Goal: Task Accomplishment & Management: Manage account settings

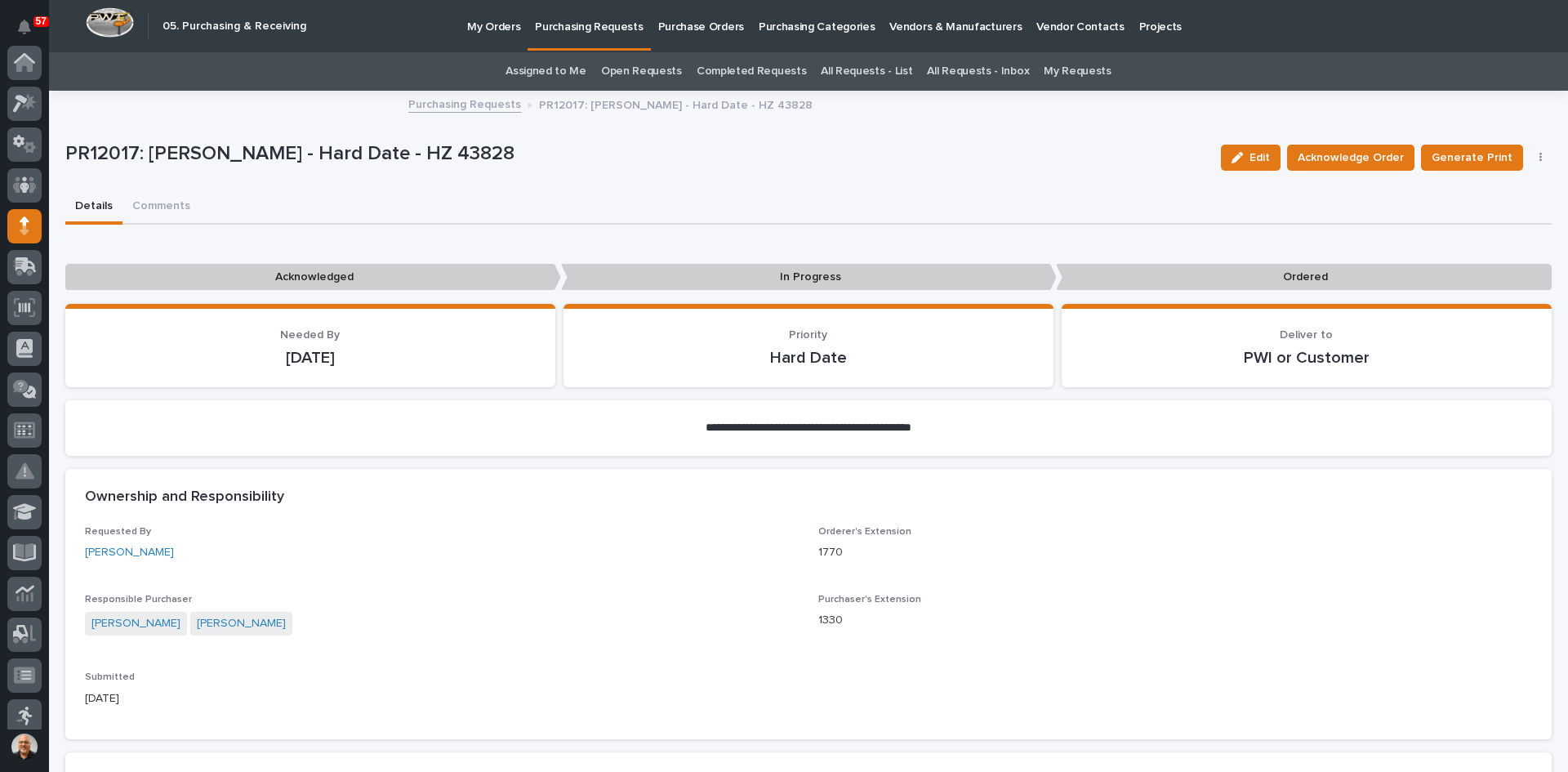
scroll to position [163, 0]
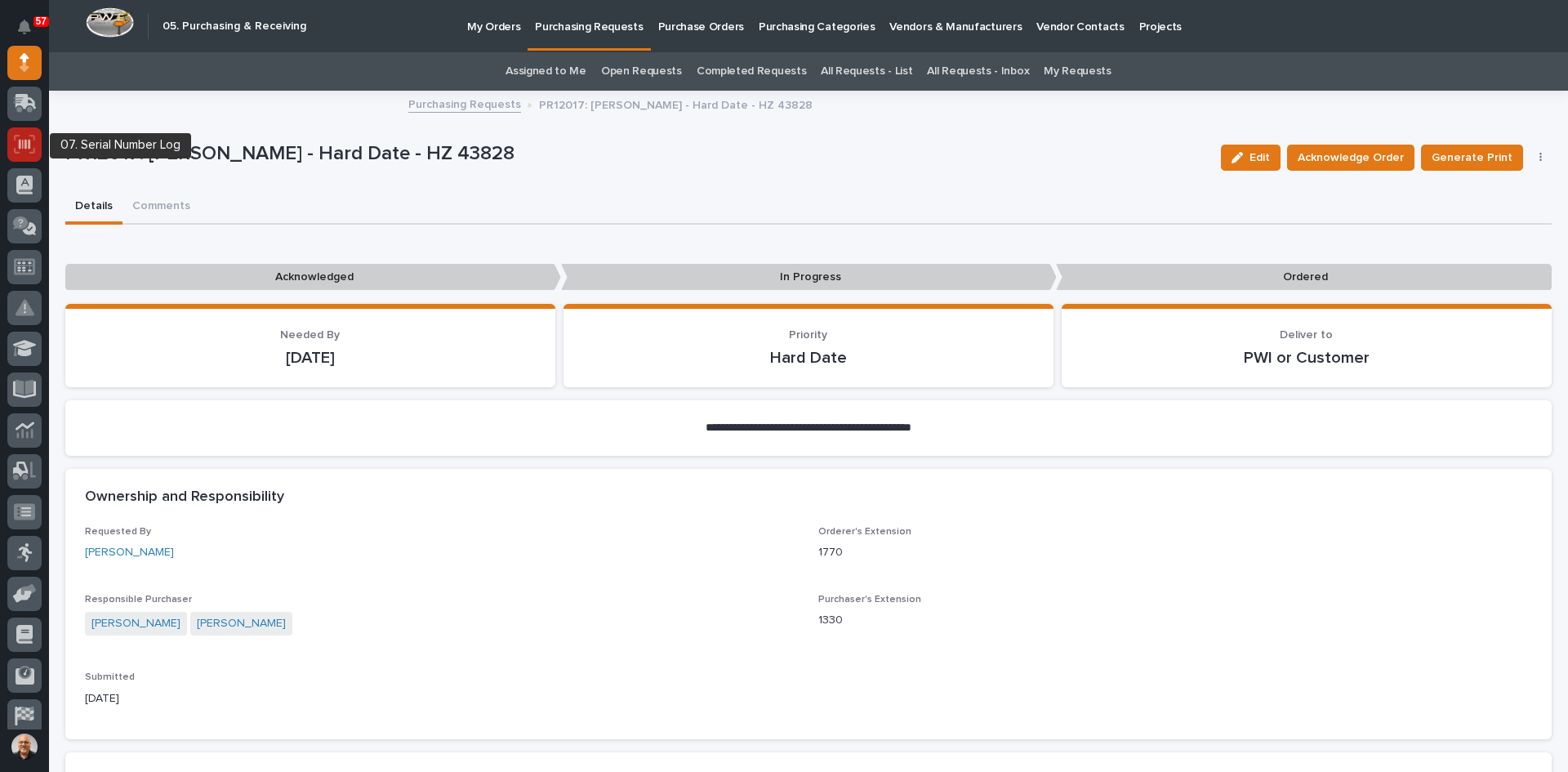
click at [12, 137] on div at bounding box center [24, 144] width 34 height 34
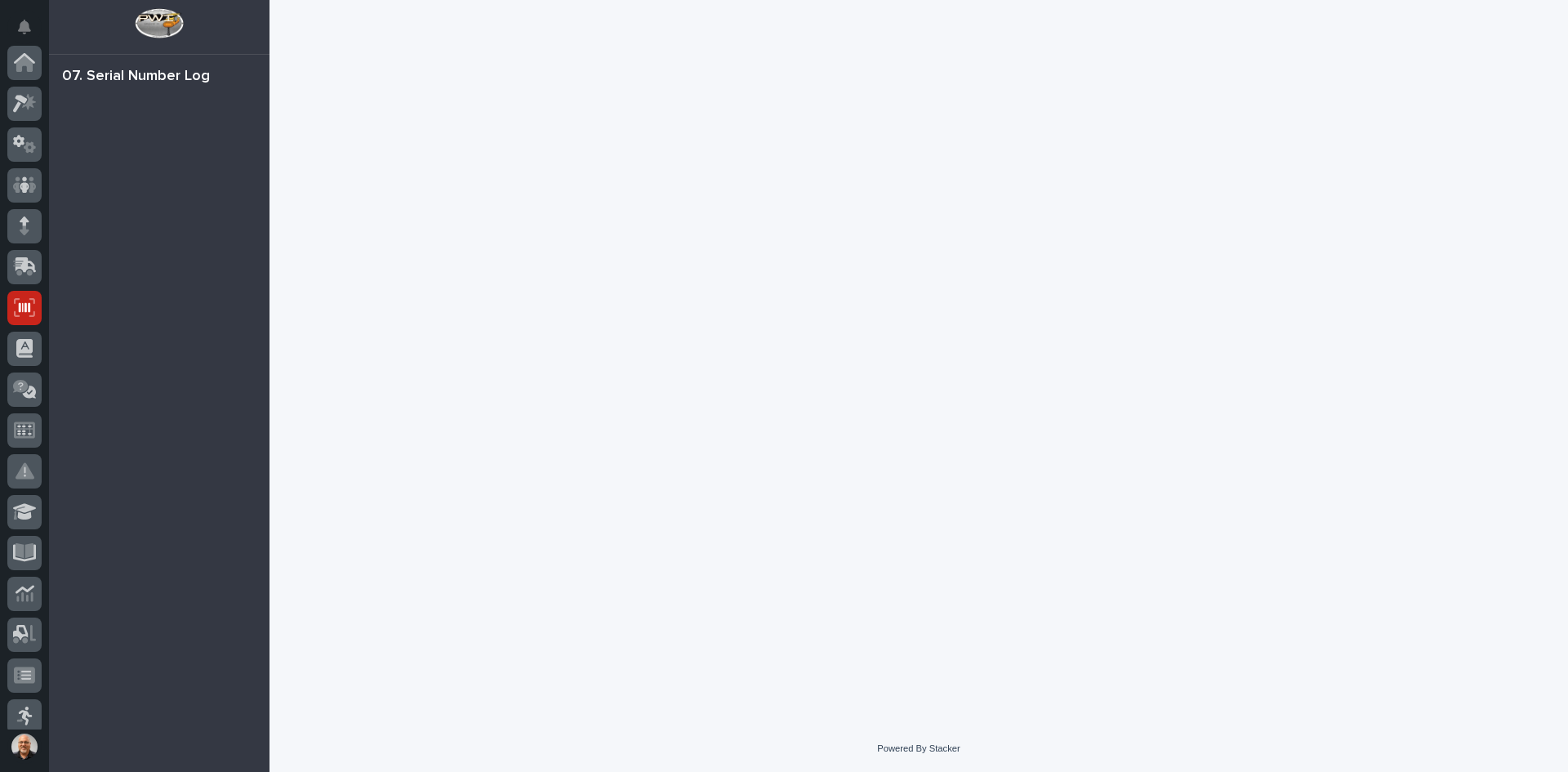
scroll to position [215, 0]
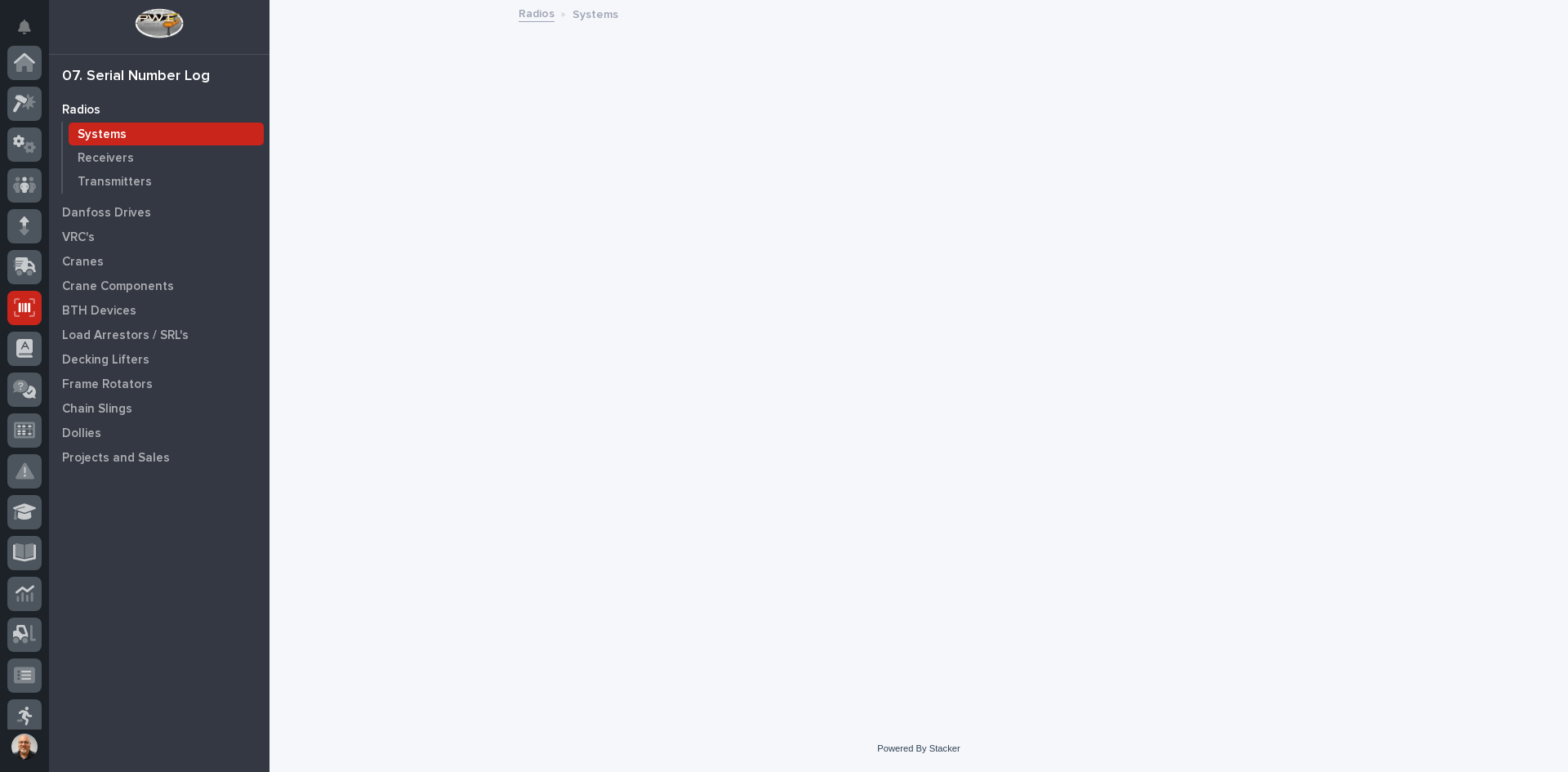
scroll to position [215, 0]
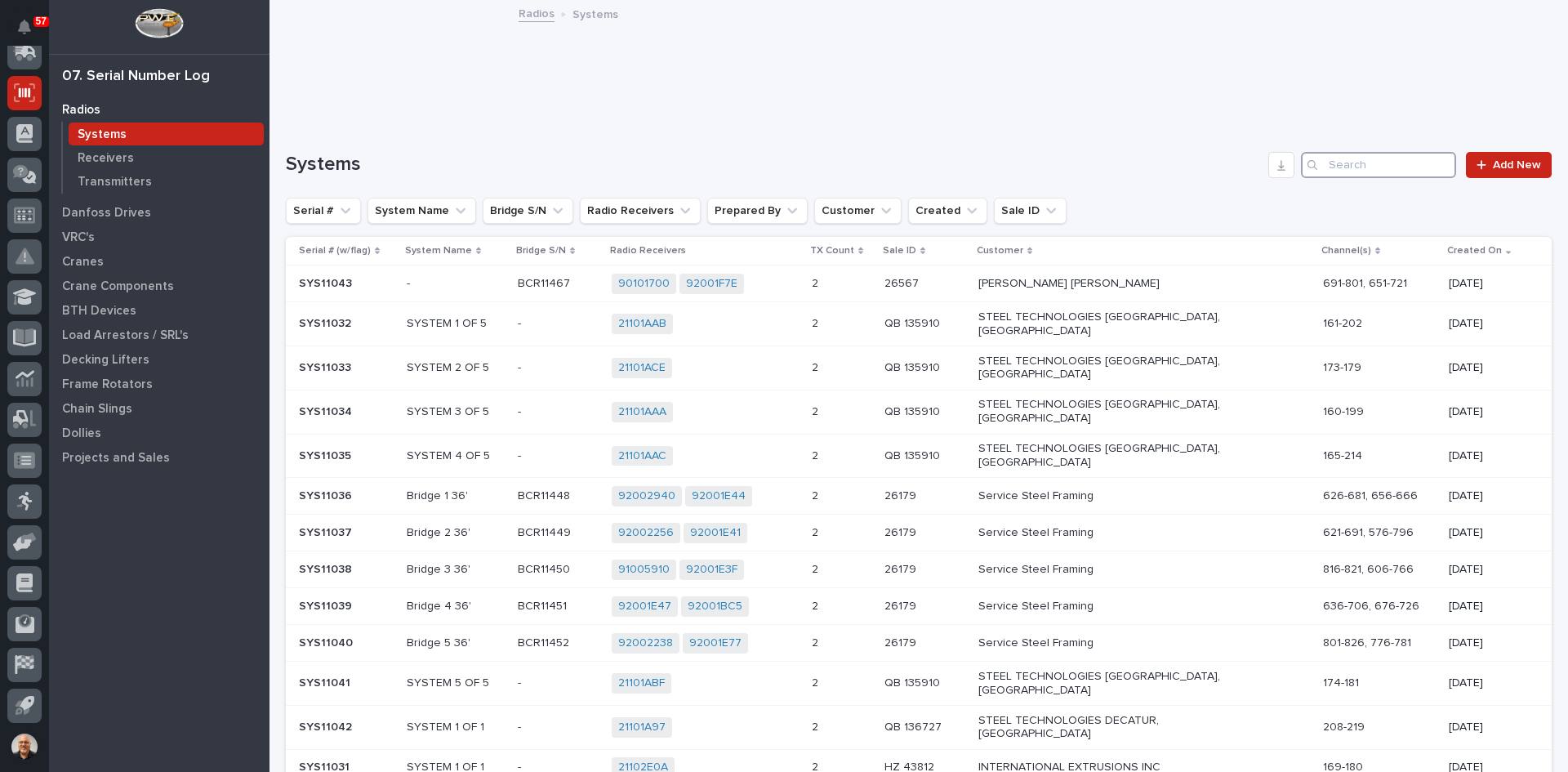
click at [1317, 162] on input "Search" at bounding box center [1378, 165] width 155 height 26
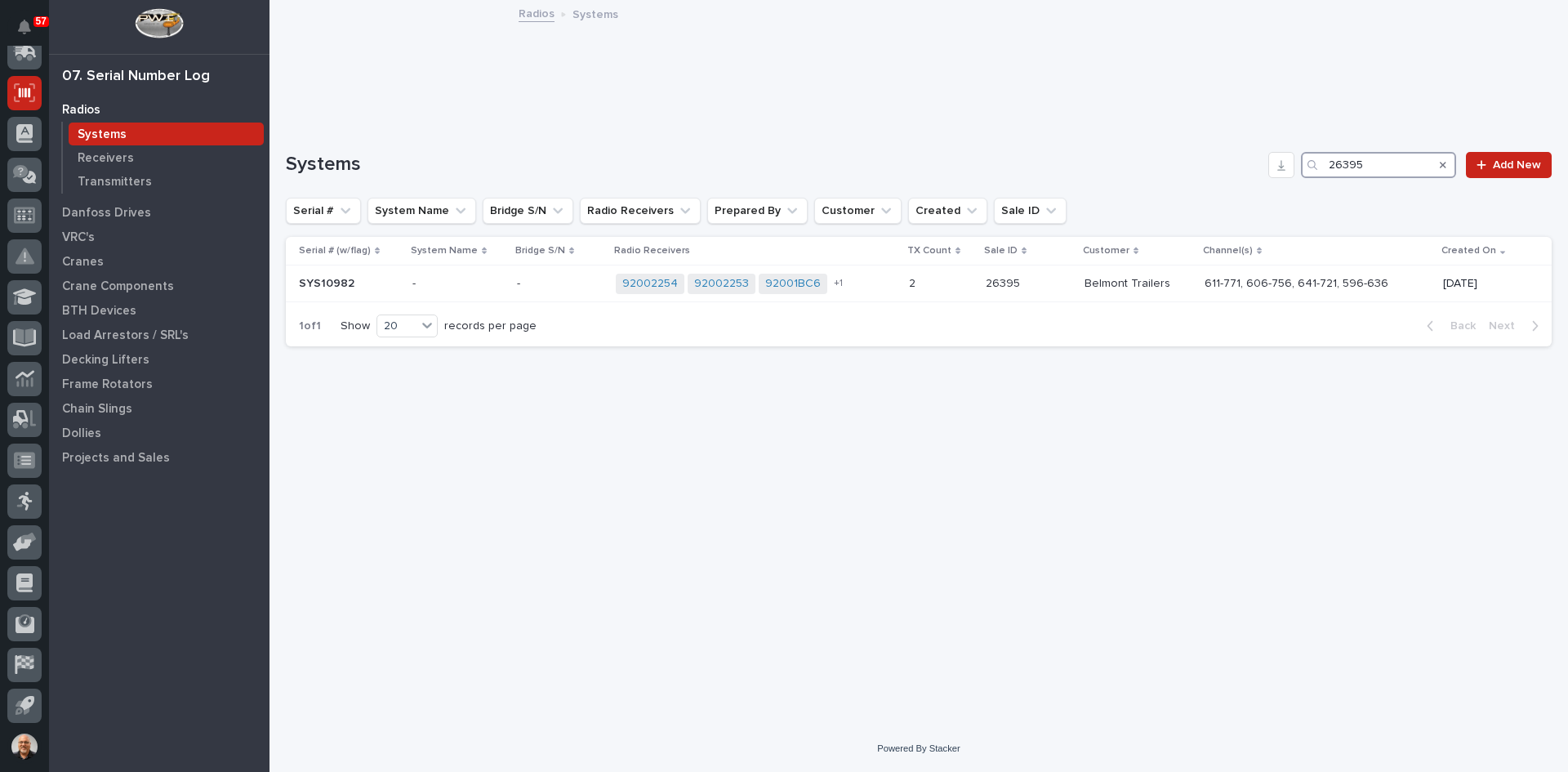
type input "26395"
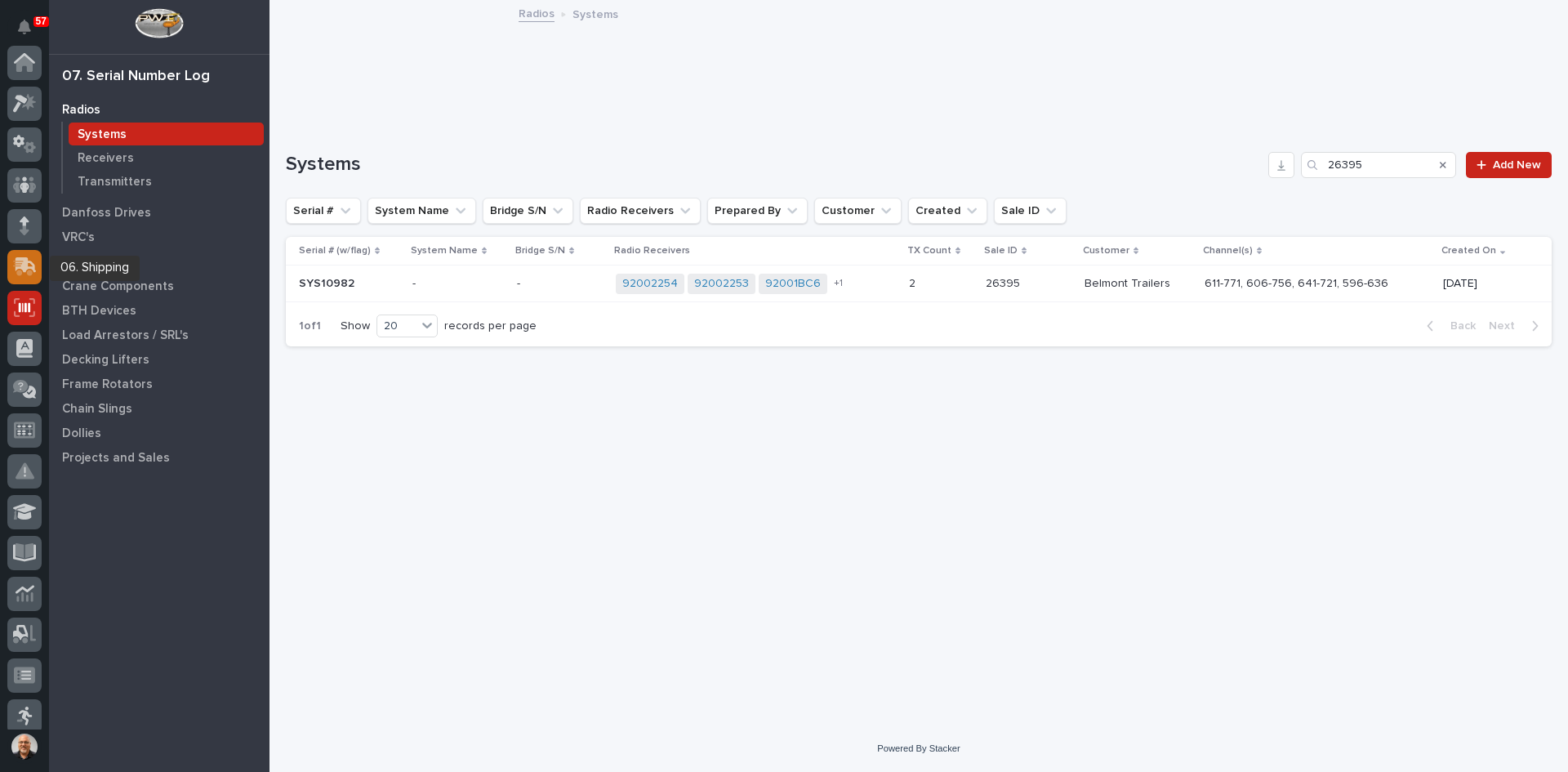
click at [20, 262] on icon at bounding box center [26, 265] width 21 height 16
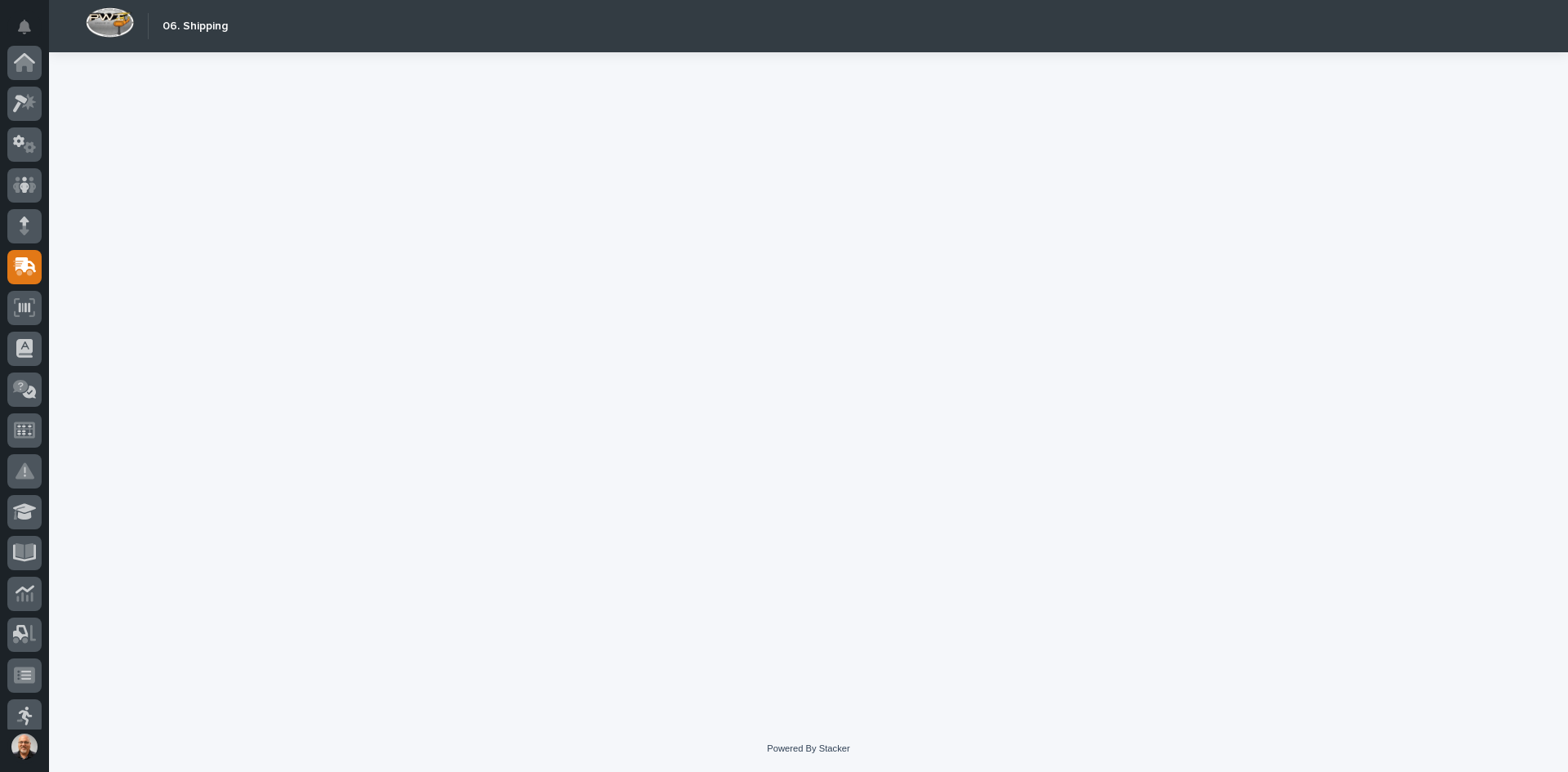
scroll to position [204, 0]
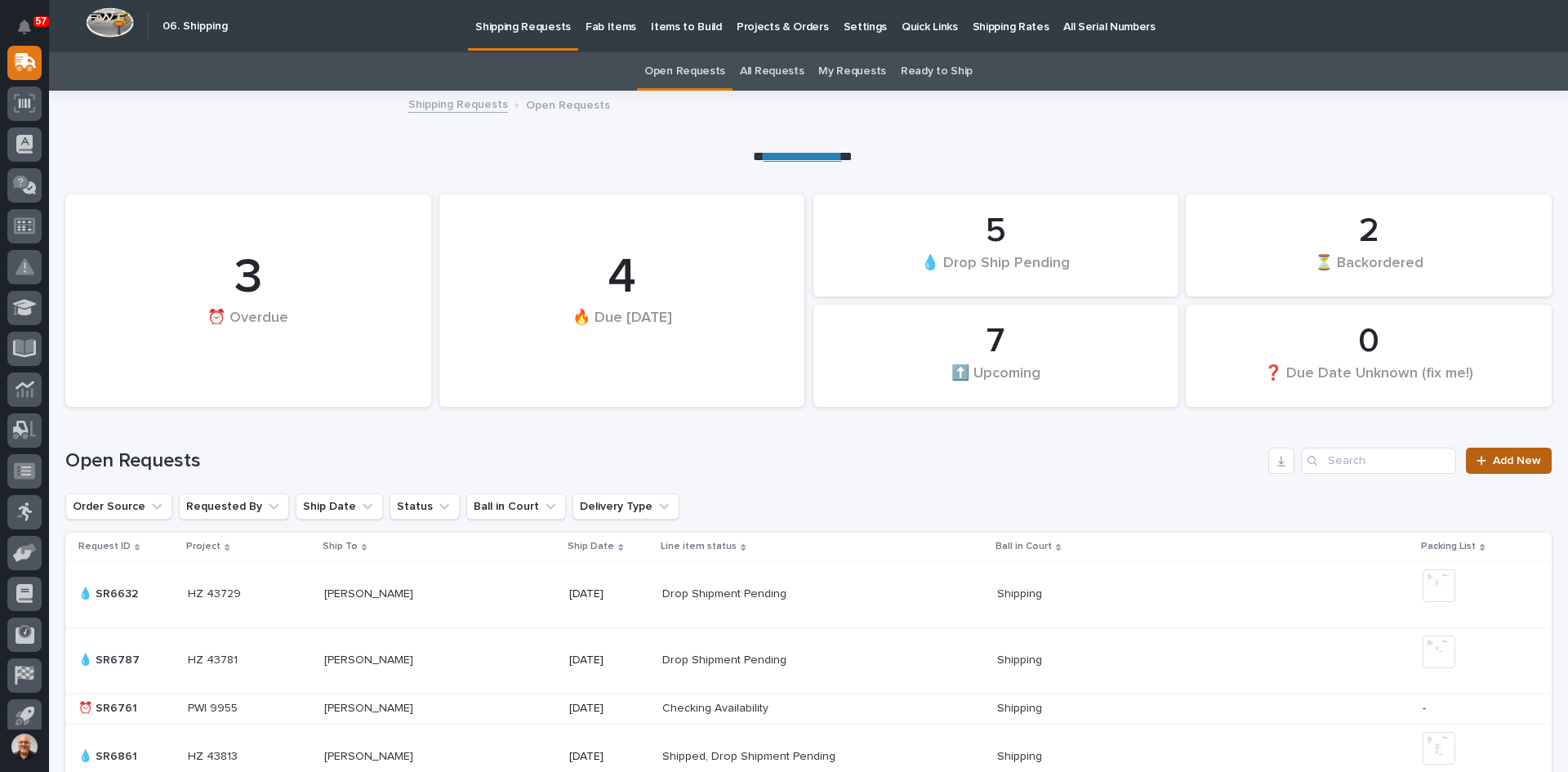
click at [1481, 459] on div at bounding box center [1485, 460] width 16 height 11
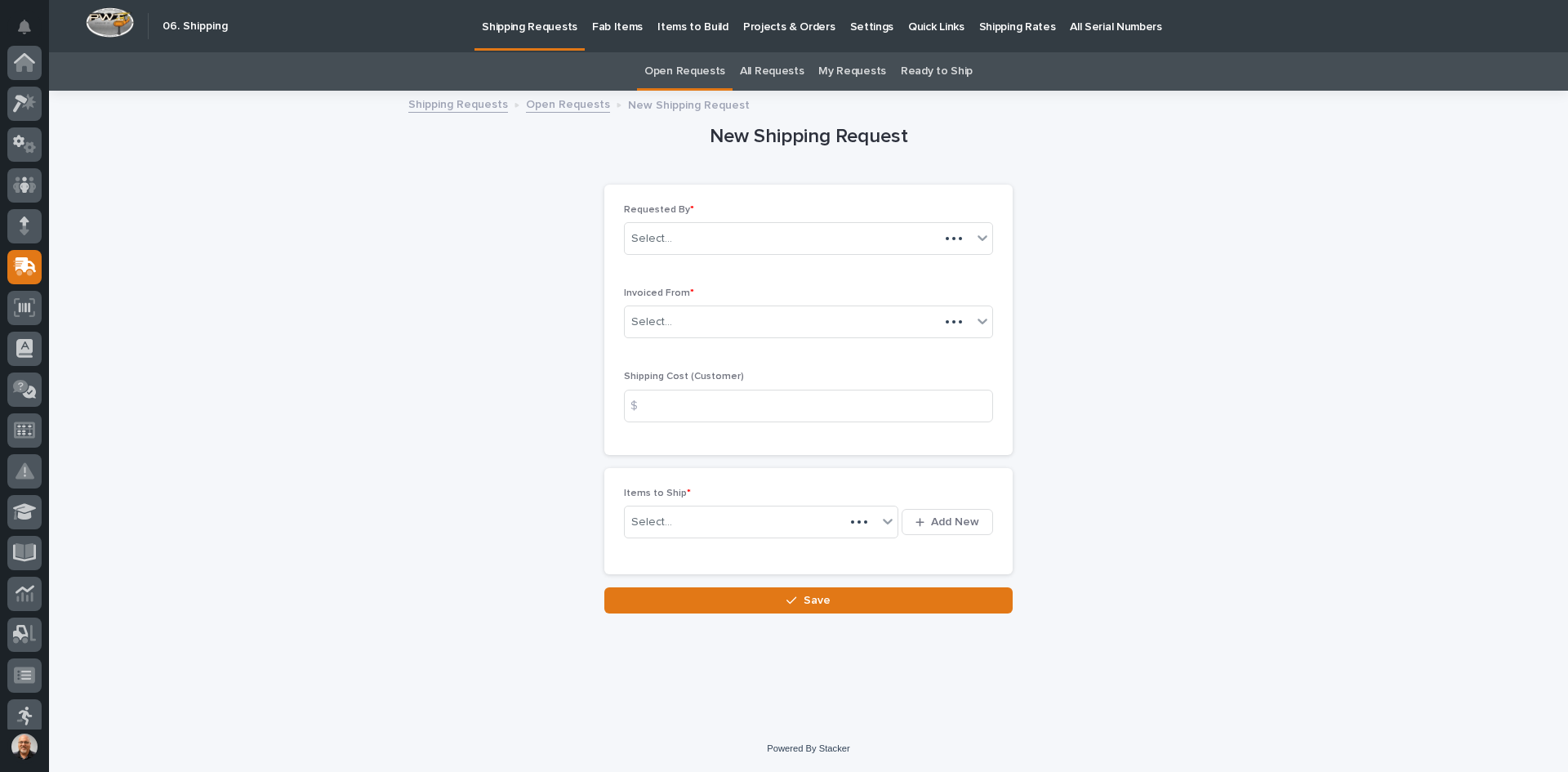
scroll to position [204, 0]
click at [696, 320] on div "Select..." at bounding box center [798, 322] width 347 height 27
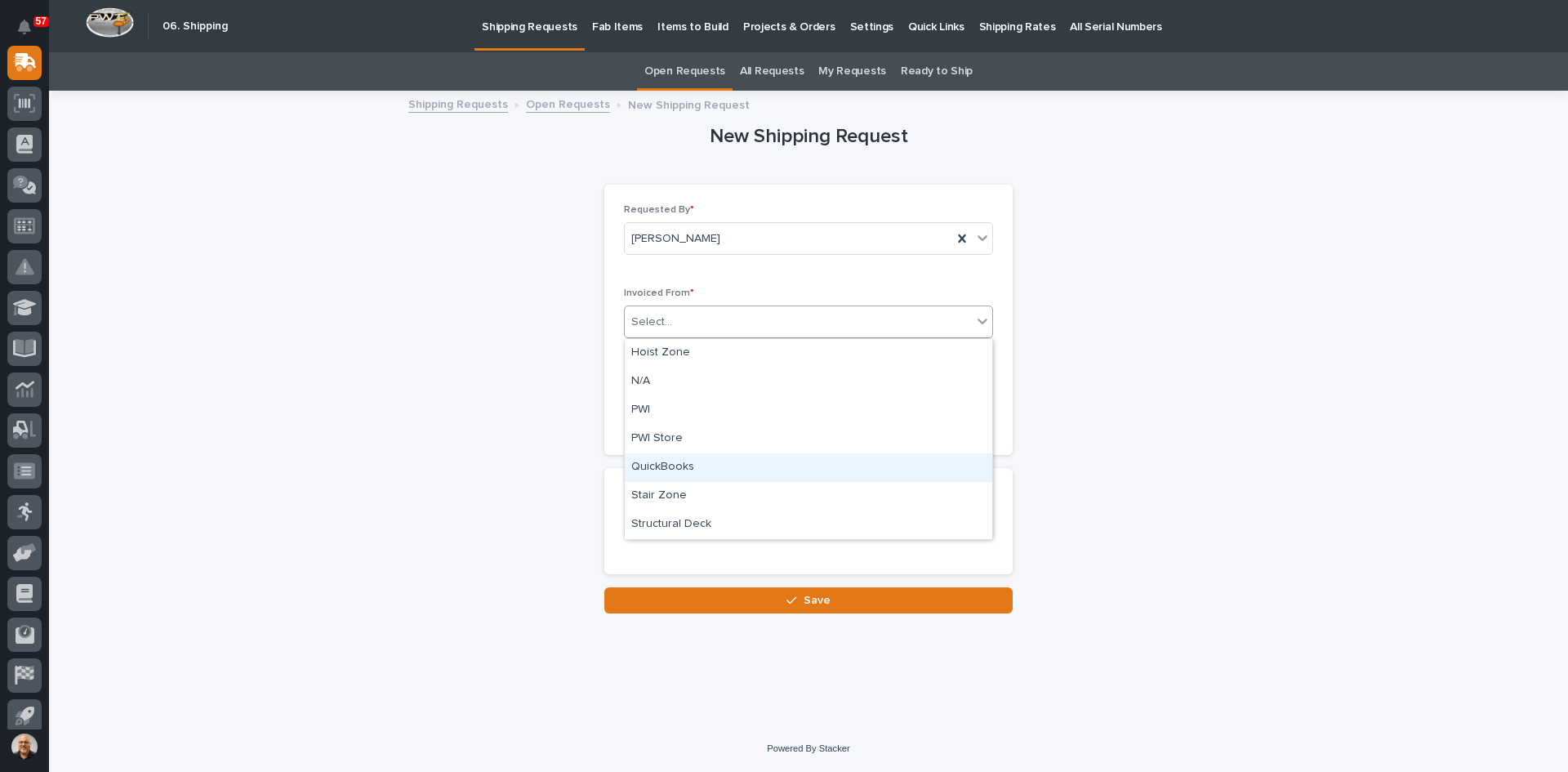
click at [668, 468] on div "QuickBooks" at bounding box center [809, 467] width 368 height 29
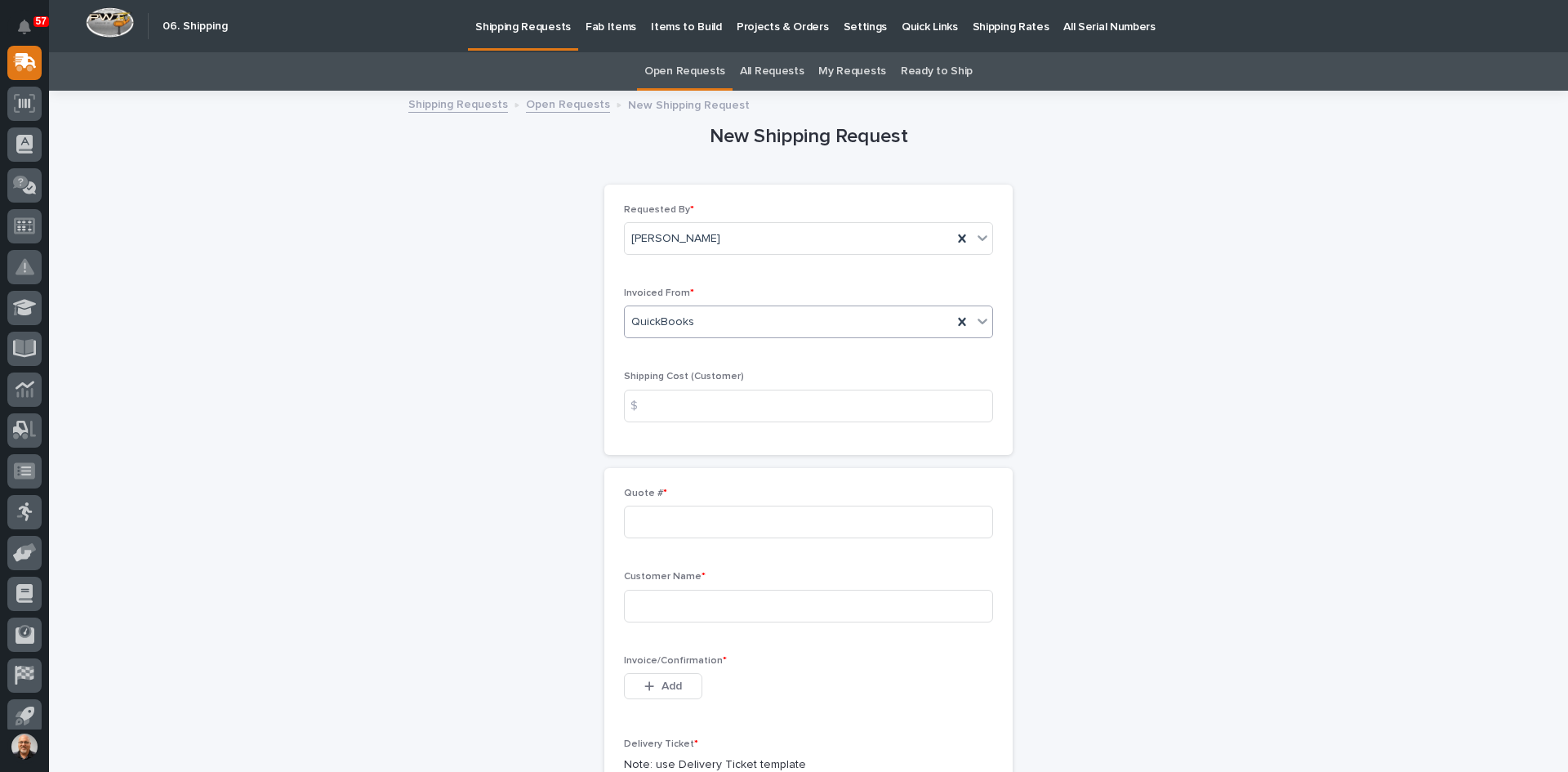
click at [643, 406] on div "$" at bounding box center [640, 406] width 33 height 33
click at [655, 402] on input at bounding box center [808, 406] width 369 height 33
type input "20.00"
click at [642, 529] on input at bounding box center [808, 522] width 369 height 33
type input "136829"
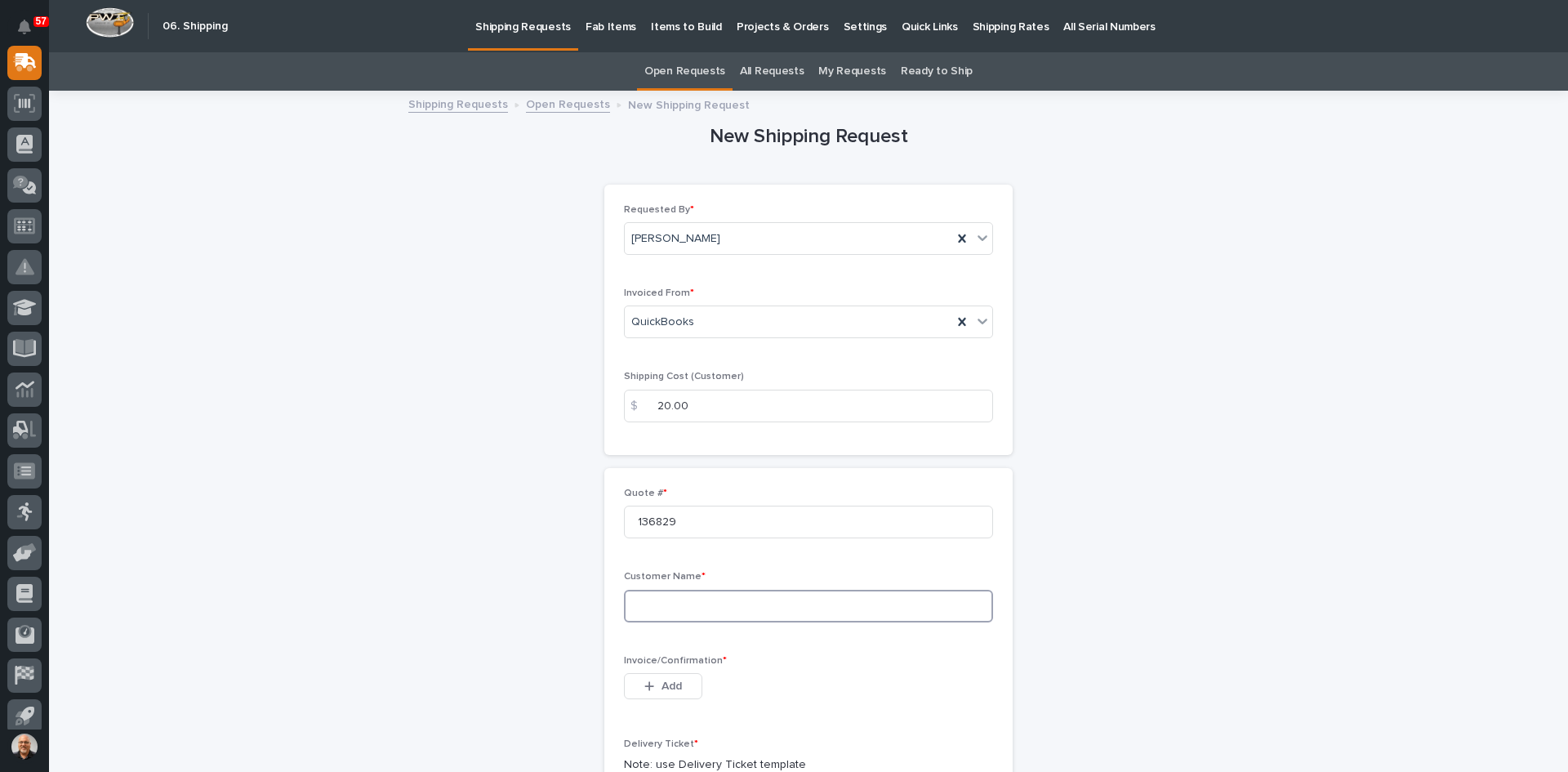
click at [635, 604] on input at bounding box center [808, 606] width 369 height 33
type input "n"
type input "NEWMAR CORP"
click at [666, 684] on span "Add" at bounding box center [672, 686] width 20 height 15
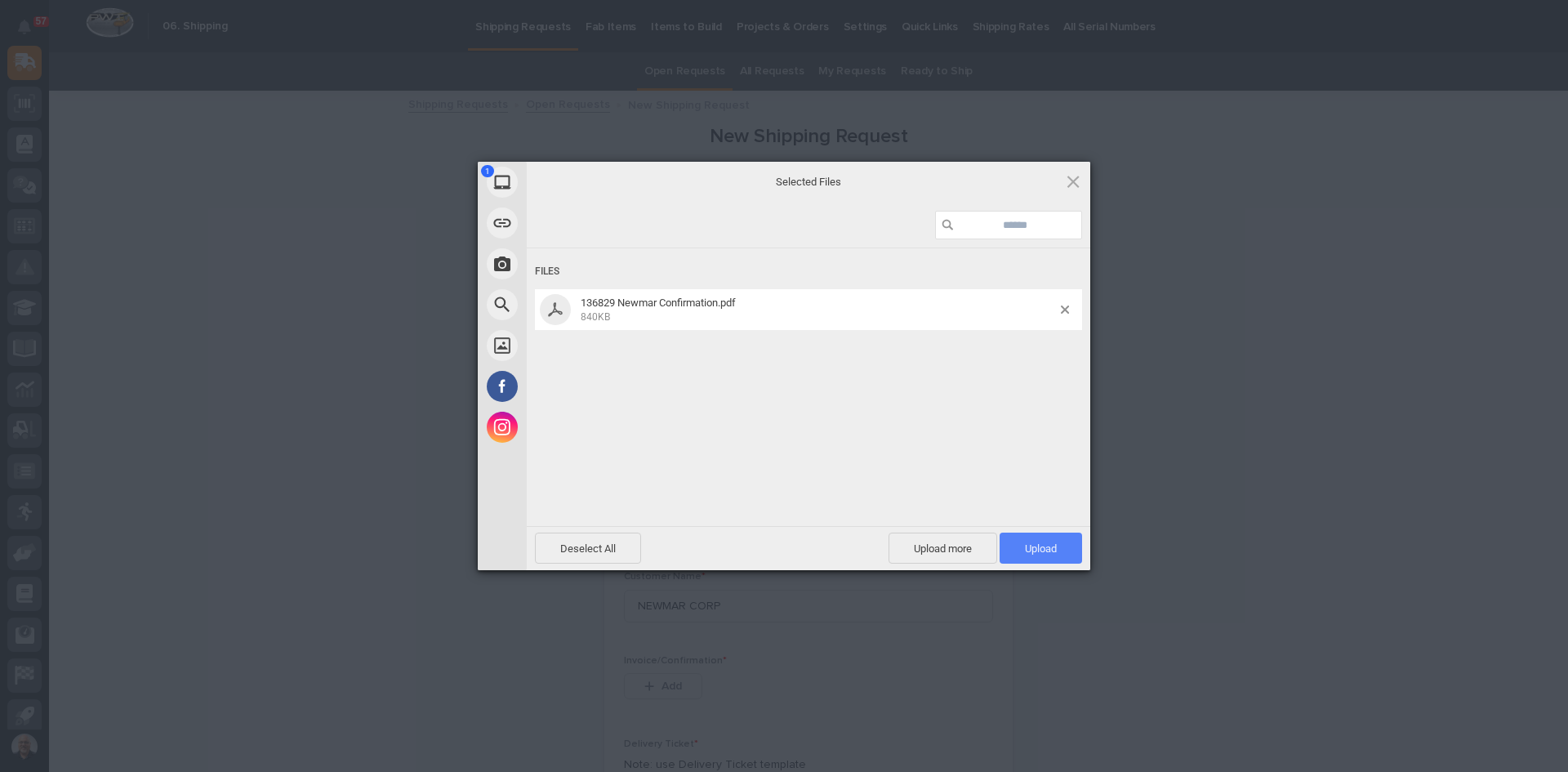
click at [1050, 546] on span "Upload 1" at bounding box center [1041, 548] width 32 height 12
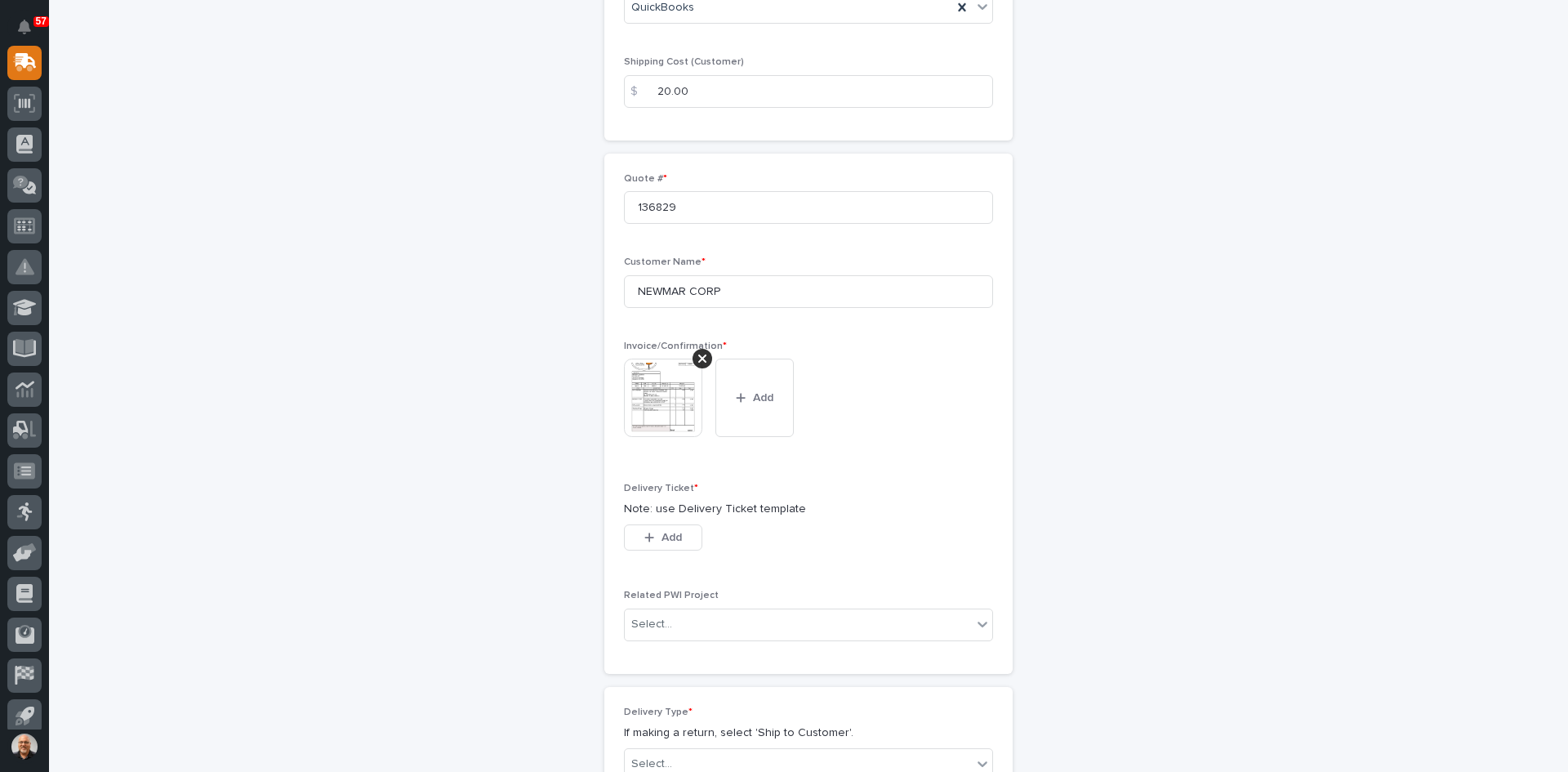
scroll to position [408, 0]
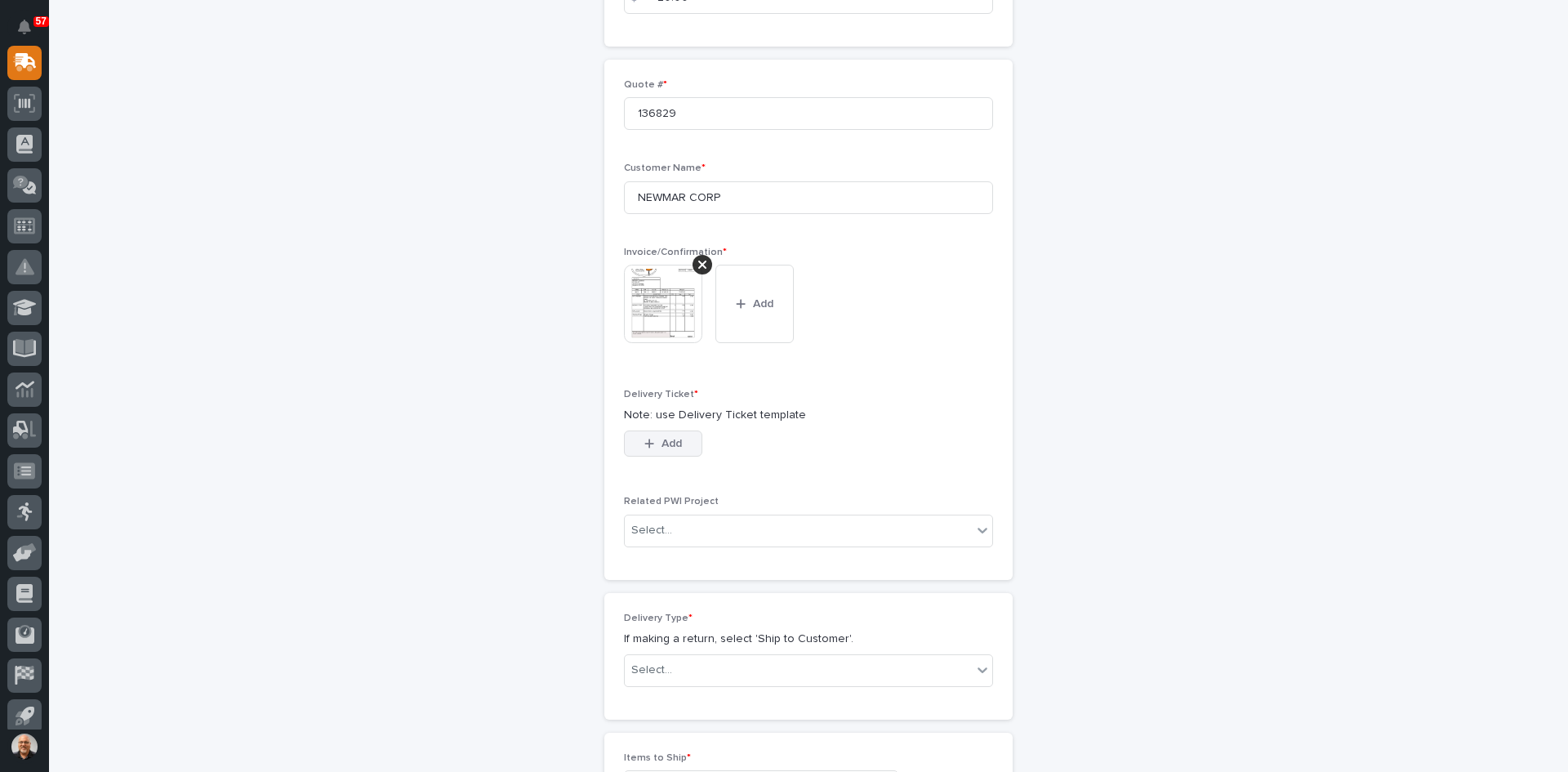
click at [662, 444] on span "Add" at bounding box center [672, 443] width 20 height 15
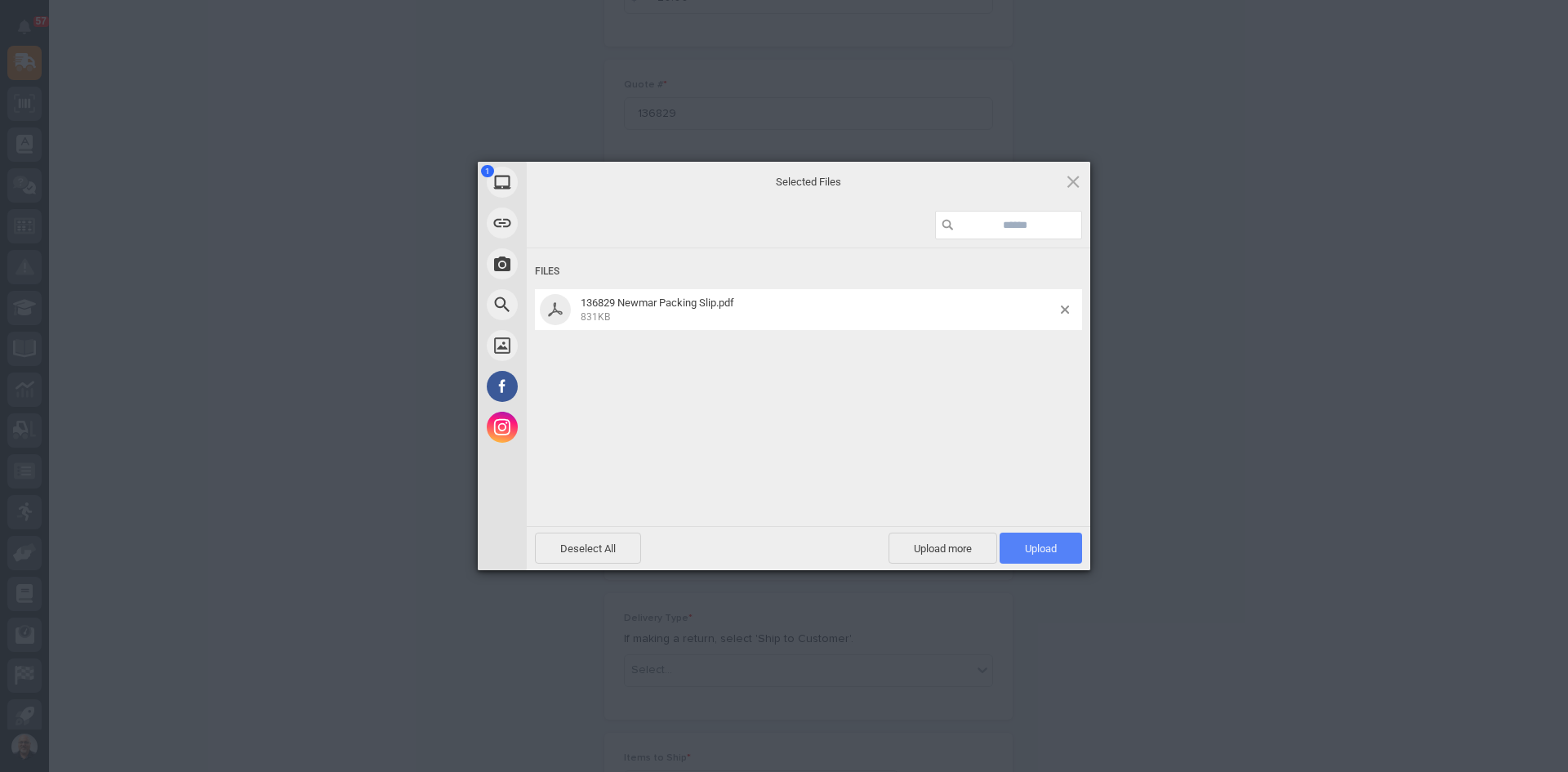
click at [1048, 549] on span "Upload 1" at bounding box center [1041, 548] width 32 height 12
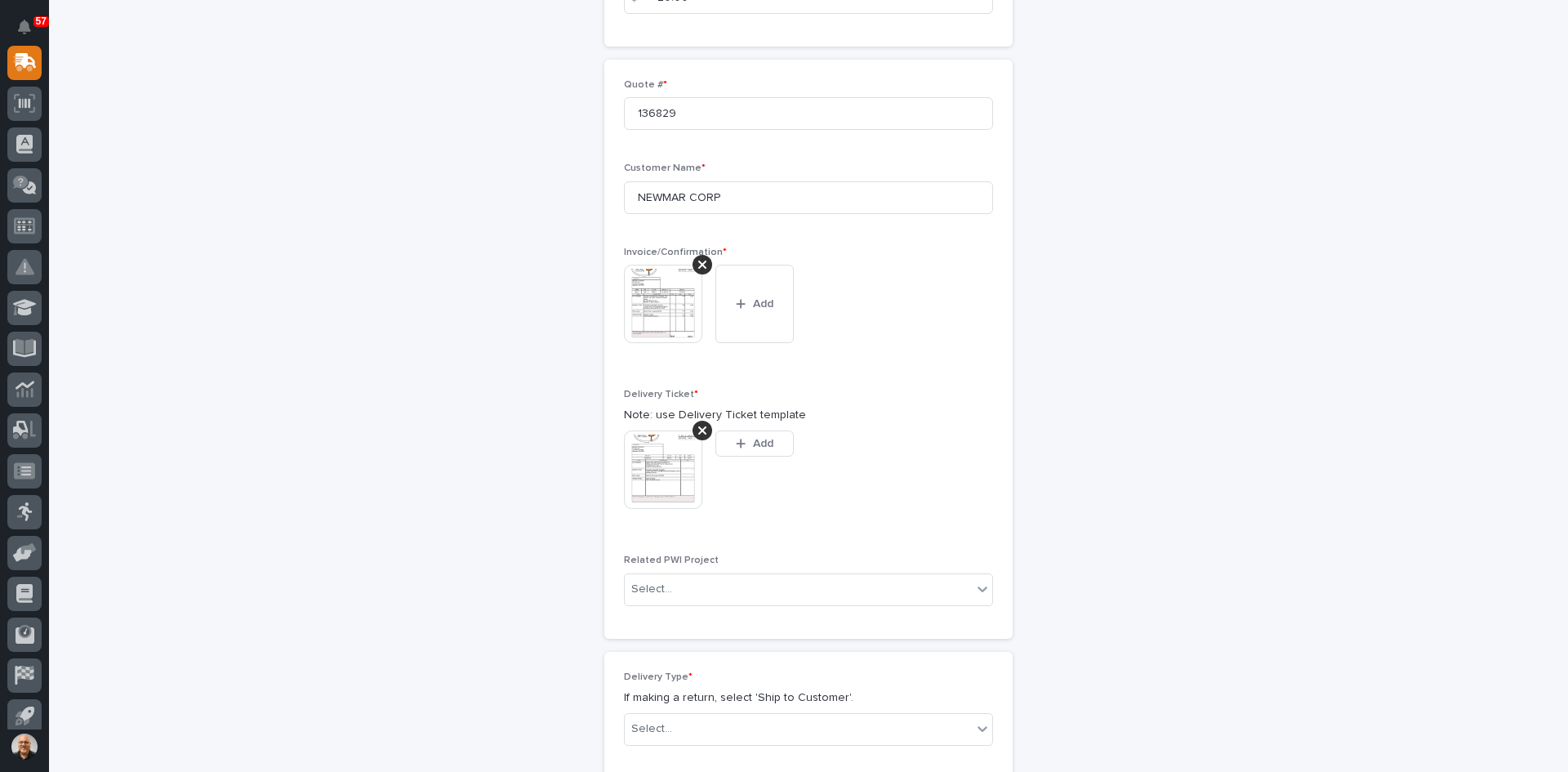
scroll to position [438, 0]
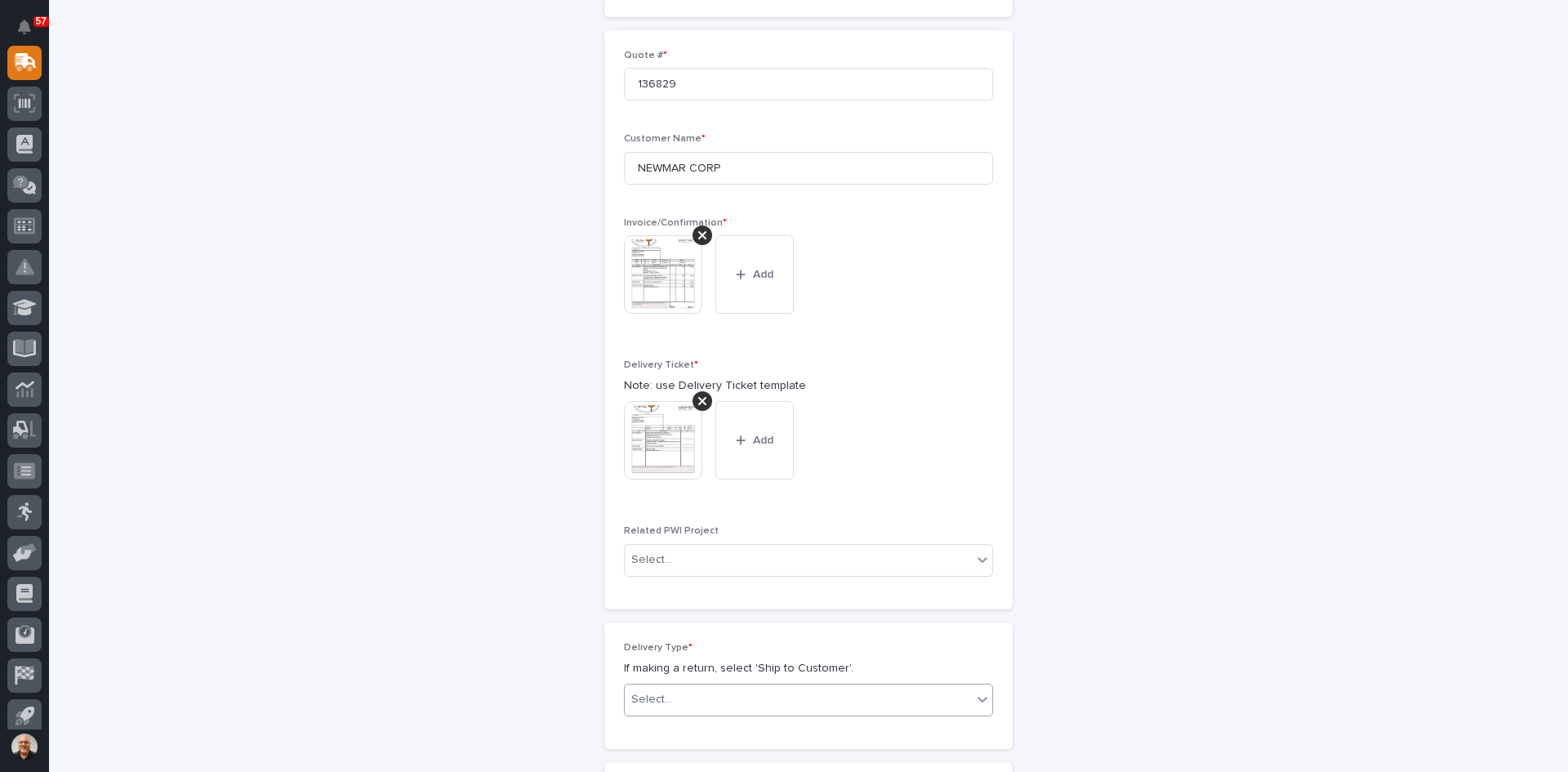
click at [711, 698] on div "Select..." at bounding box center [798, 699] width 347 height 27
click at [690, 636] on div "Ship to Customer" at bounding box center [803, 640] width 368 height 29
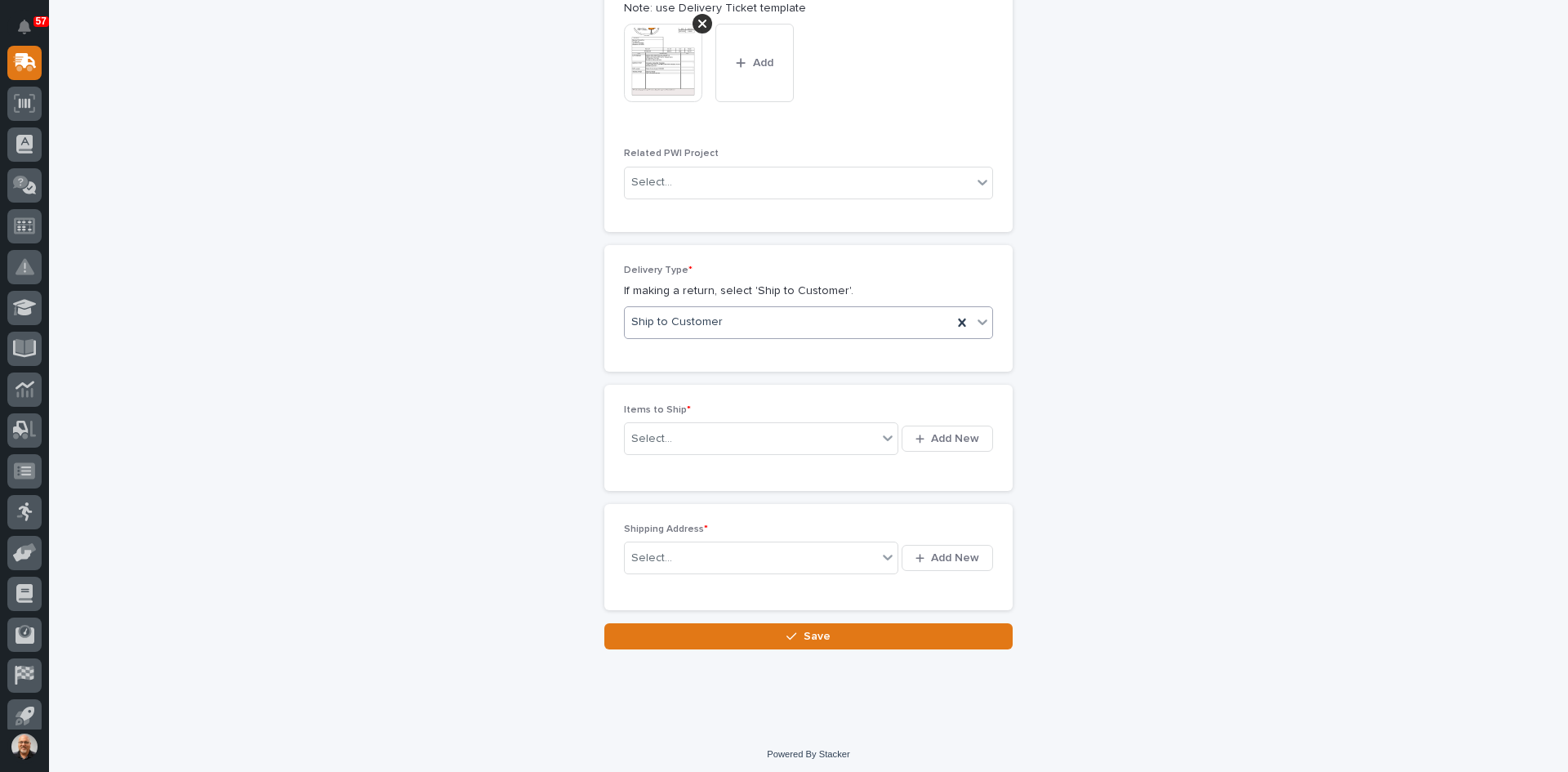
scroll to position [821, 0]
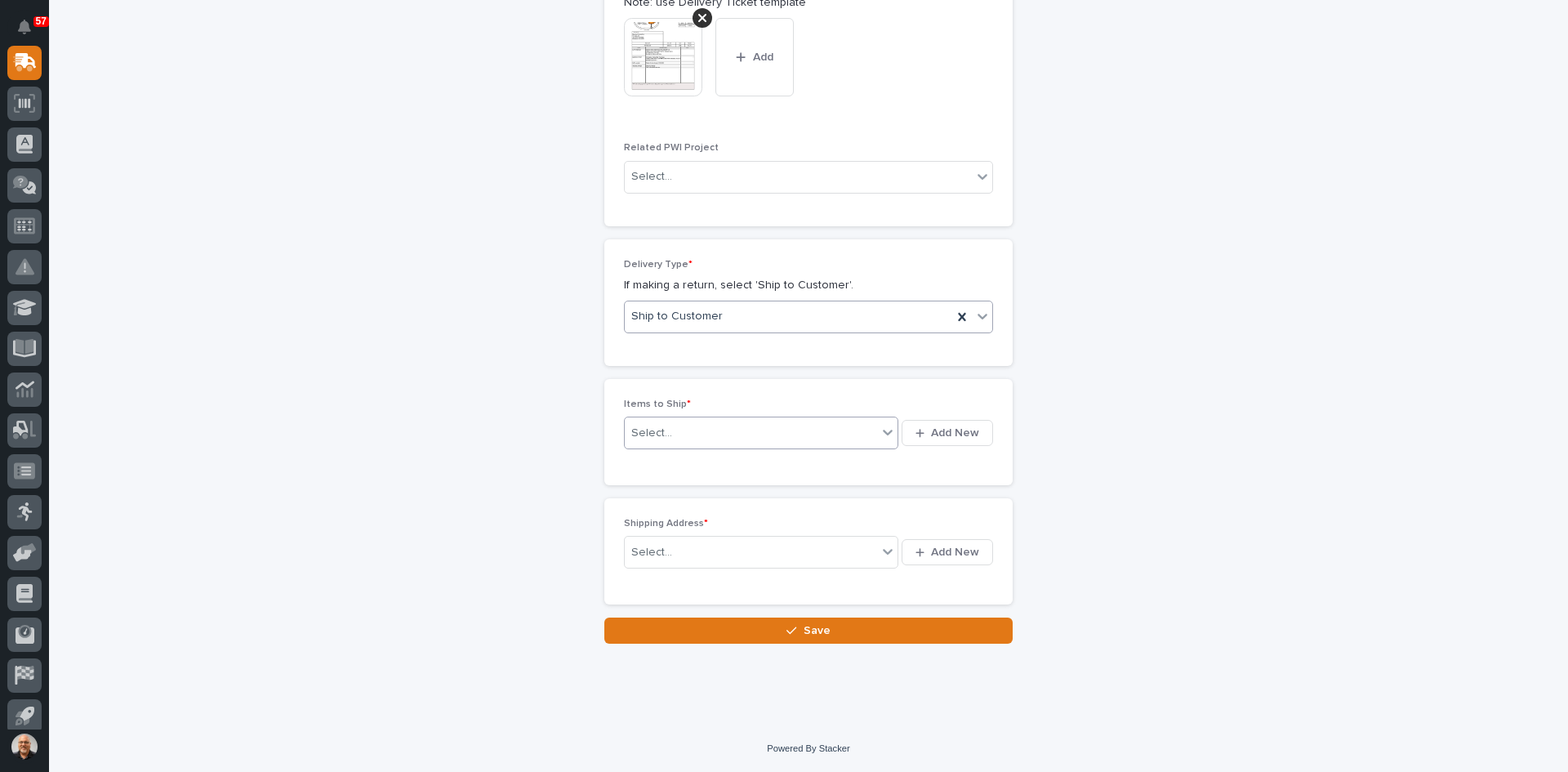
click at [672, 421] on div "Select..." at bounding box center [761, 433] width 274 height 33
click at [952, 435] on span "Add New" at bounding box center [955, 433] width 48 height 15
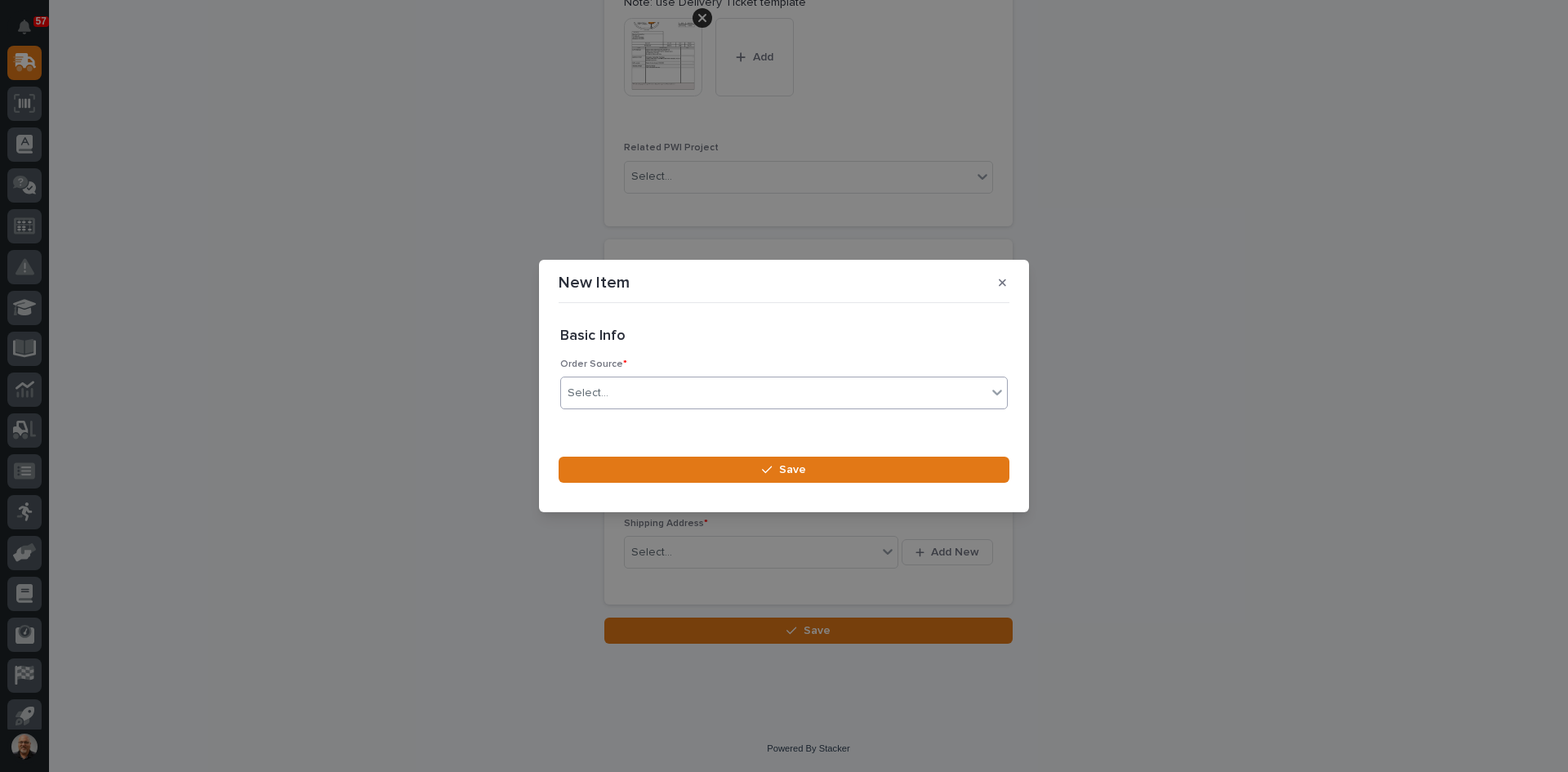
click at [617, 390] on div "Select..." at bounding box center [774, 393] width 426 height 27
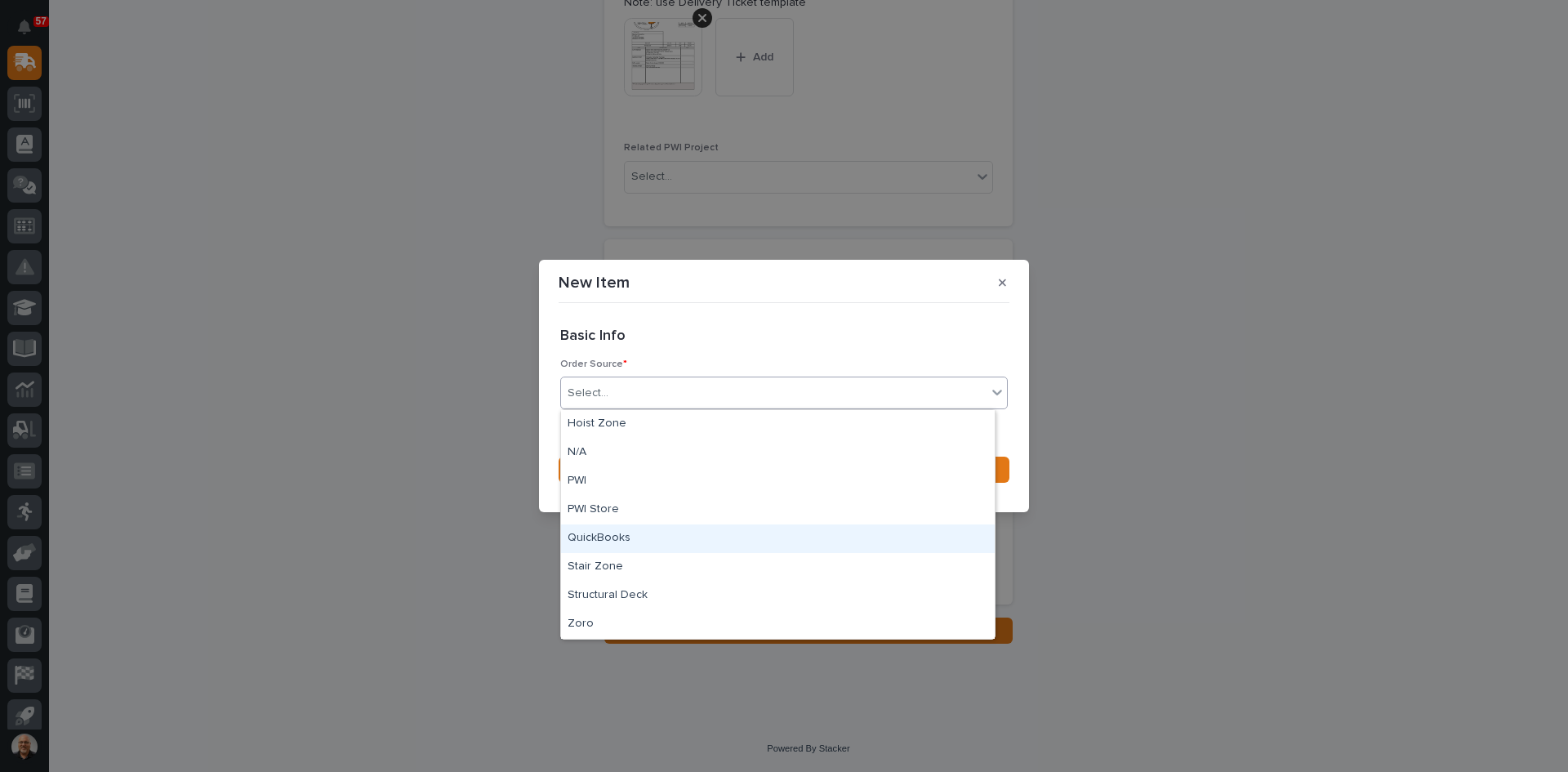
click at [607, 537] on div "QuickBooks" at bounding box center [778, 538] width 434 height 29
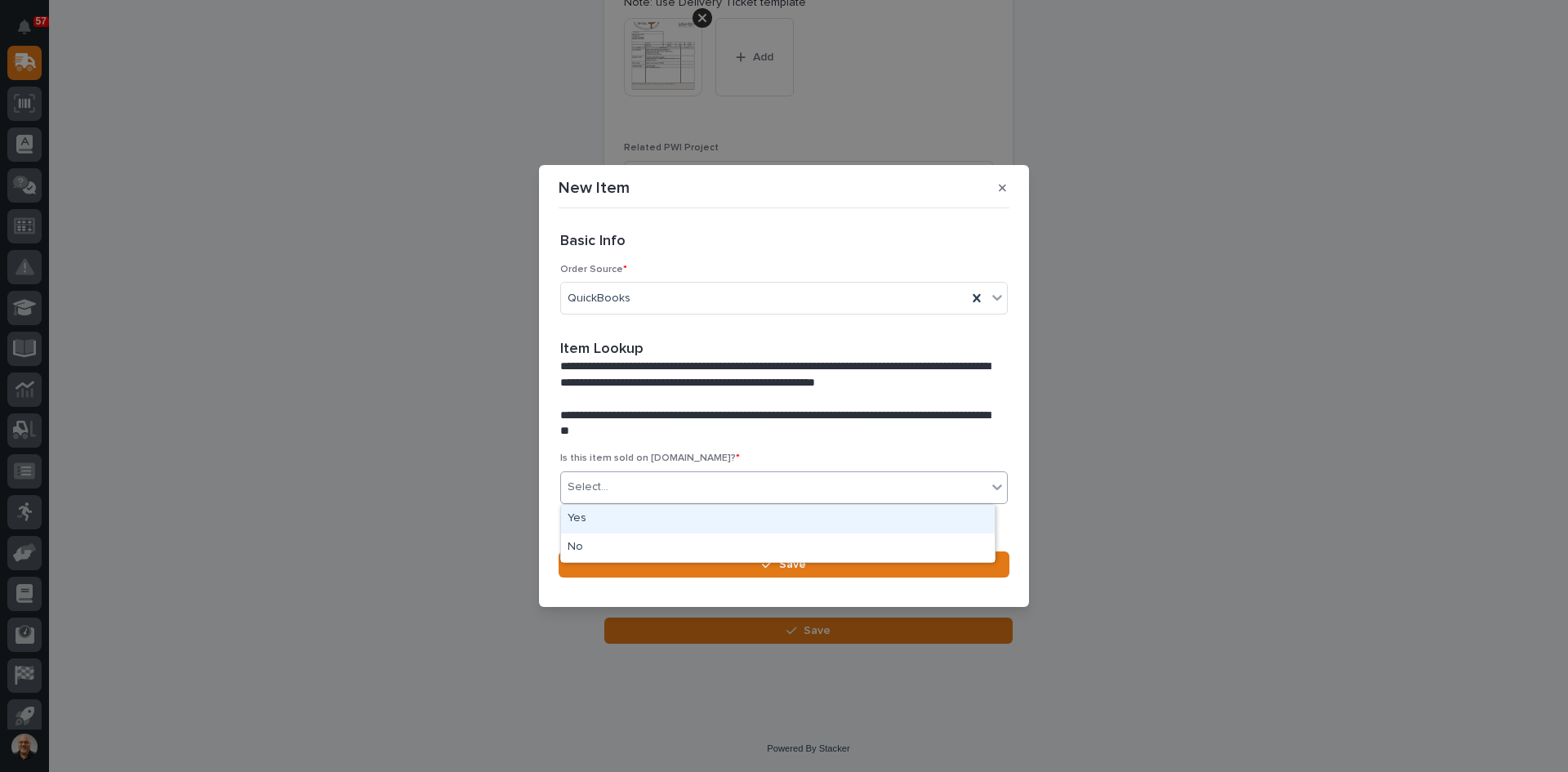
click at [607, 487] on div "Select..." at bounding box center [774, 487] width 426 height 27
click at [599, 549] on div "No" at bounding box center [778, 547] width 434 height 29
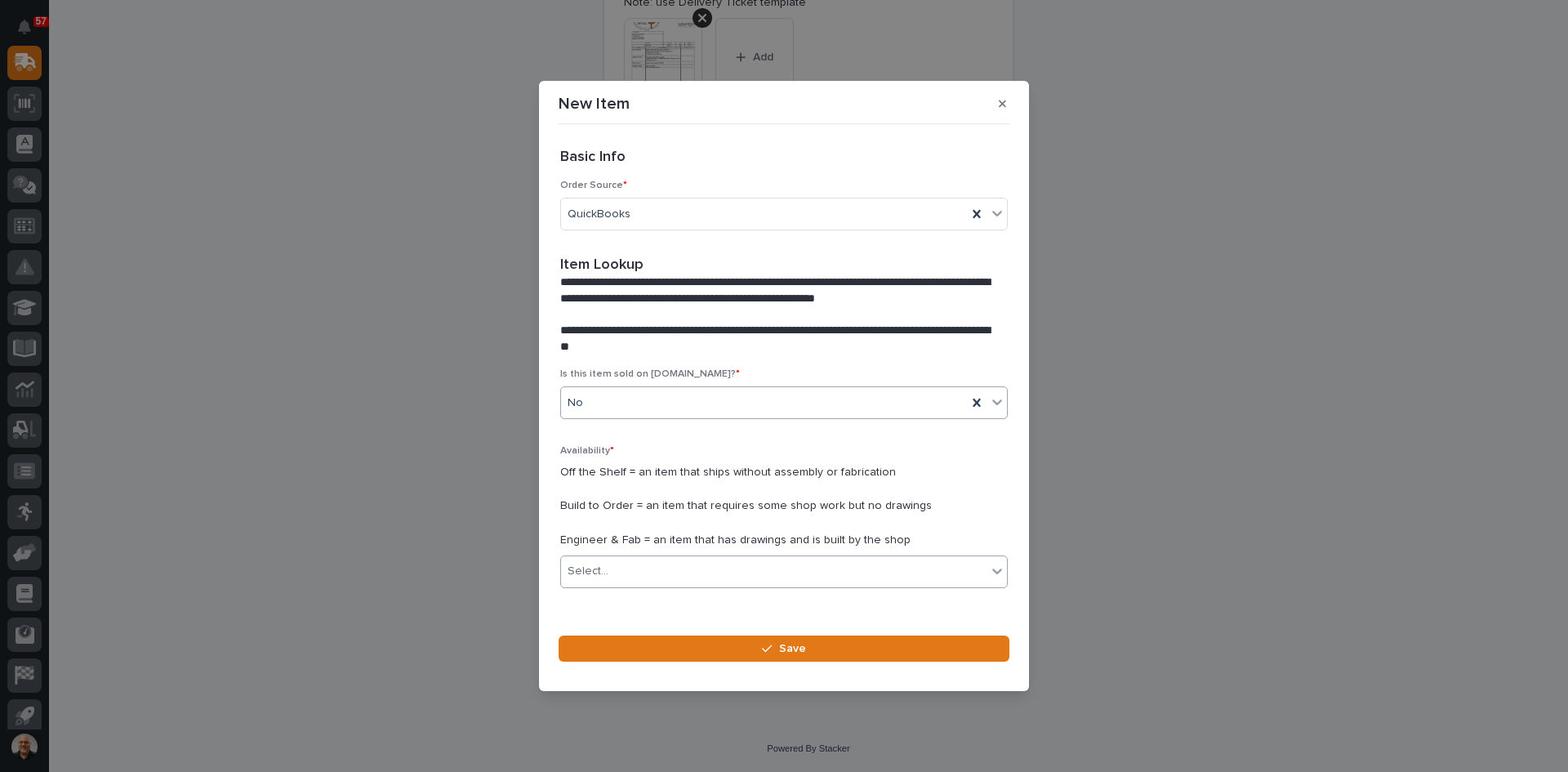
click at [628, 566] on div "Select..." at bounding box center [774, 571] width 426 height 27
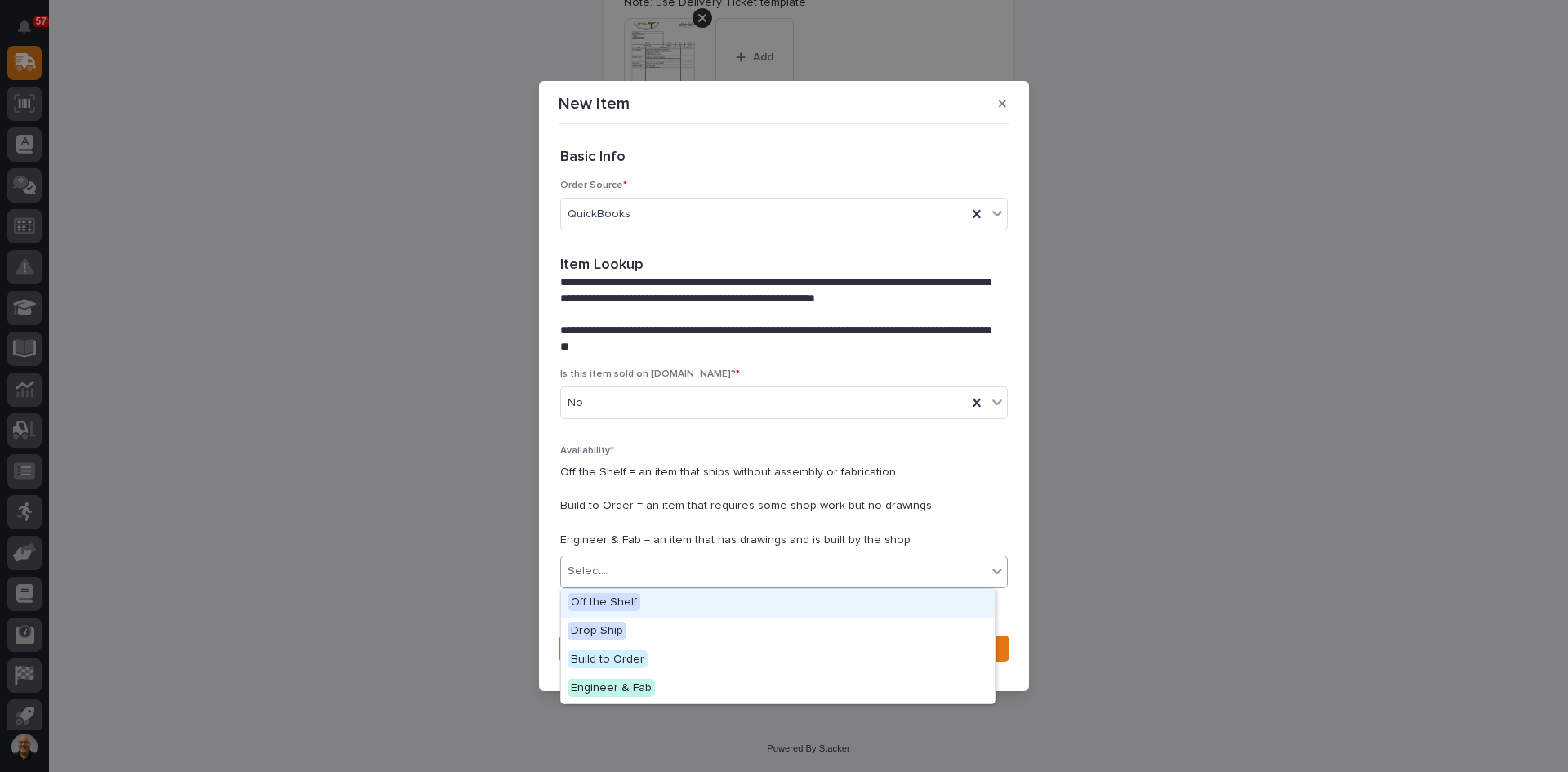
click at [604, 599] on span "Off the Shelf" at bounding box center [604, 602] width 73 height 18
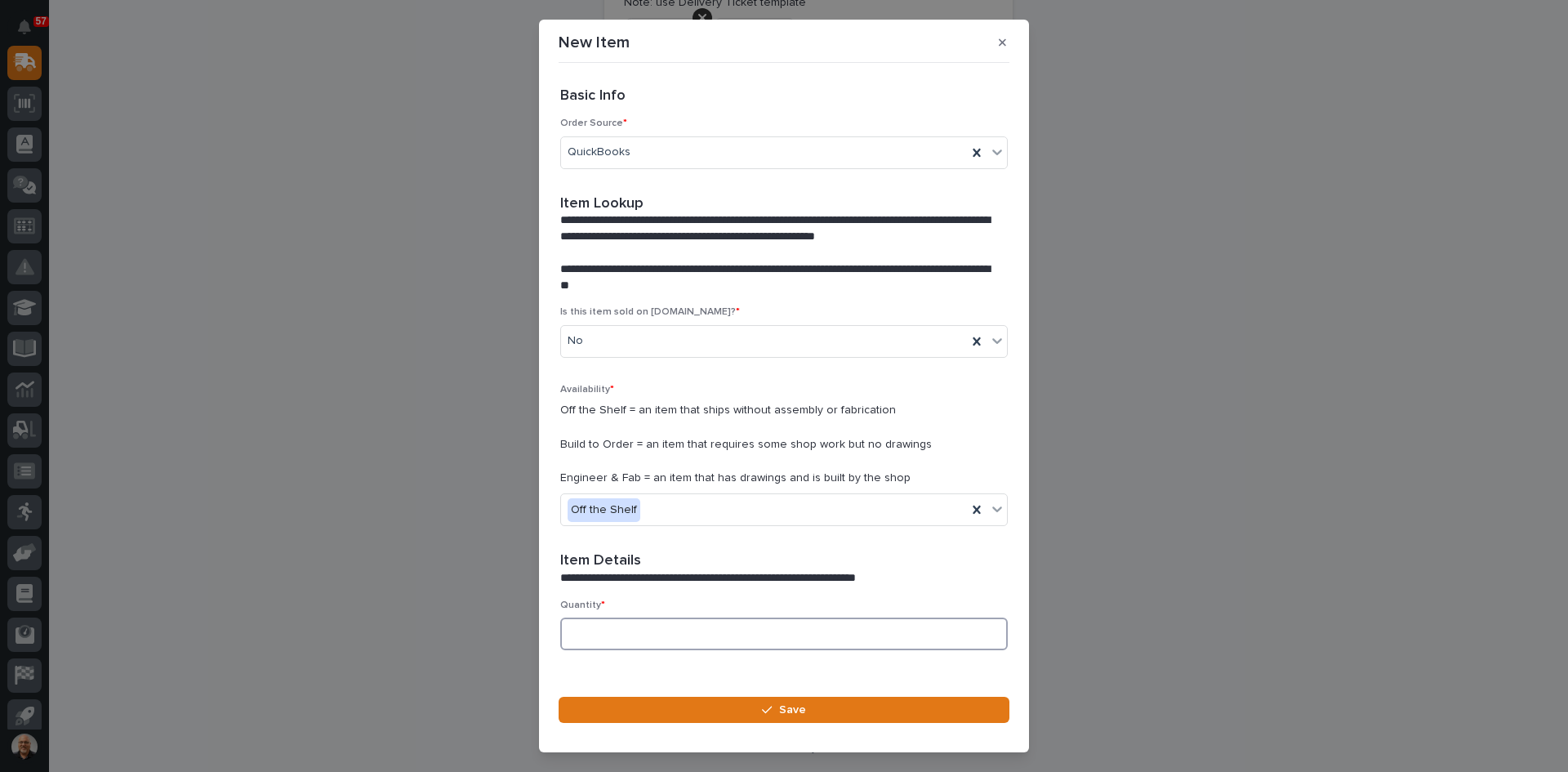
click at [584, 627] on input at bounding box center [784, 633] width 448 height 33
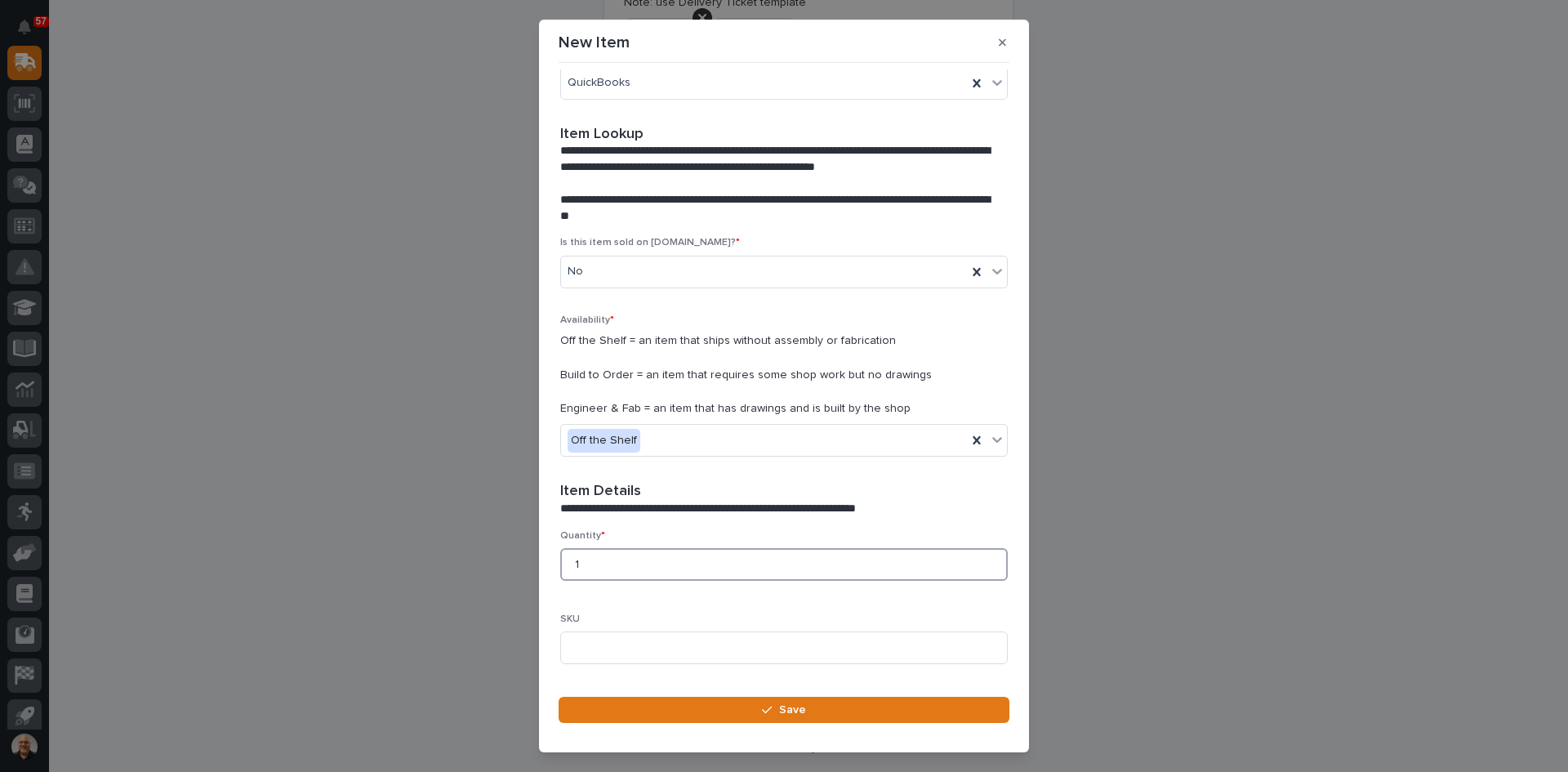
scroll to position [245, 0]
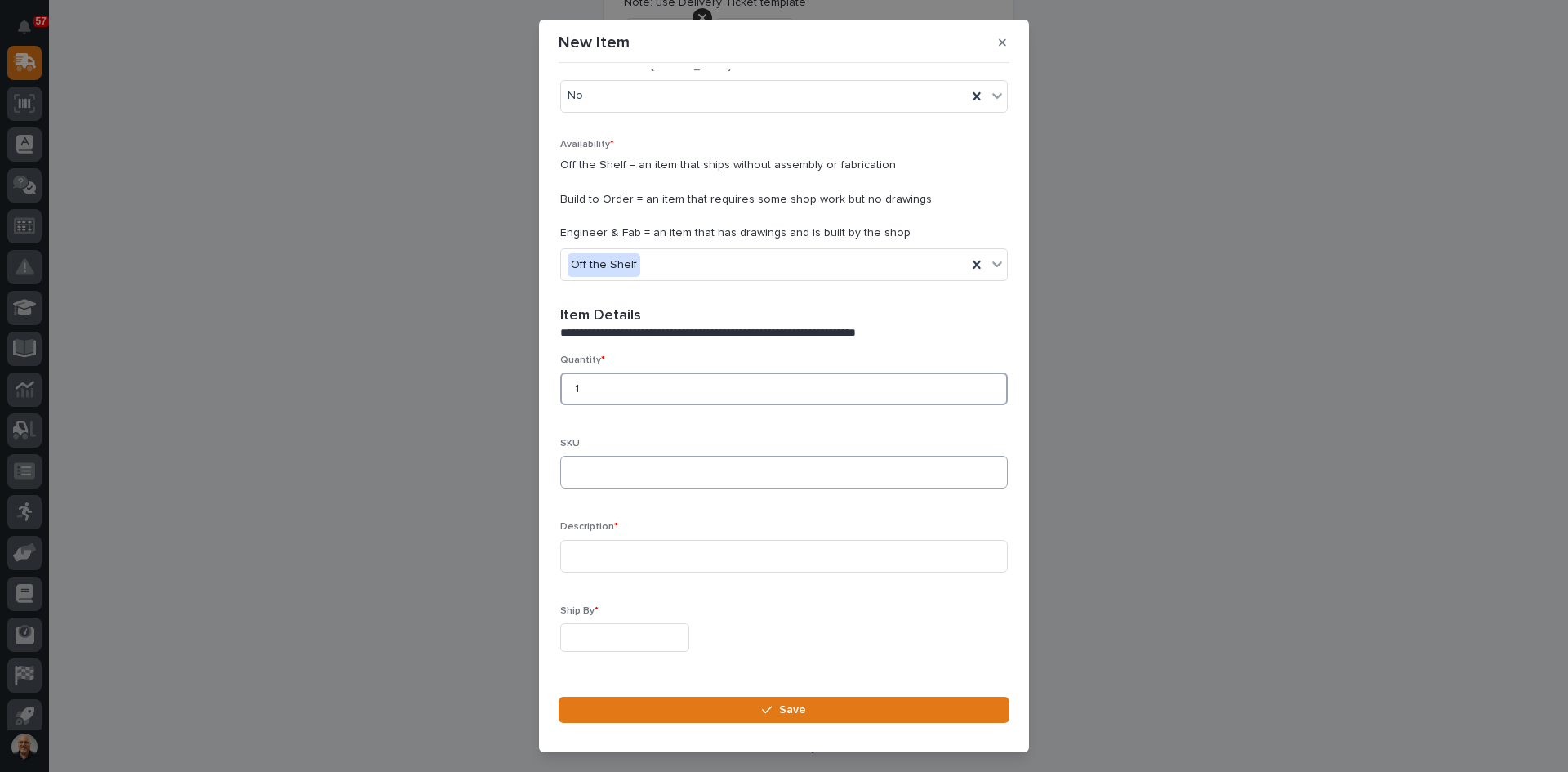
type input "1"
click at [586, 475] on input at bounding box center [784, 472] width 448 height 33
type input "310-[GEOGRAPHIC_DATA]"
click at [586, 561] on input at bounding box center [784, 556] width 448 height 33
type input "310-[GEOGRAPHIC_DATA] REPAIRED BROKEN HOUSING"
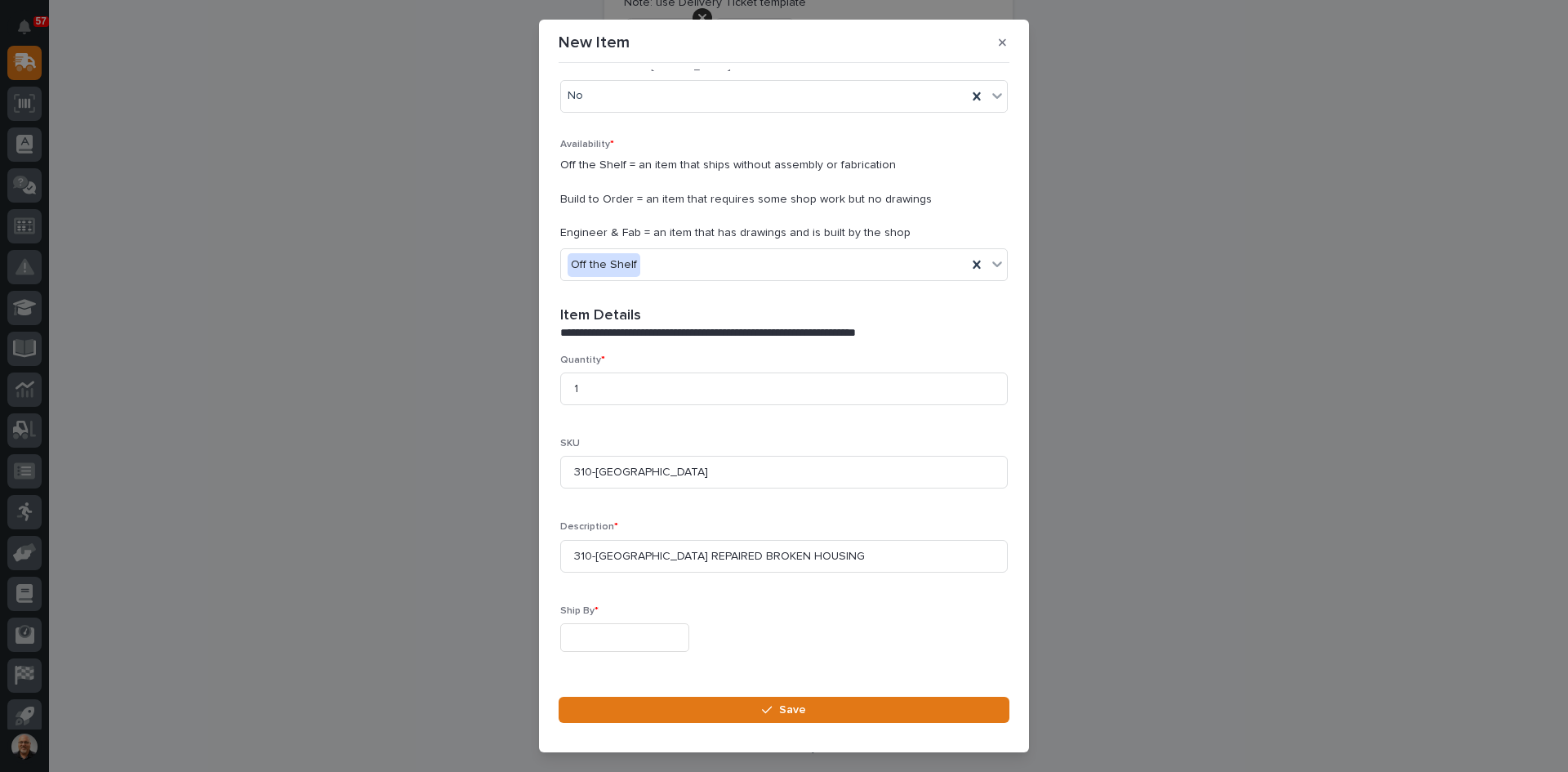
click at [636, 644] on input "text" at bounding box center [624, 637] width 129 height 29
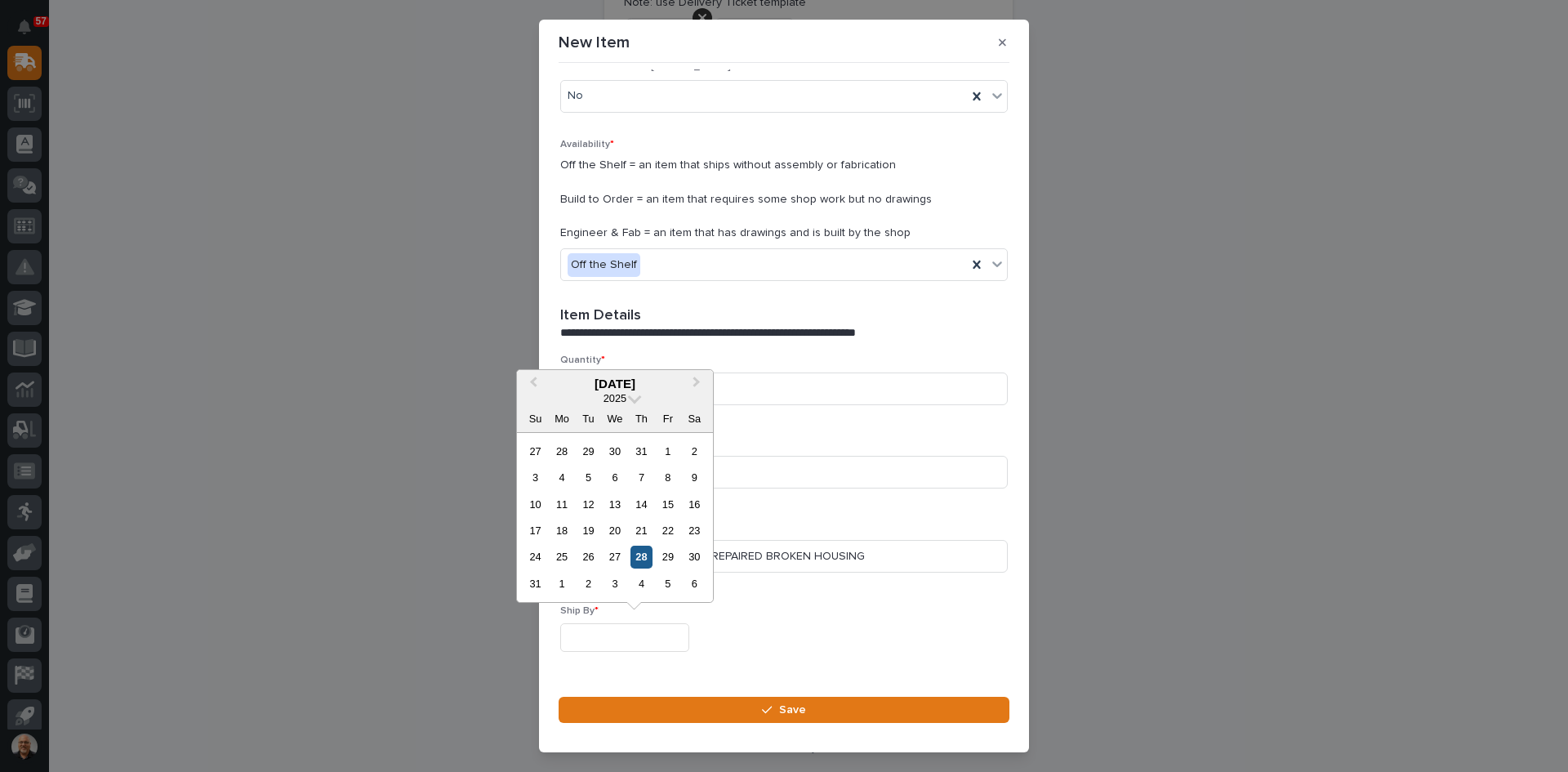
click at [640, 555] on div "28" at bounding box center [642, 557] width 22 height 22
type input "**********"
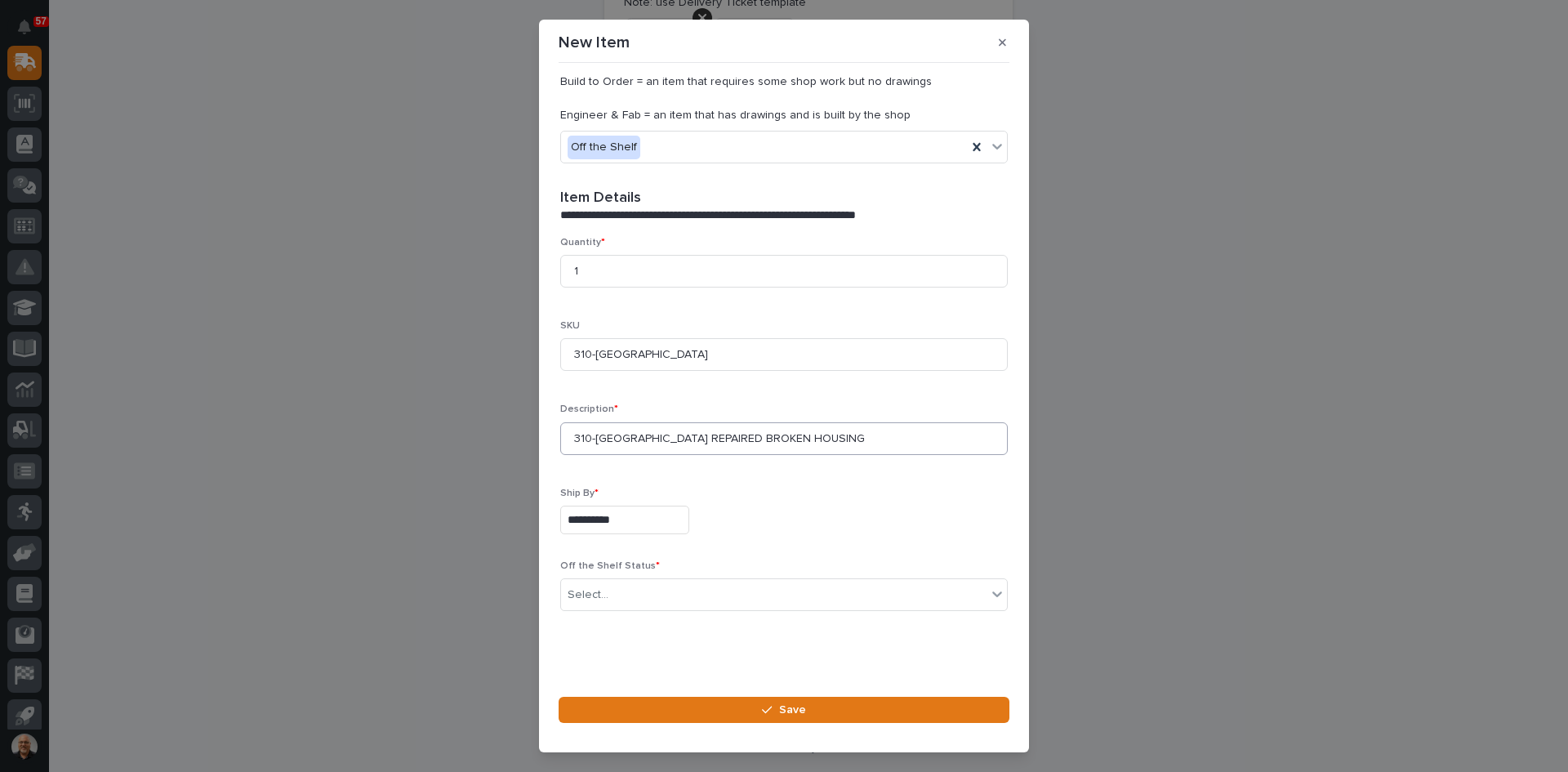
scroll to position [368, 0]
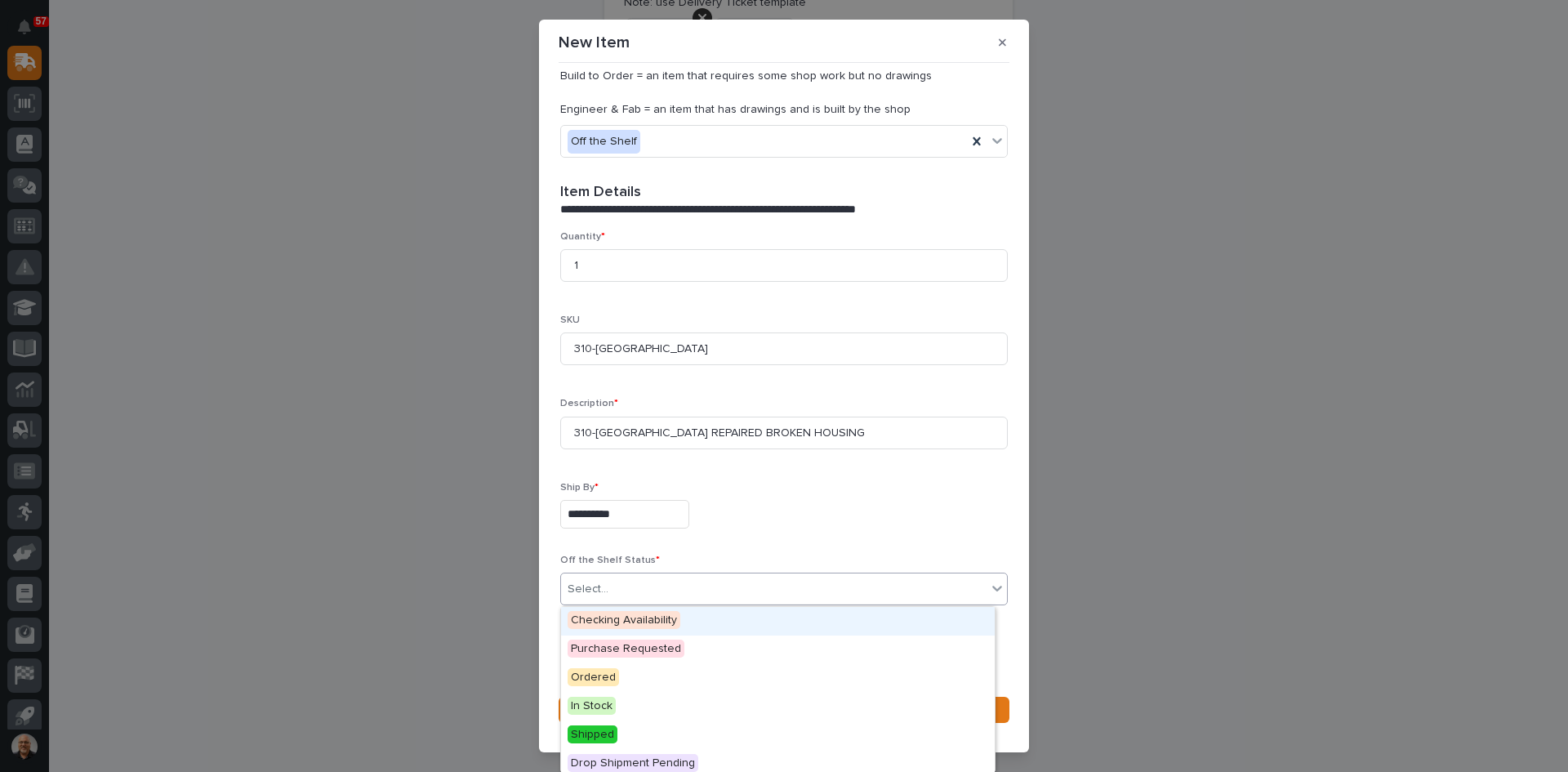
click at [652, 601] on div "Select..." at bounding box center [774, 589] width 426 height 27
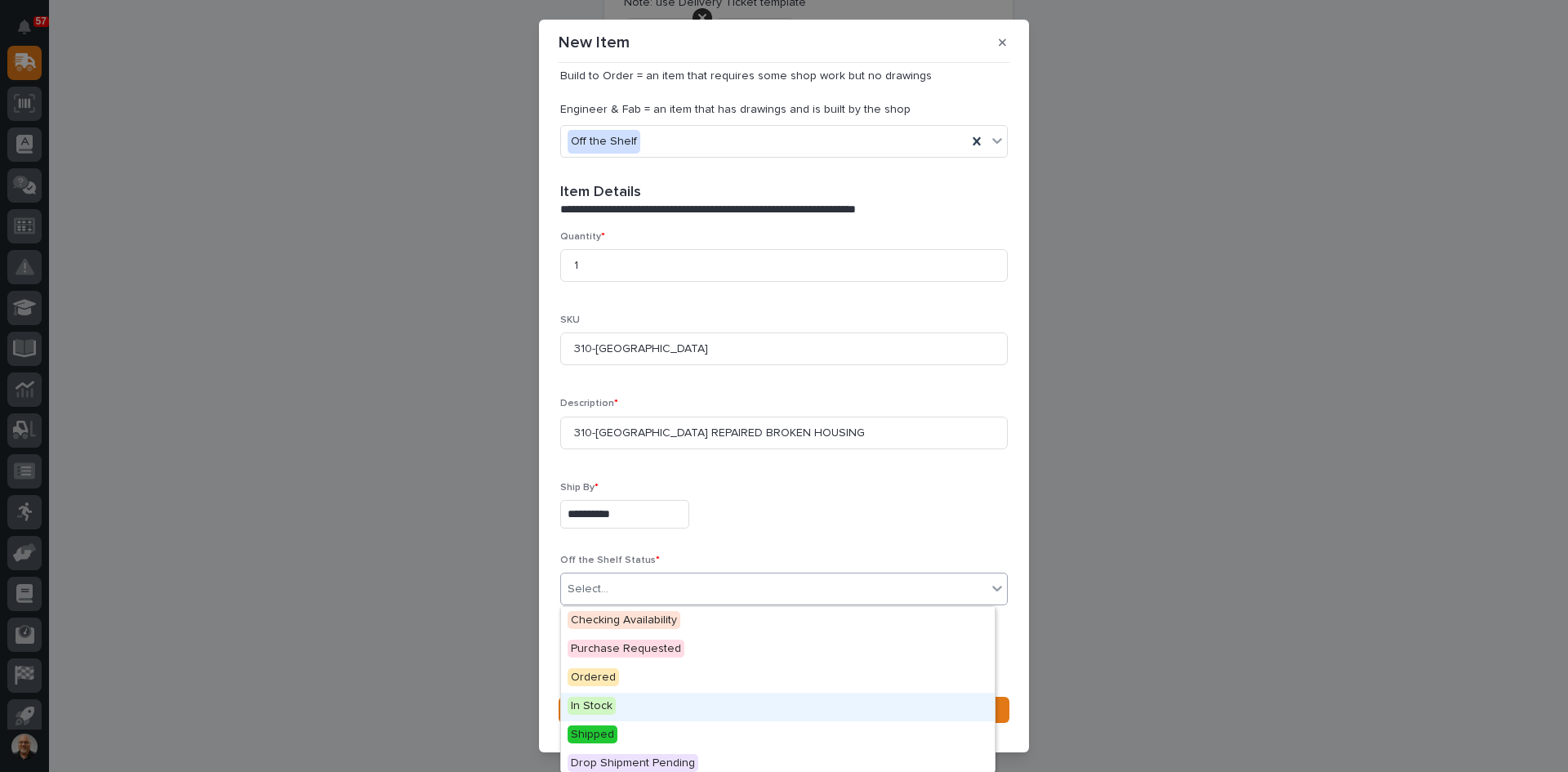
click at [598, 711] on span "In Stock" at bounding box center [592, 706] width 48 height 18
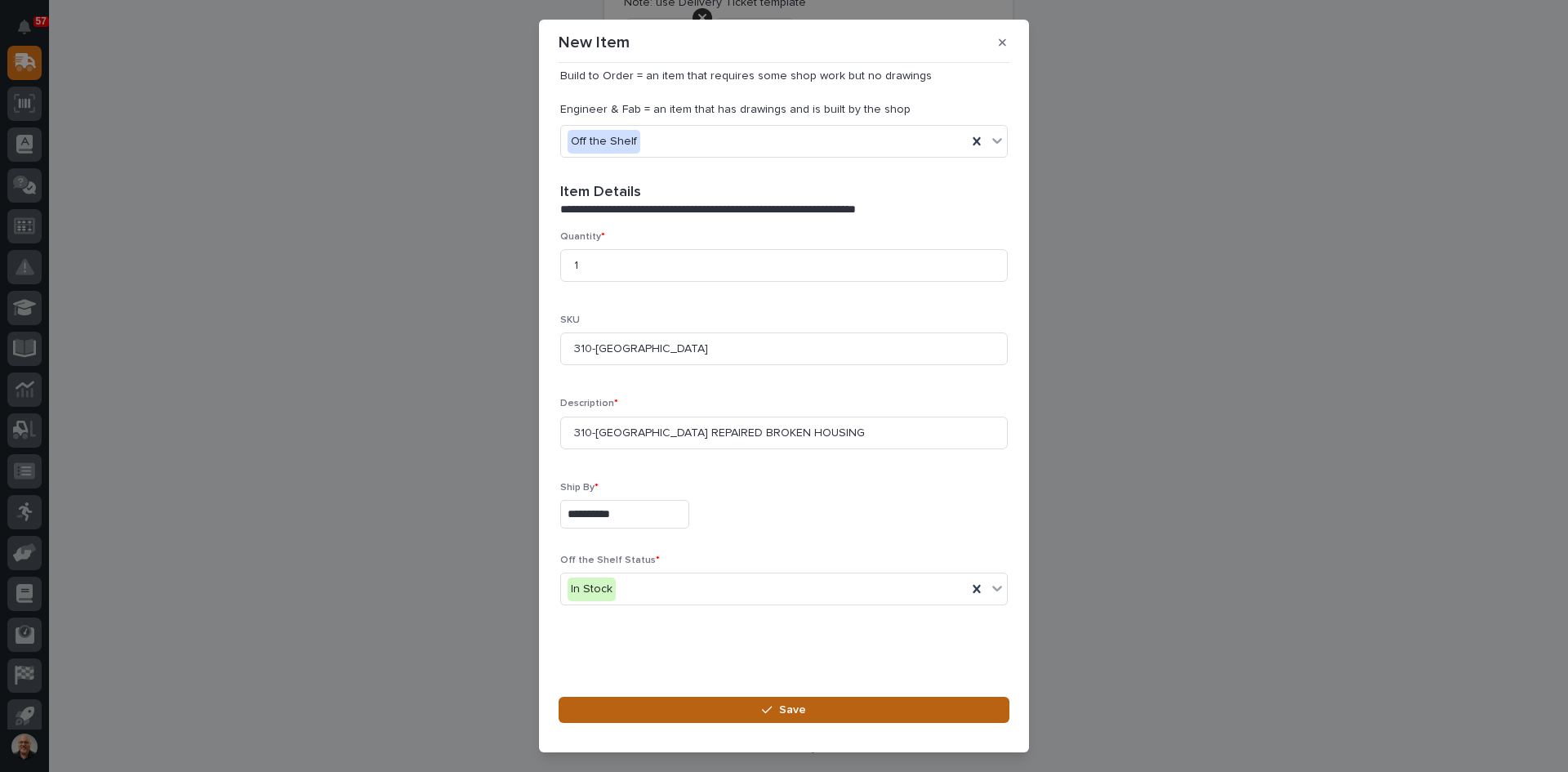
click at [805, 707] on span "Save" at bounding box center [792, 709] width 27 height 15
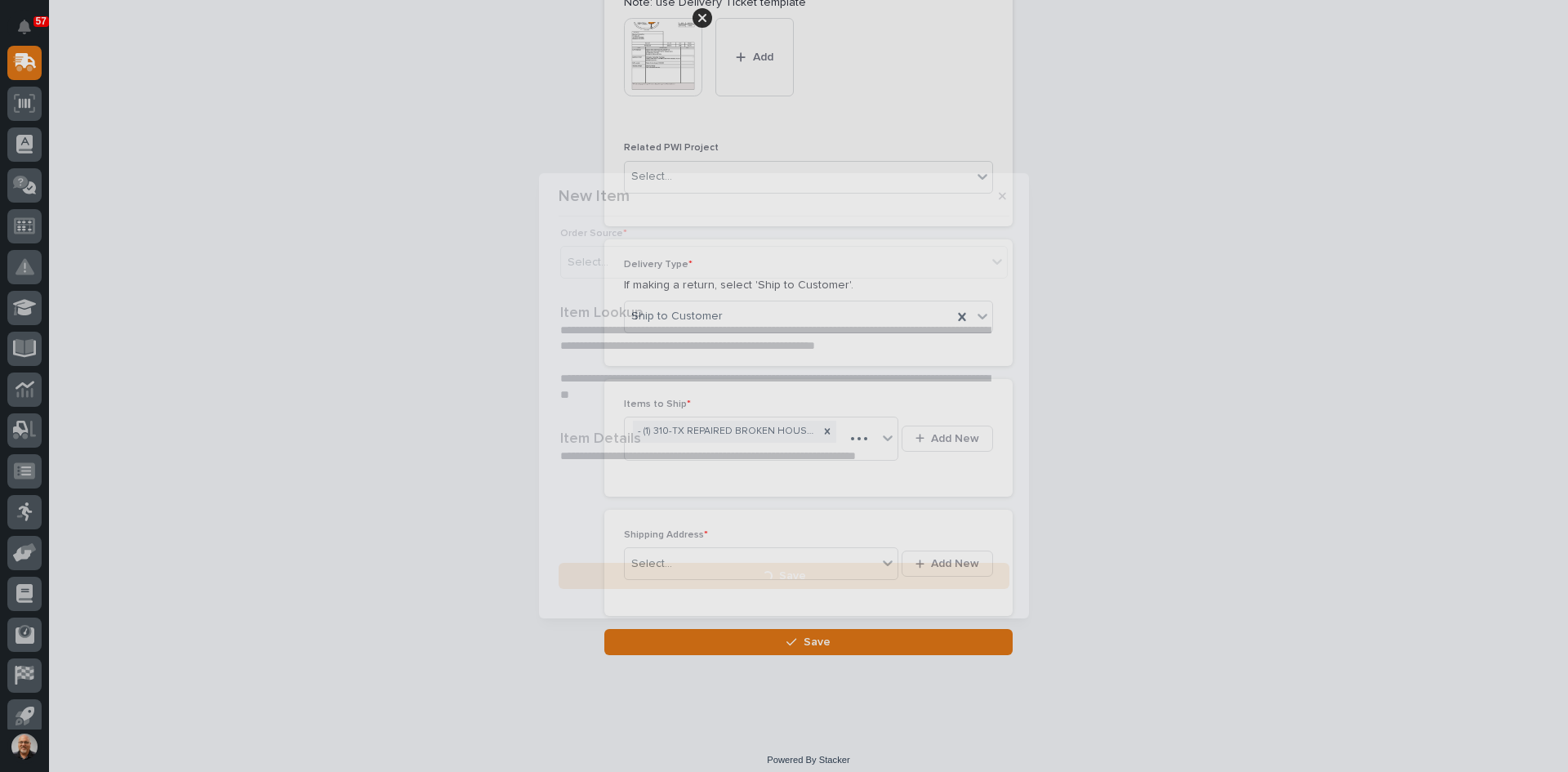
scroll to position [0, 0]
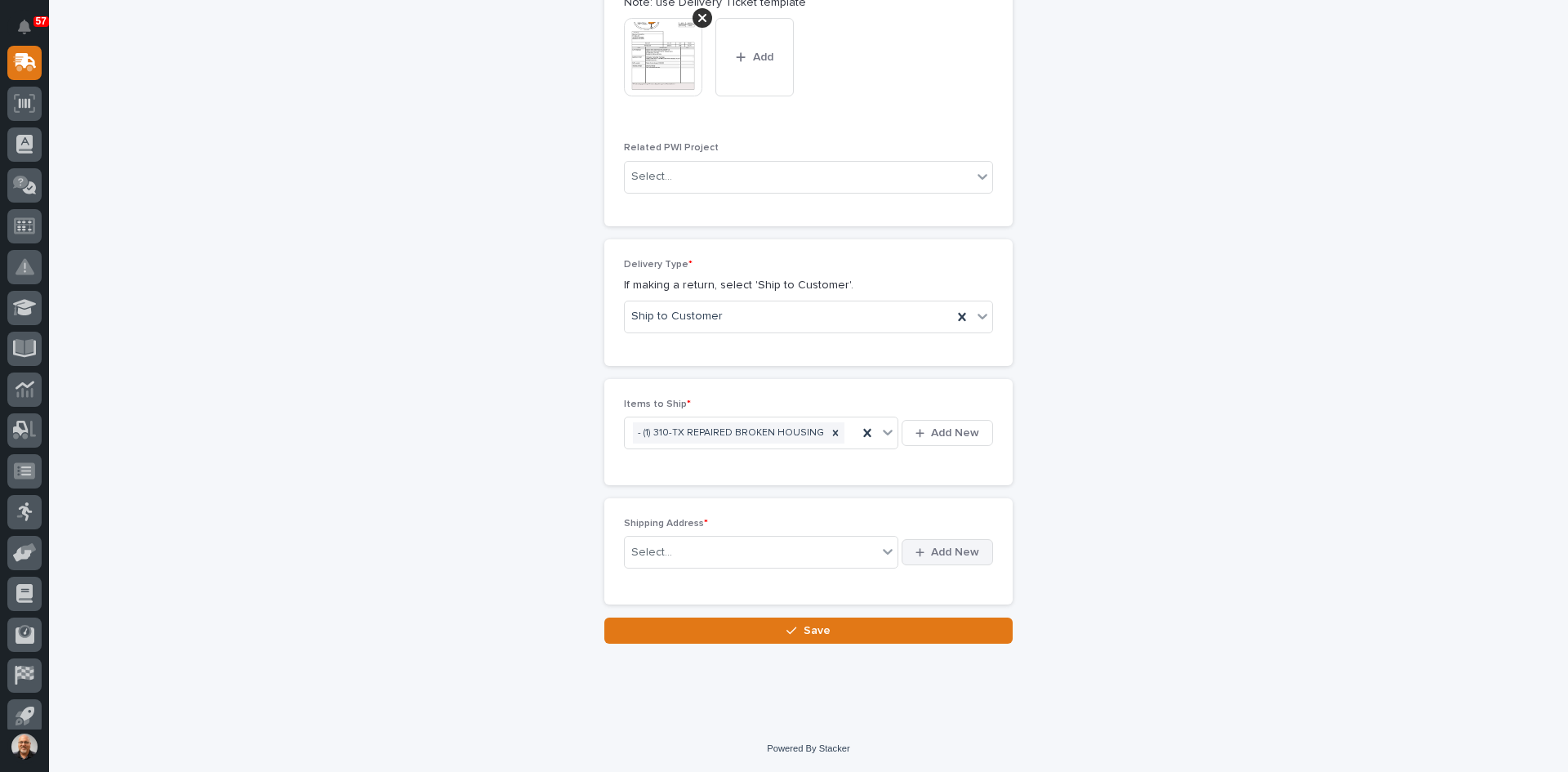
click at [952, 548] on span "Add New" at bounding box center [955, 552] width 48 height 15
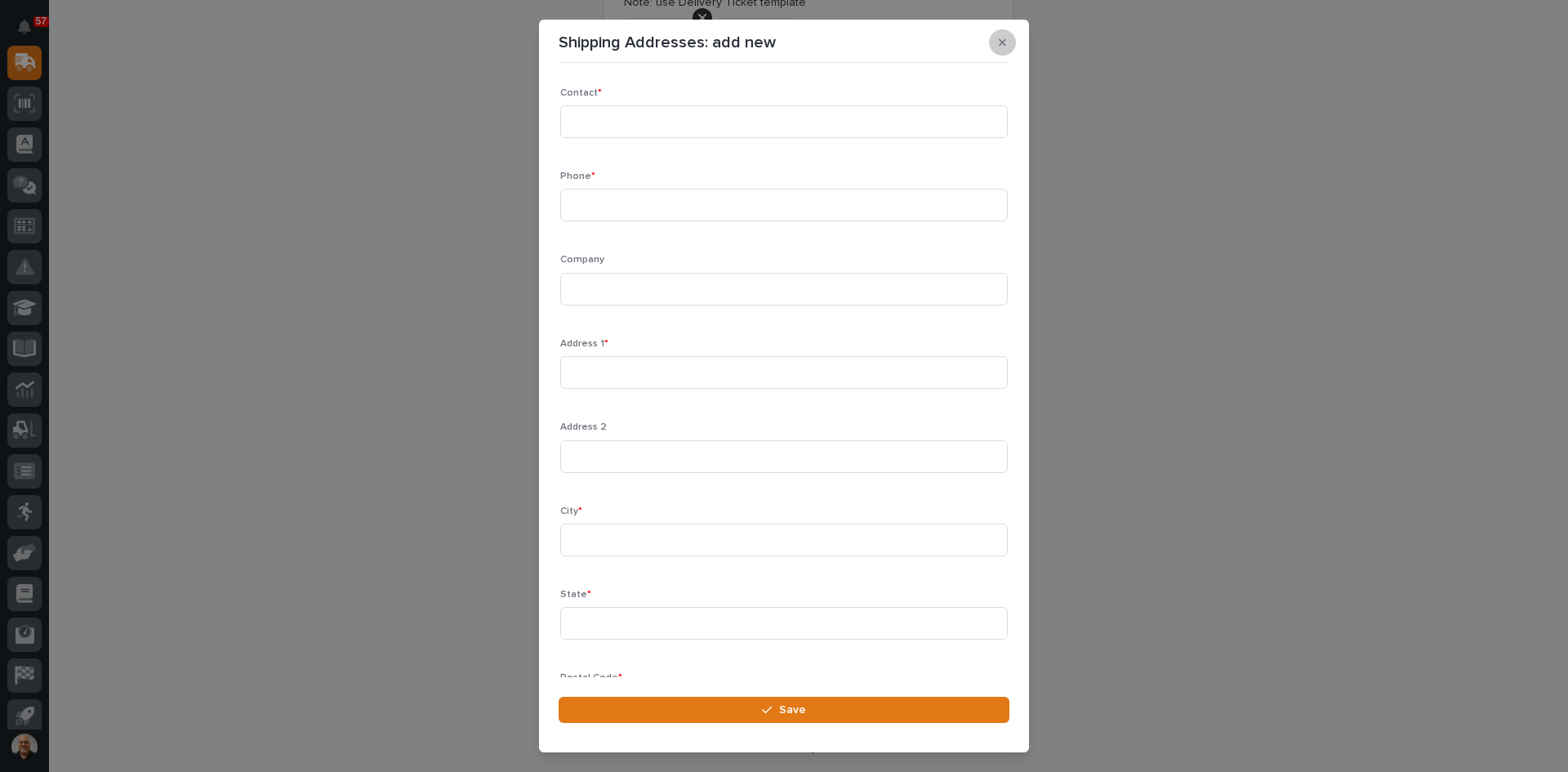
click at [1001, 41] on icon "button" at bounding box center [1002, 41] width 7 height 7
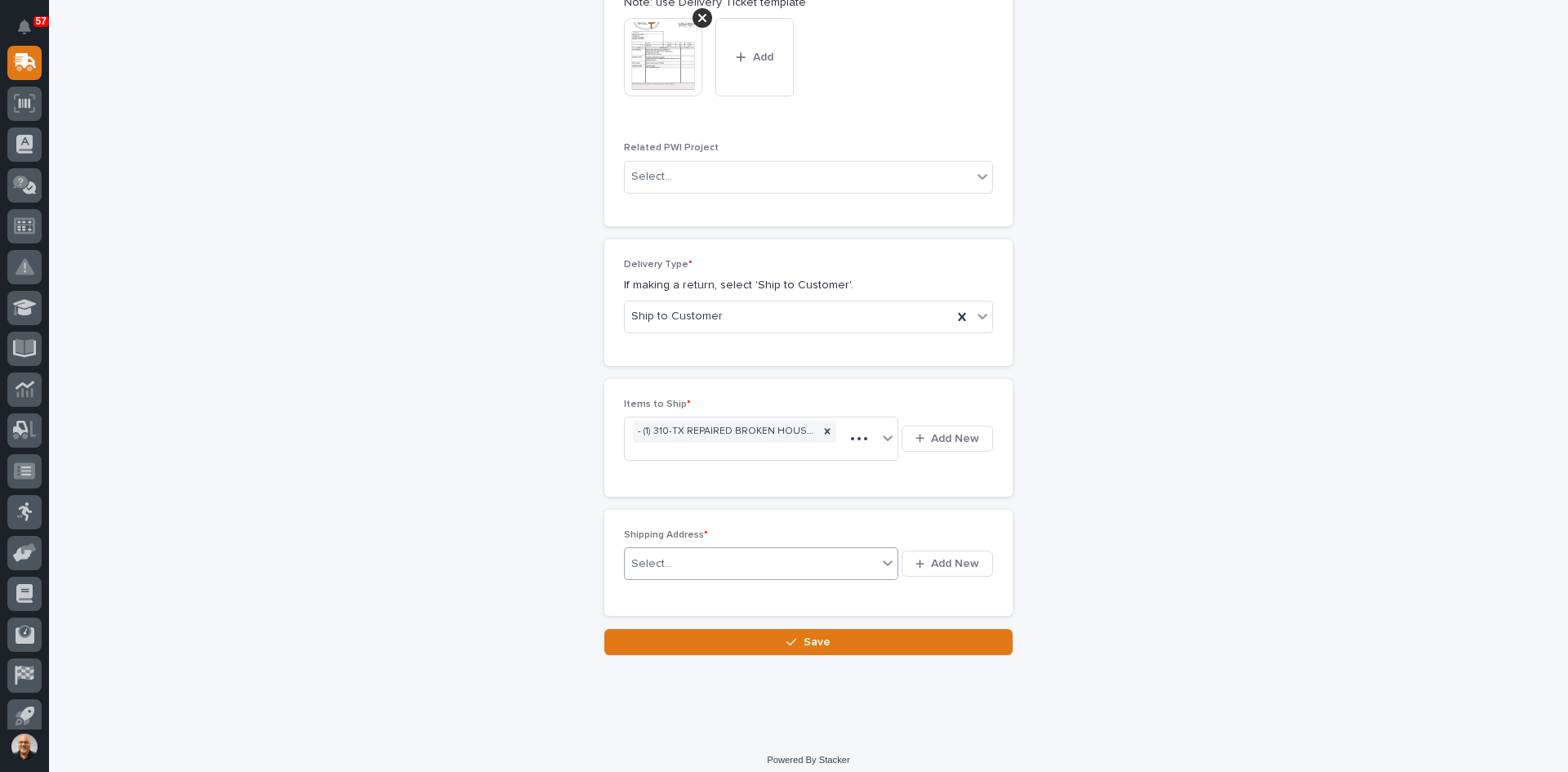
click at [657, 555] on div "Select..." at bounding box center [651, 563] width 41 height 17
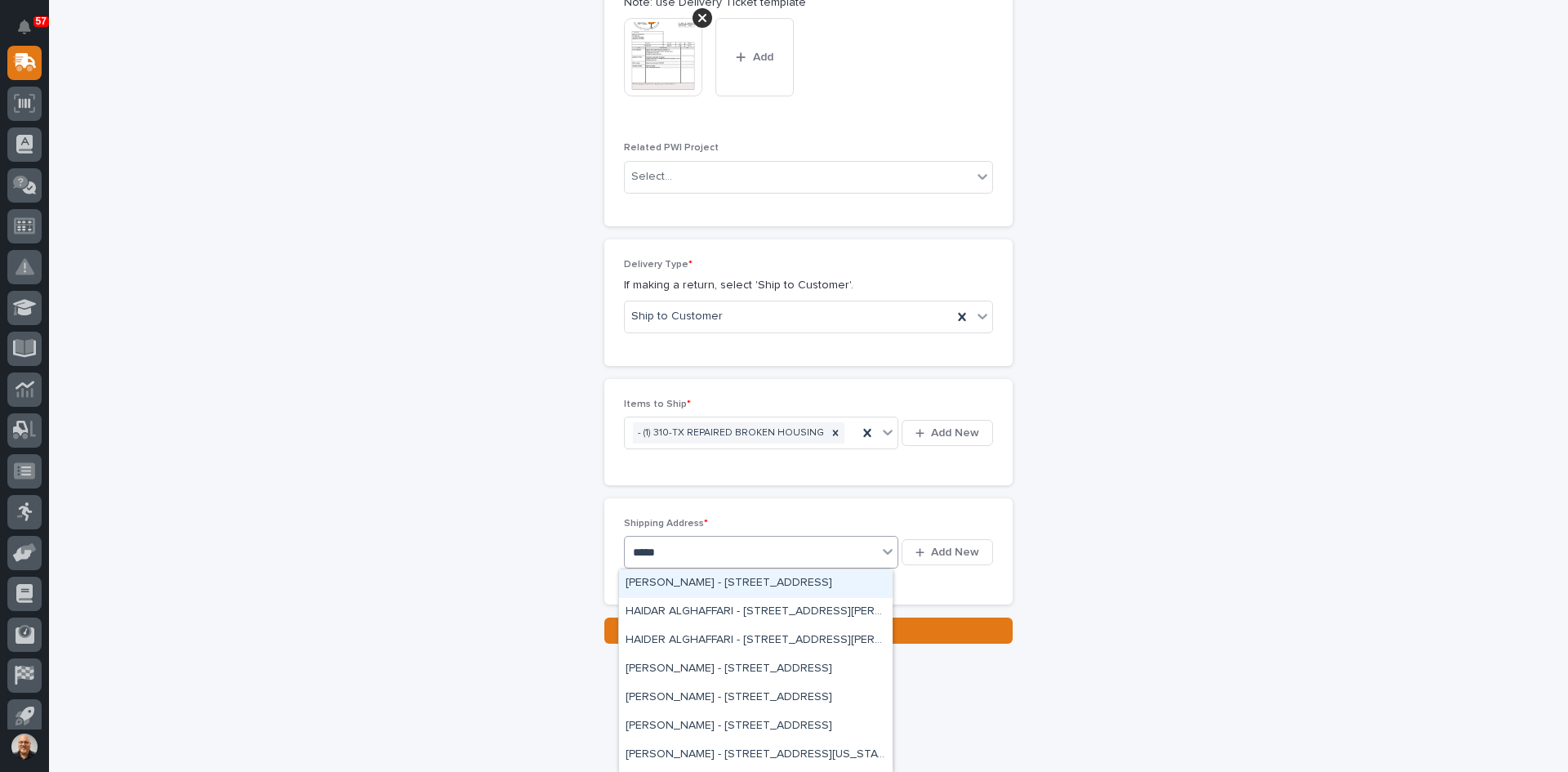
type input "******"
click at [768, 696] on div "[PERSON_NAME] - [STREET_ADDRESS]" at bounding box center [756, 698] width 274 height 29
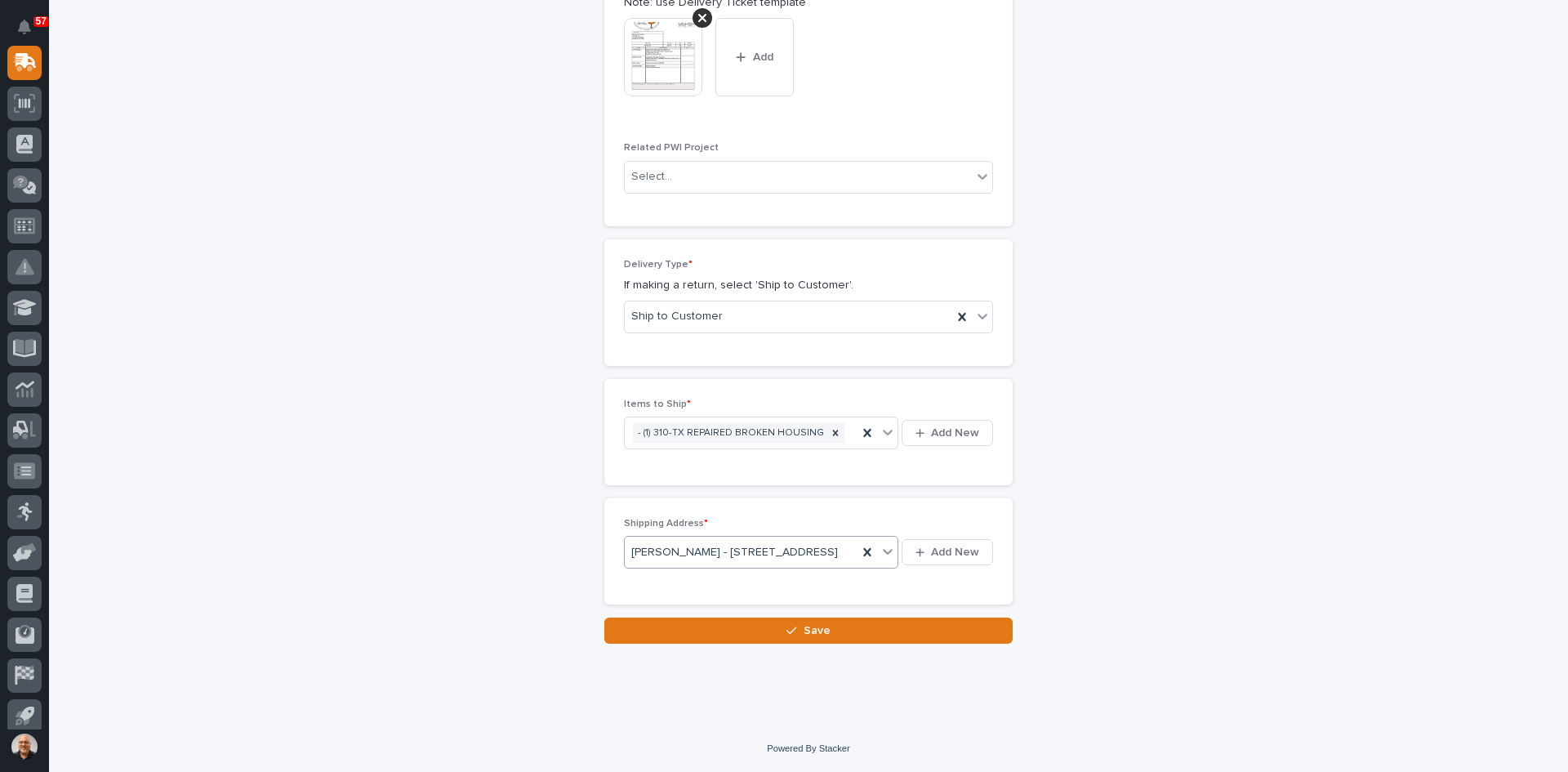
scroll to position [836, 0]
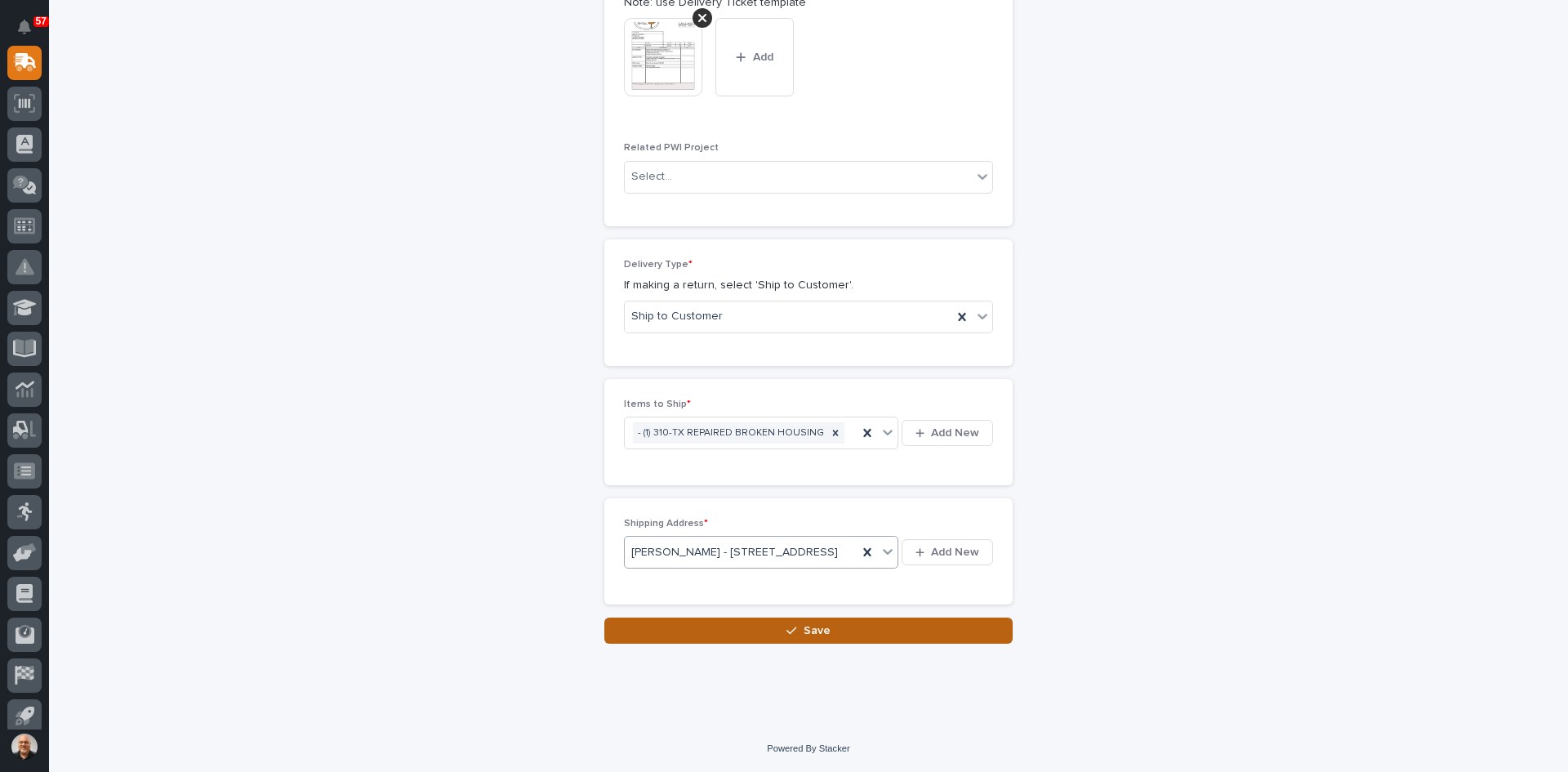
click at [804, 638] on span "Save" at bounding box center [817, 630] width 27 height 15
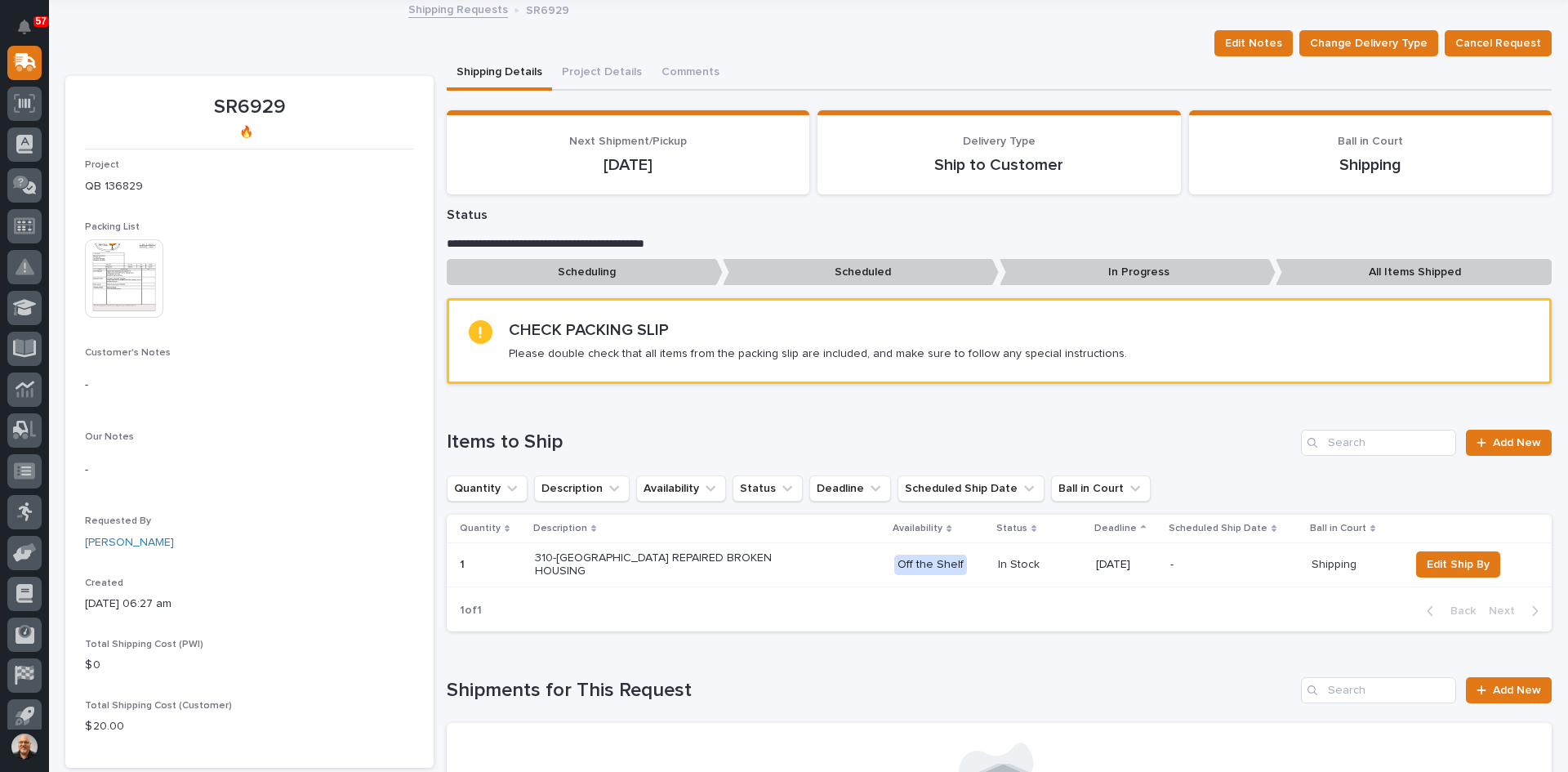
scroll to position [245, 0]
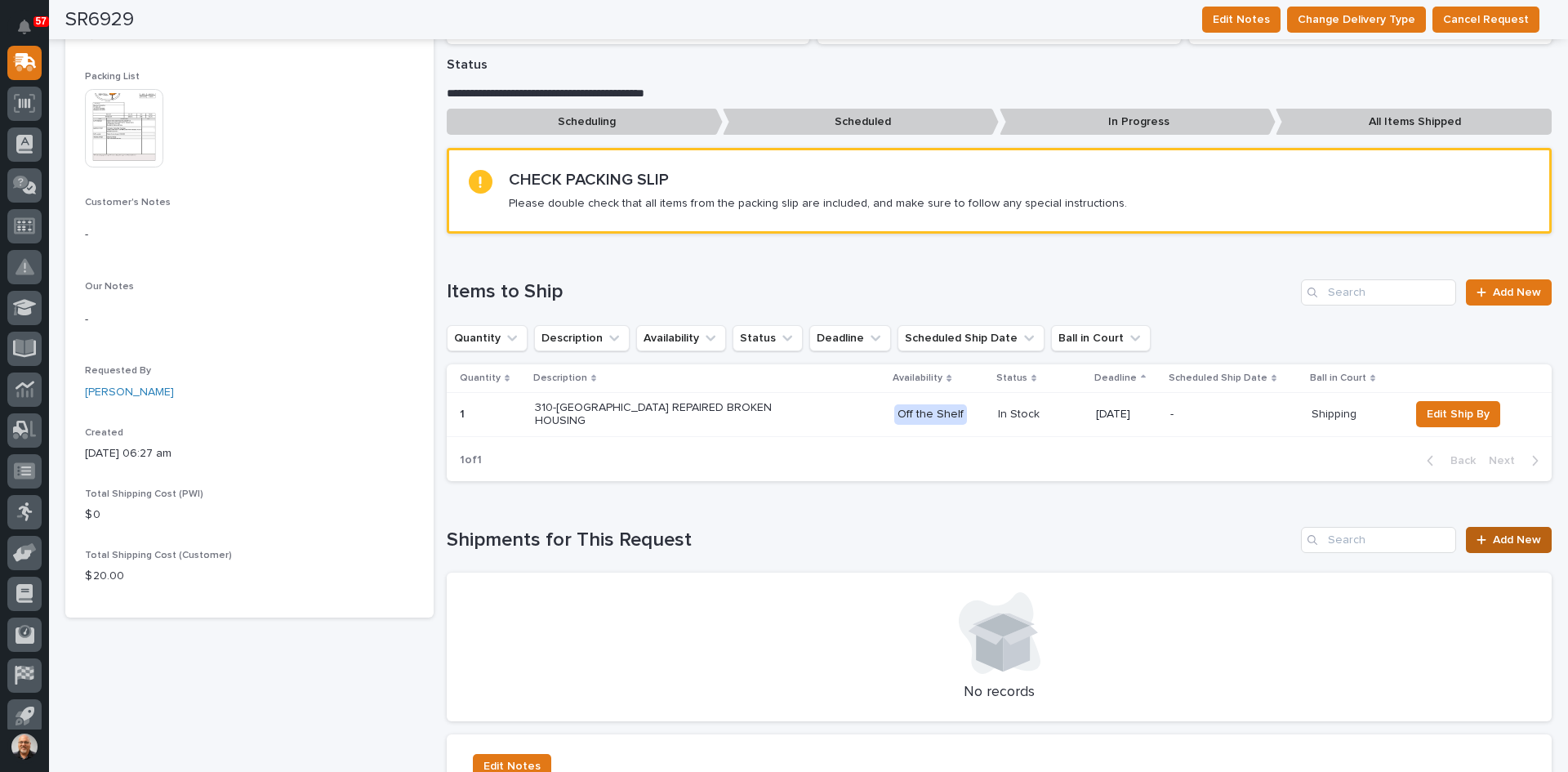
click at [1514, 534] on span "Add New" at bounding box center [1517, 539] width 48 height 11
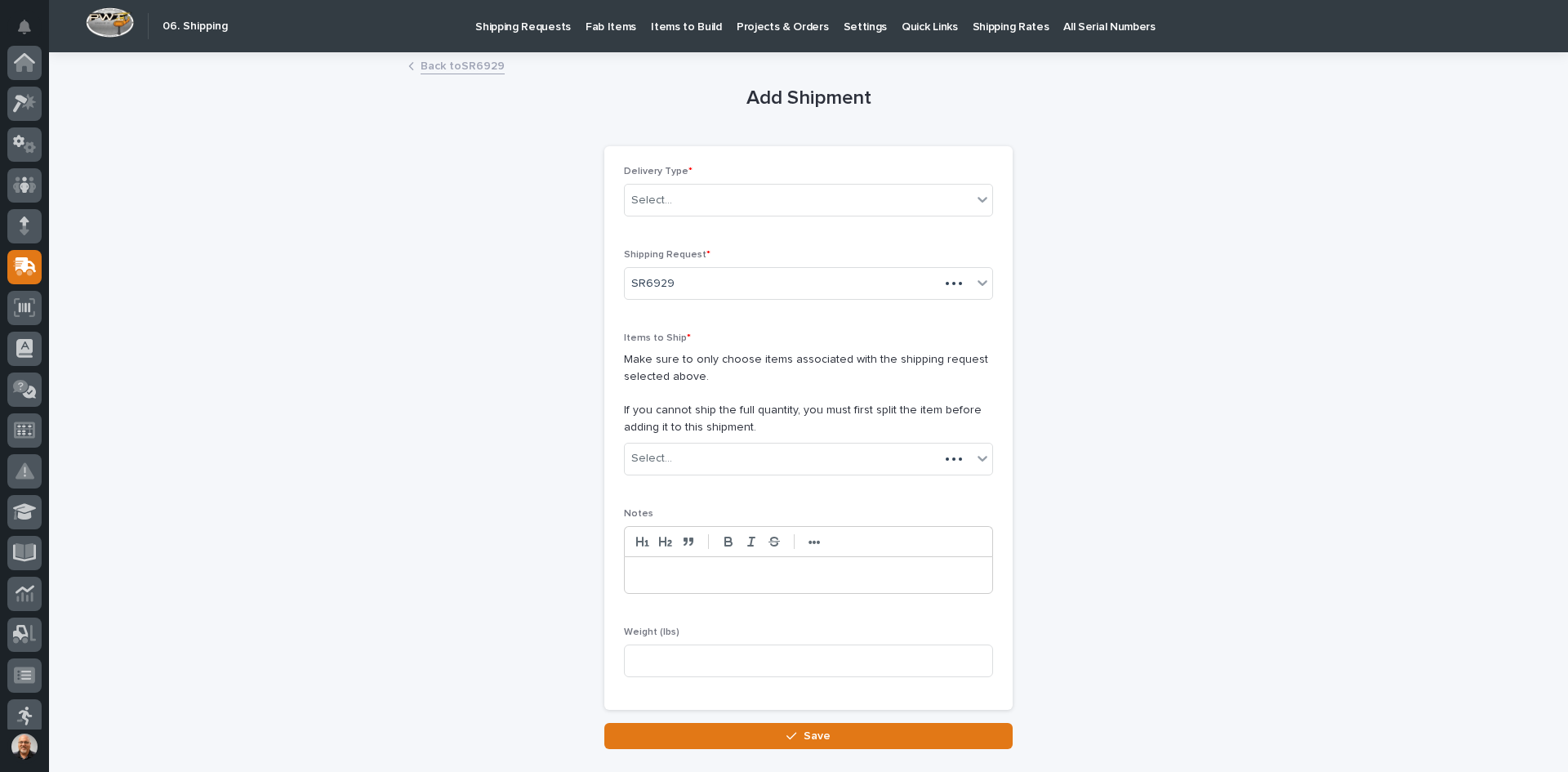
scroll to position [204, 0]
click at [691, 188] on div "Select..." at bounding box center [798, 200] width 347 height 27
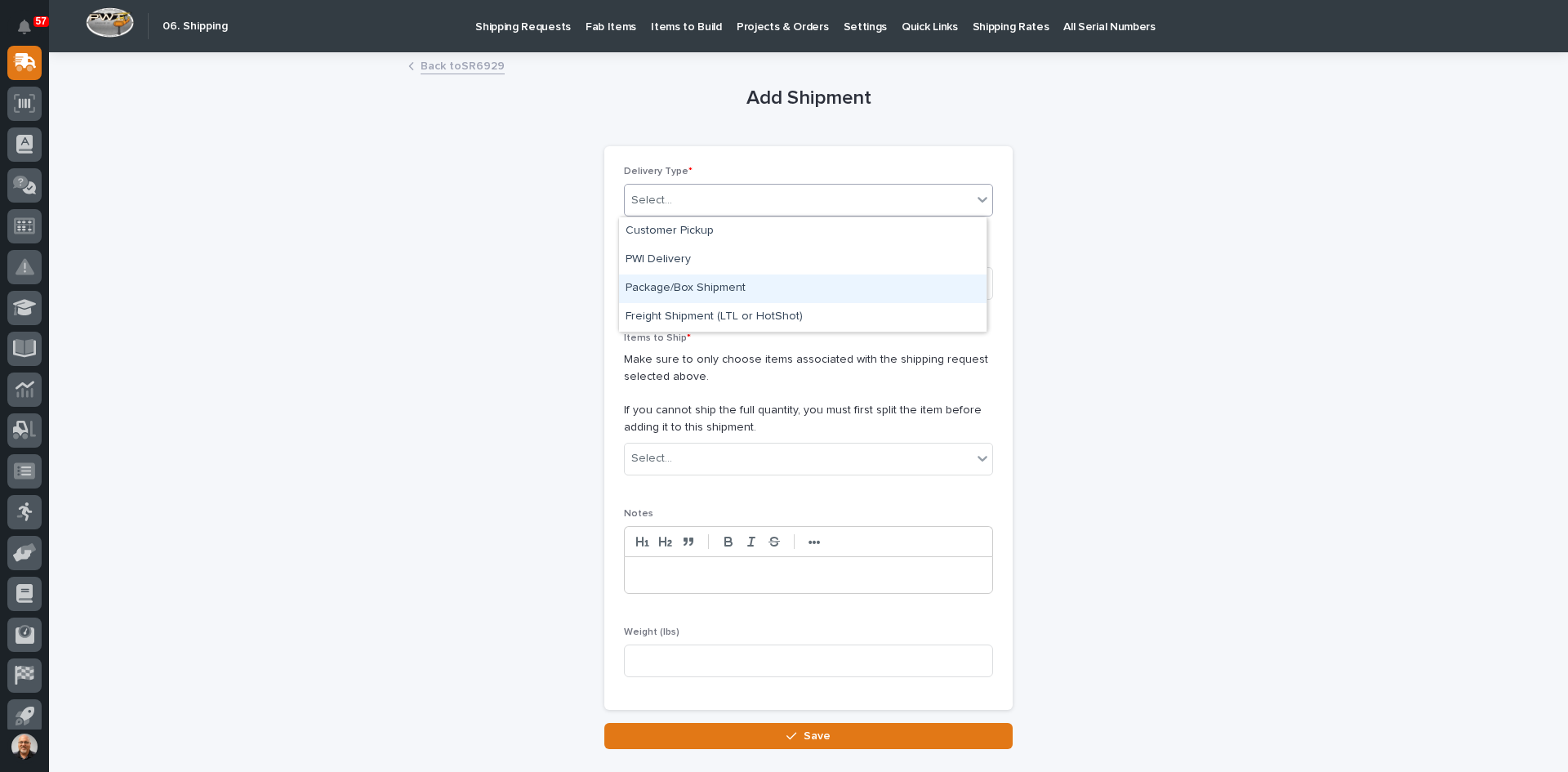
click at [683, 279] on div "Package/Box Shipment" at bounding box center [803, 288] width 368 height 29
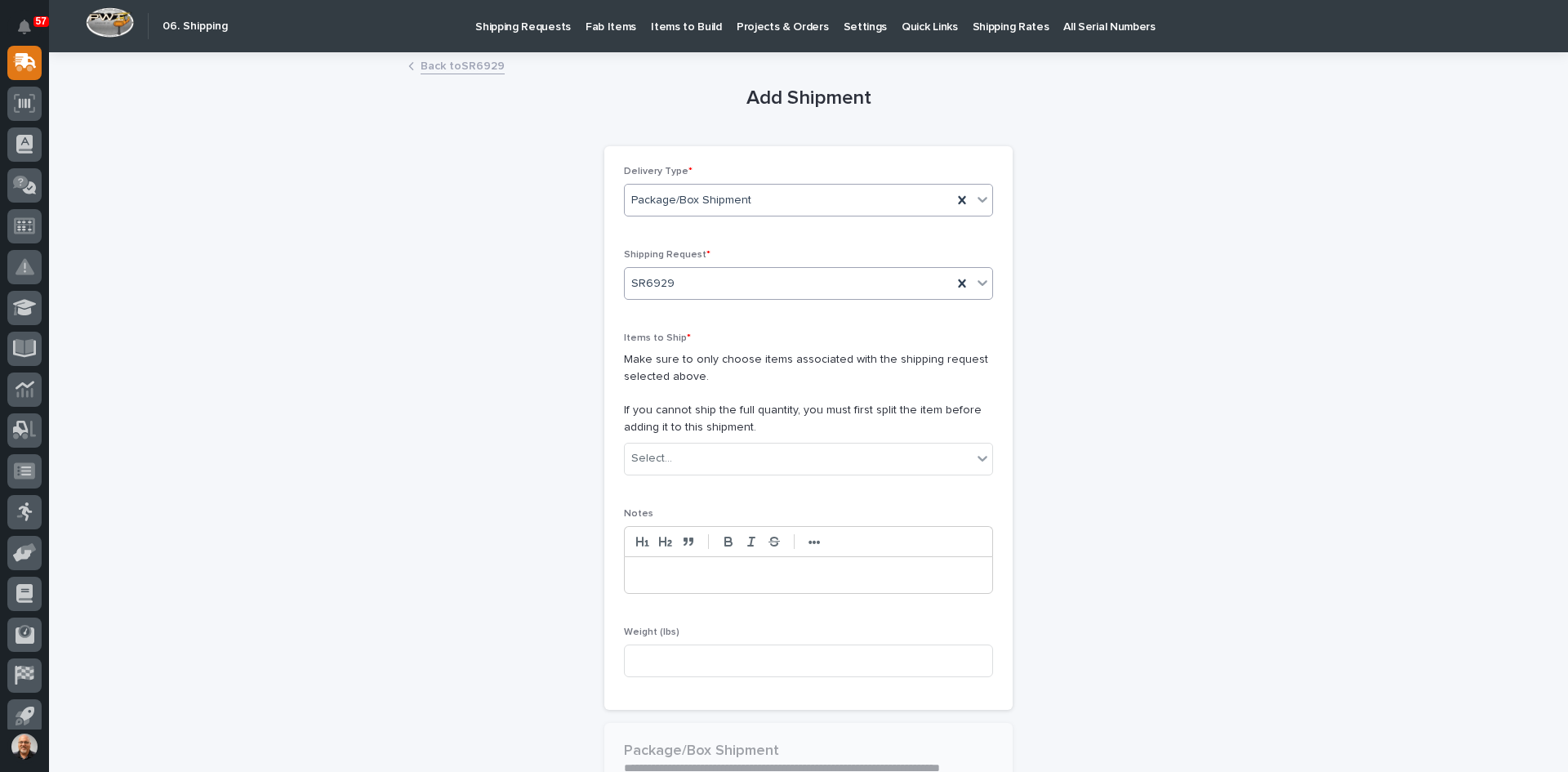
click at [681, 287] on div "SR6929" at bounding box center [789, 283] width 328 height 27
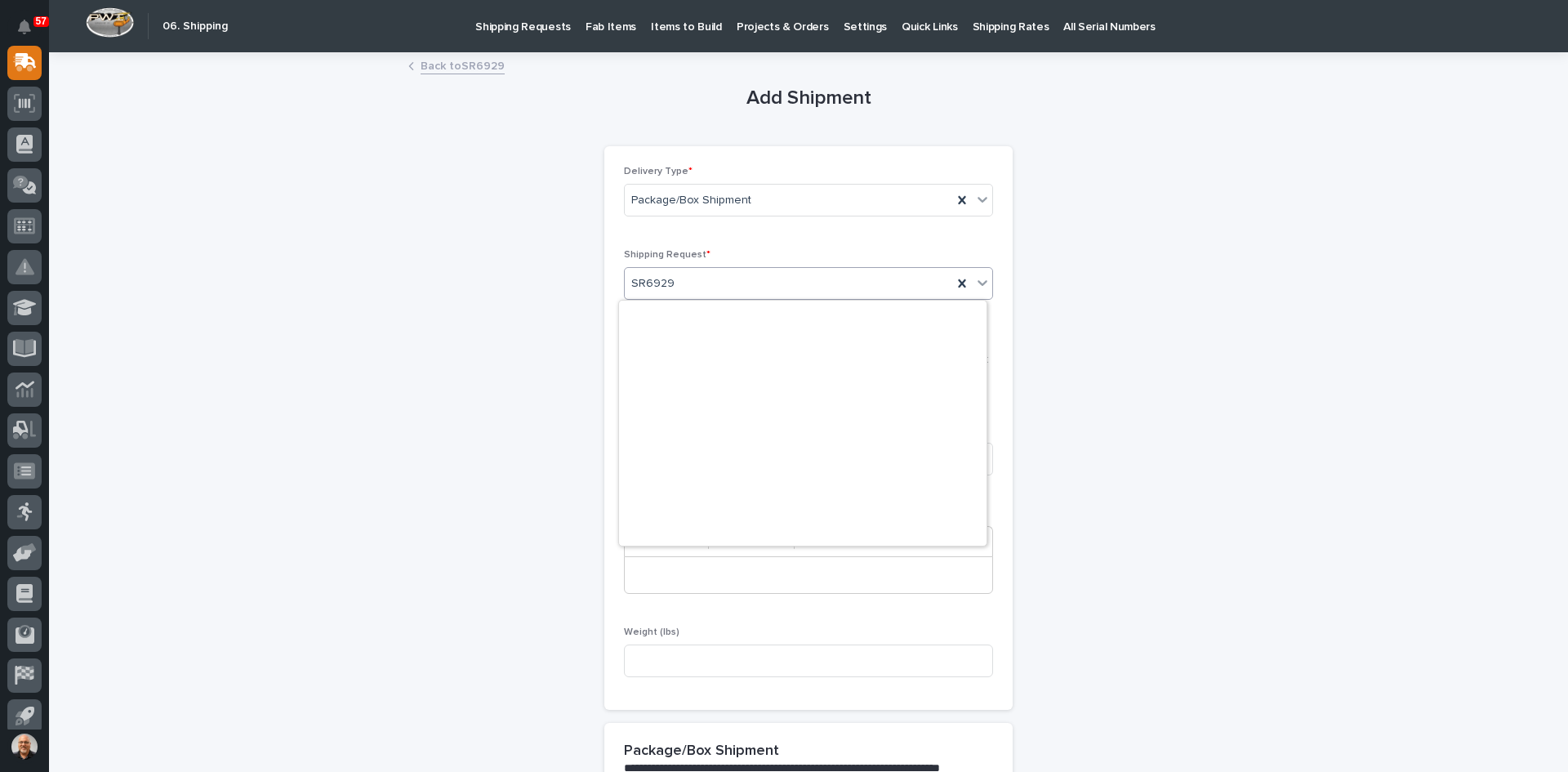
scroll to position [20125, 0]
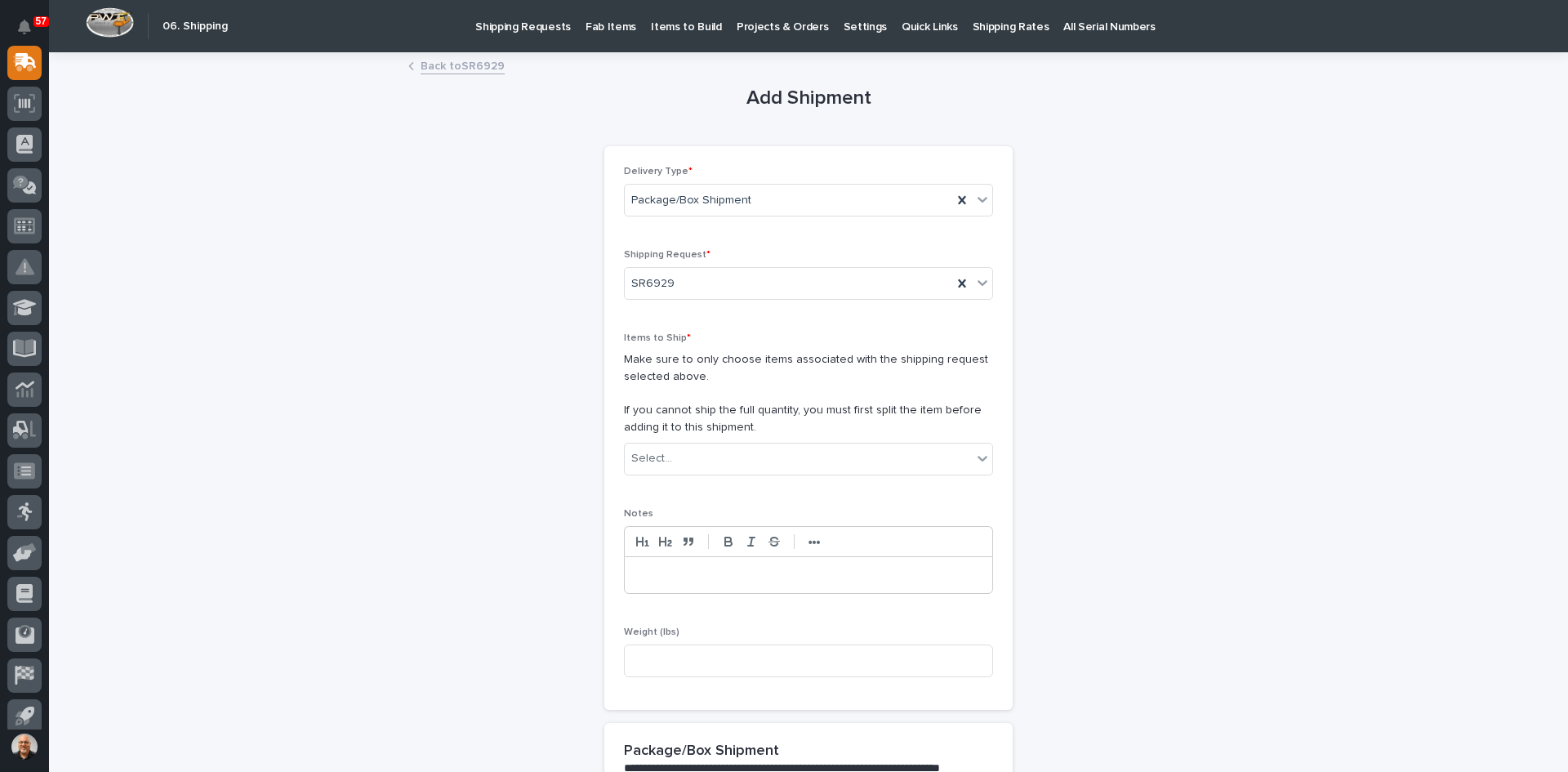
click at [709, 245] on div "Delivery Type * Package/Box Shipment Shipping Request * SR6929 Items to Ship * …" at bounding box center [808, 428] width 369 height 525
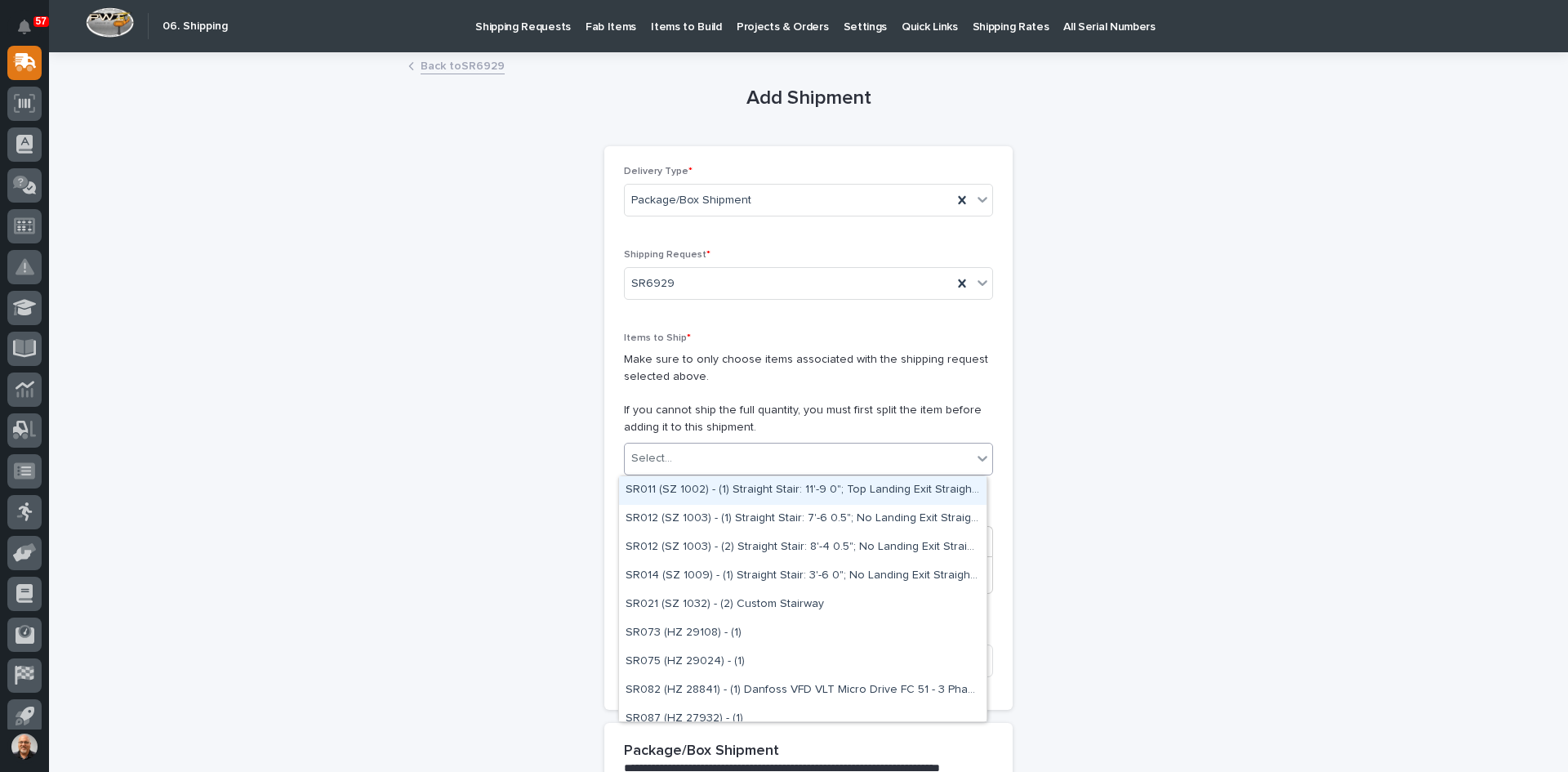
click at [692, 452] on div "Select..." at bounding box center [798, 458] width 347 height 27
type input "****"
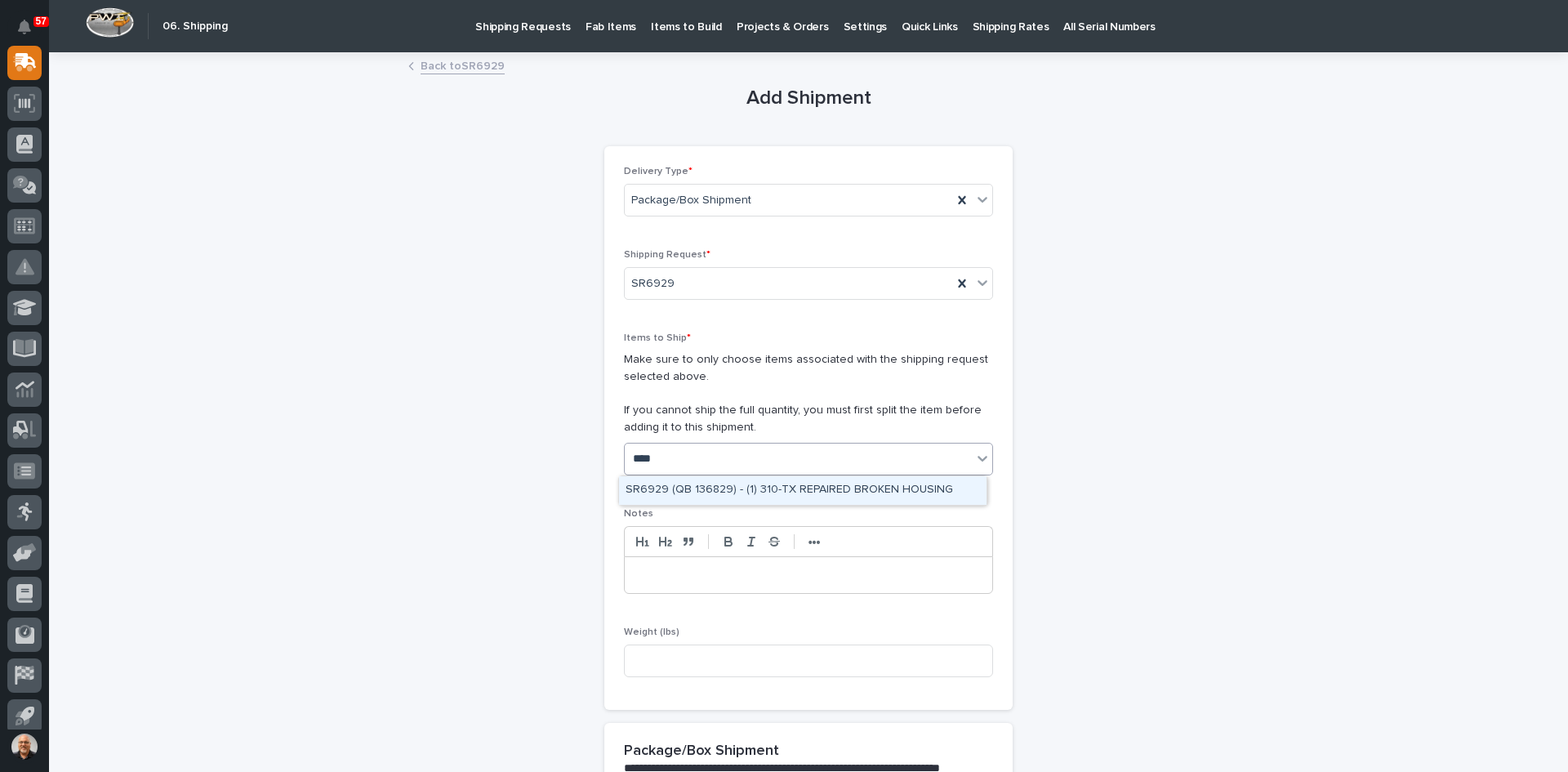
click at [767, 479] on div "SR6929 (QB 136829) - (1) 310-TX REPAIRED BROKEN HOUSING" at bounding box center [803, 490] width 368 height 29
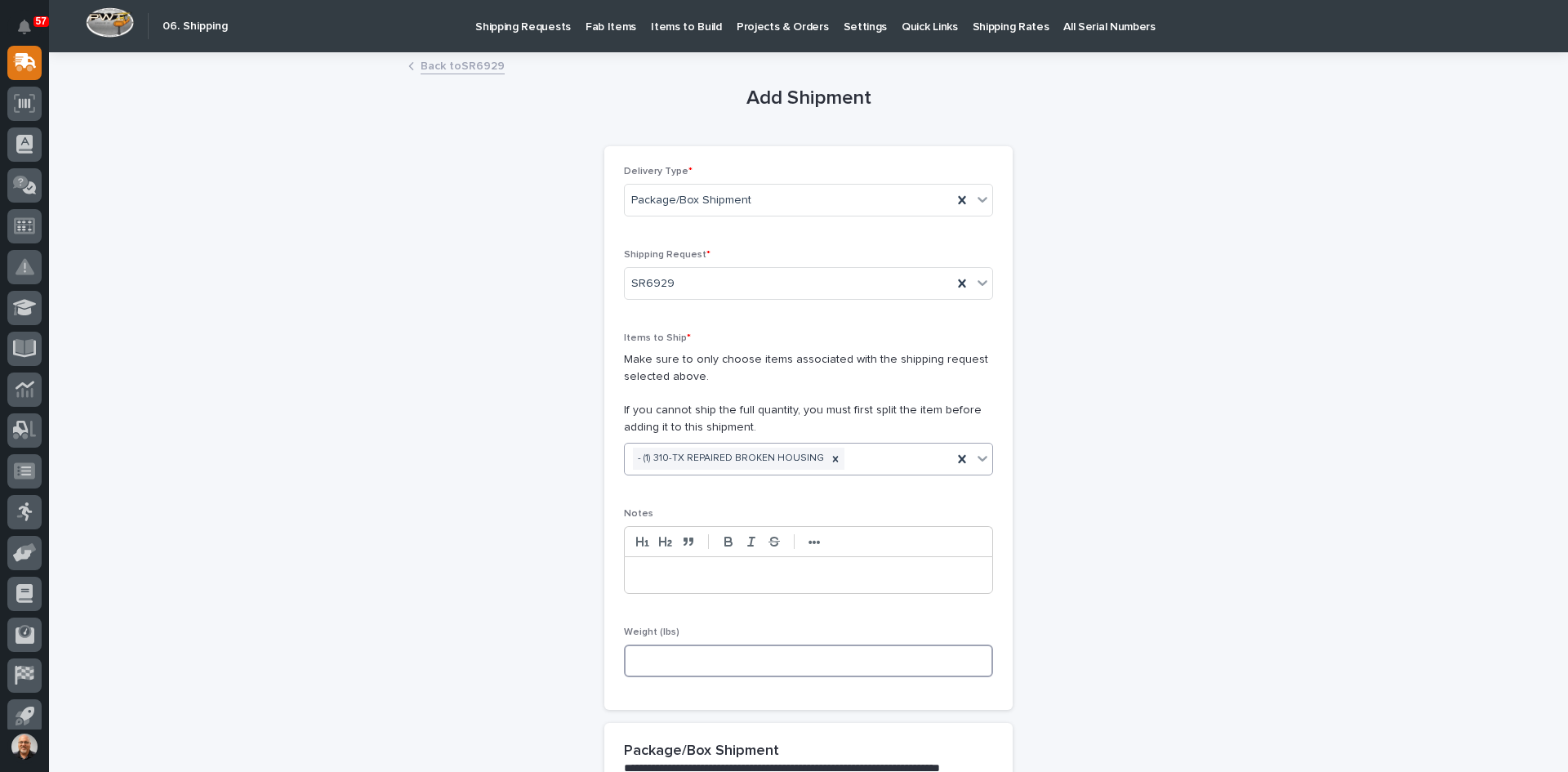
click at [649, 660] on input at bounding box center [808, 660] width 369 height 33
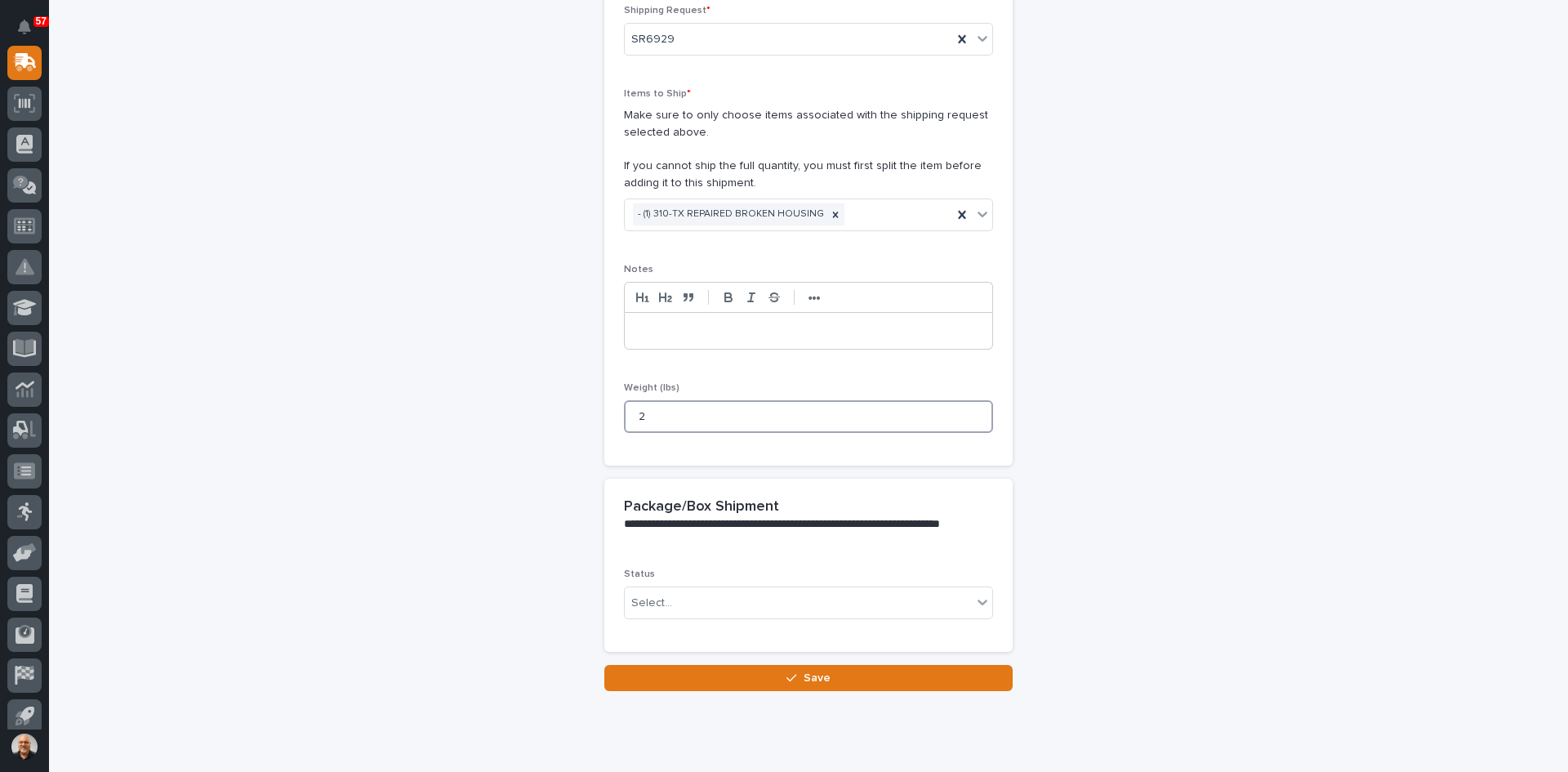
scroll to position [245, 0]
type input "2"
click at [682, 603] on div "Select..." at bounding box center [798, 602] width 347 height 27
click at [662, 657] on span "Shipped" at bounding box center [651, 661] width 50 height 18
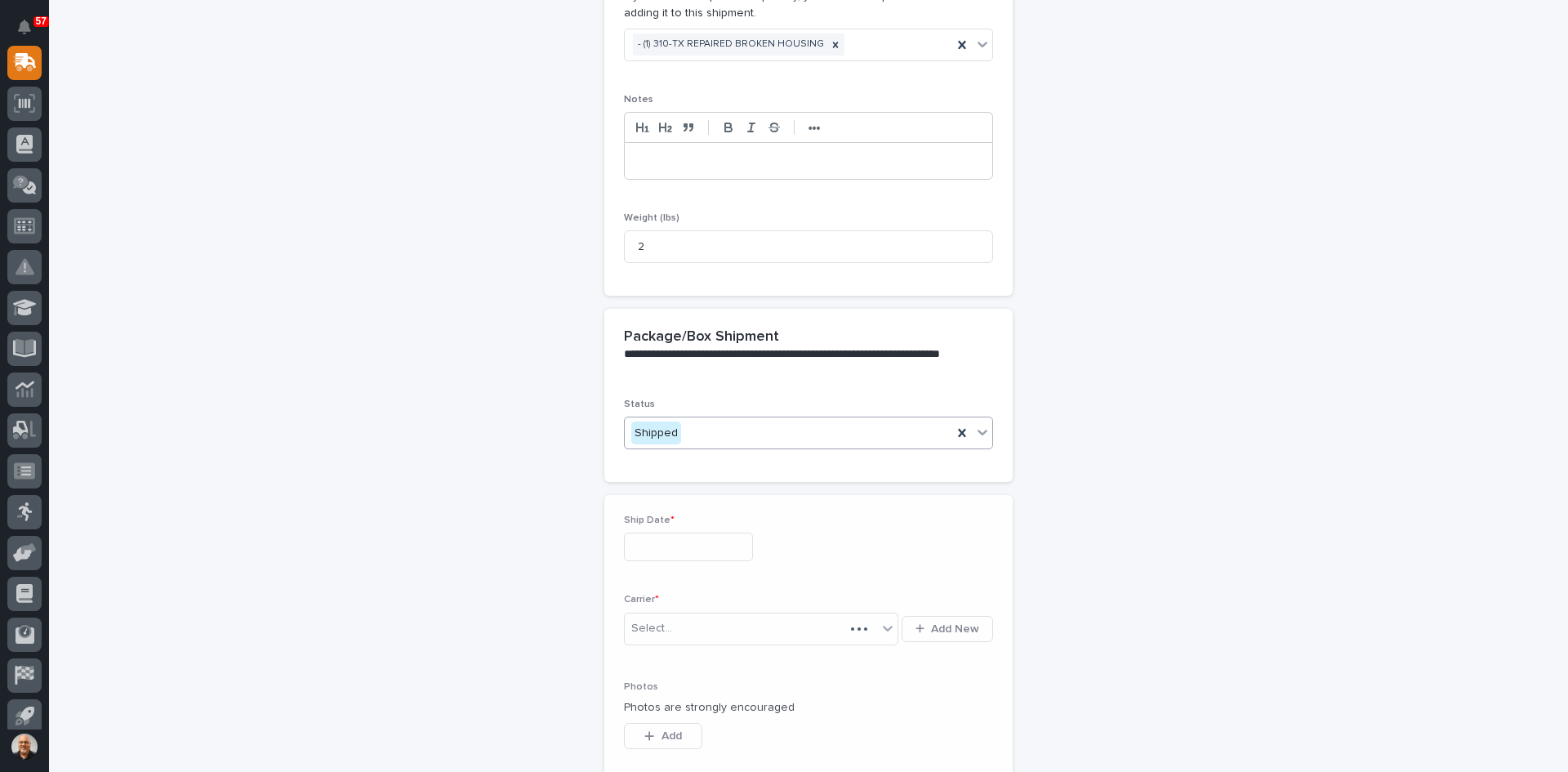
scroll to position [524, 0]
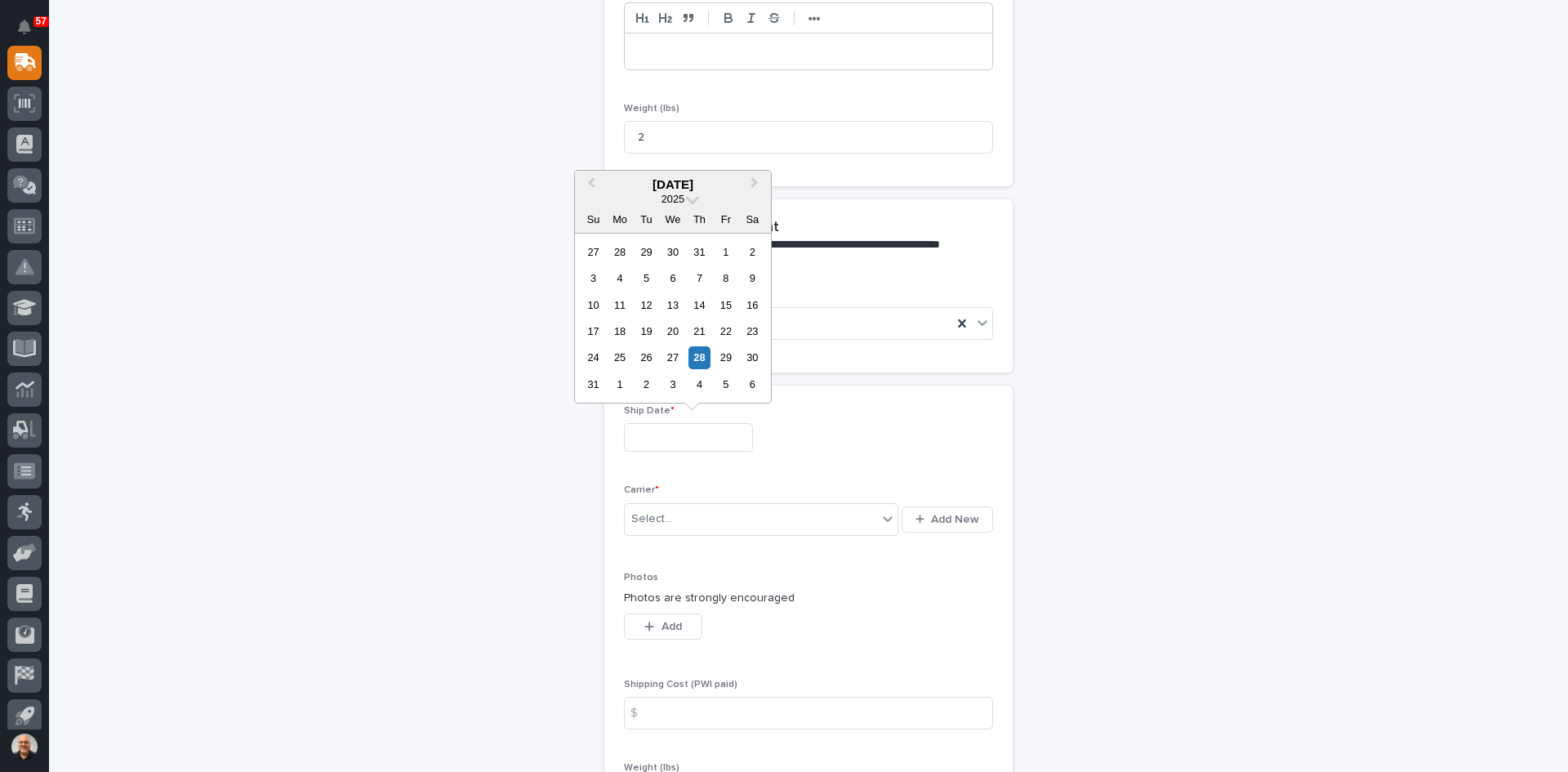
click at [670, 431] on input "text" at bounding box center [688, 437] width 129 height 29
click at [694, 357] on div "28" at bounding box center [700, 357] width 22 height 22
type input "**********"
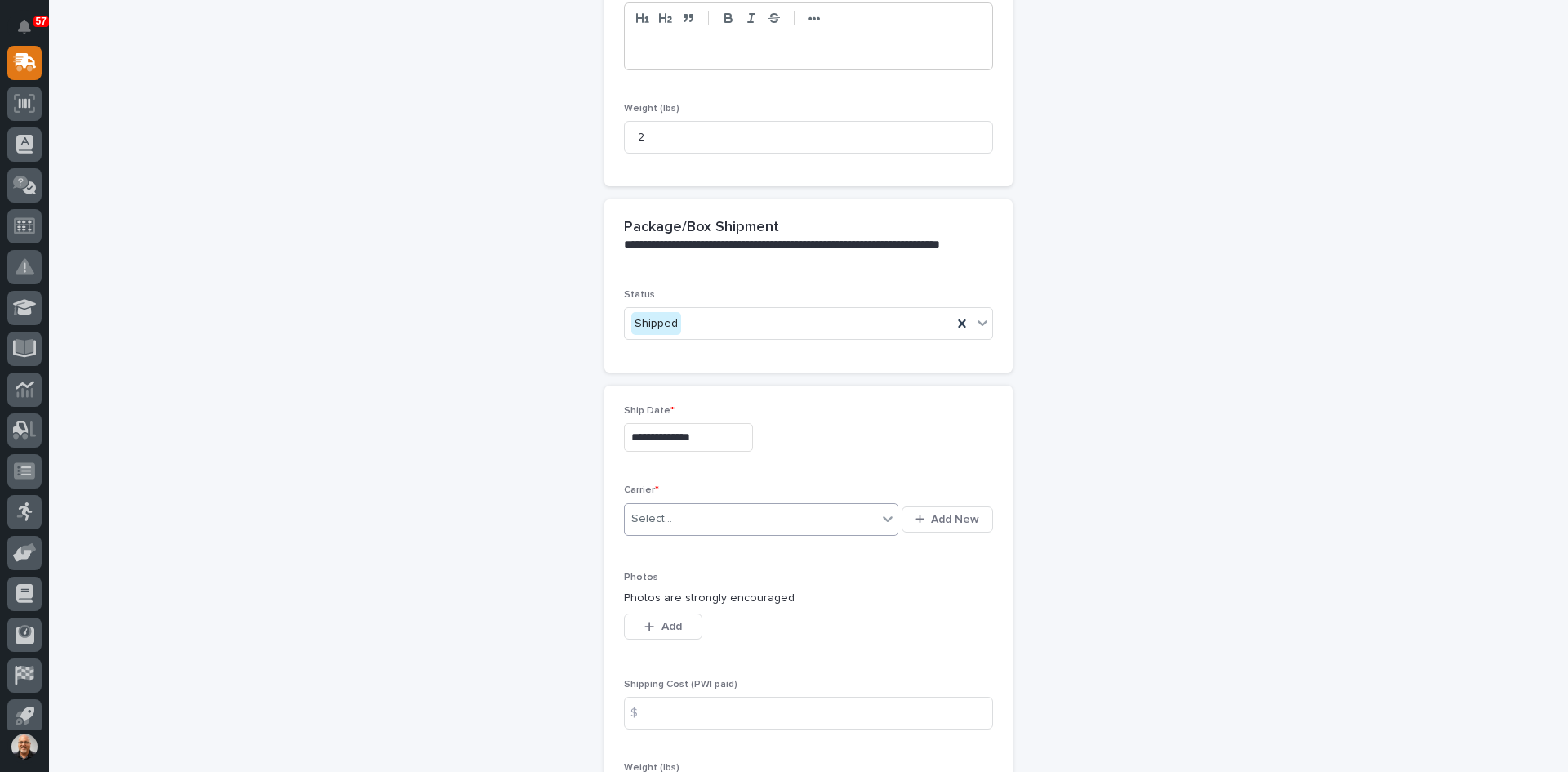
click at [690, 524] on div "Select..." at bounding box center [751, 519] width 252 height 27
type input "***"
click at [678, 547] on div "UPS" at bounding box center [756, 551] width 274 height 29
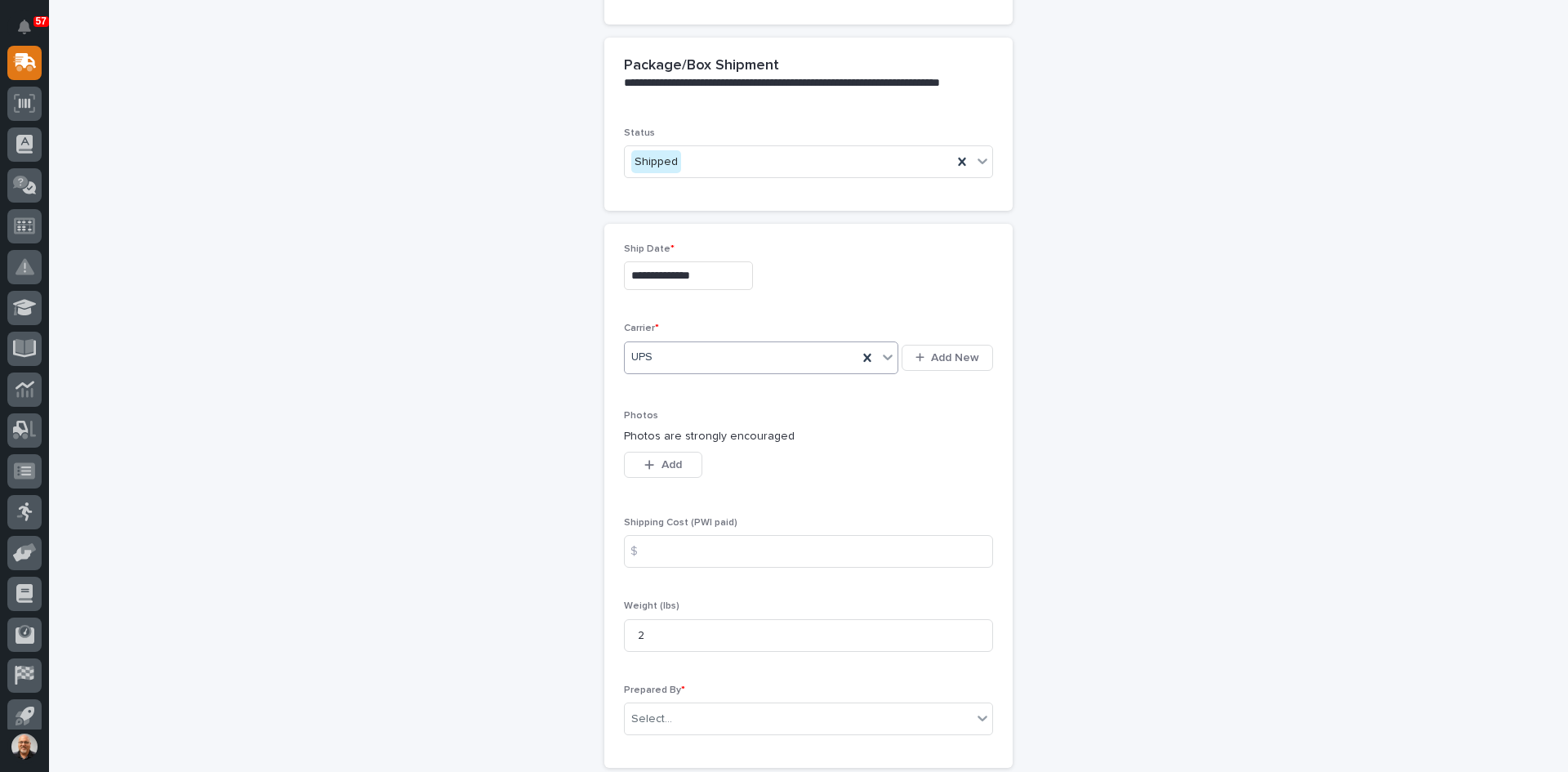
scroll to position [687, 0]
click at [652, 548] on input at bounding box center [808, 549] width 369 height 33
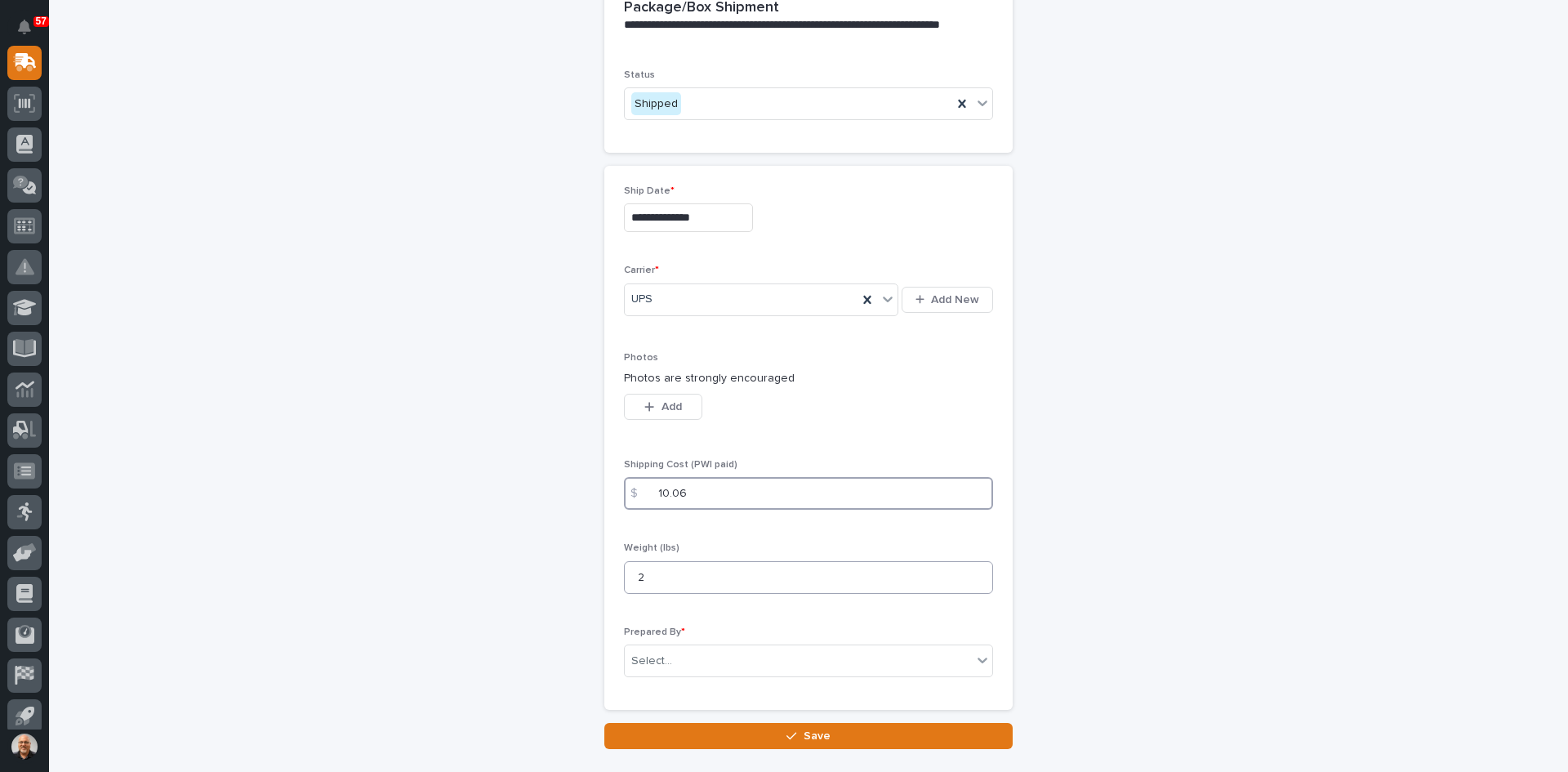
scroll to position [849, 0]
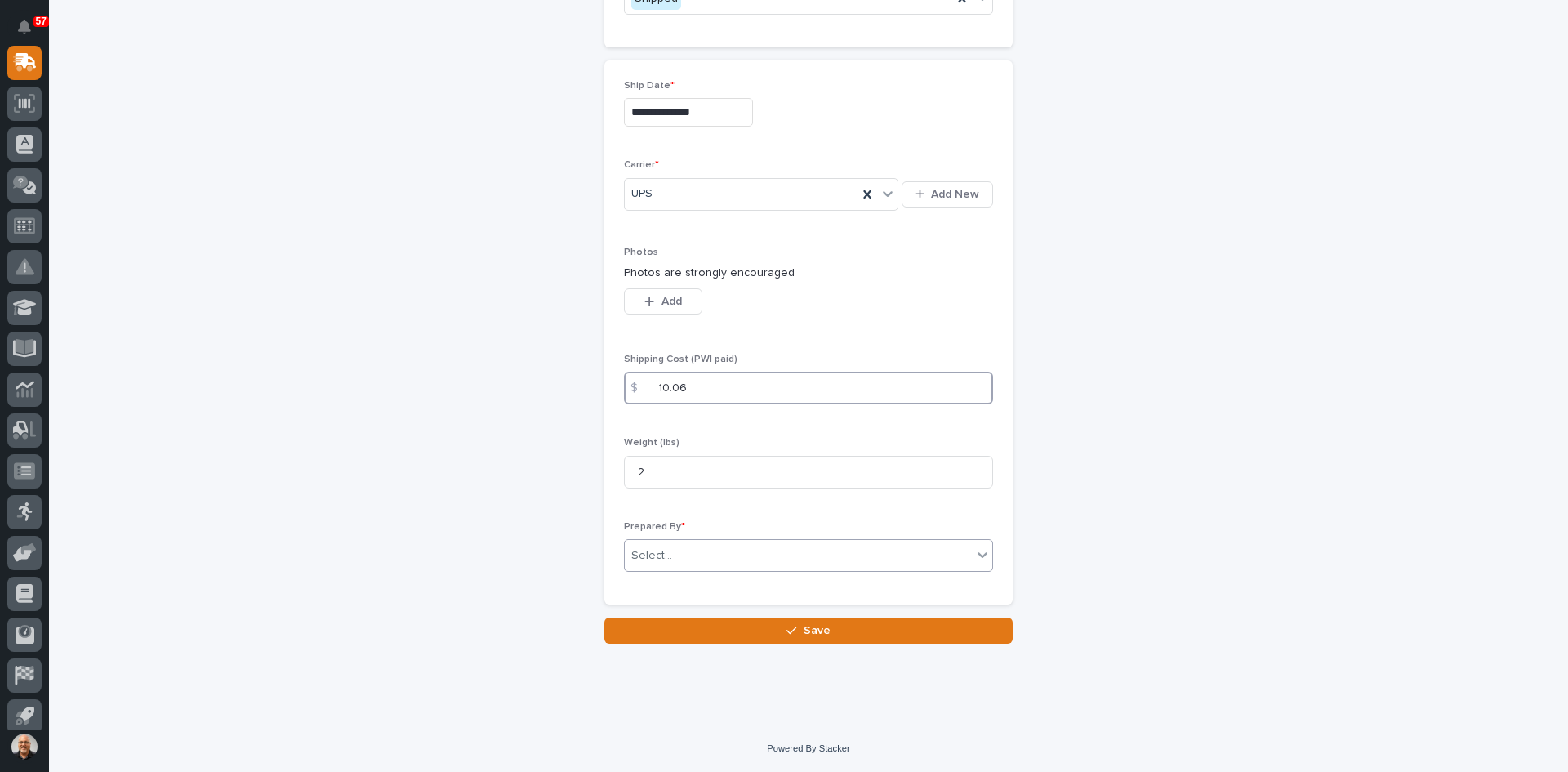
type input "10.06"
click at [675, 555] on div "Select..." at bounding box center [798, 555] width 347 height 27
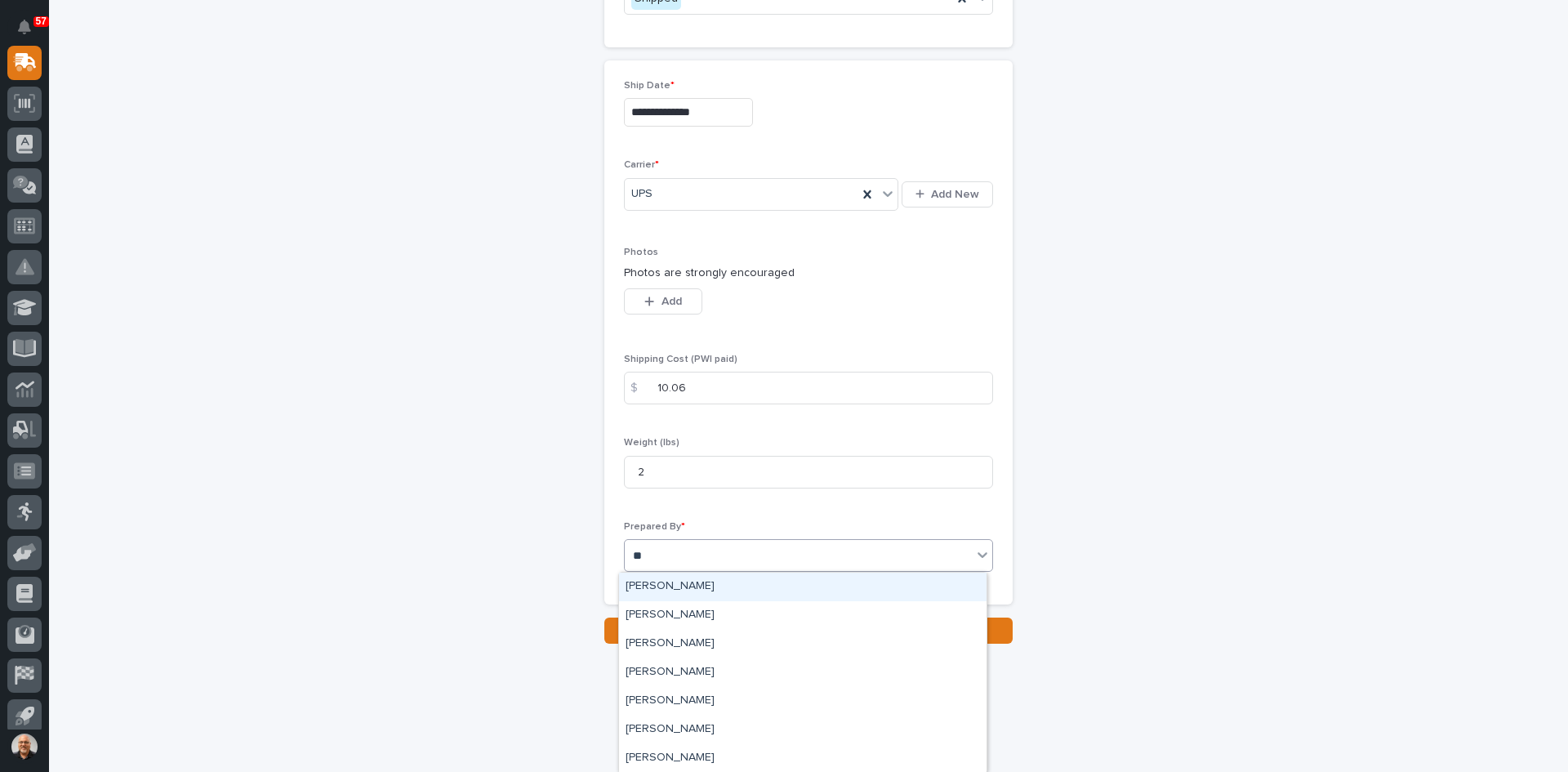
type input "***"
click at [676, 588] on div "[PERSON_NAME]" at bounding box center [803, 587] width 368 height 29
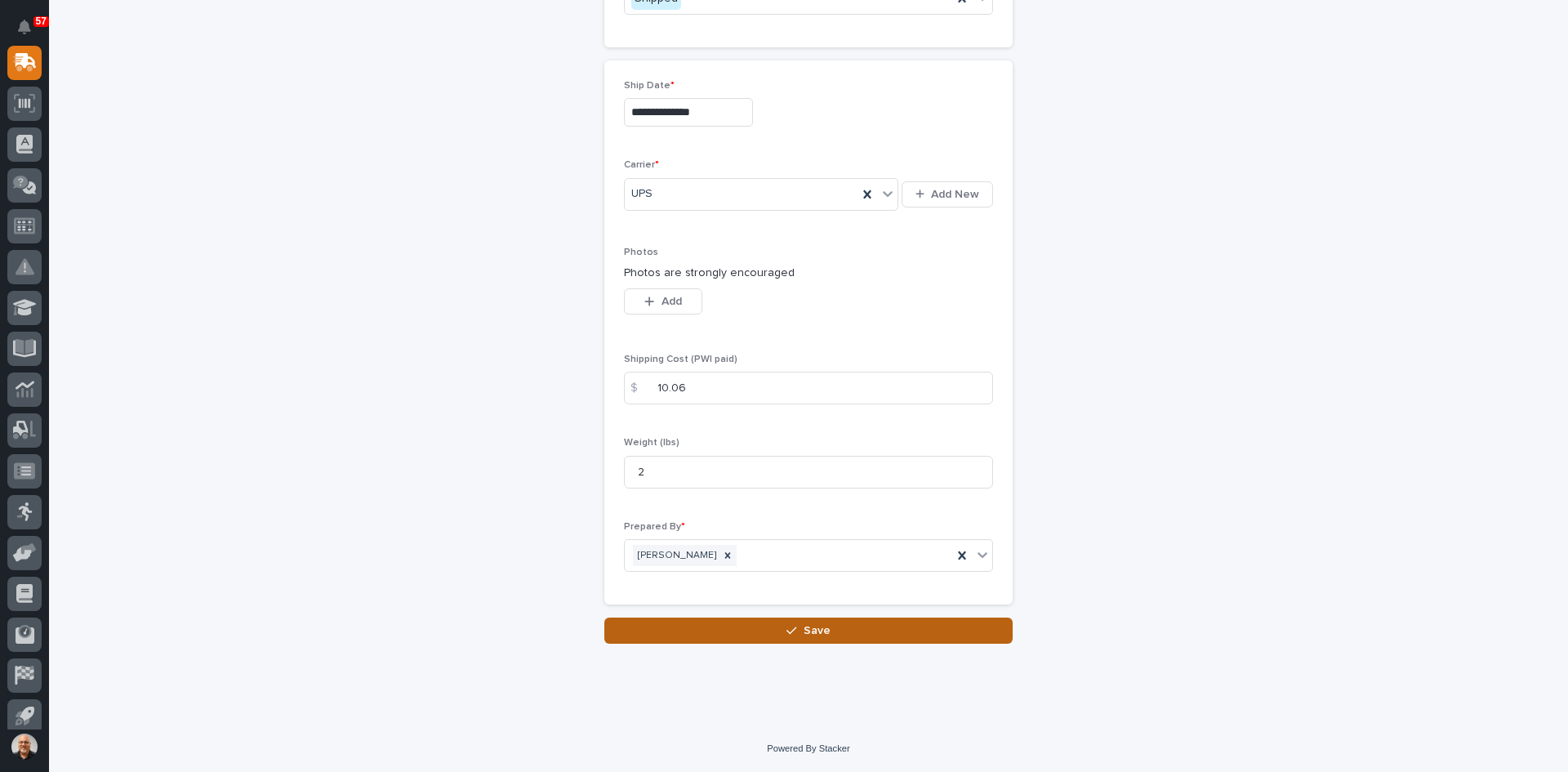
click at [804, 629] on span "Save" at bounding box center [817, 630] width 27 height 15
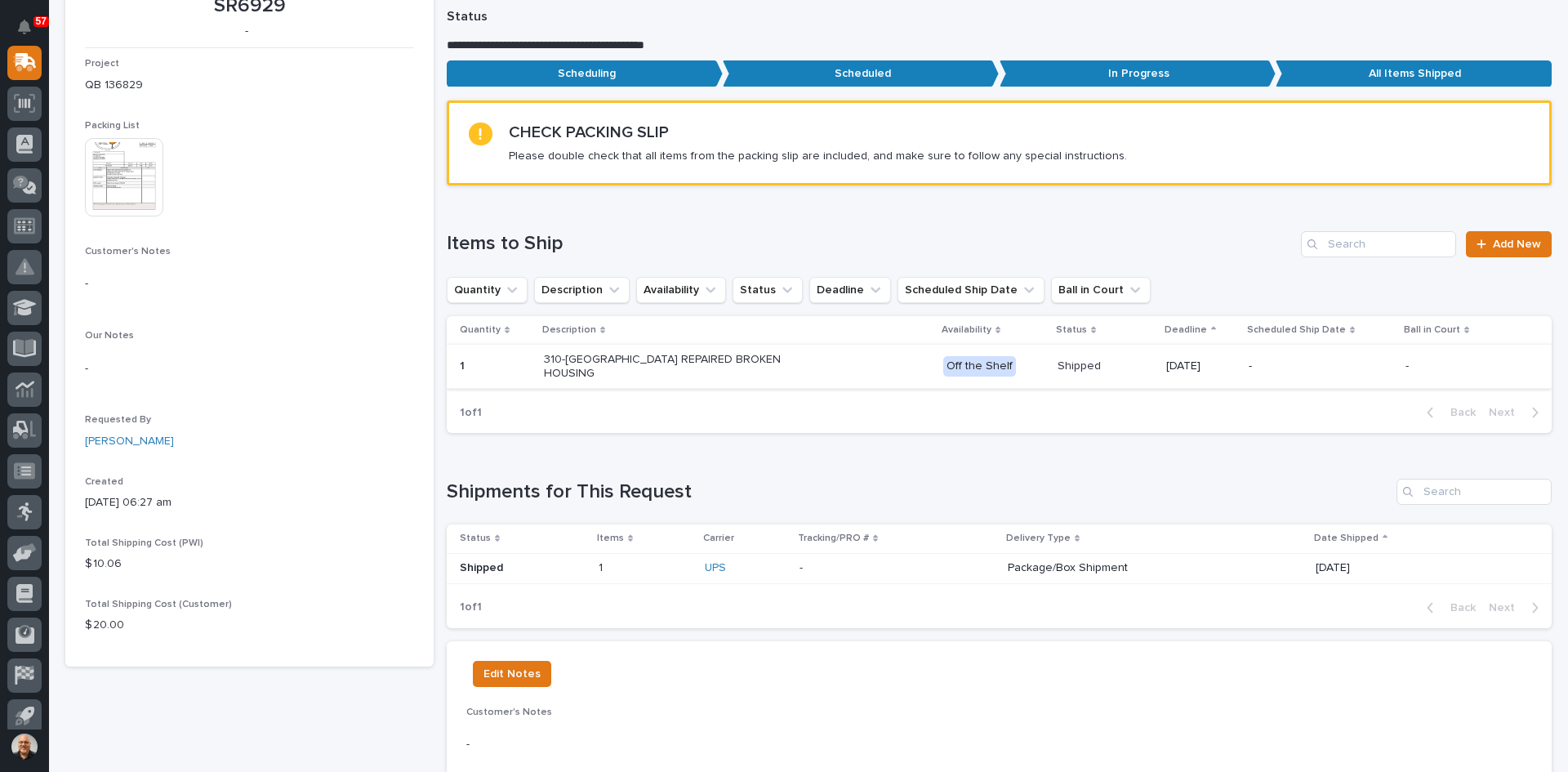
scroll to position [245, 0]
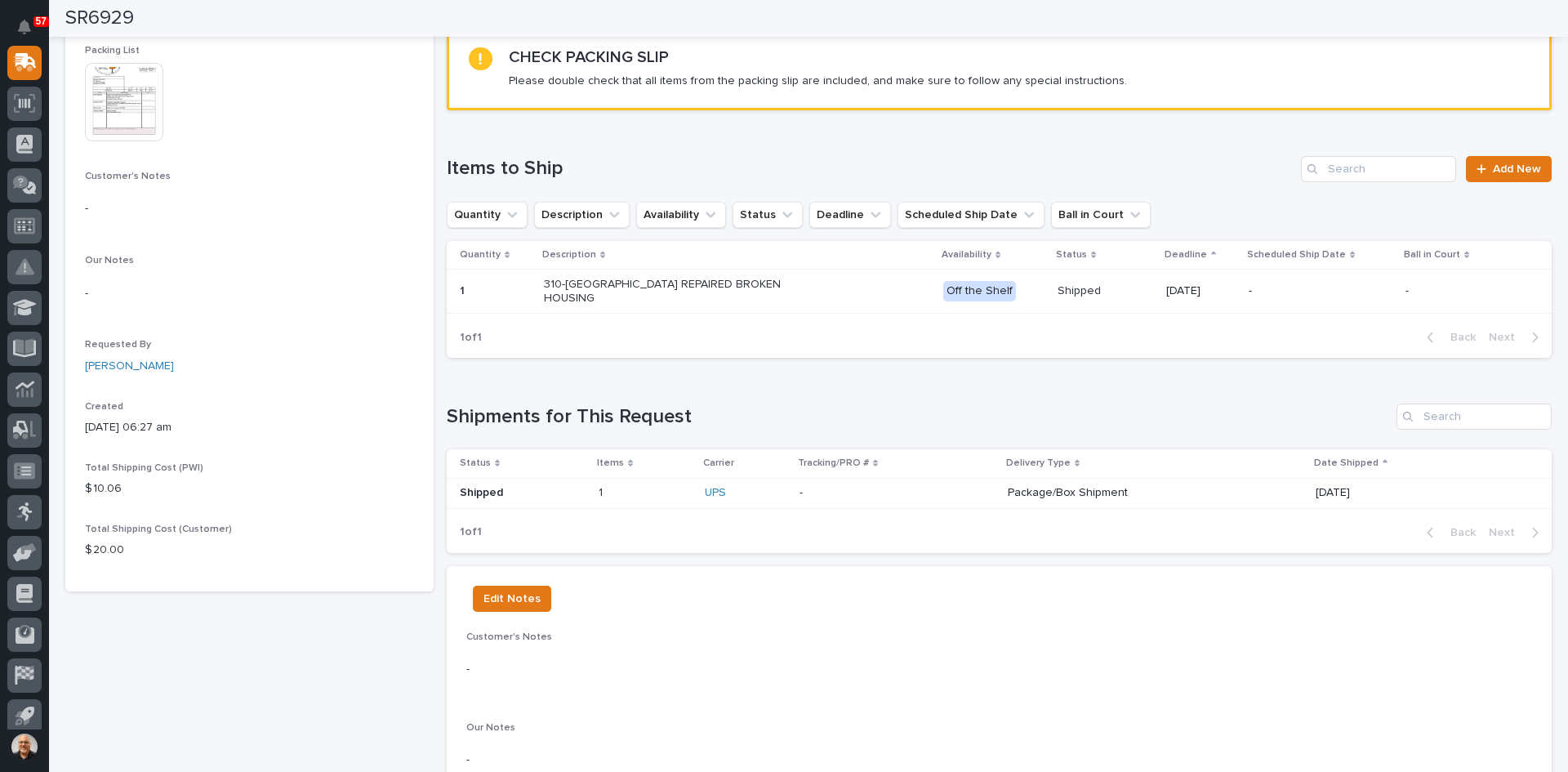
click at [1008, 486] on p "Package/Box Shipment" at bounding box center [1151, 493] width 286 height 14
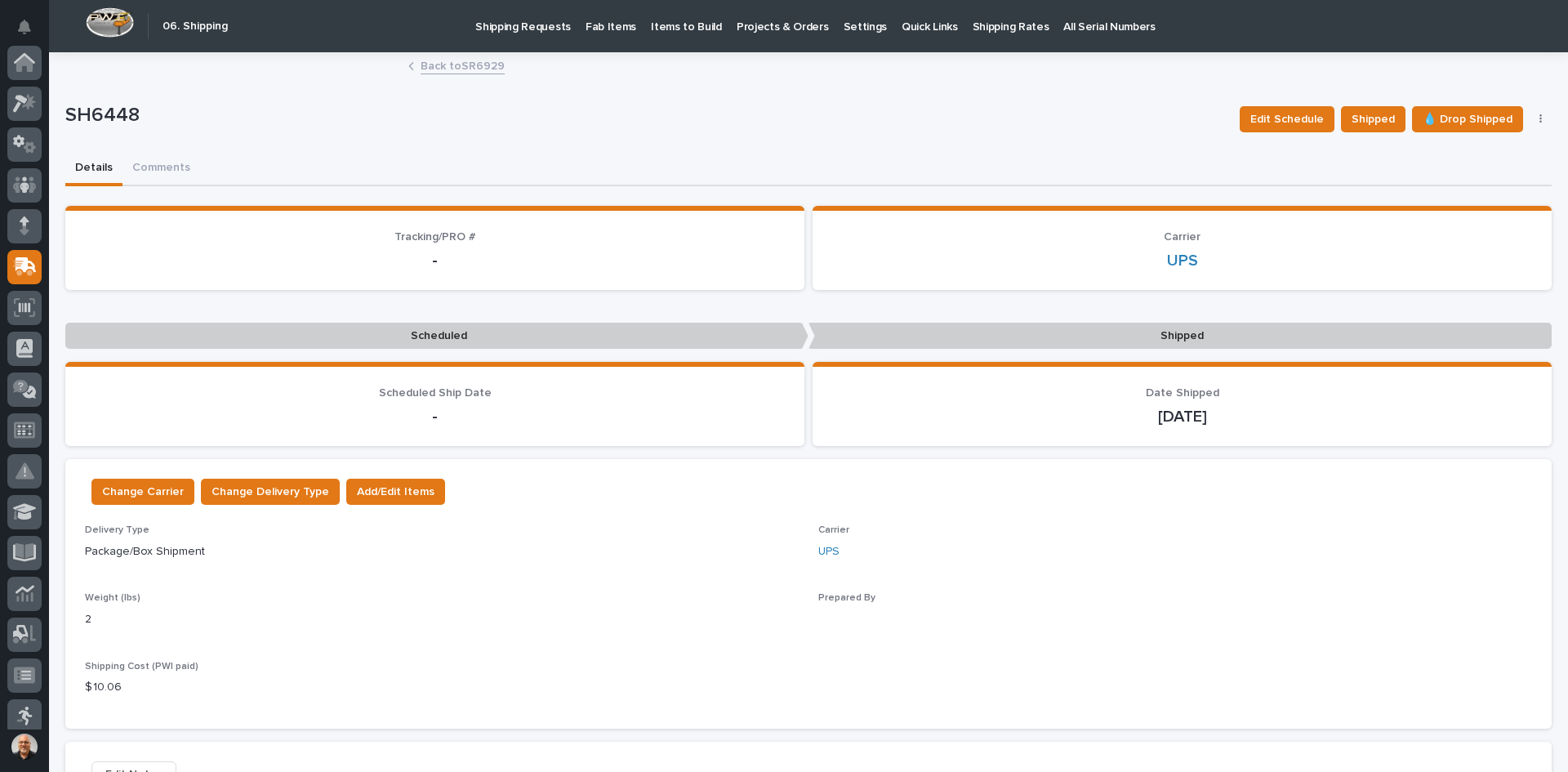
scroll to position [204, 0]
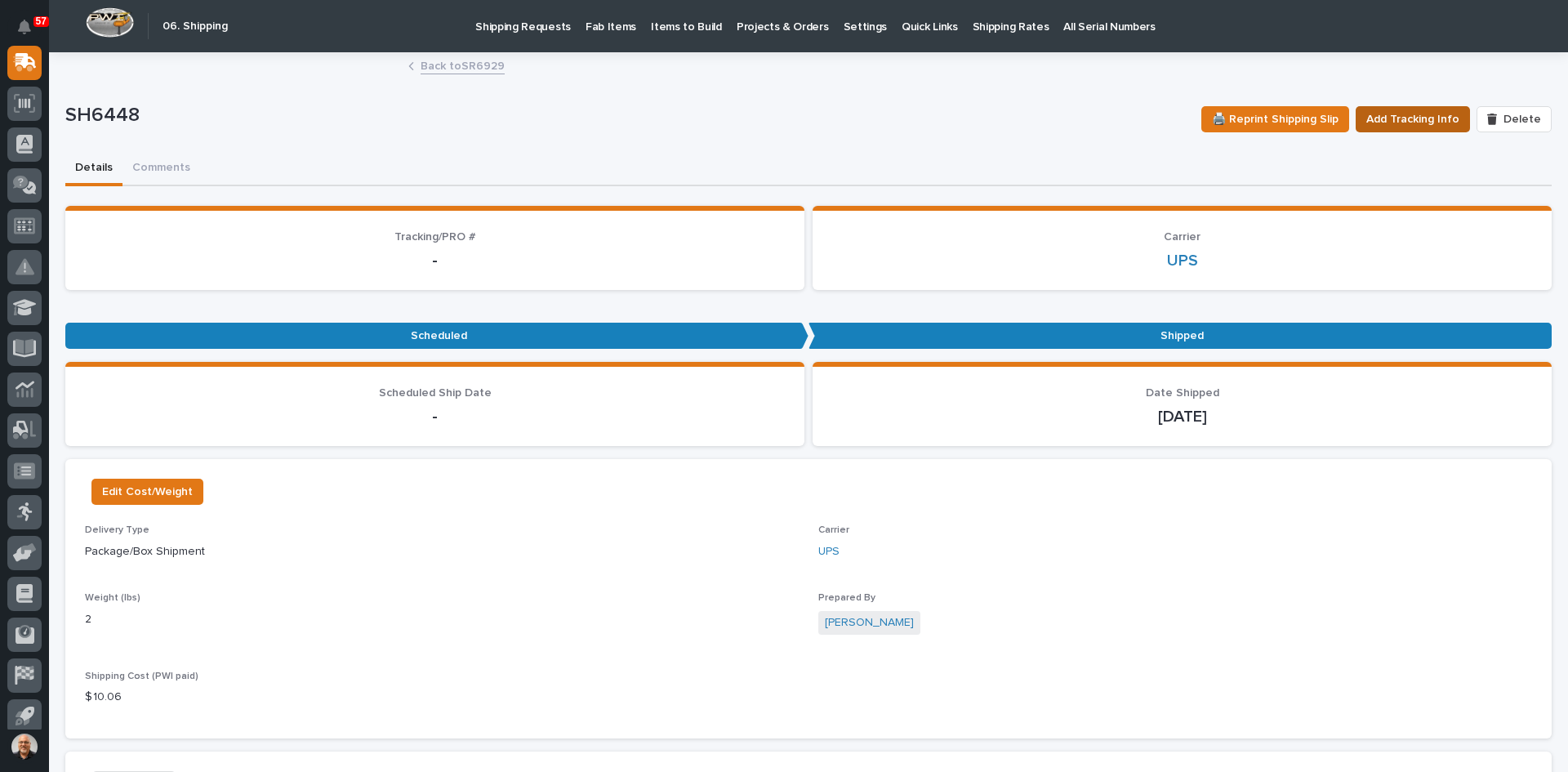
click at [1413, 121] on span "Add Tracking Info" at bounding box center [1412, 119] width 93 height 20
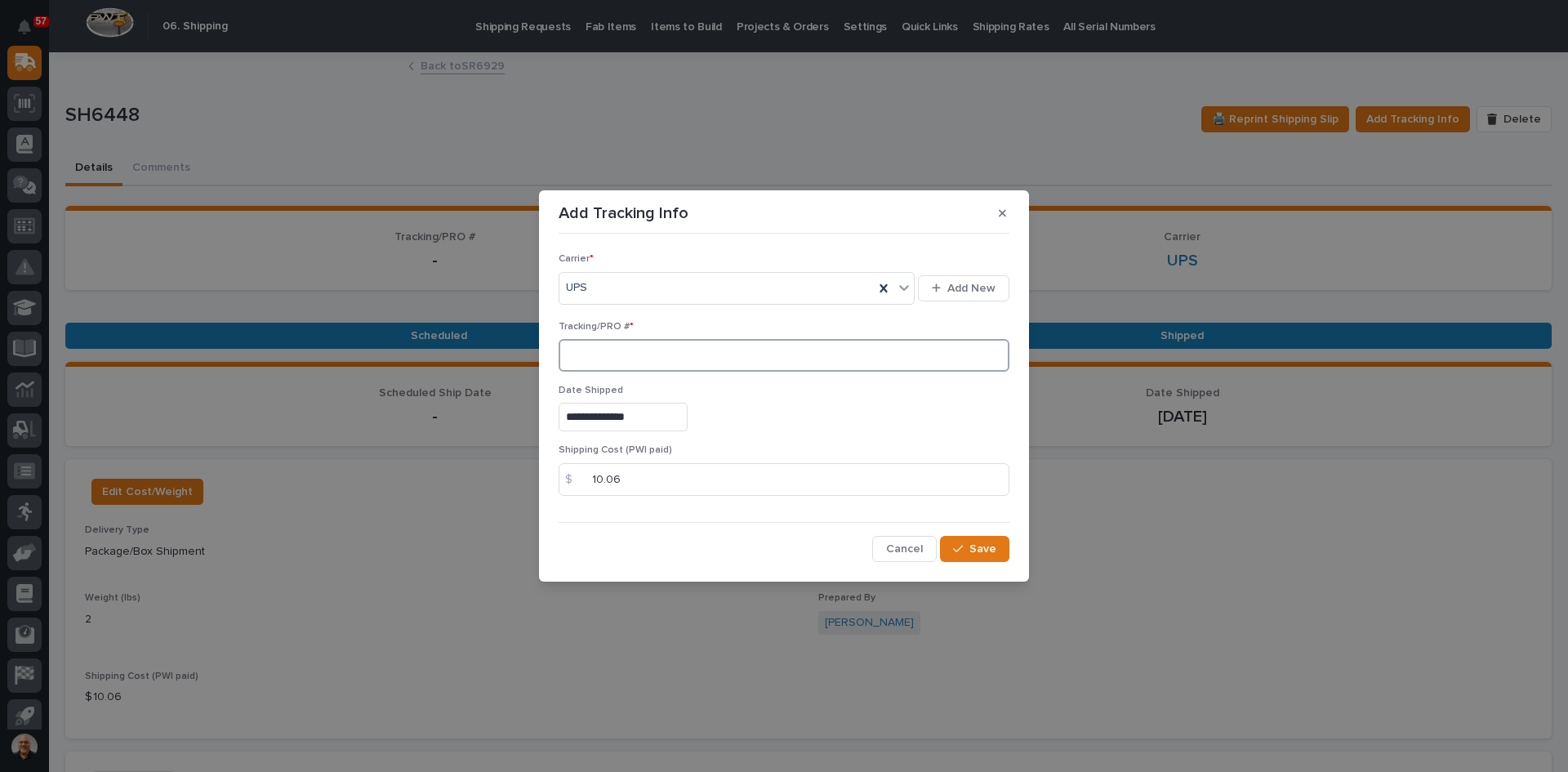
click at [584, 359] on input at bounding box center [784, 355] width 451 height 33
paste input "1Z831R2E0399353326"
type input "1Z831R2E0399353326"
click at [991, 543] on span "Save" at bounding box center [982, 549] width 27 height 15
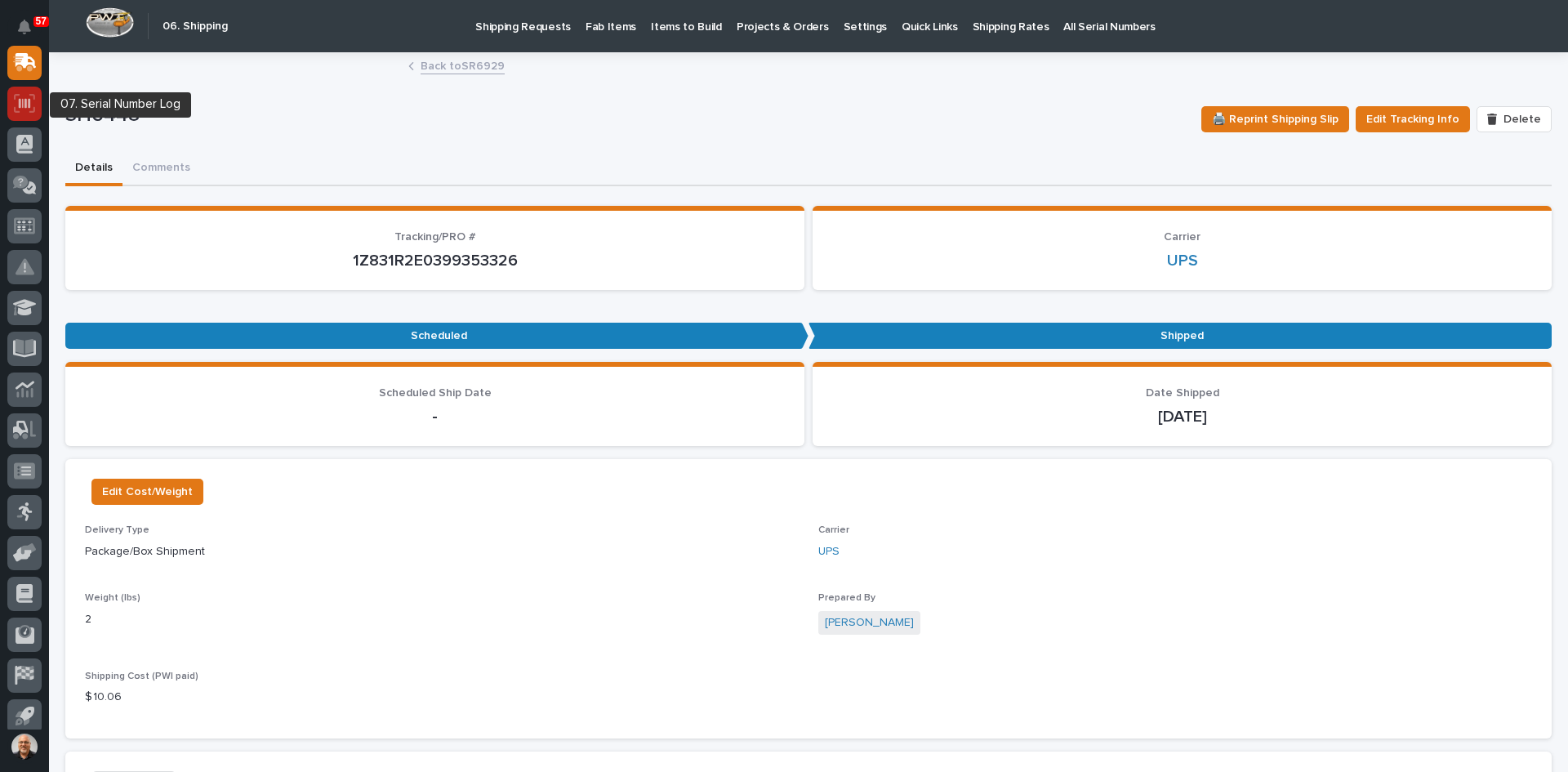
click at [29, 98] on icon at bounding box center [24, 103] width 21 height 19
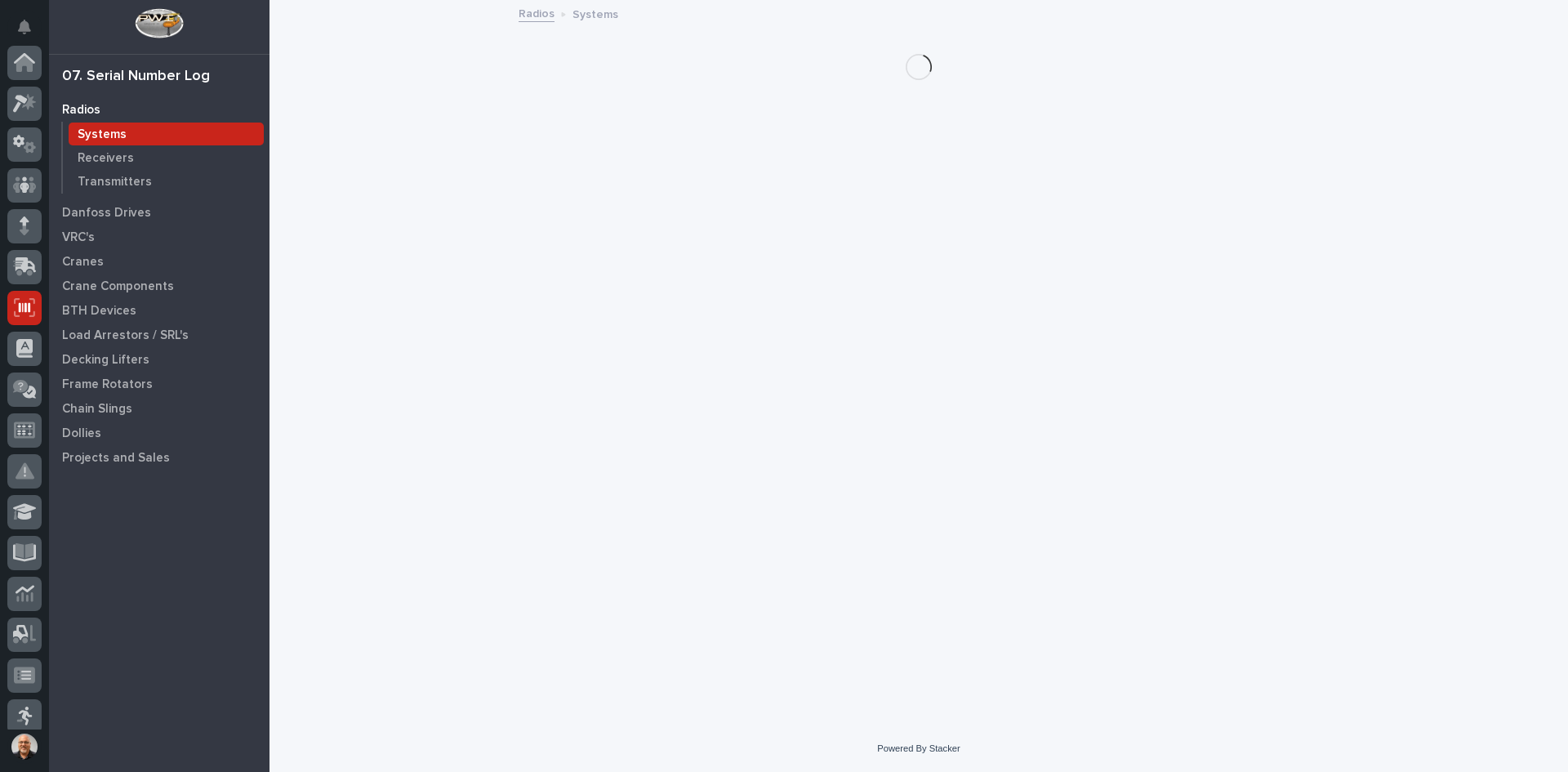
scroll to position [215, 0]
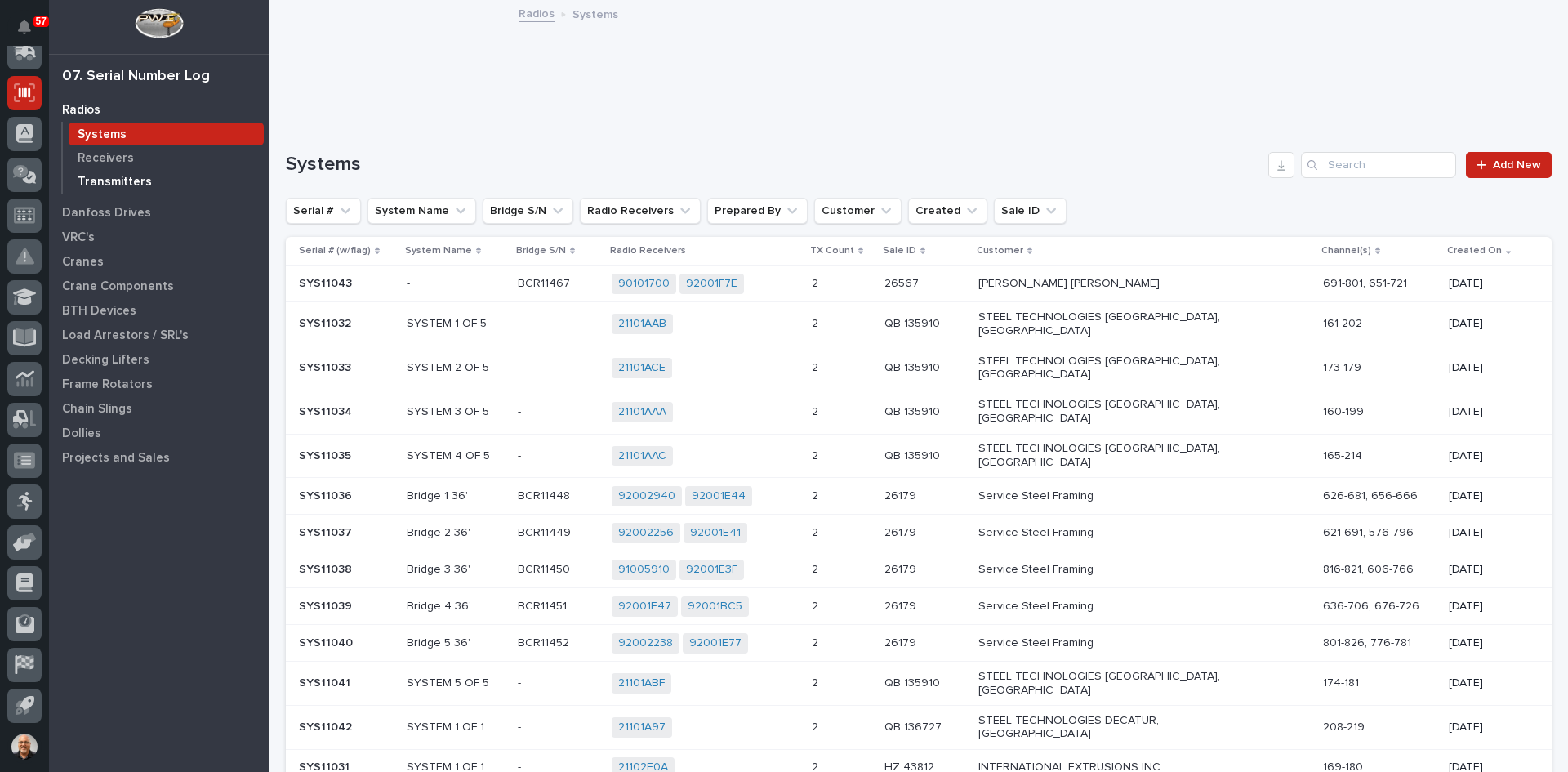
click at [115, 176] on p "Transmitters" at bounding box center [115, 182] width 74 height 15
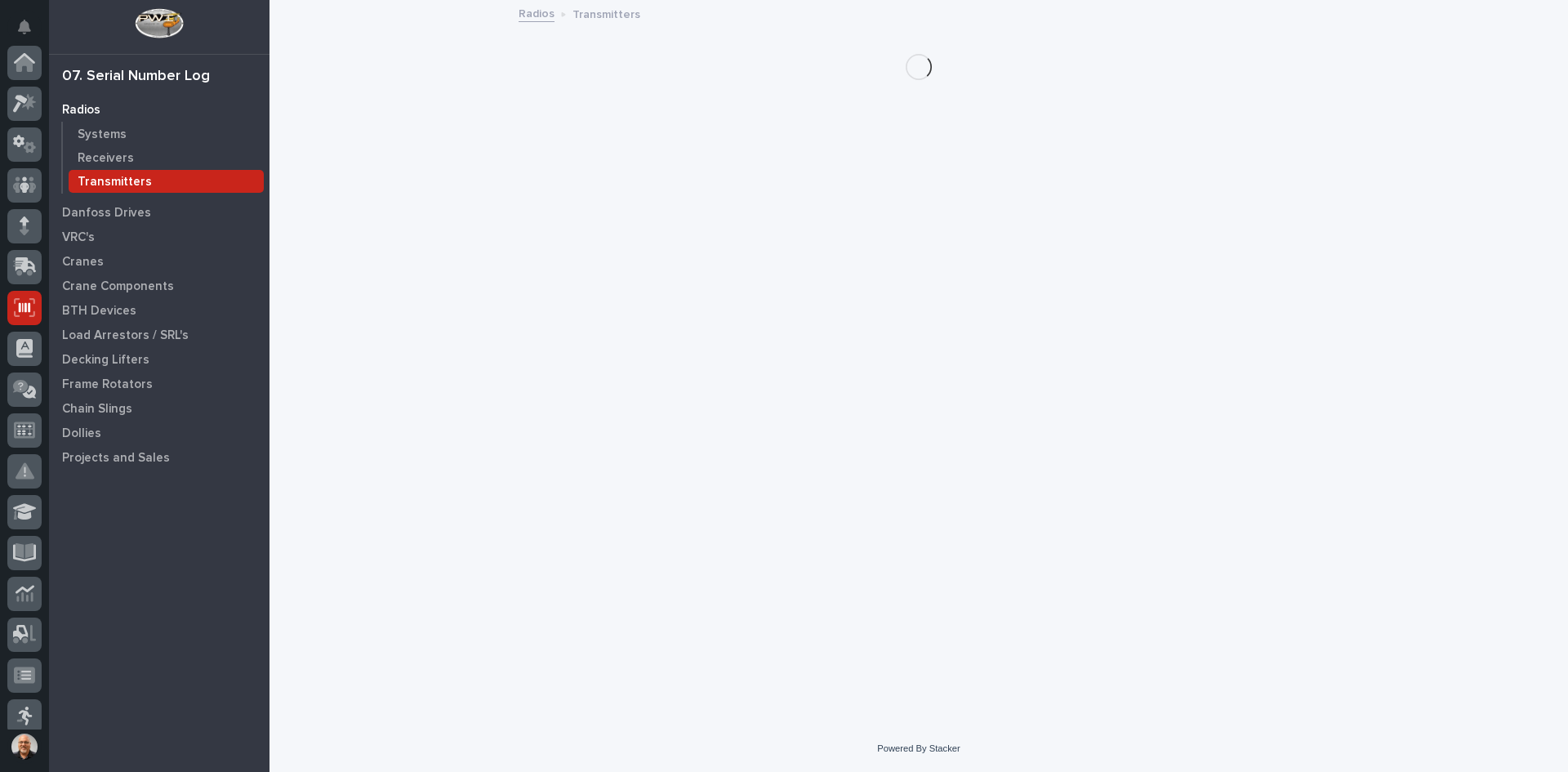
scroll to position [215, 0]
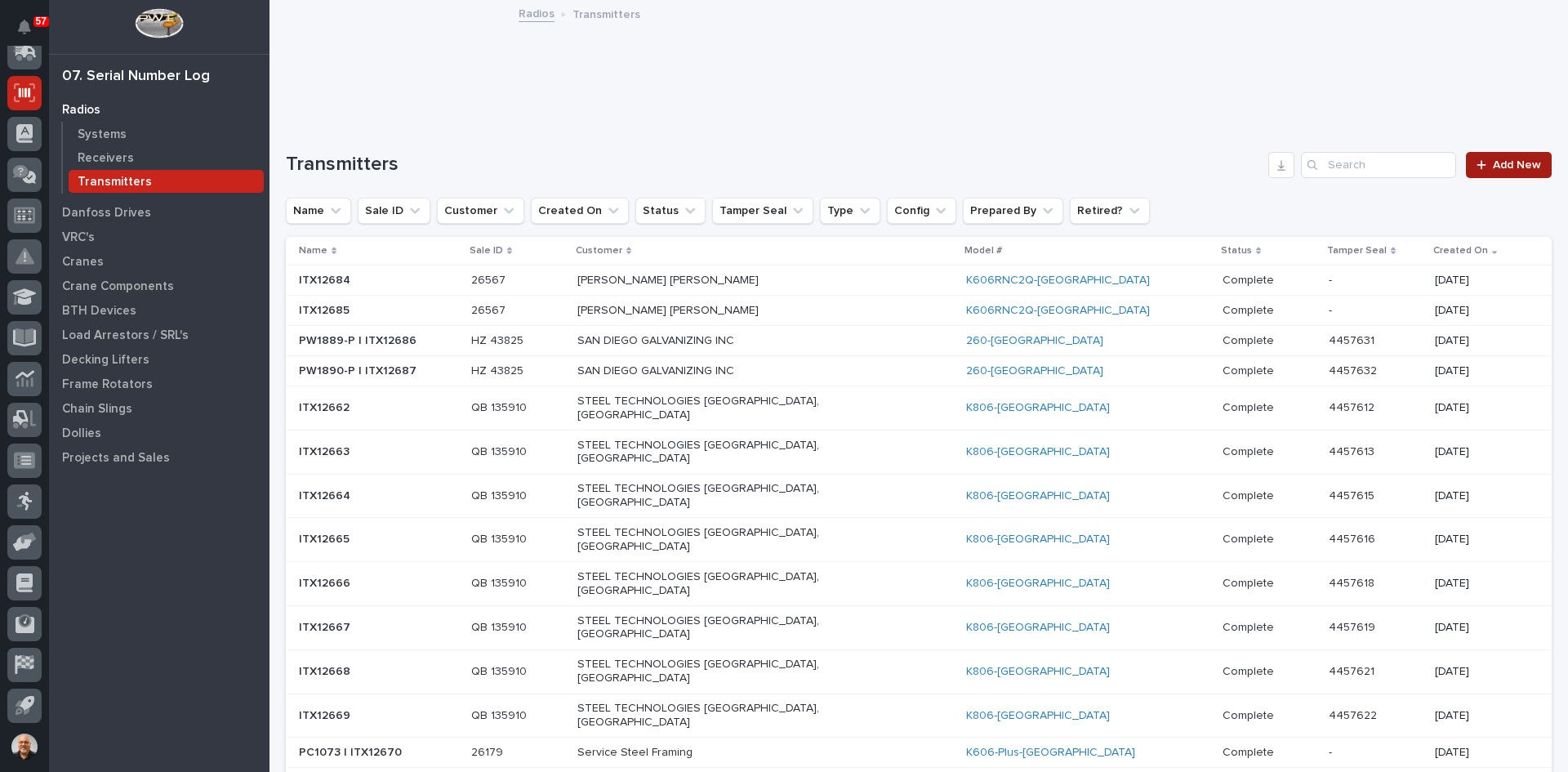
click at [1493, 163] on span "Add New" at bounding box center [1517, 164] width 48 height 11
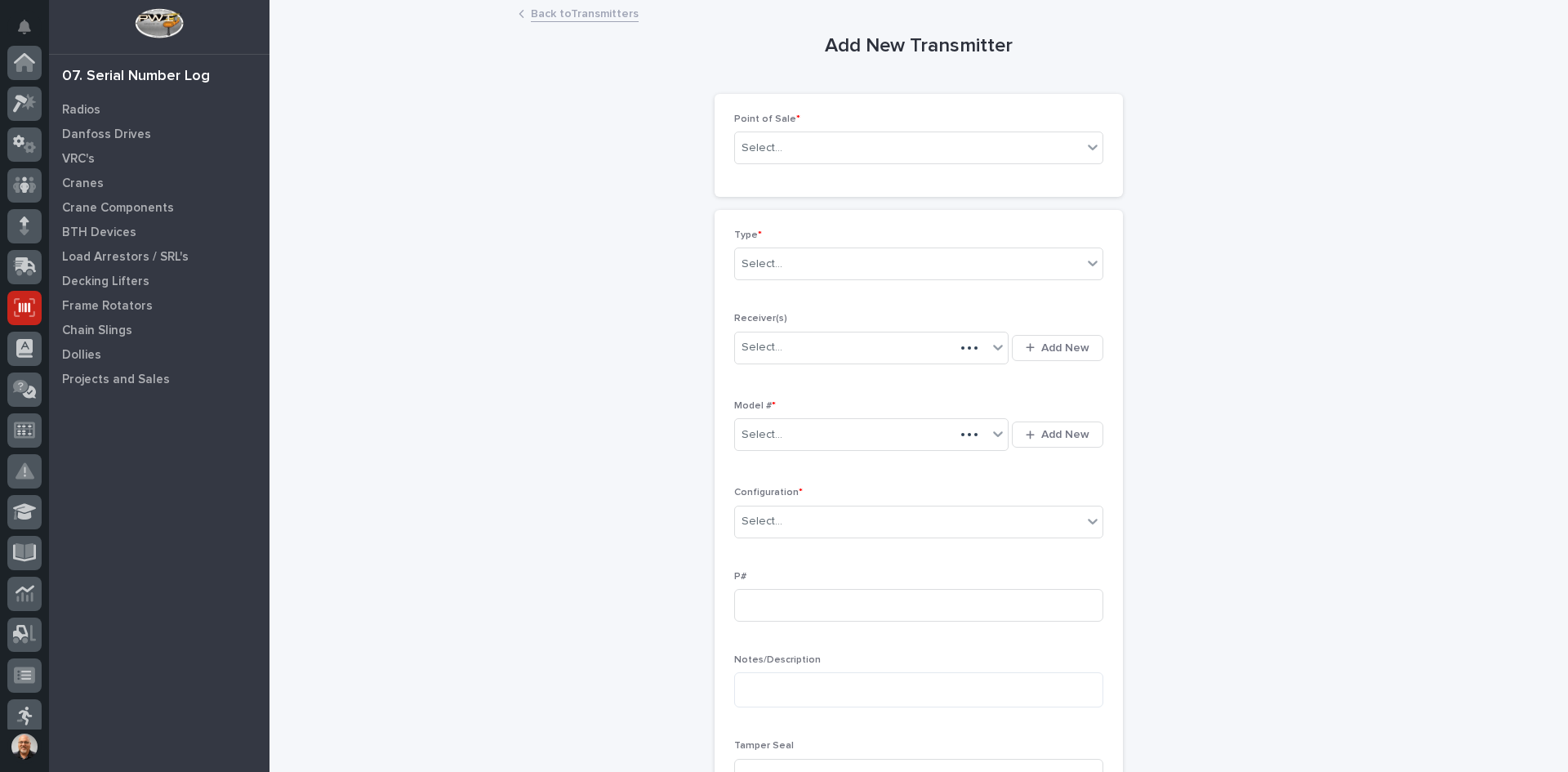
scroll to position [215, 0]
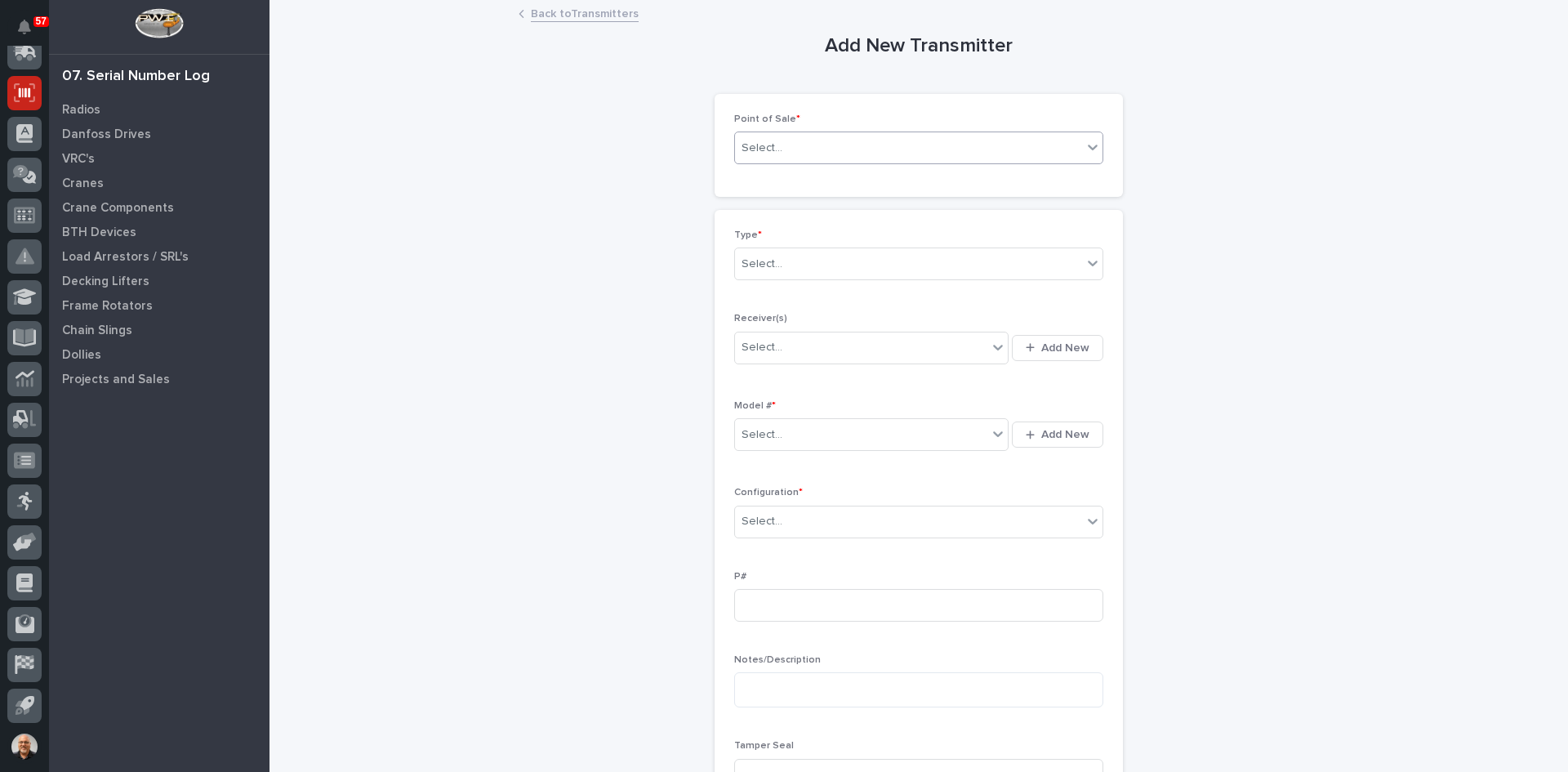
click at [808, 146] on div "Select..." at bounding box center [908, 148] width 347 height 27
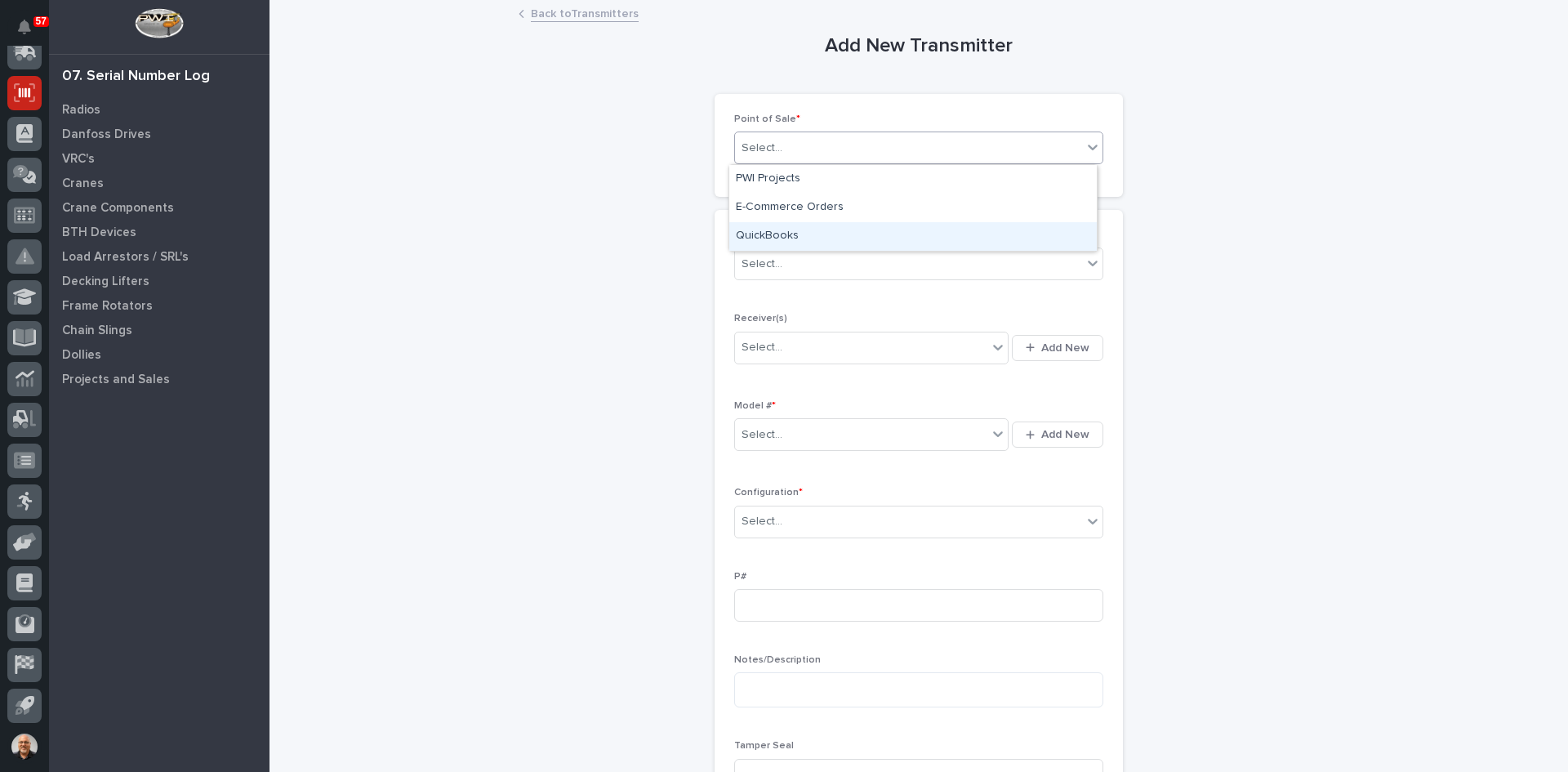
click at [773, 236] on div "QuickBooks" at bounding box center [913, 236] width 368 height 29
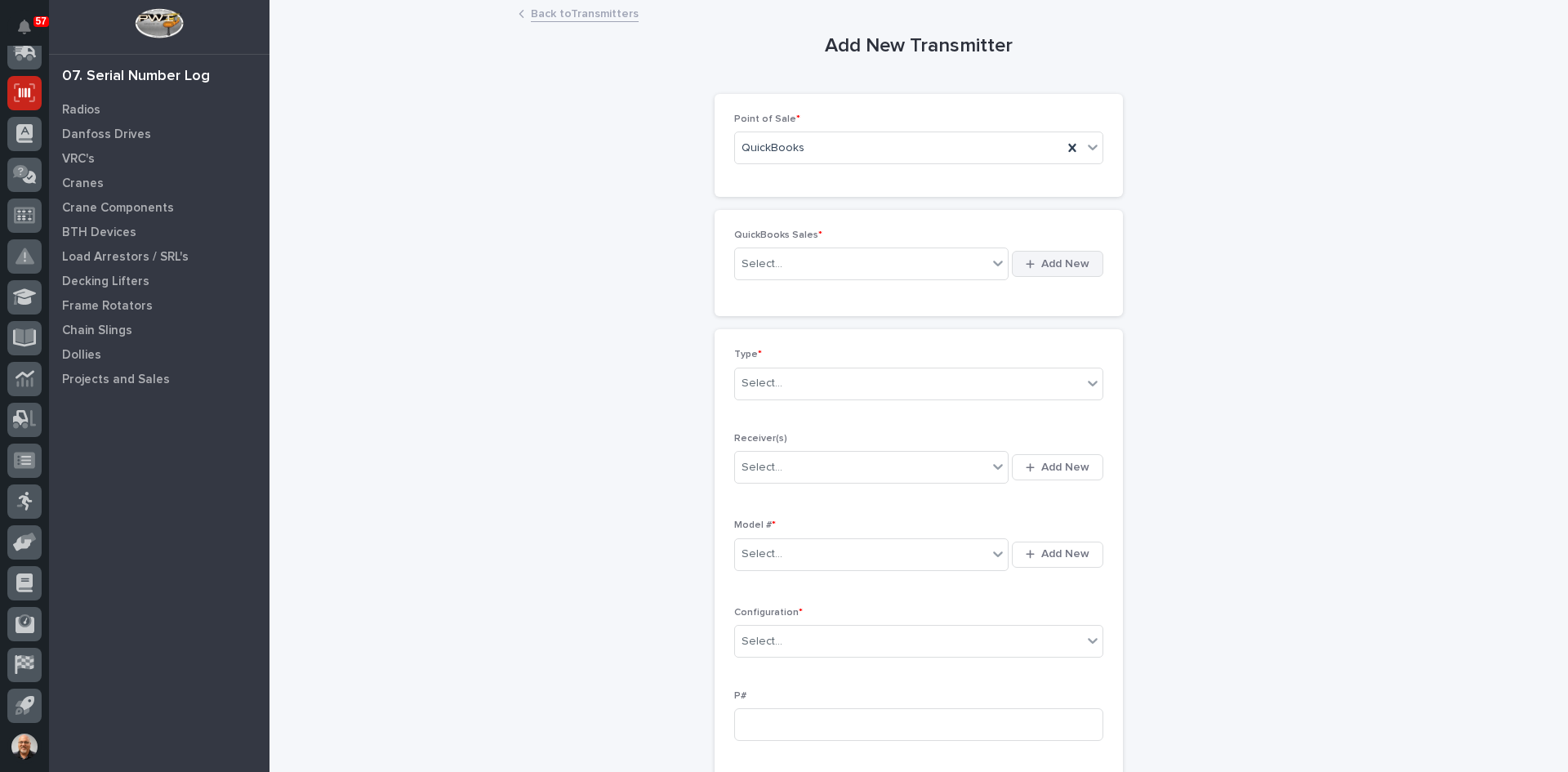
click at [1058, 261] on span "Add New" at bounding box center [1065, 263] width 48 height 15
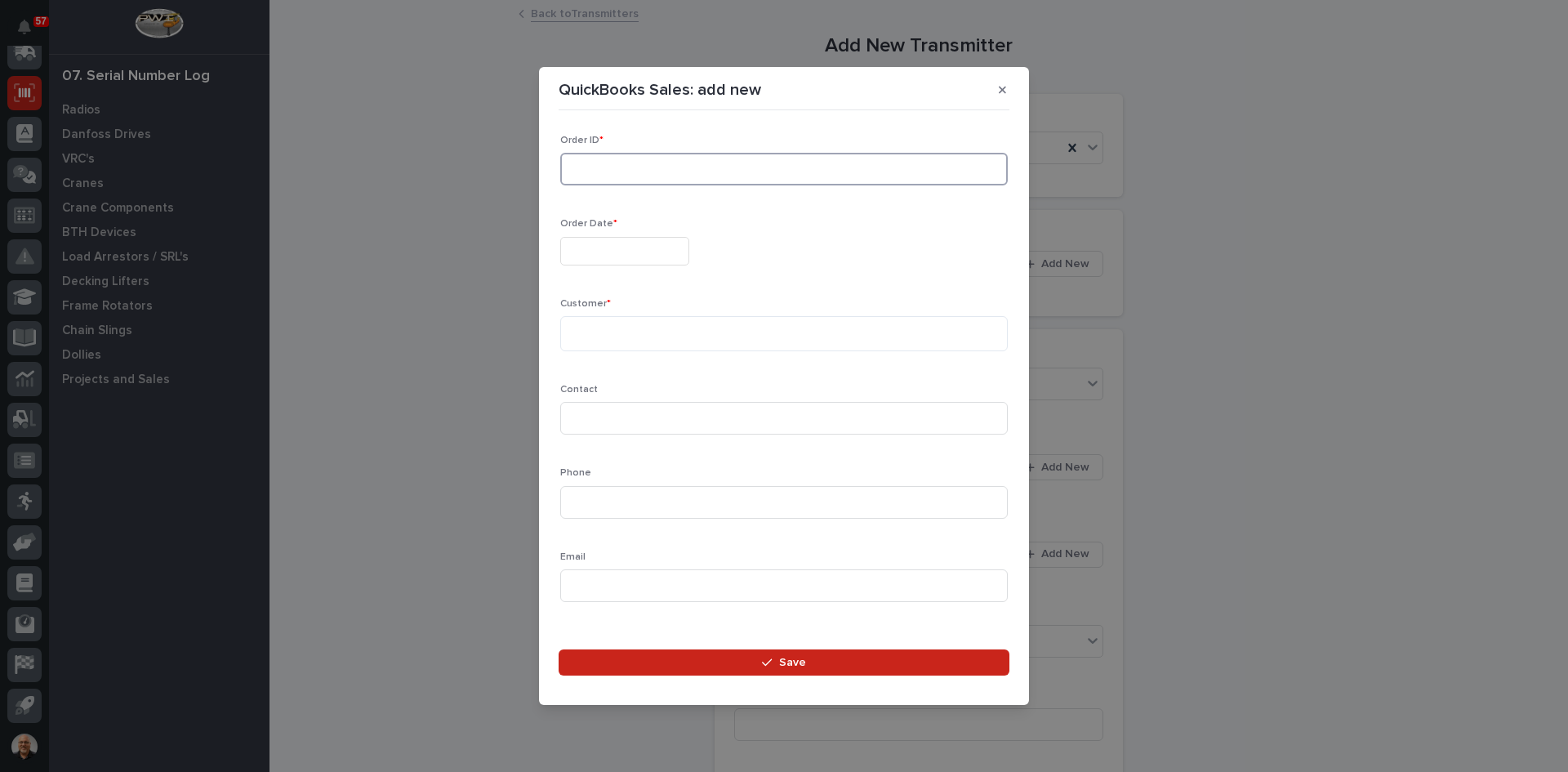
click at [599, 176] on input at bounding box center [784, 169] width 448 height 33
type input "136829"
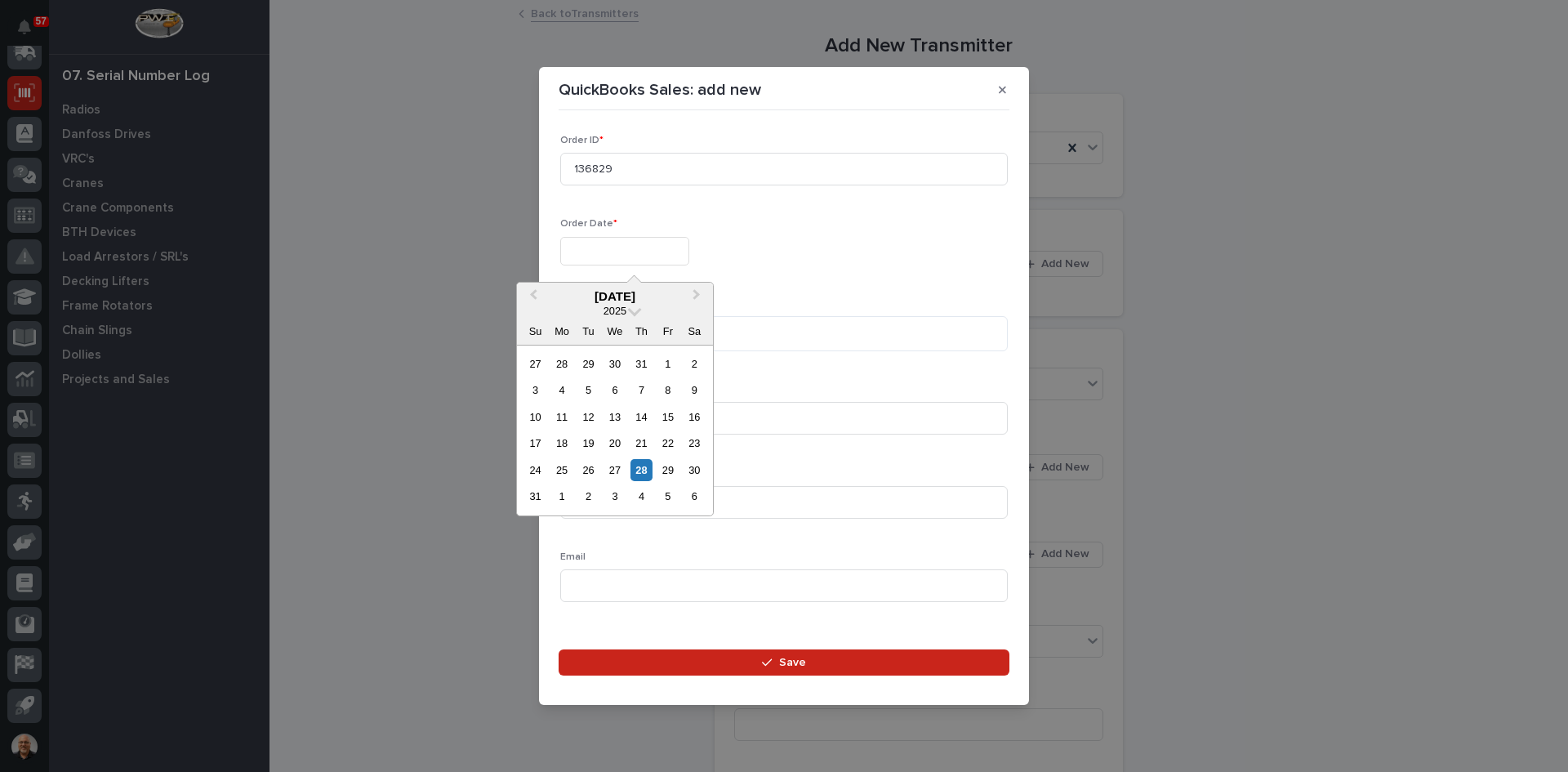
click at [604, 250] on input "text" at bounding box center [624, 251] width 129 height 29
click at [643, 469] on div "28" at bounding box center [642, 470] width 22 height 22
type input "**********"
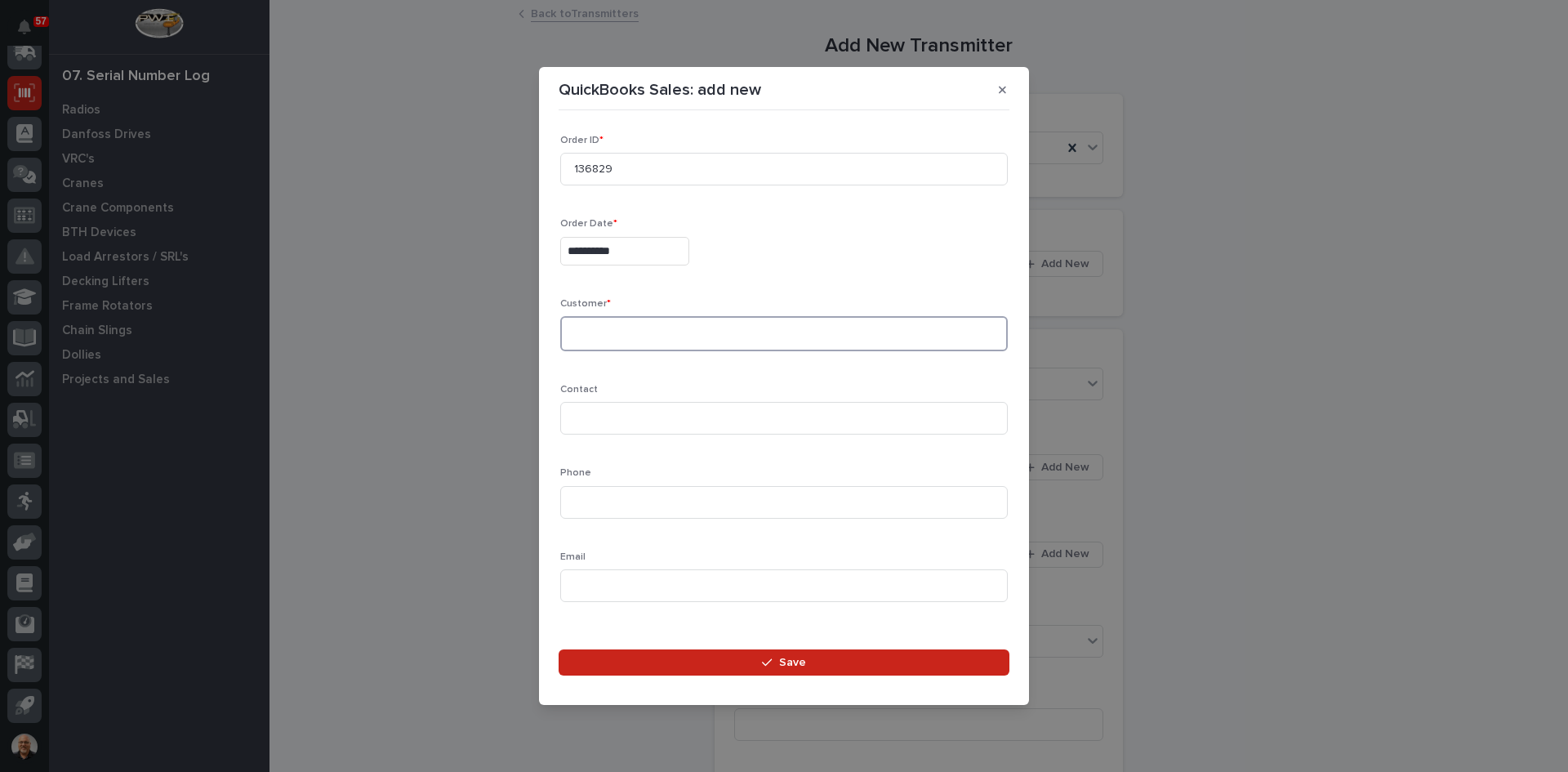
click at [597, 334] on textarea at bounding box center [784, 333] width 448 height 35
type textarea "**********"
click at [586, 413] on input at bounding box center [784, 418] width 448 height 33
type input "[PERSON_NAME]"
click at [603, 501] on input at bounding box center [784, 502] width 448 height 33
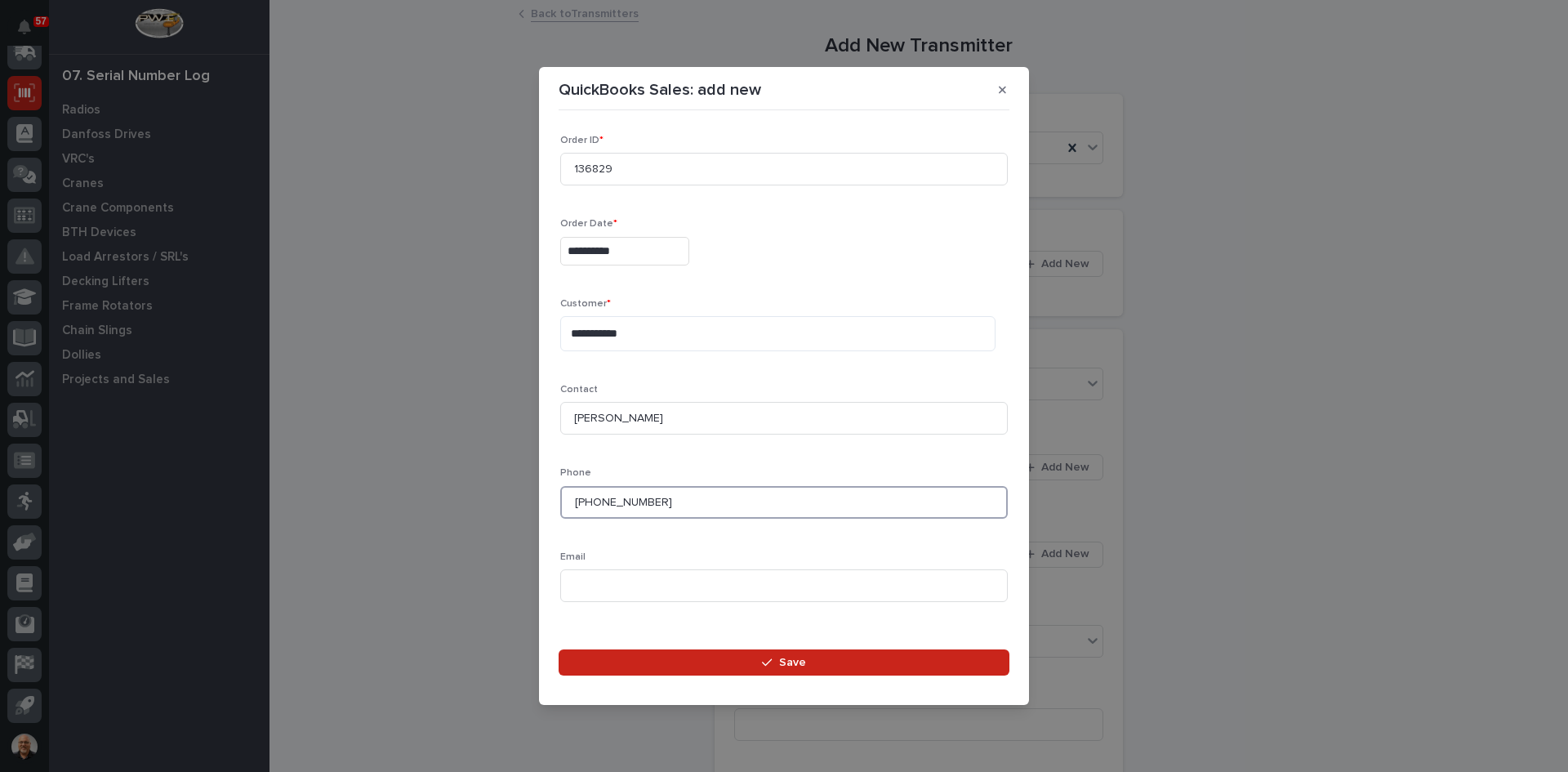
type input "[PHONE_NUMBER]"
paste input "[EMAIL_ADDRESS][DOMAIN_NAME]"
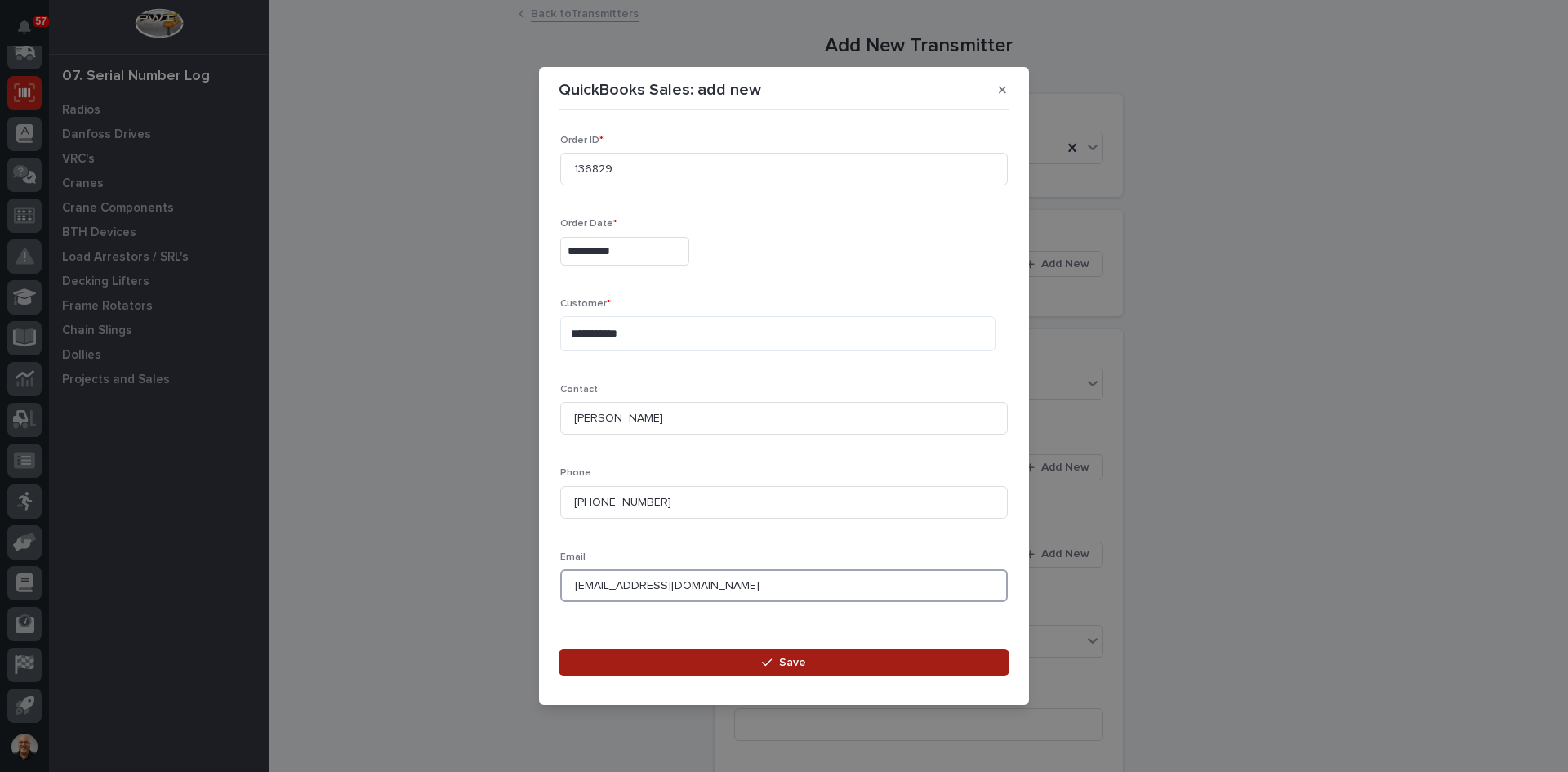
type input "[EMAIL_ADDRESS][DOMAIN_NAME]"
click at [788, 660] on span "Save" at bounding box center [792, 662] width 27 height 15
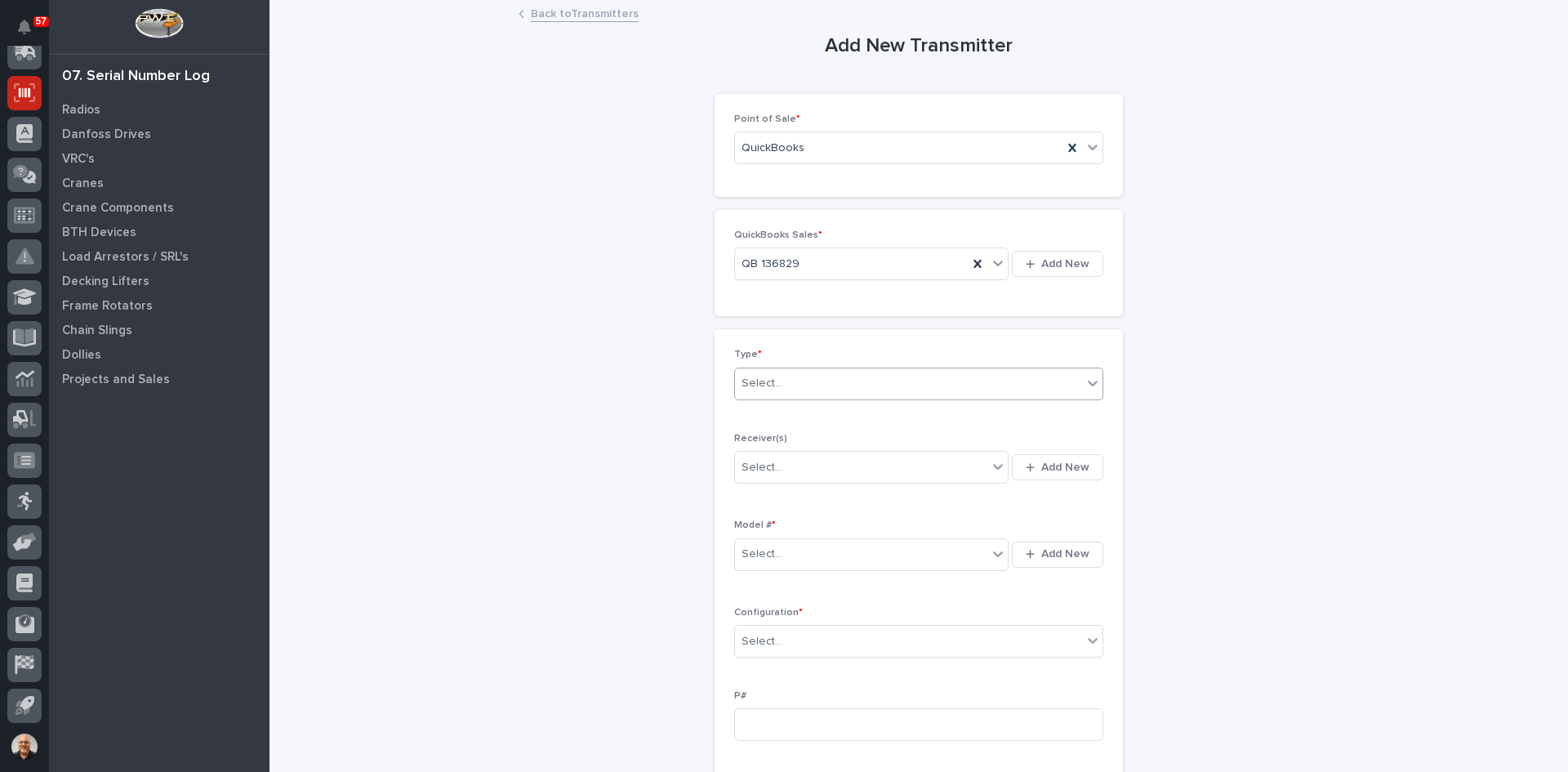
click at [782, 382] on div "Select..." at bounding box center [908, 383] width 347 height 27
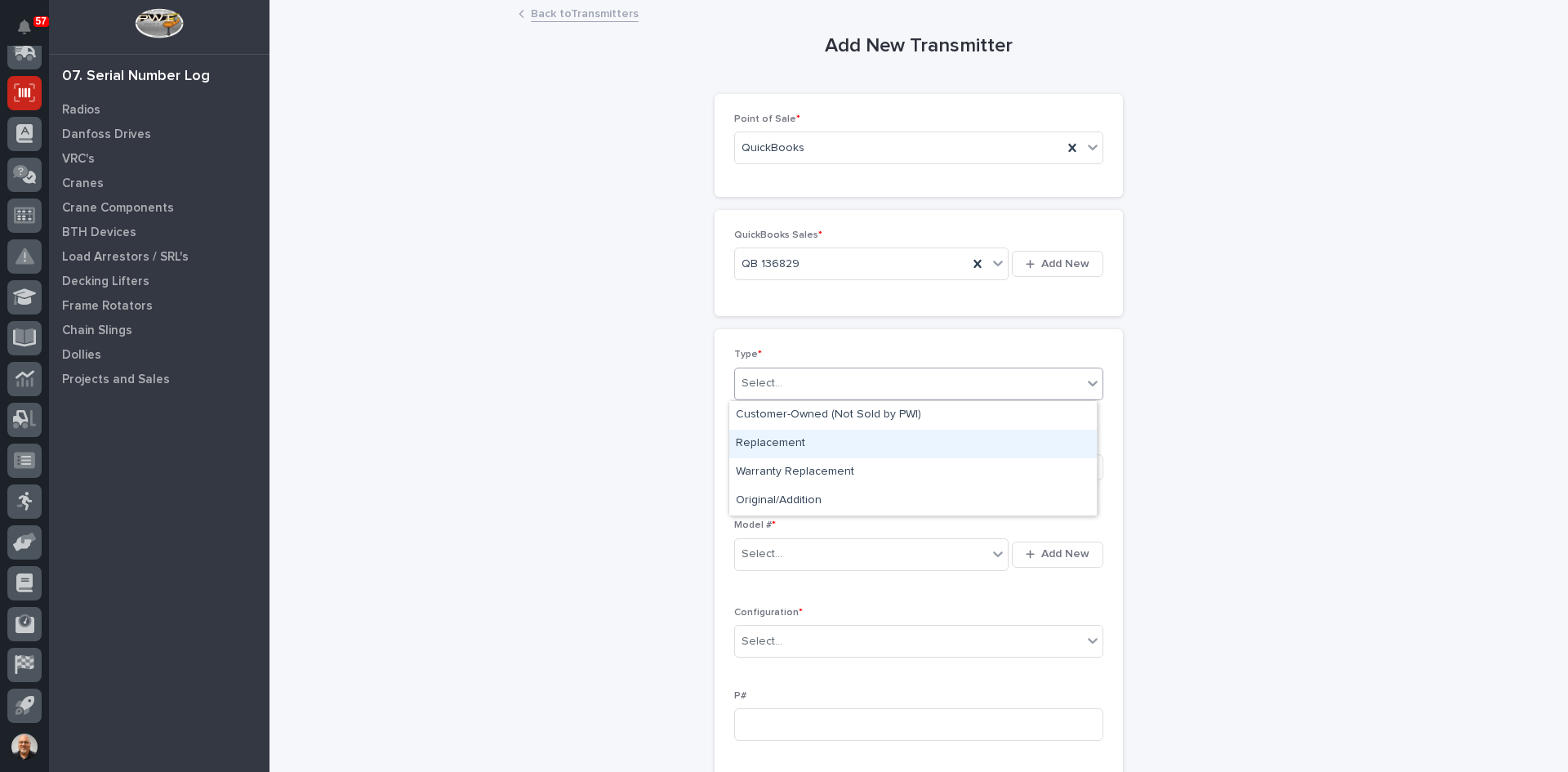
click at [778, 440] on div "Replacement" at bounding box center [913, 444] width 368 height 29
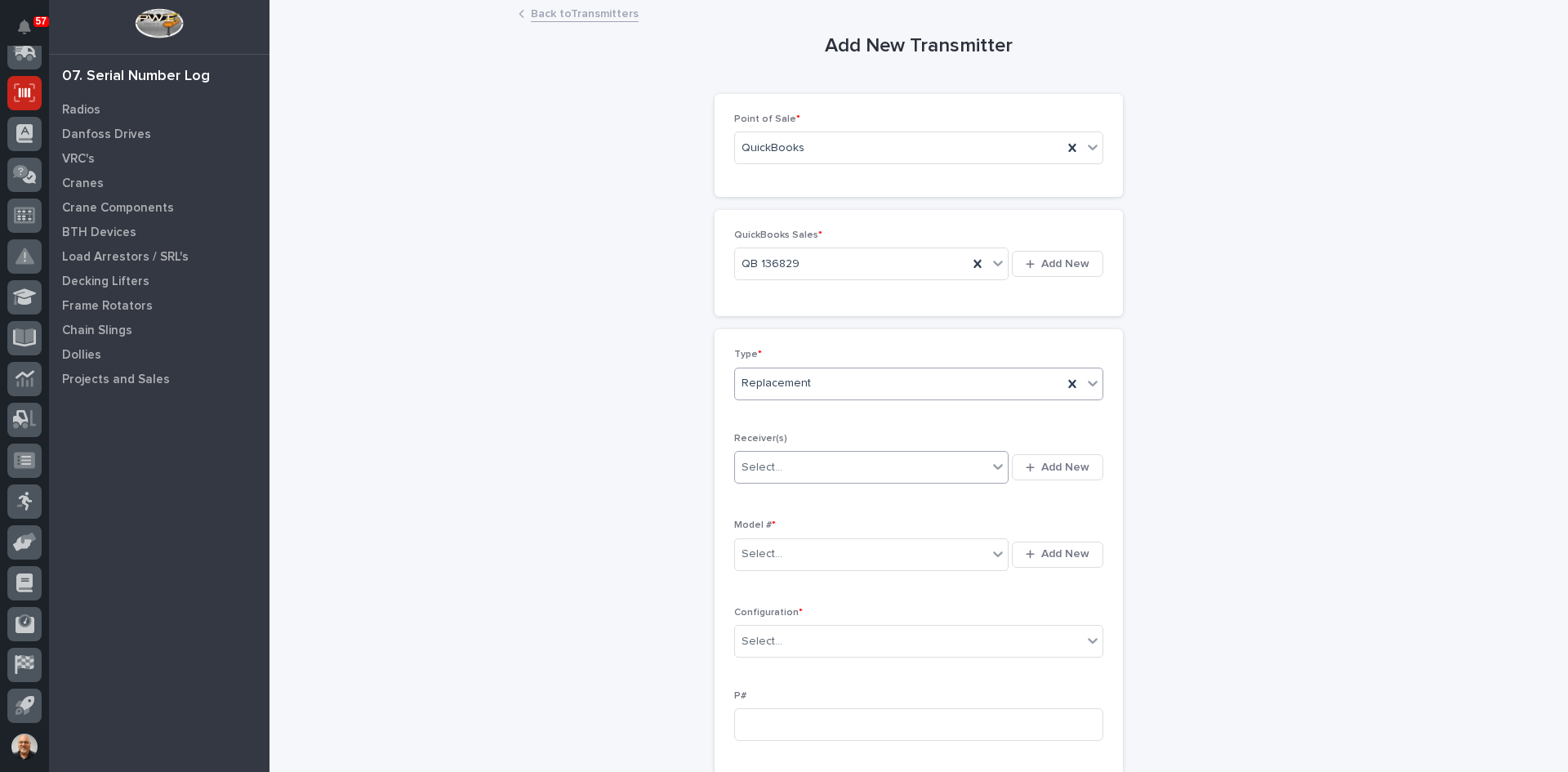
click at [788, 469] on div "Select..." at bounding box center [861, 467] width 252 height 27
type input "********"
click at [1061, 460] on span "Add New" at bounding box center [1065, 467] width 48 height 15
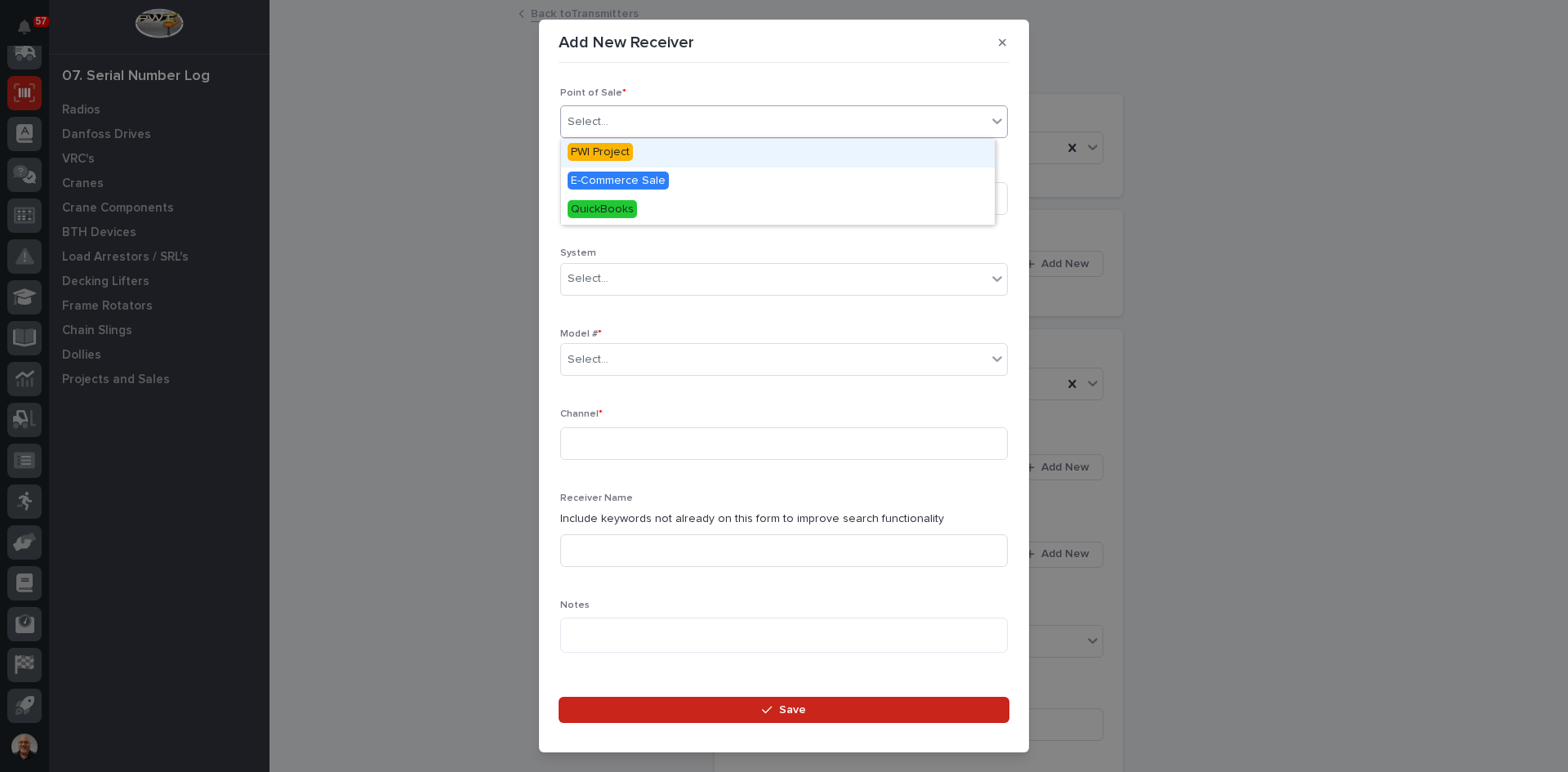
click at [616, 123] on div "Select..." at bounding box center [774, 122] width 426 height 27
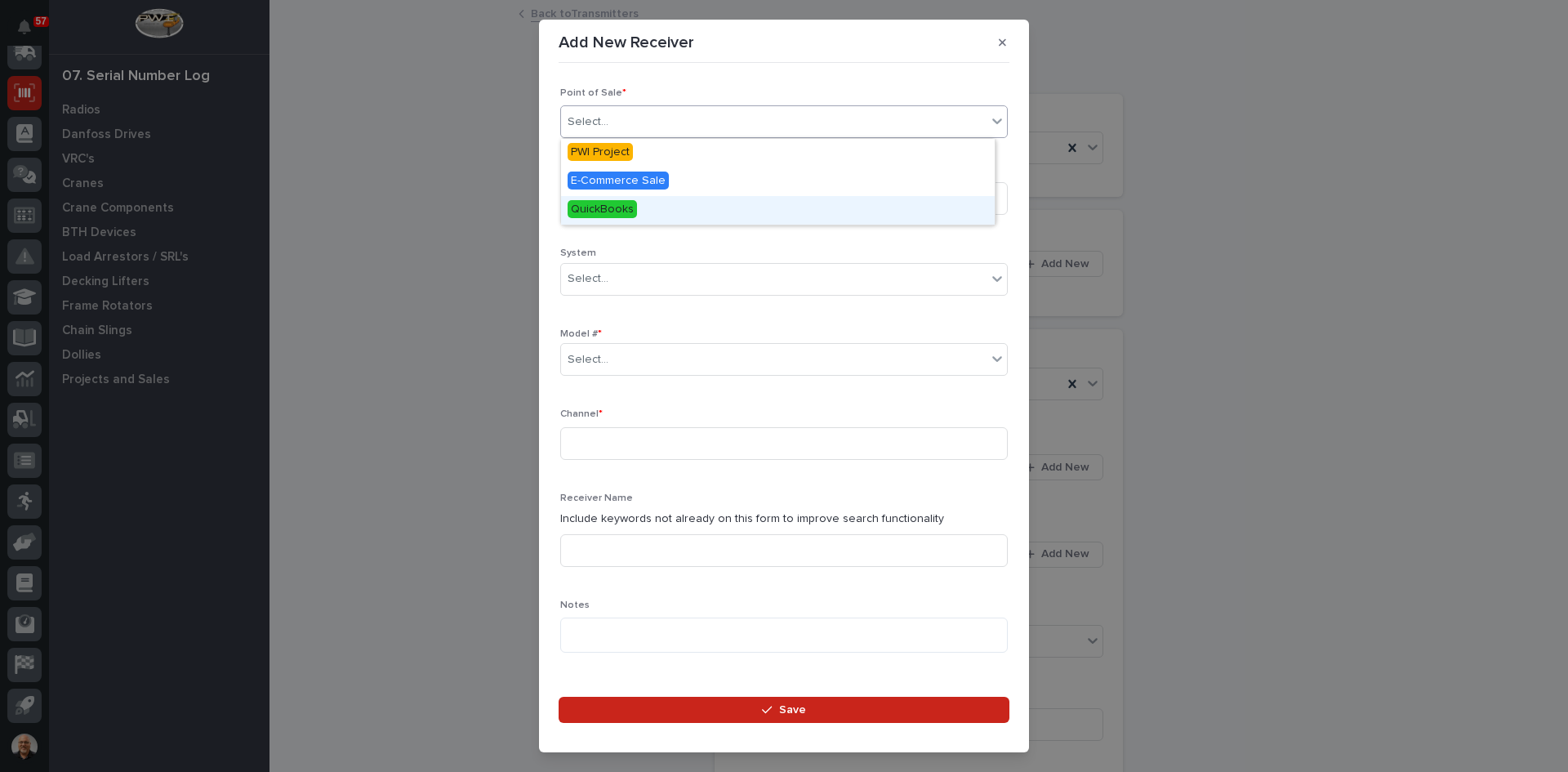
click at [616, 206] on span "QuickBooks" at bounding box center [602, 209] width 69 height 18
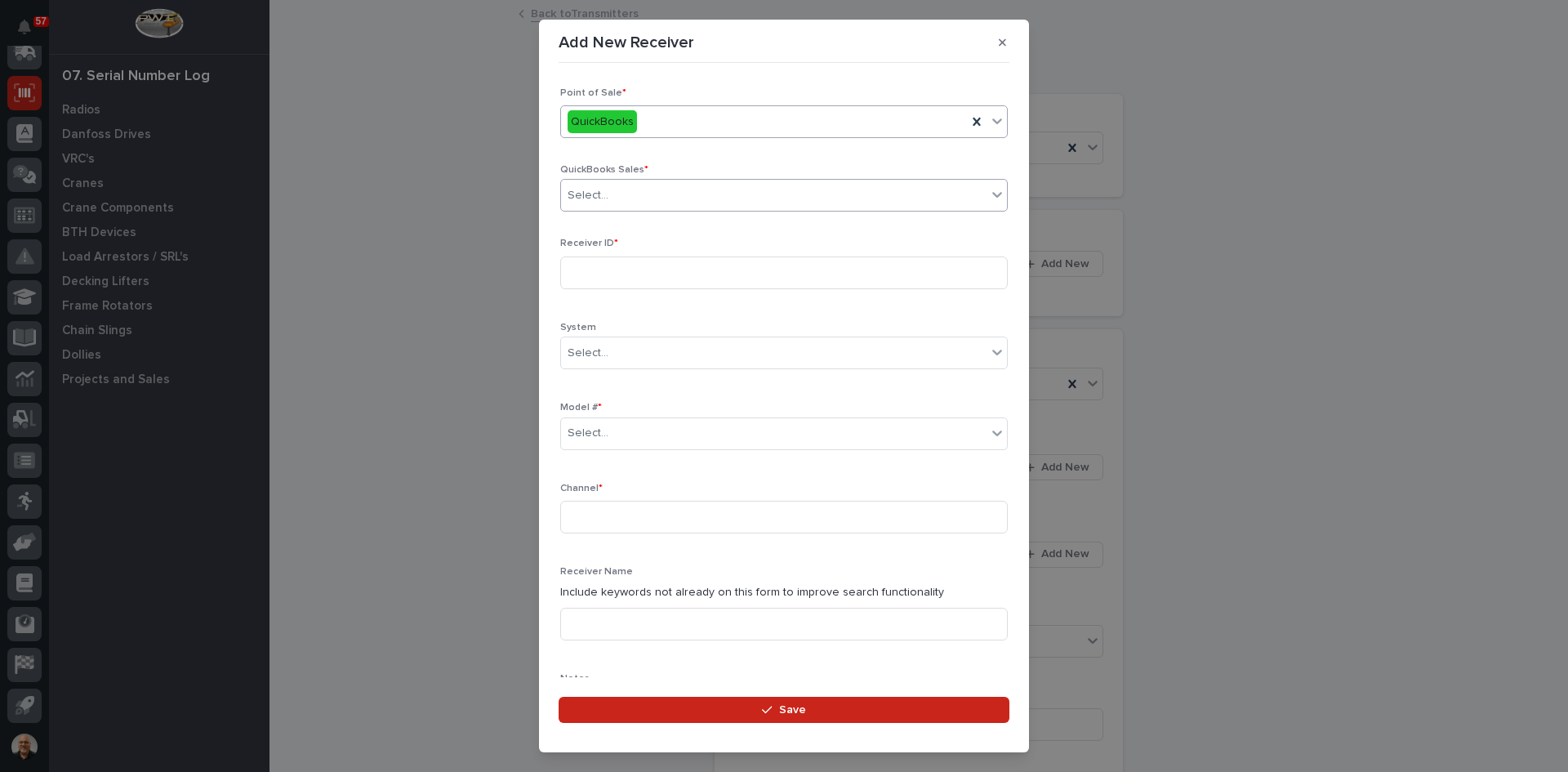
click at [620, 190] on div "Select..." at bounding box center [774, 195] width 426 height 27
type input "******"
click at [585, 266] on input at bounding box center [784, 272] width 448 height 33
type input "10003570"
click at [619, 426] on div "Select..." at bounding box center [774, 433] width 426 height 27
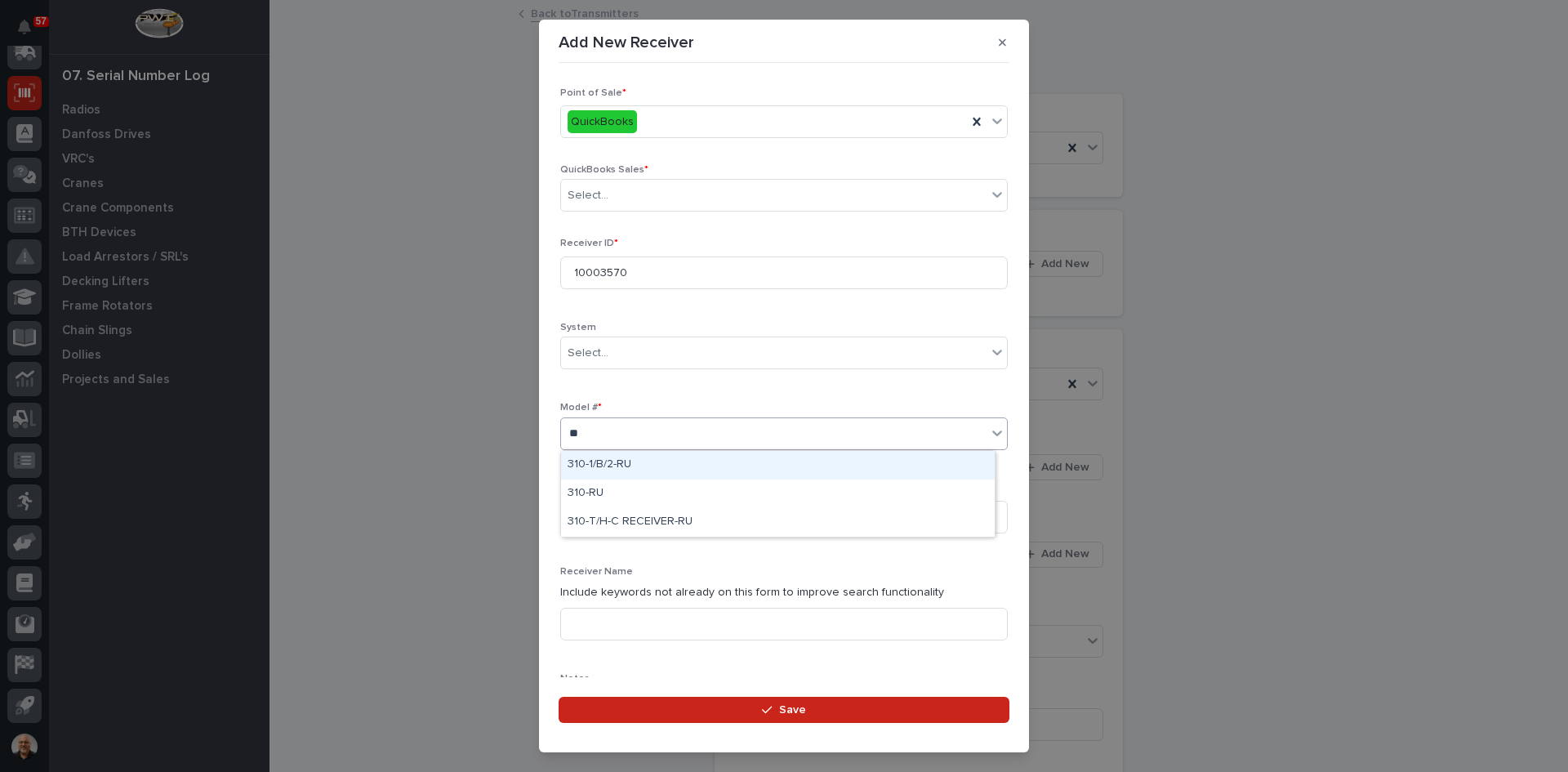
type input "***"
click at [610, 462] on div "310-1/B/2-RU" at bounding box center [778, 465] width 434 height 29
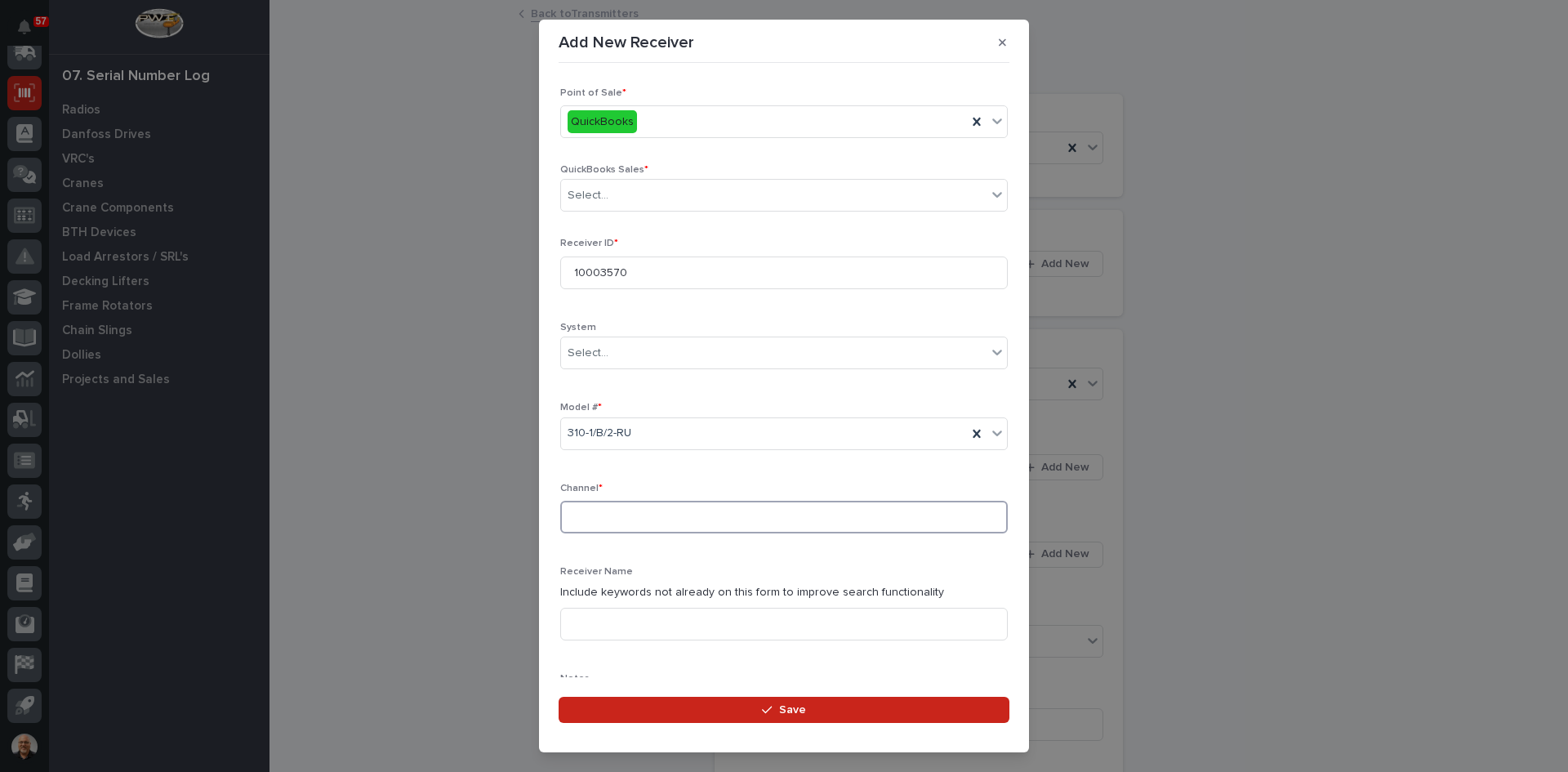
click at [585, 520] on input at bounding box center [784, 517] width 448 height 33
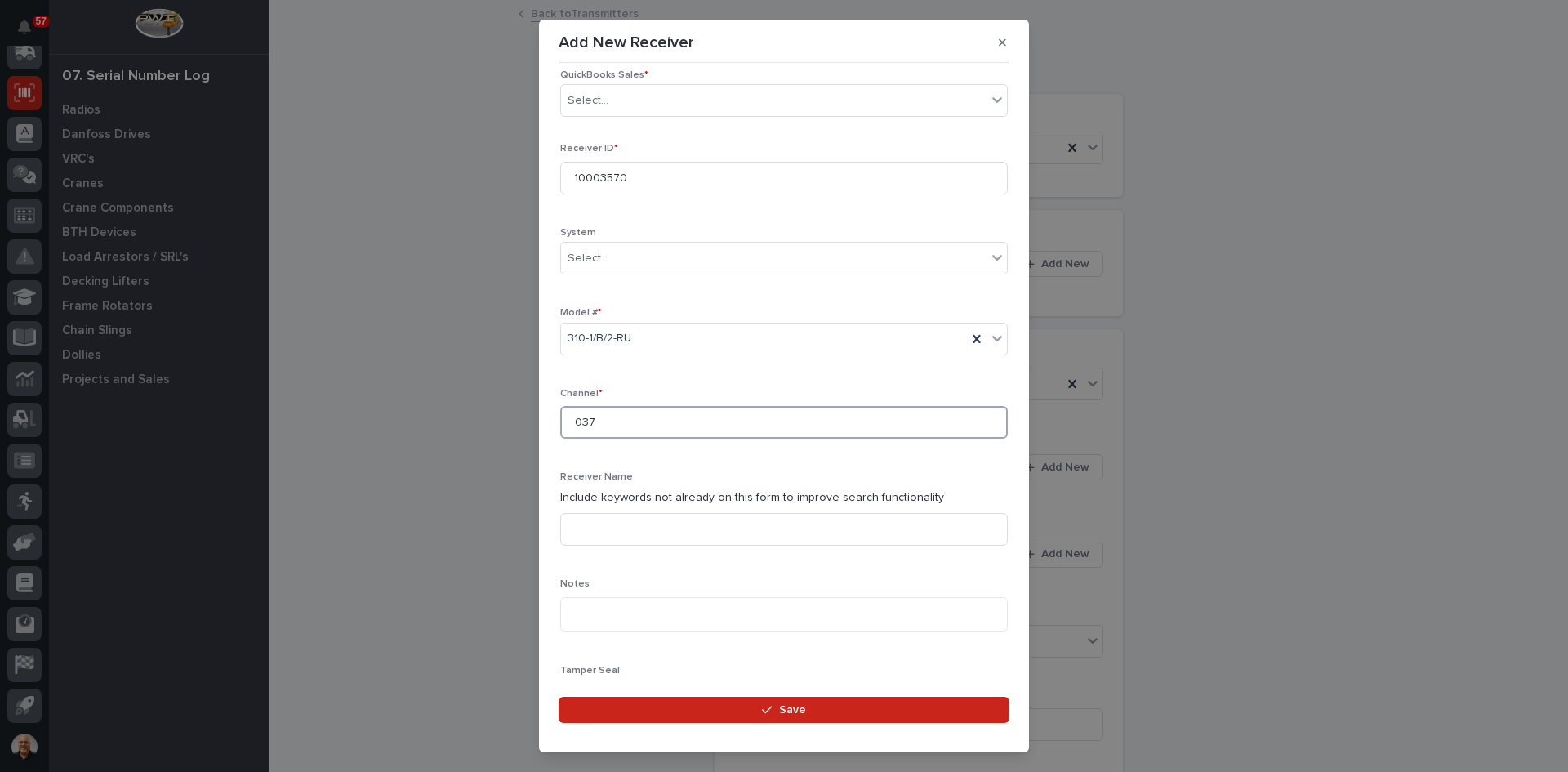
scroll to position [327, 0]
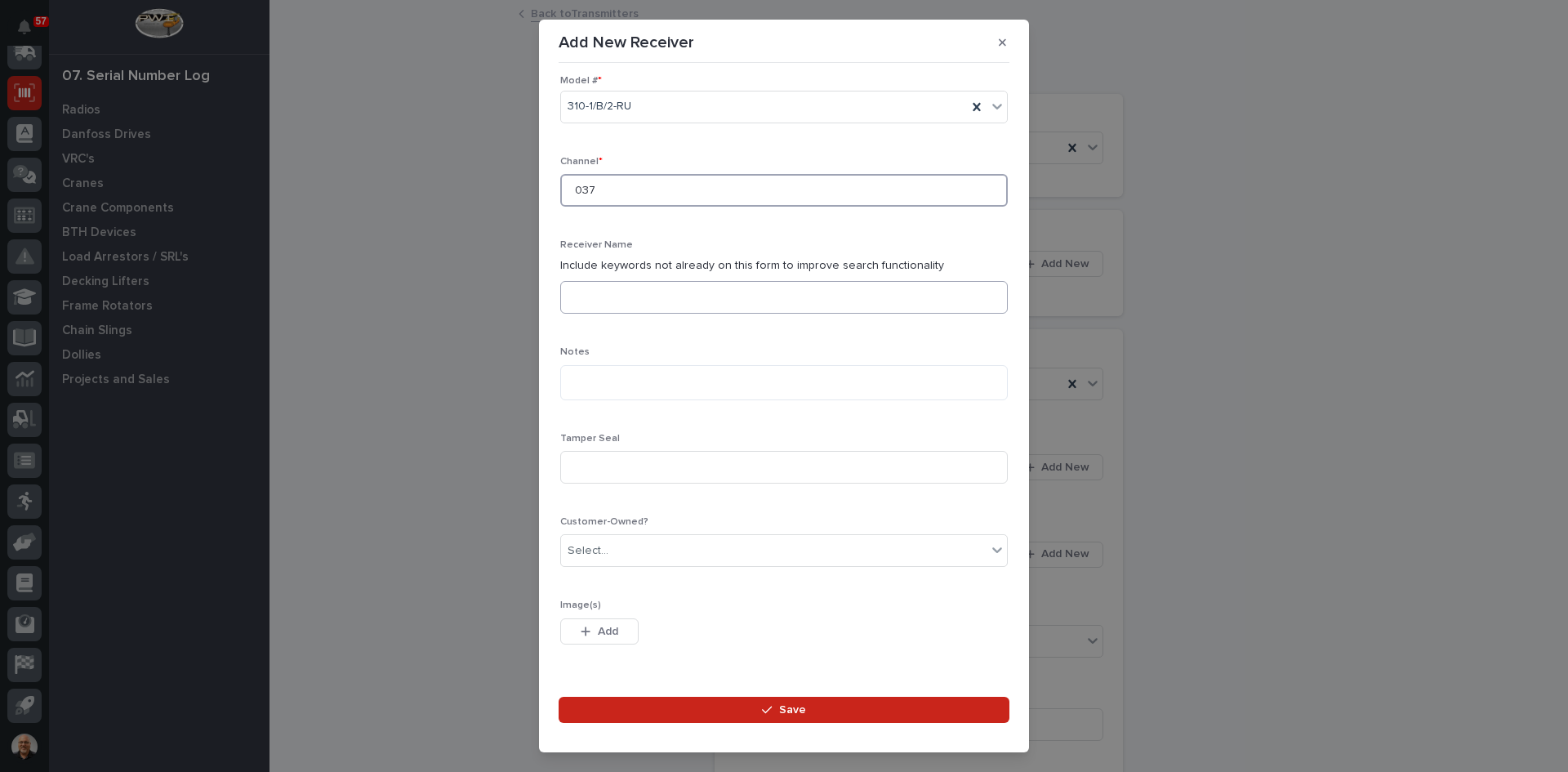
type input "037"
click at [595, 296] on input at bounding box center [784, 297] width 448 height 33
type input "PLANT 12 CHASSIS SYSTEM"
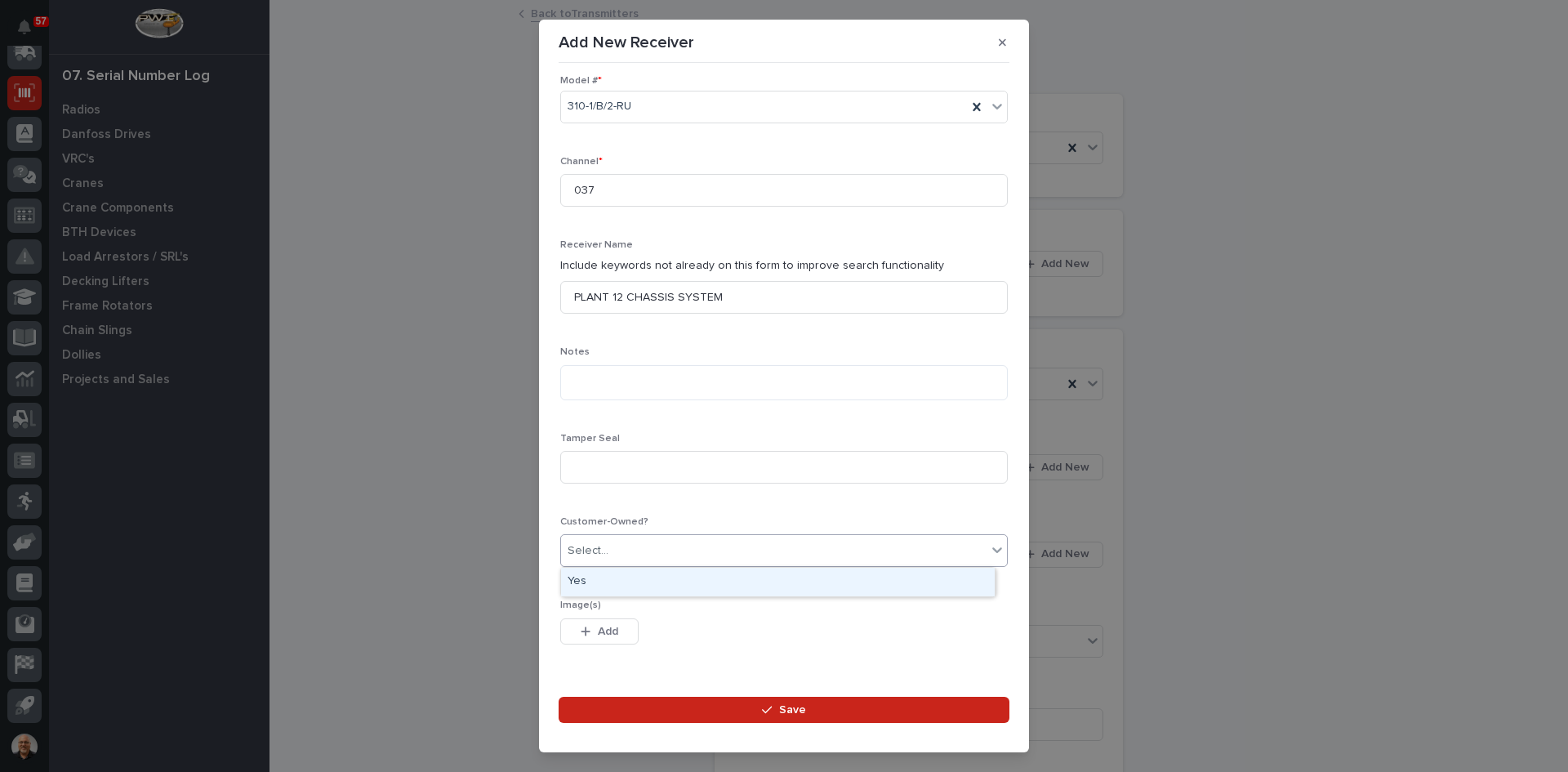
click at [613, 552] on div "Select..." at bounding box center [774, 550] width 426 height 27
click at [589, 581] on div "Yes" at bounding box center [778, 582] width 434 height 29
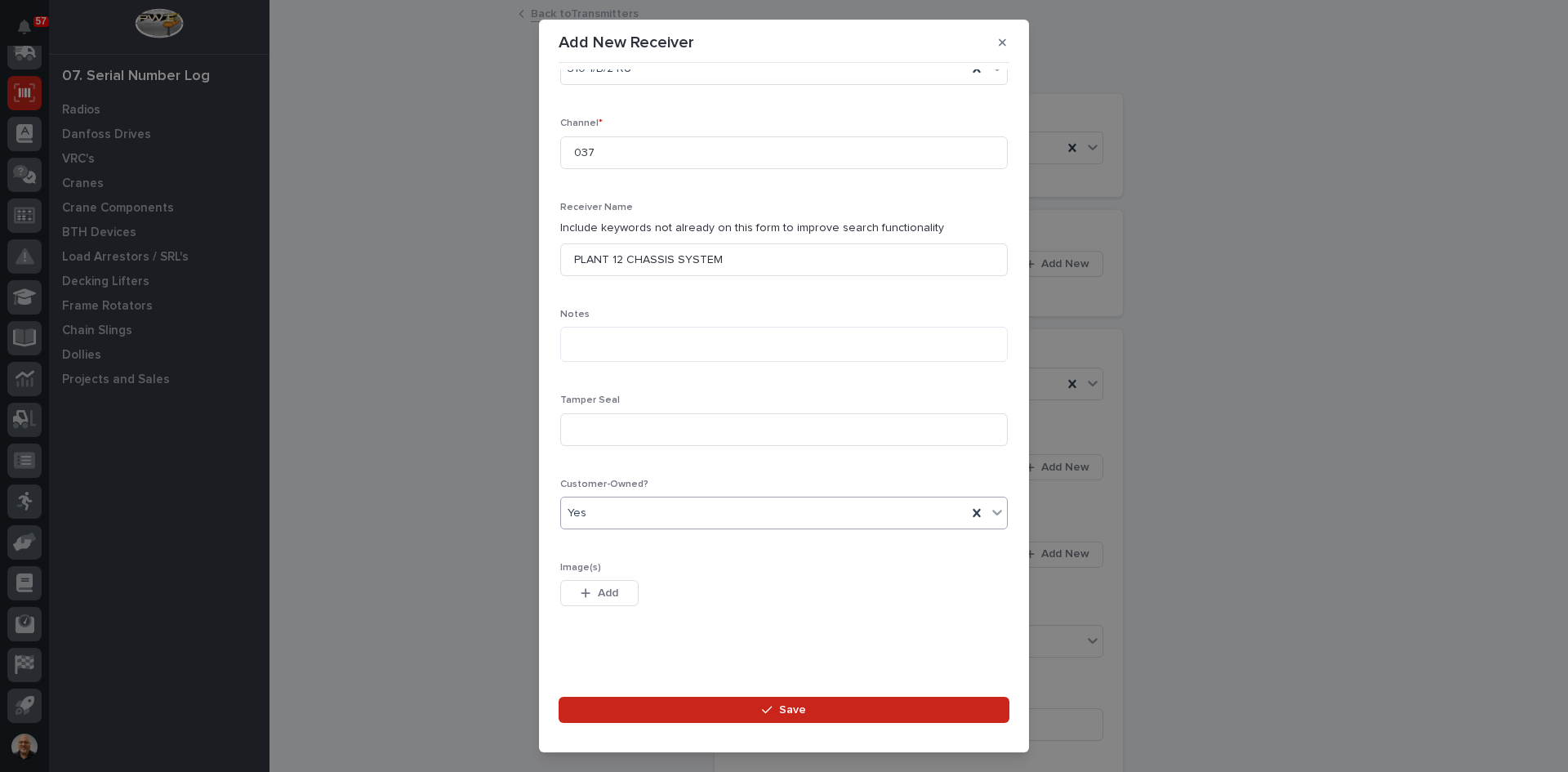
scroll to position [295, 0]
click at [791, 715] on span "Save" at bounding box center [792, 709] width 27 height 15
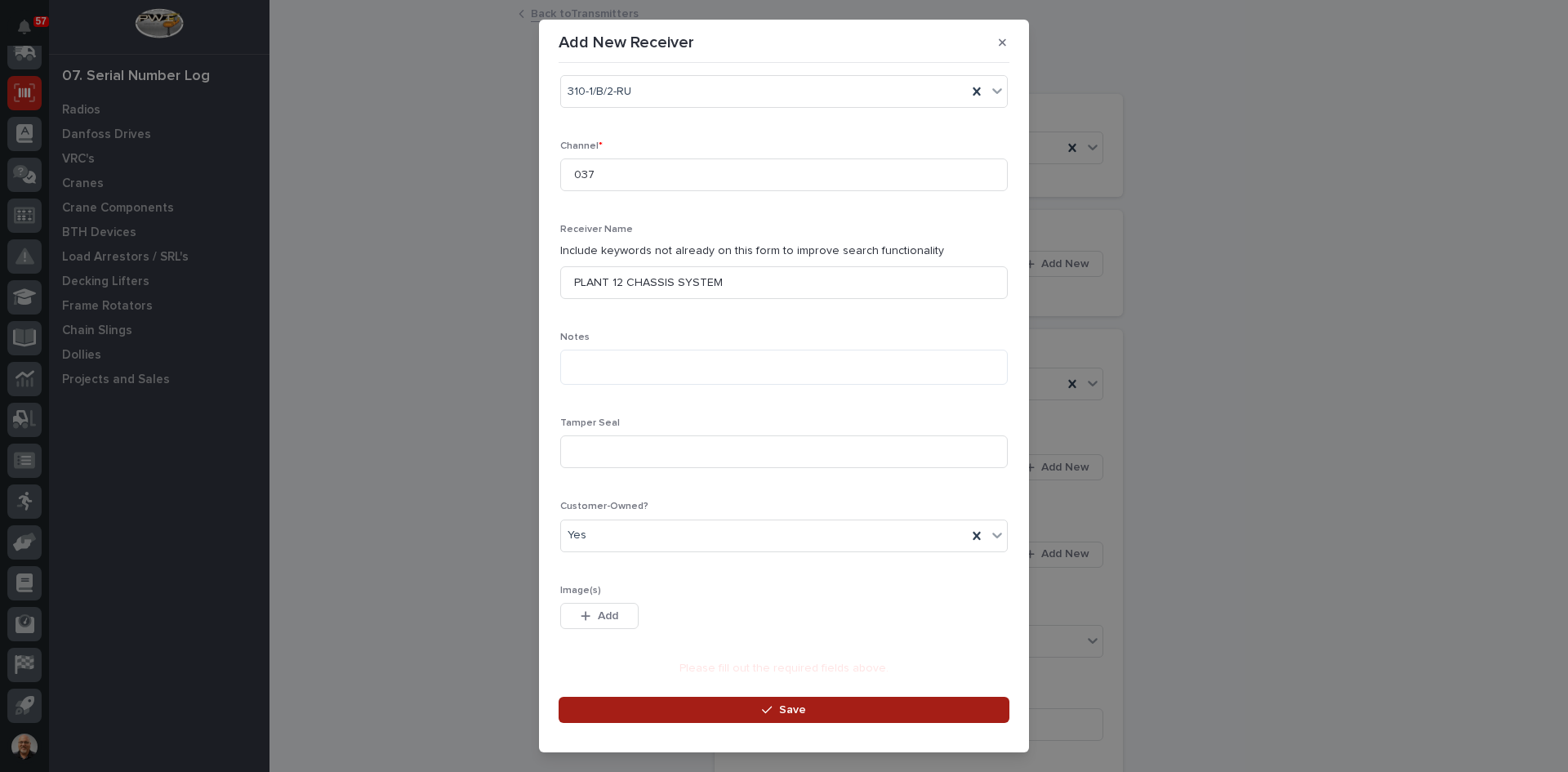
scroll to position [29, 0]
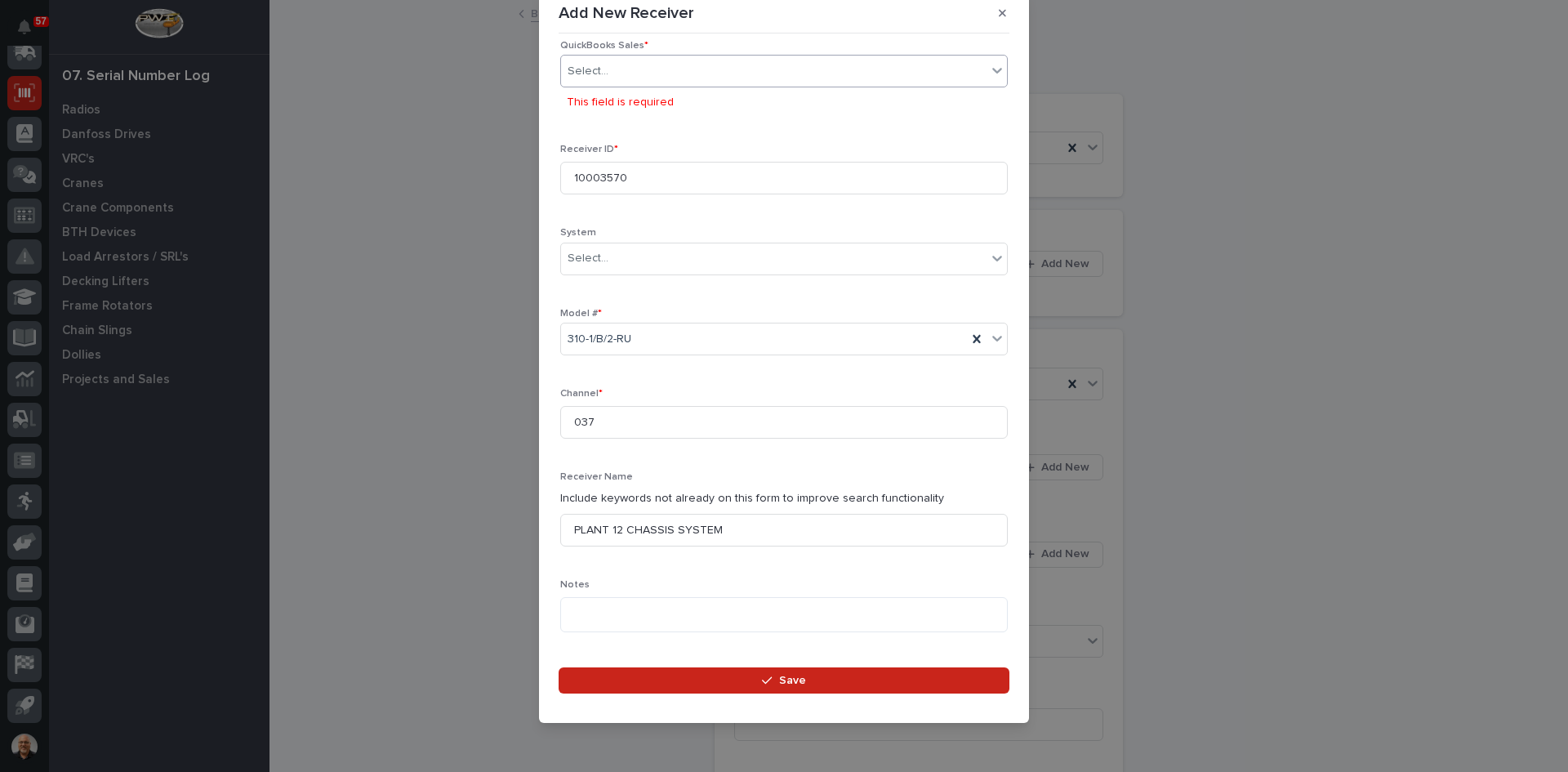
click at [618, 65] on div "Select..." at bounding box center [774, 71] width 426 height 27
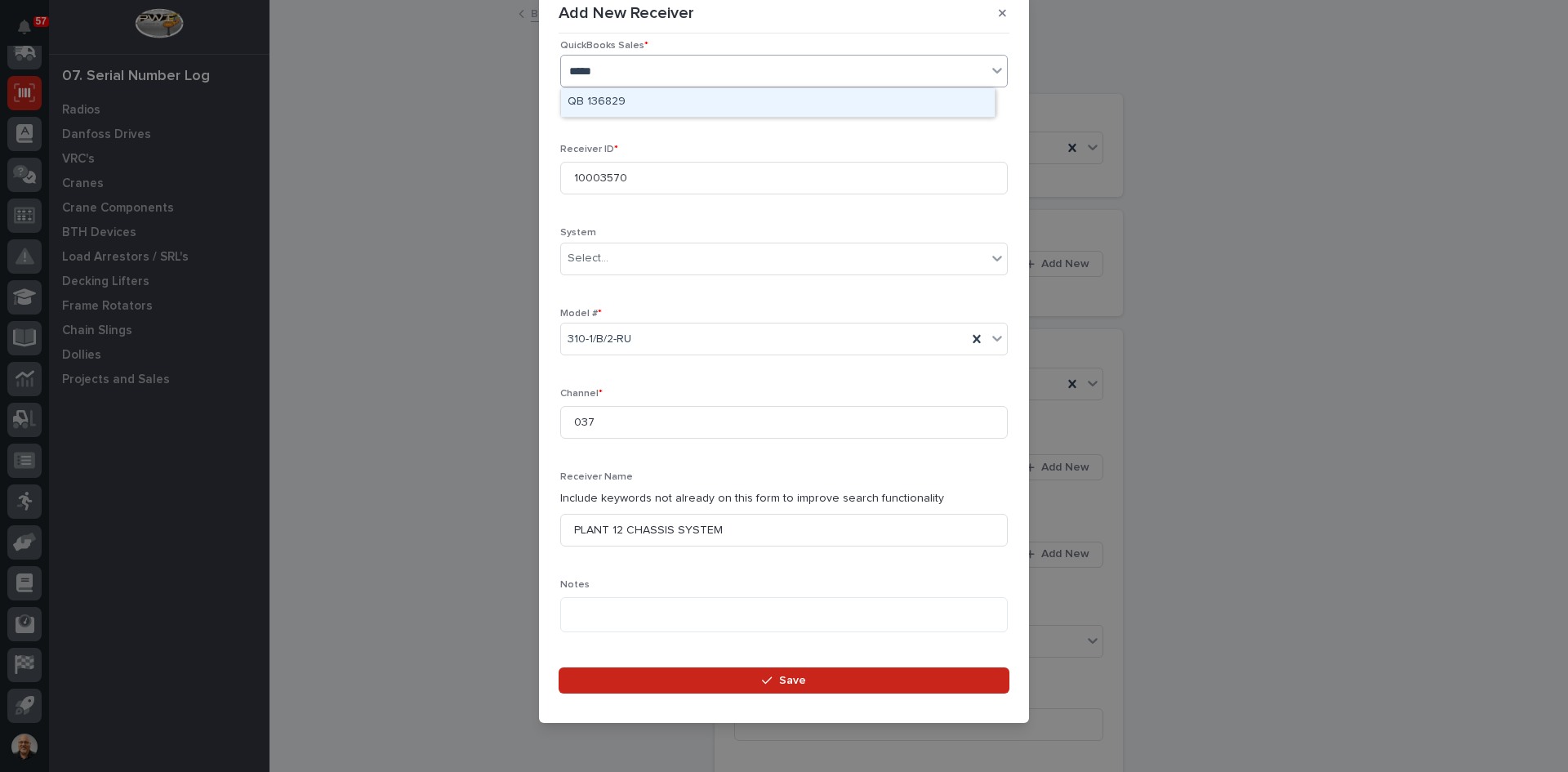
type input "******"
click at [617, 97] on div "QB 136829" at bounding box center [778, 102] width 434 height 29
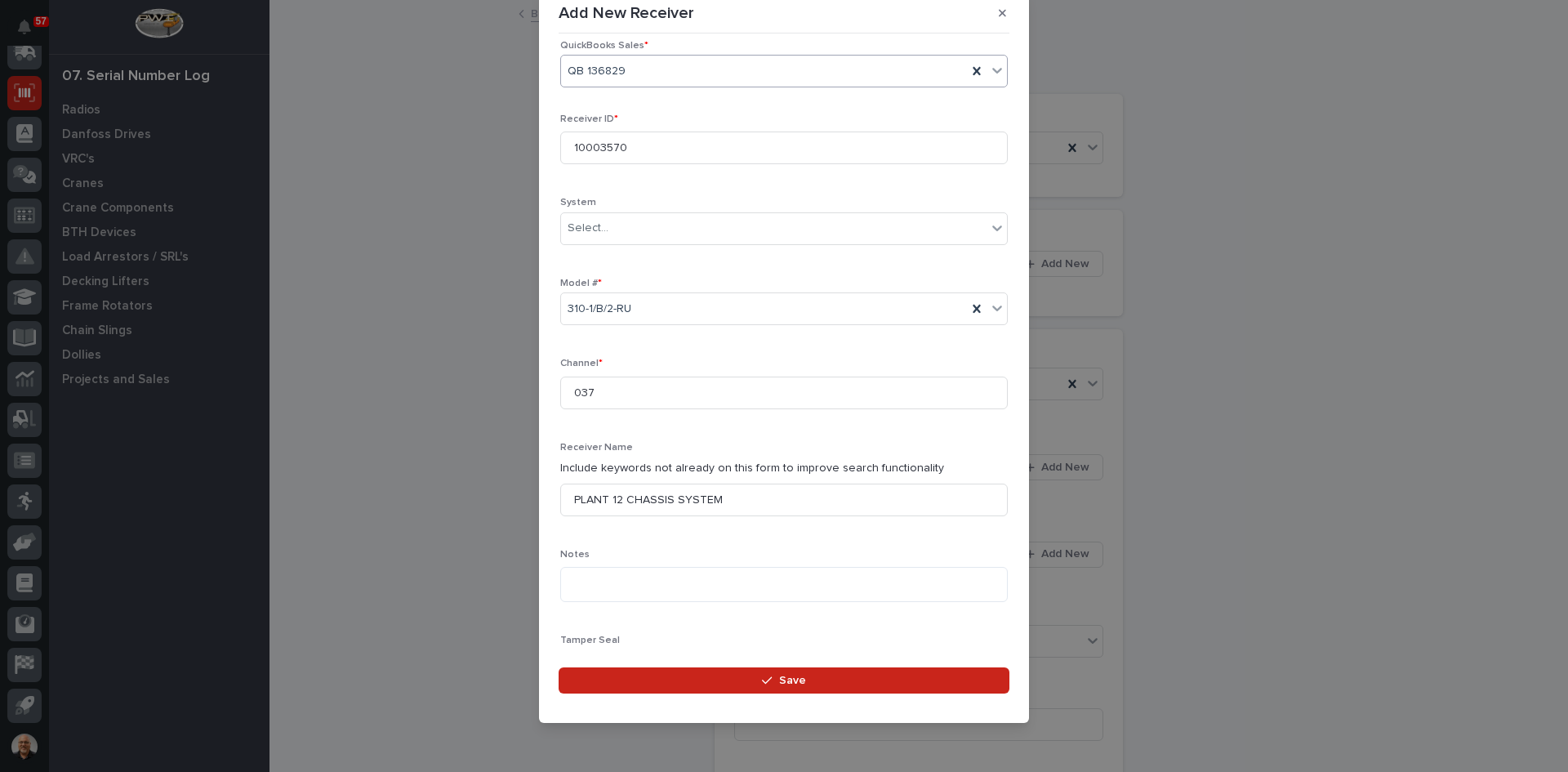
scroll to position [2, 0]
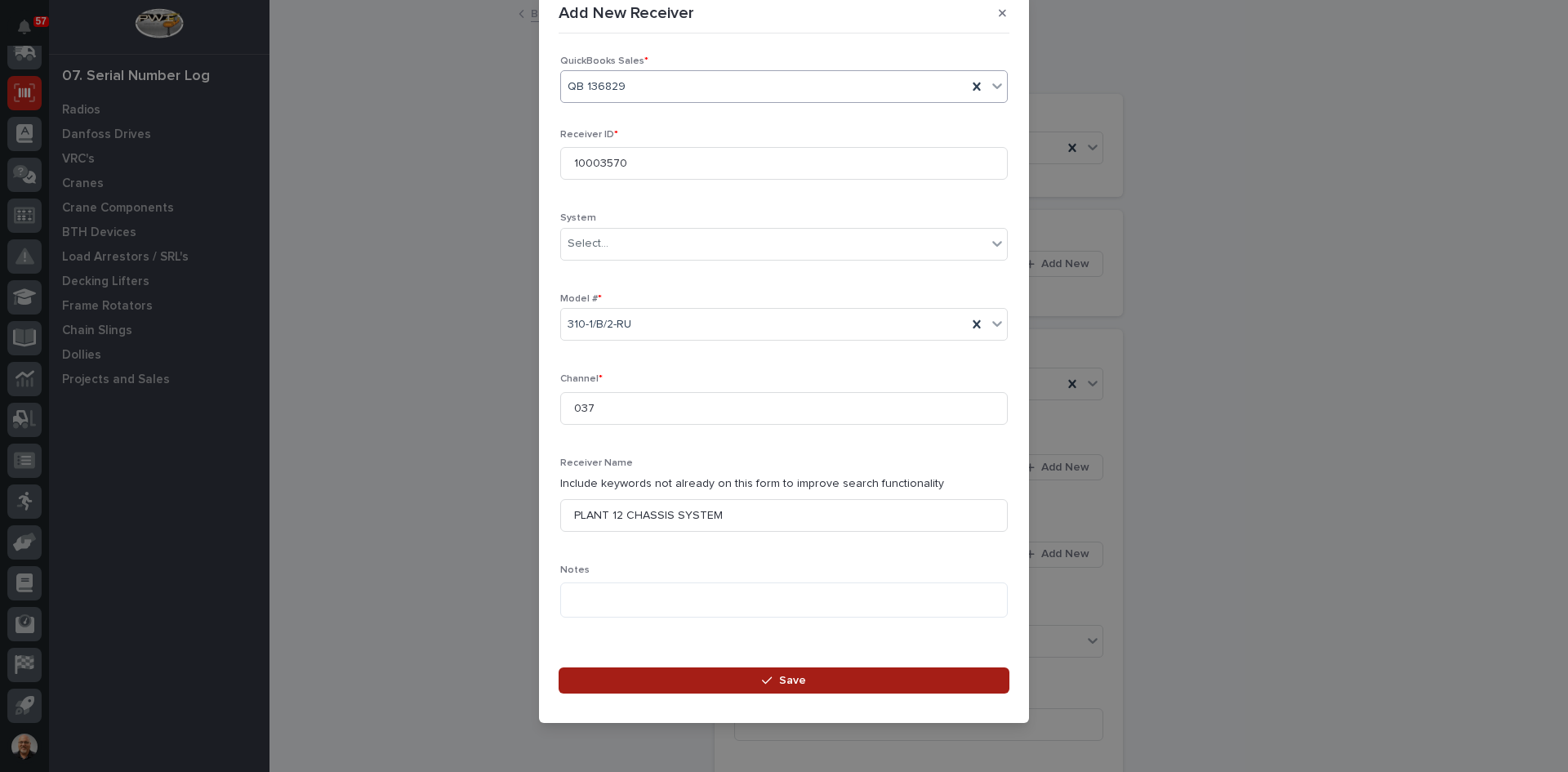
click at [792, 680] on span "Save" at bounding box center [792, 680] width 27 height 15
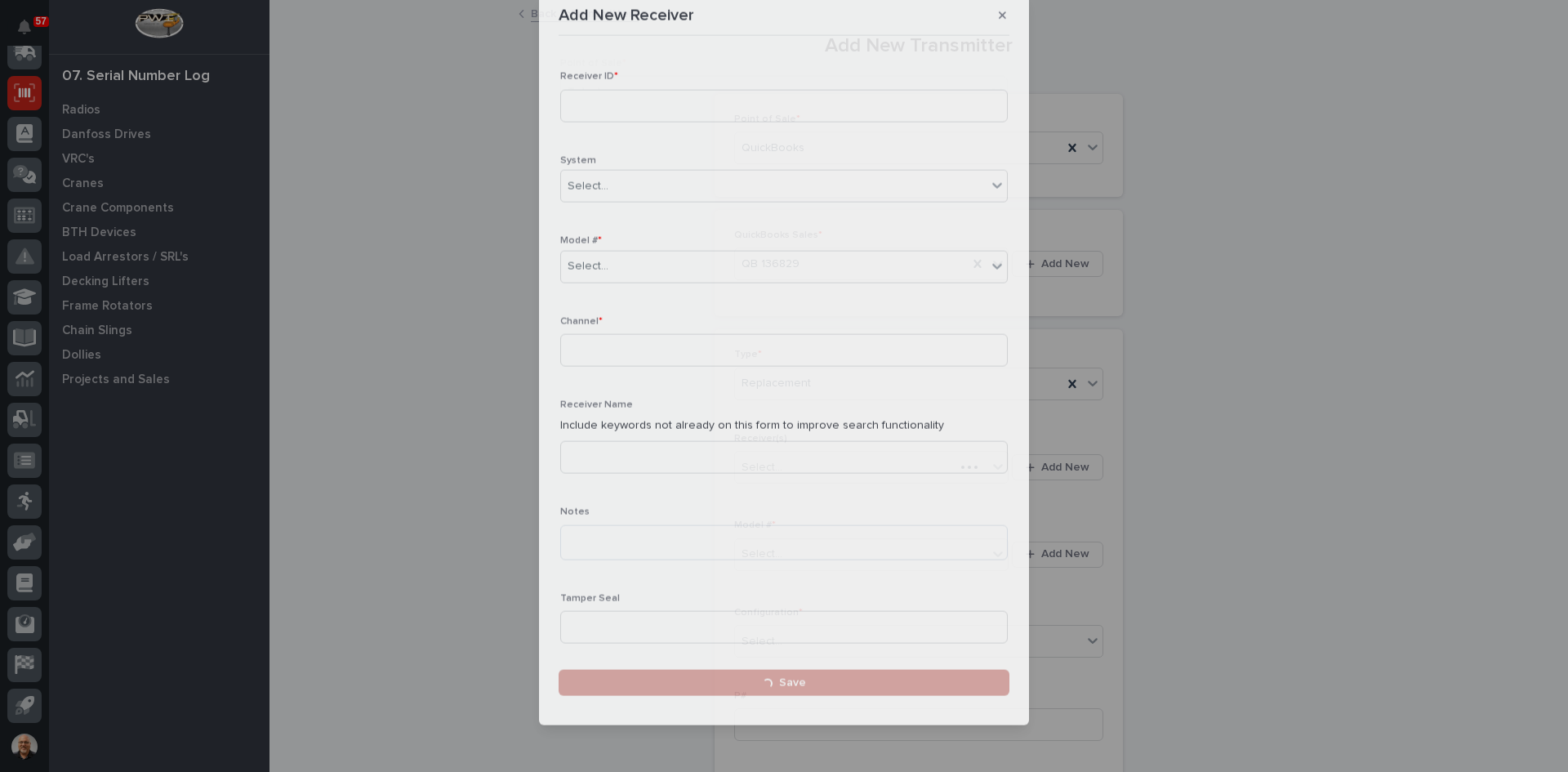
scroll to position [0, 0]
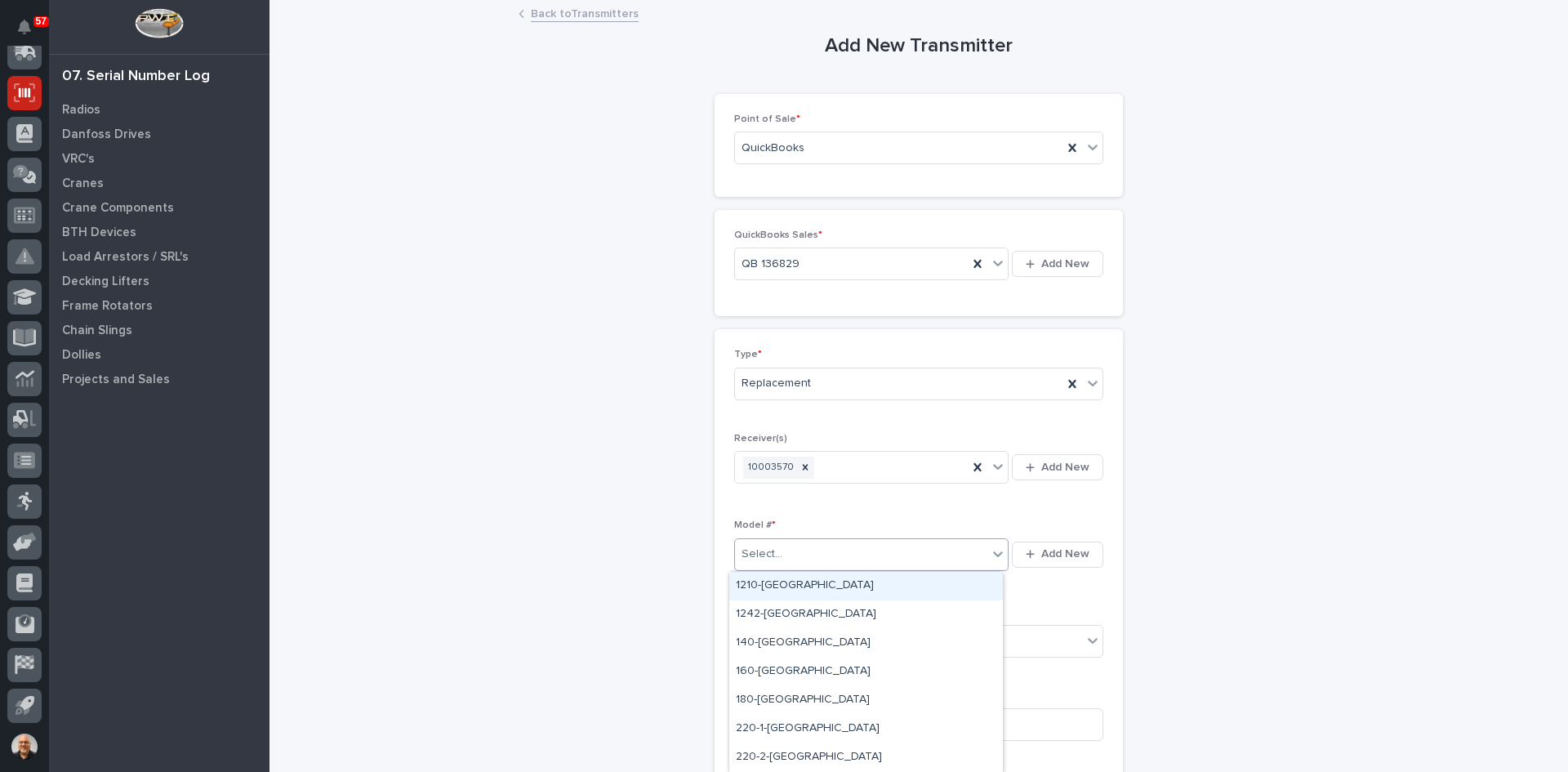
click at [782, 555] on div "Select..." at bounding box center [861, 554] width 252 height 27
type input "***"
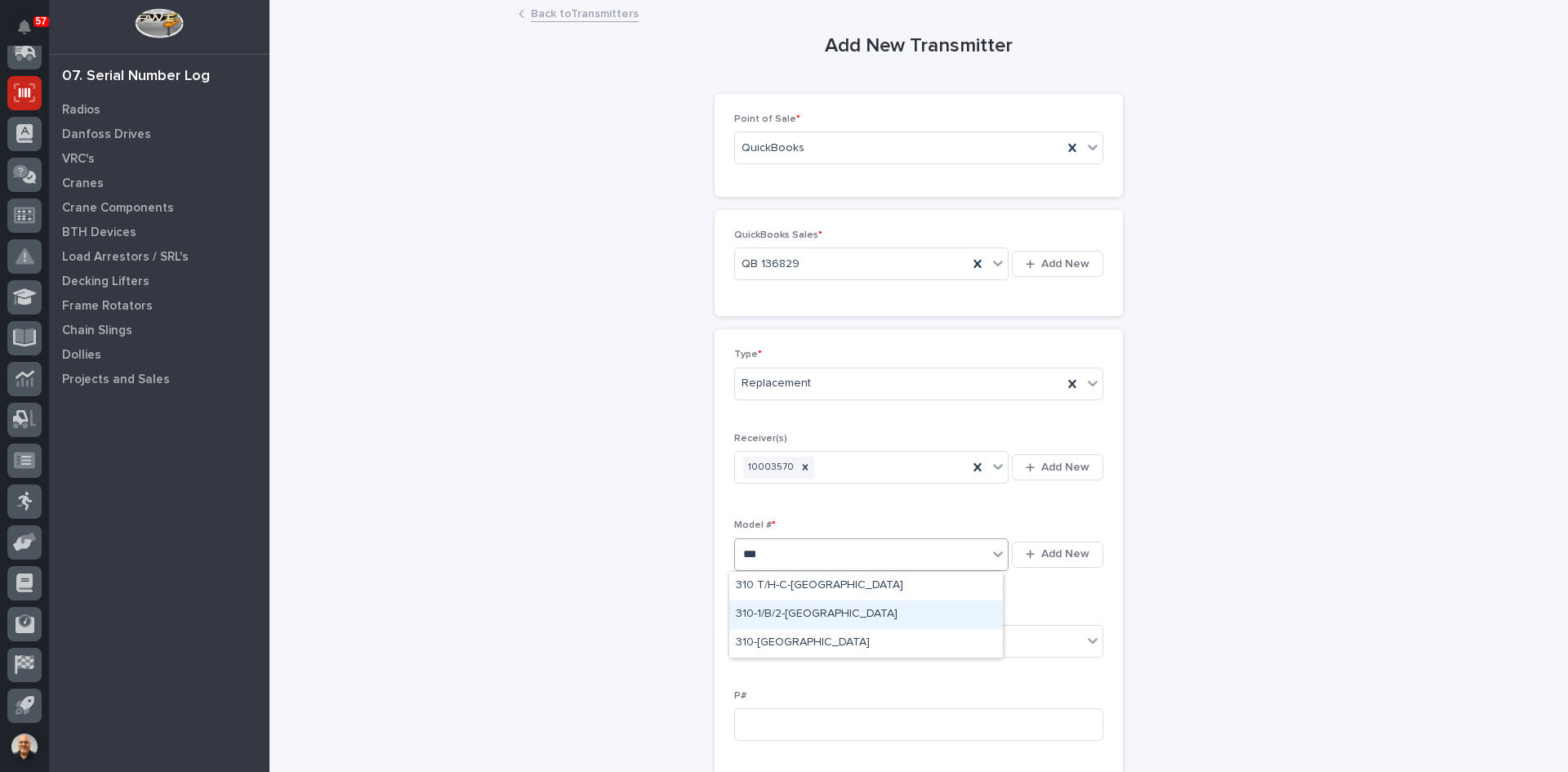
click at [782, 612] on div "310-1/B/2-[GEOGRAPHIC_DATA]" at bounding box center [866, 614] width 274 height 29
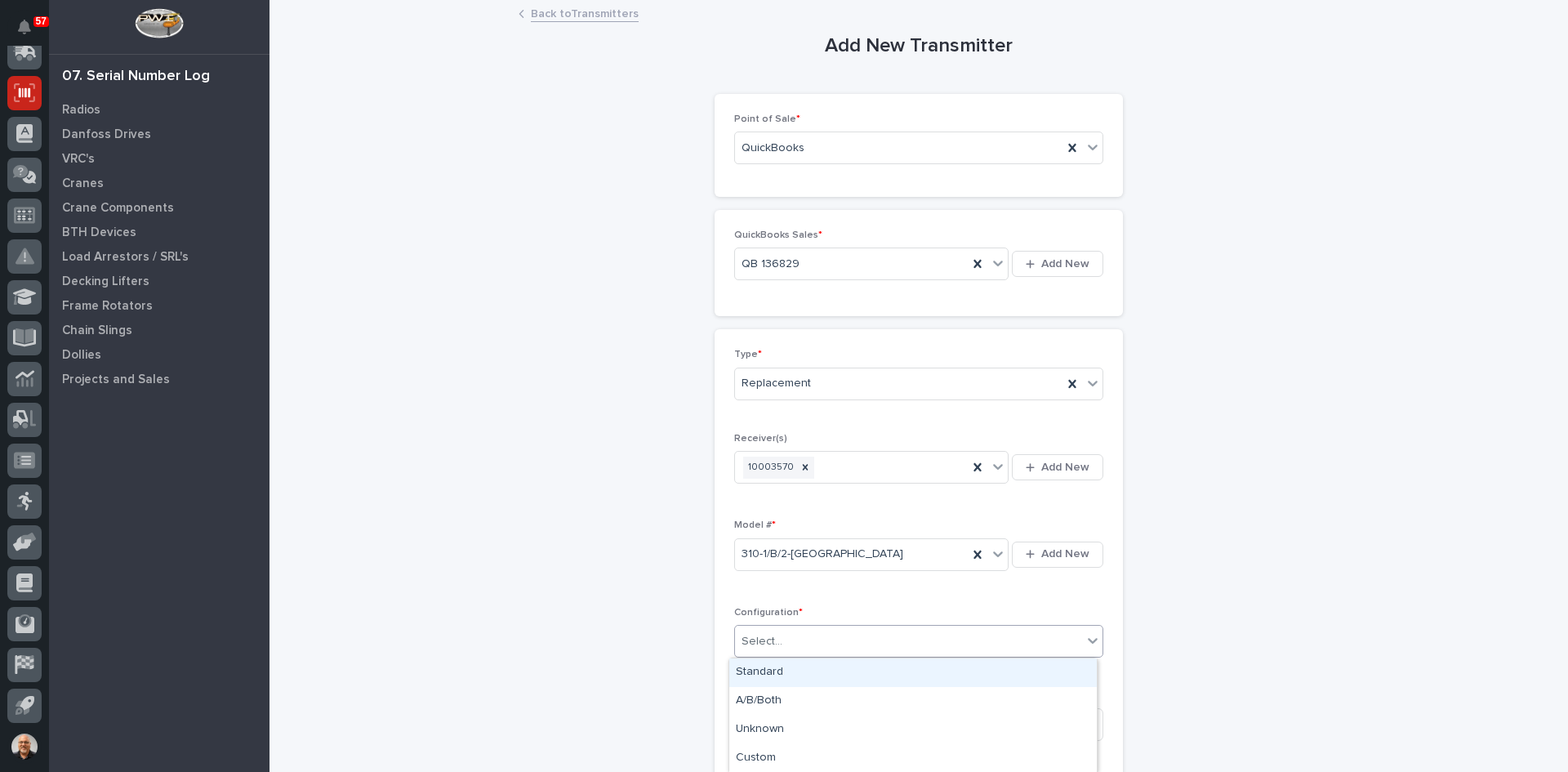
click at [789, 636] on div "Select..." at bounding box center [908, 641] width 347 height 27
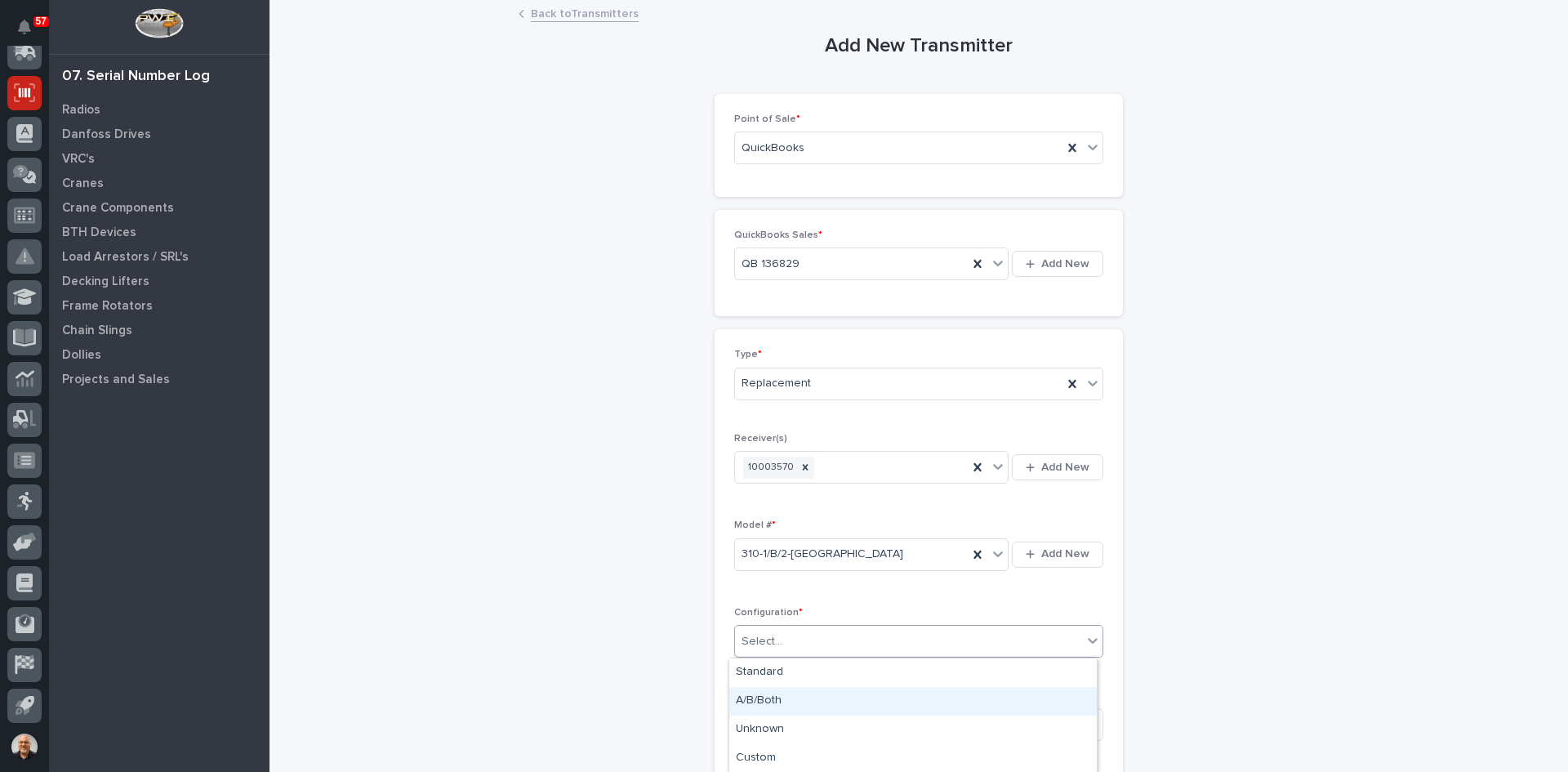
click at [769, 711] on div "A/B/Both" at bounding box center [913, 701] width 368 height 29
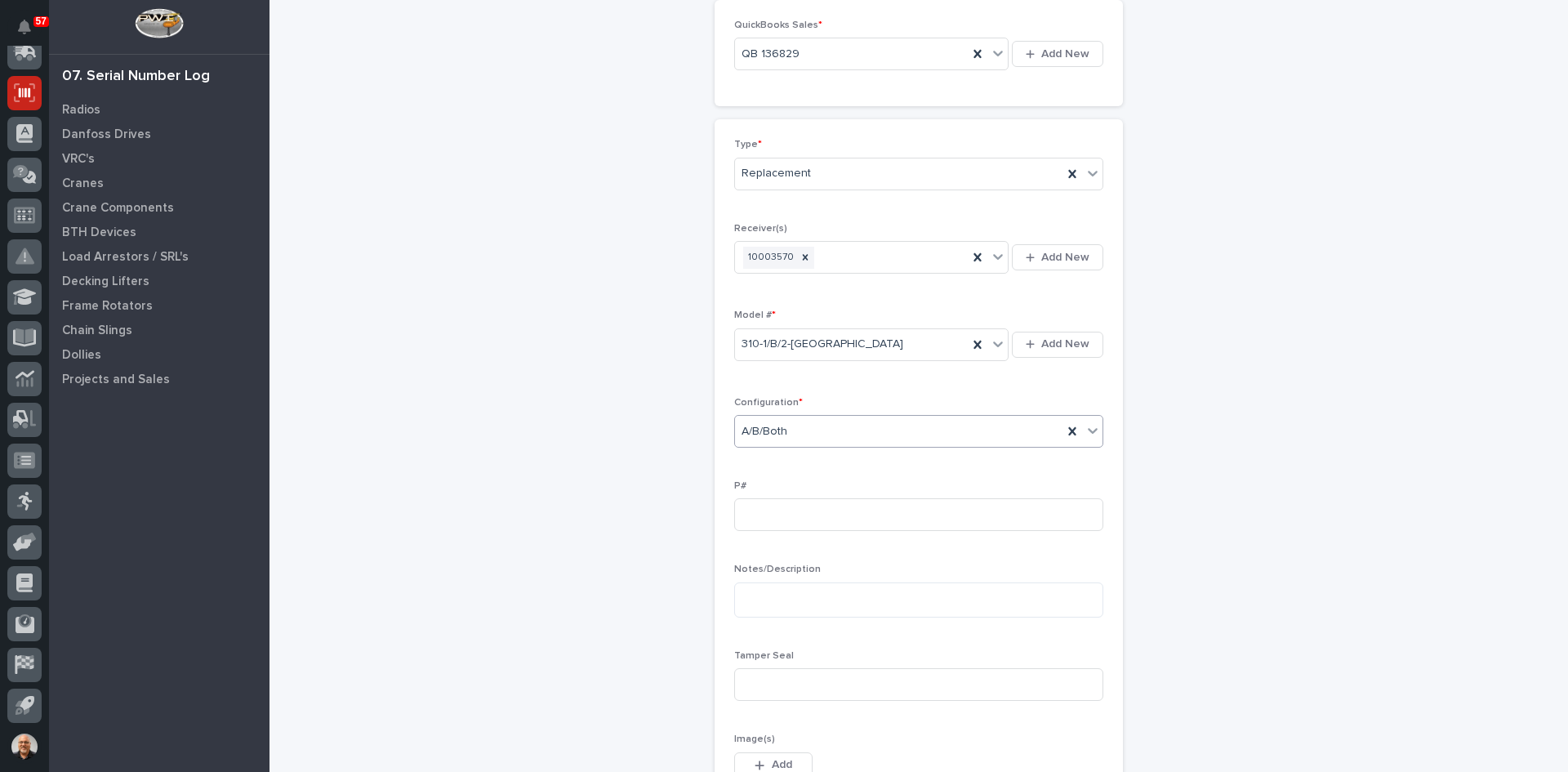
scroll to position [245, 0]
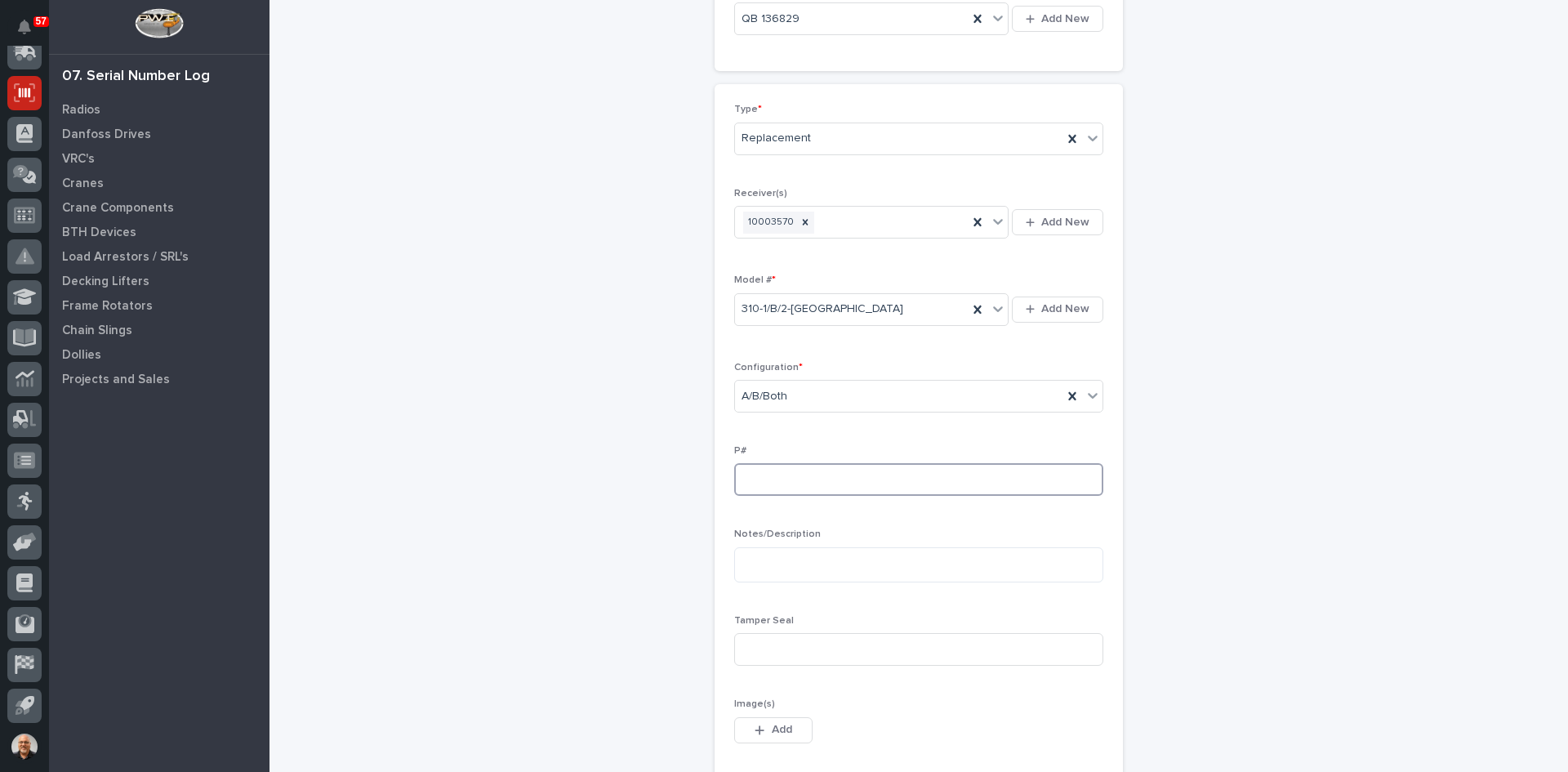
click at [751, 480] on input at bounding box center [918, 479] width 369 height 33
type input "PW1891-P"
click at [752, 571] on textarea at bounding box center [918, 564] width 369 height 35
type textarea "**********"
click at [745, 649] on input at bounding box center [918, 649] width 369 height 33
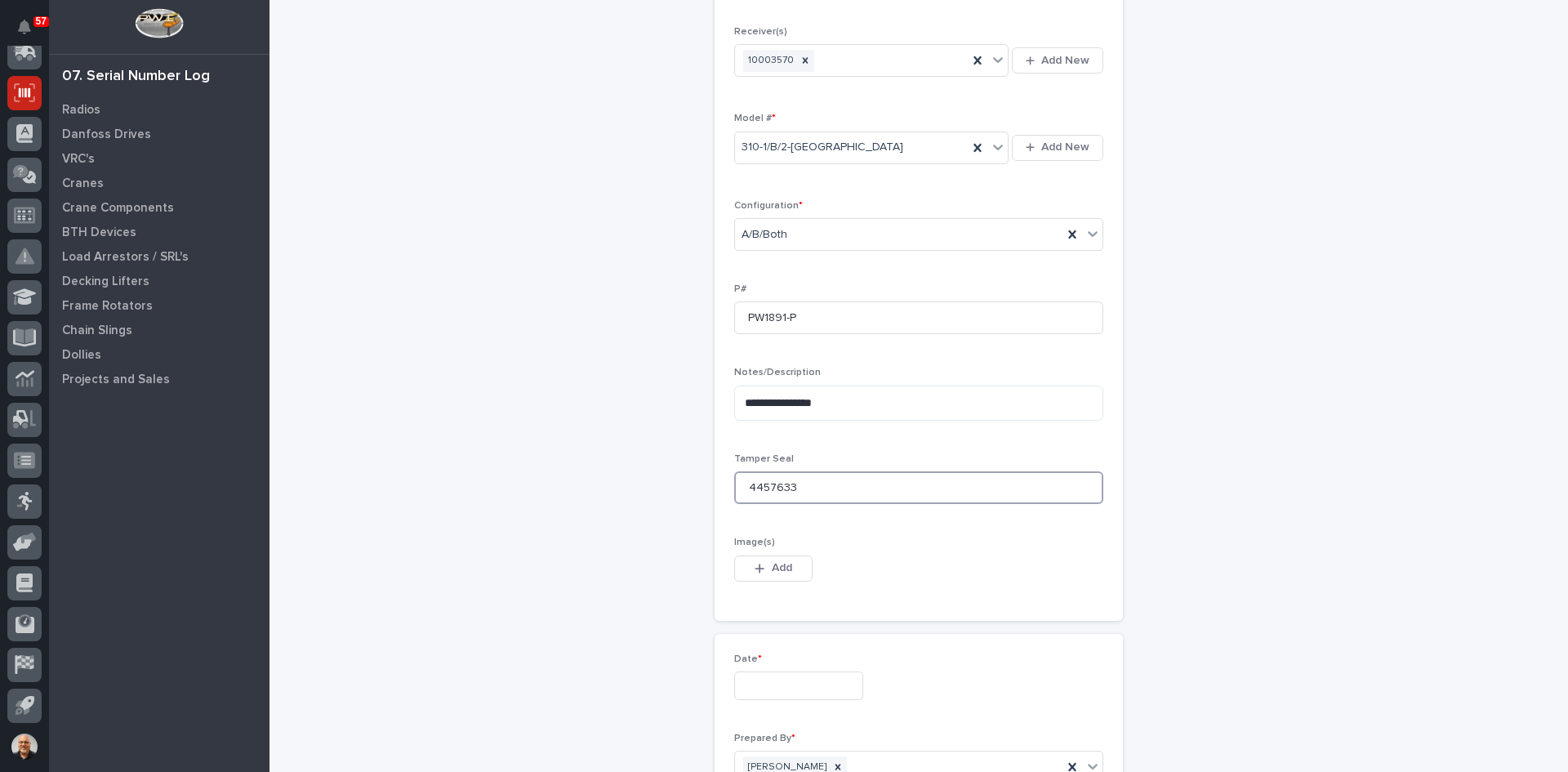
scroll to position [408, 0]
type input "4457633"
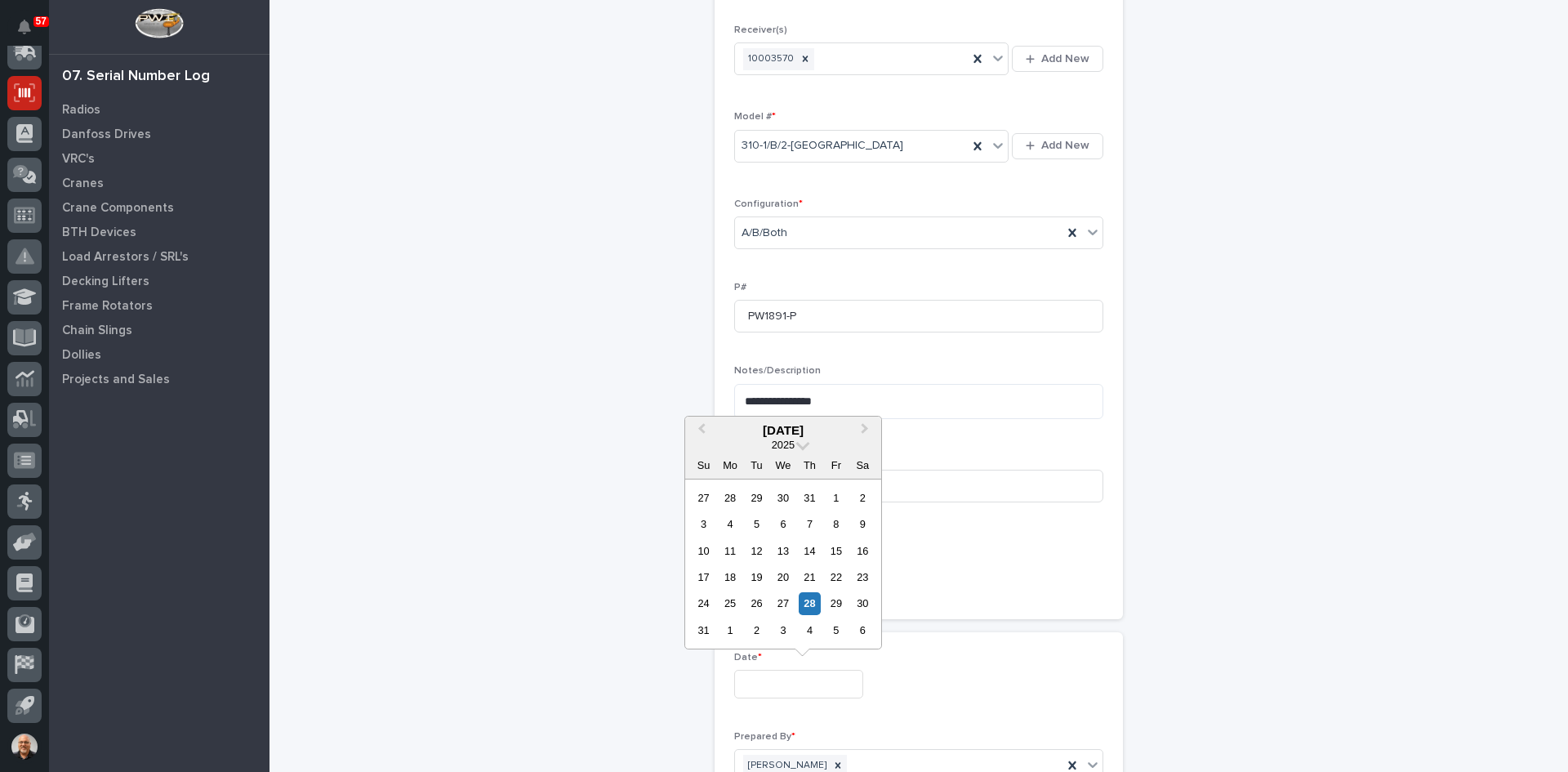
click at [769, 686] on input "text" at bounding box center [798, 684] width 129 height 29
click at [811, 606] on div "28" at bounding box center [810, 603] width 22 height 22
type input "**********"
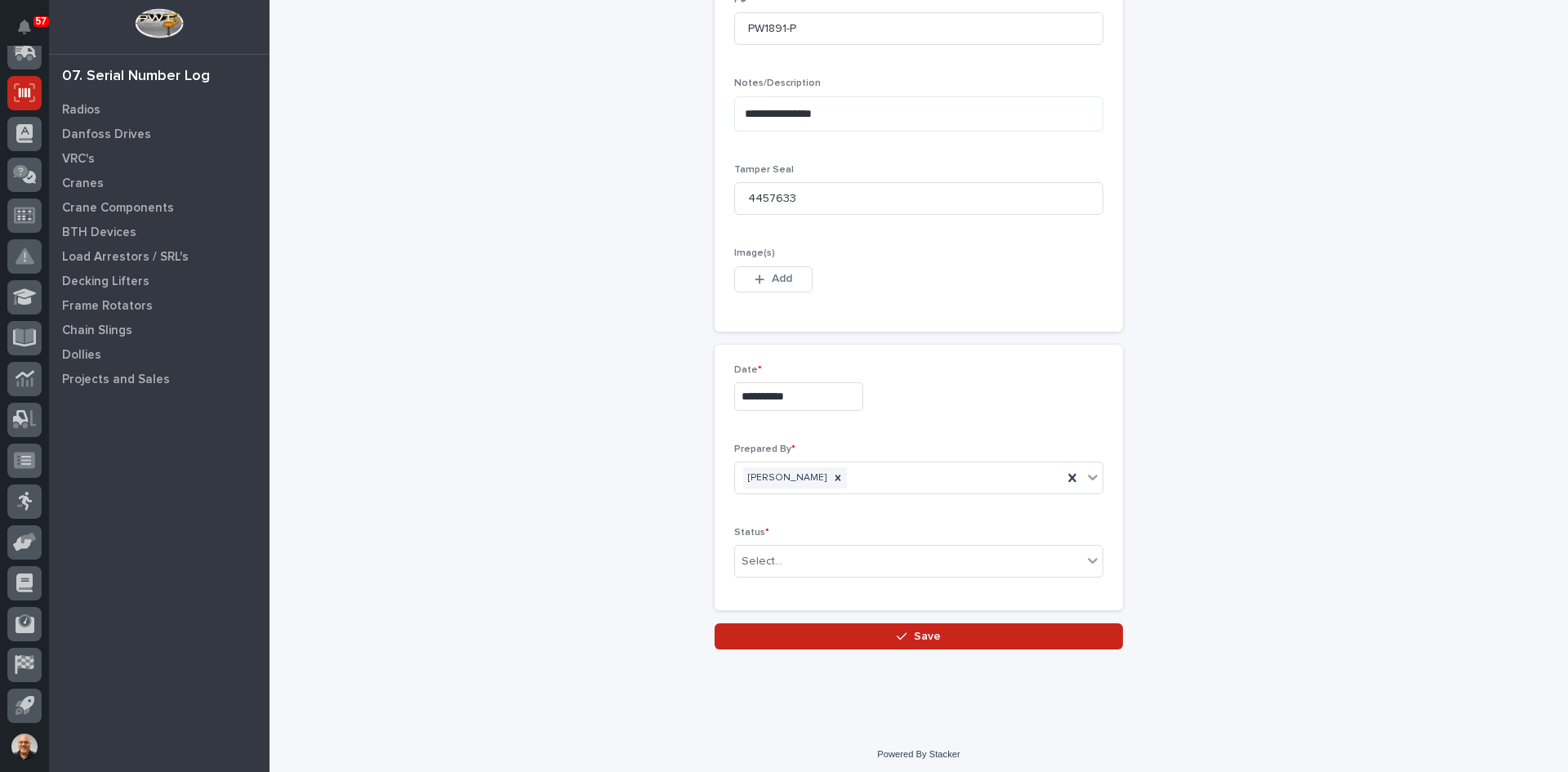
scroll to position [702, 0]
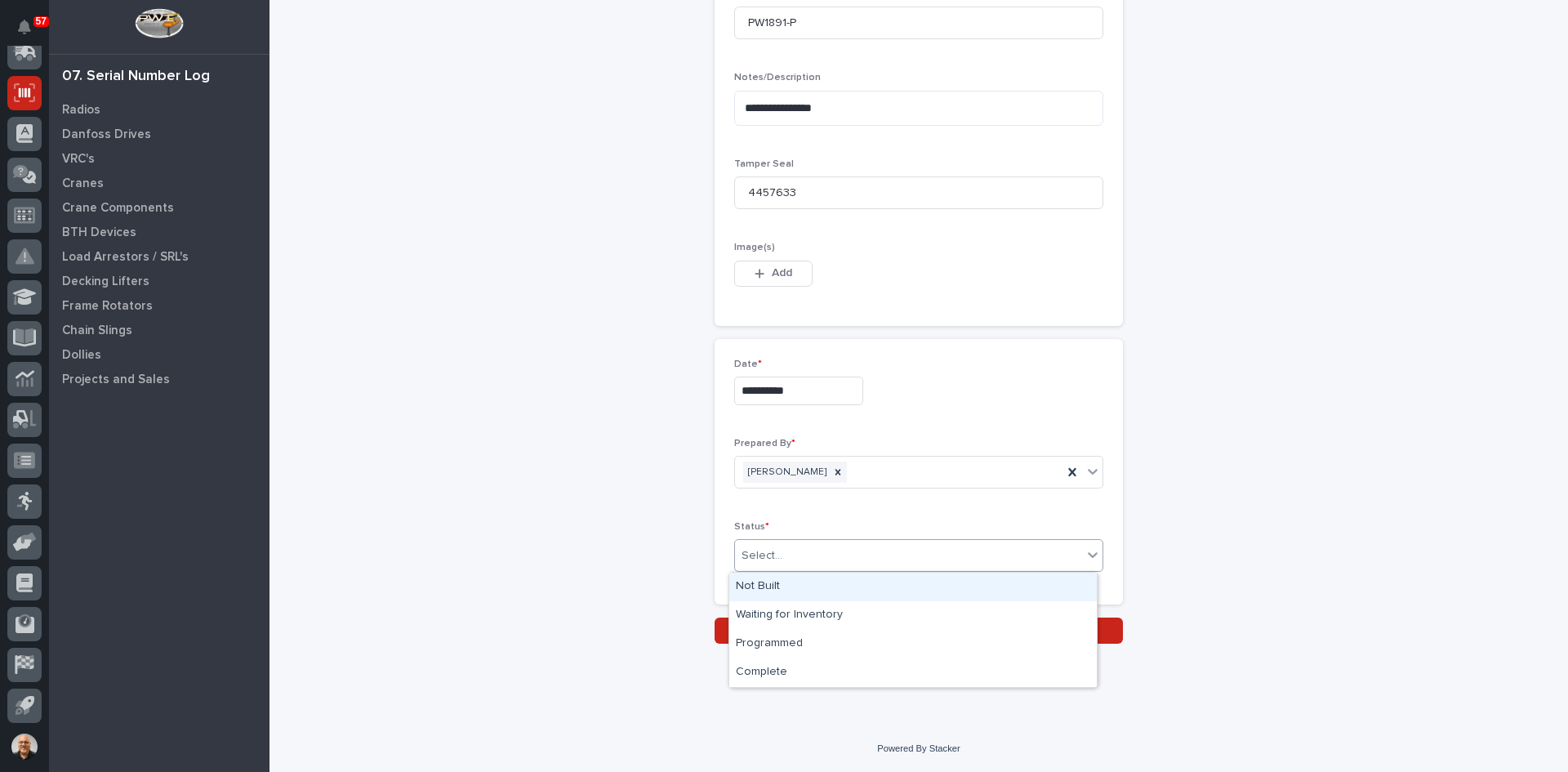
click at [801, 559] on div "Select..." at bounding box center [908, 555] width 347 height 27
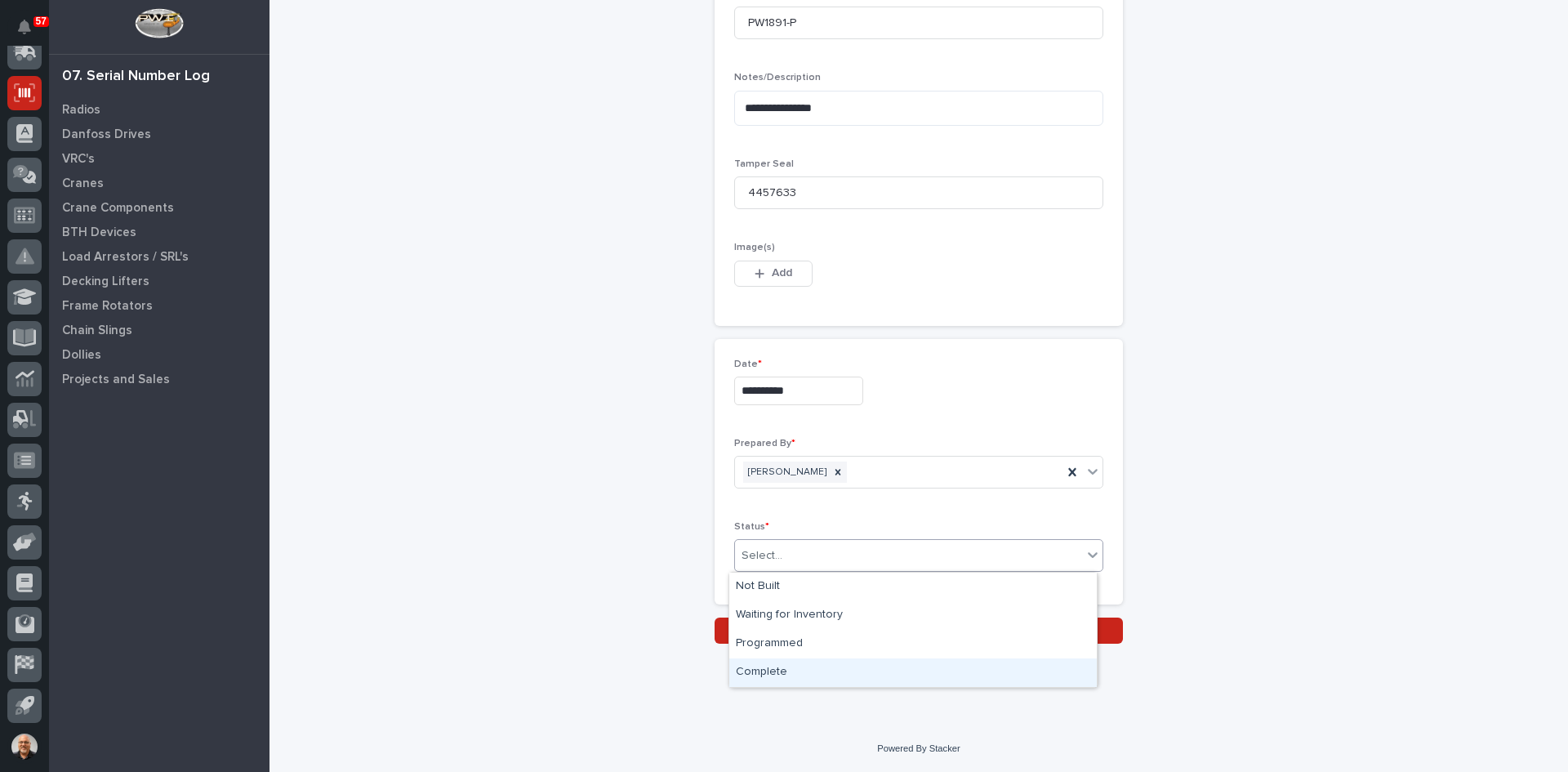
click at [786, 666] on div "Complete" at bounding box center [913, 672] width 368 height 29
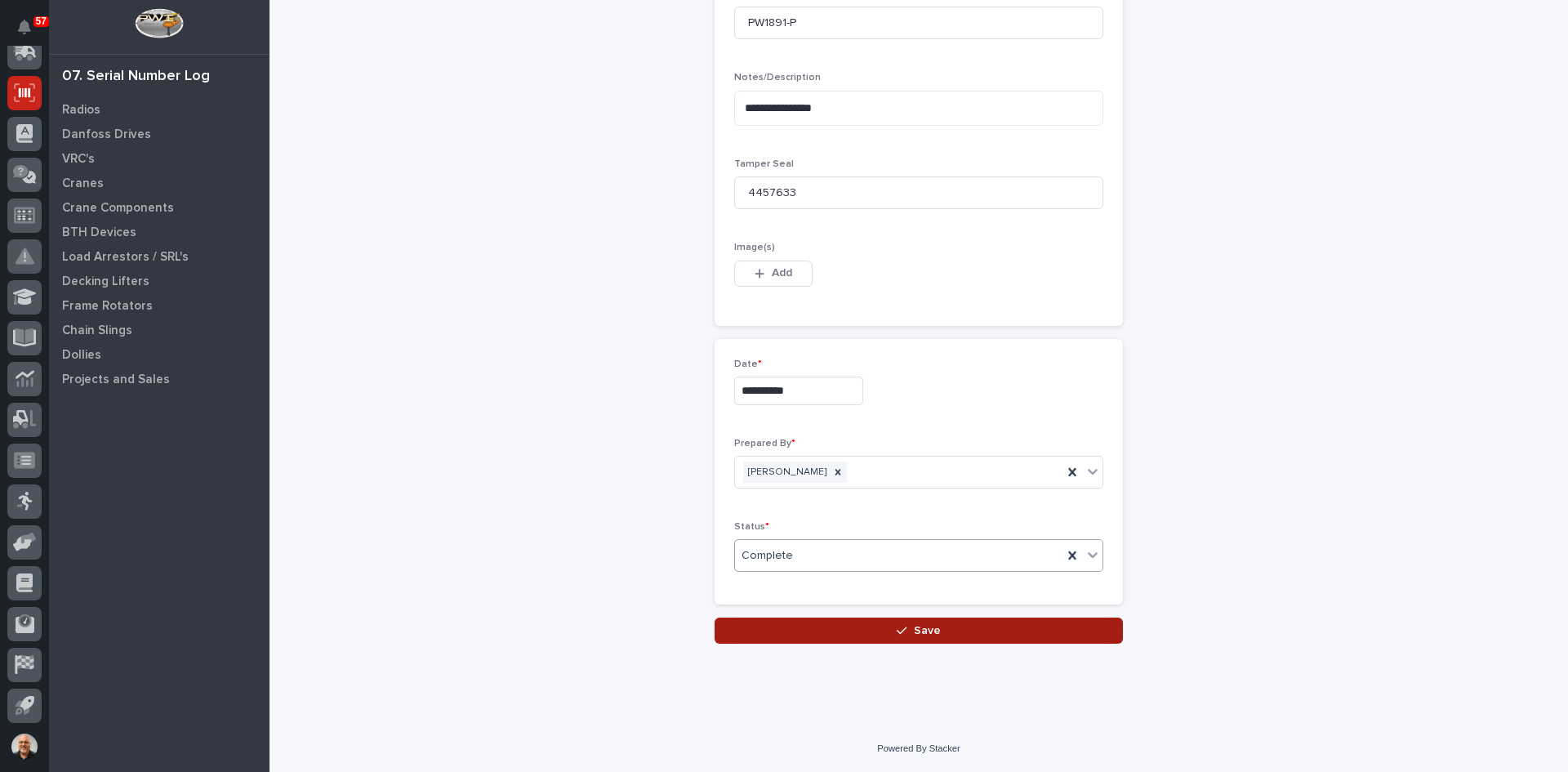
click at [921, 630] on span "Save" at bounding box center [927, 630] width 27 height 15
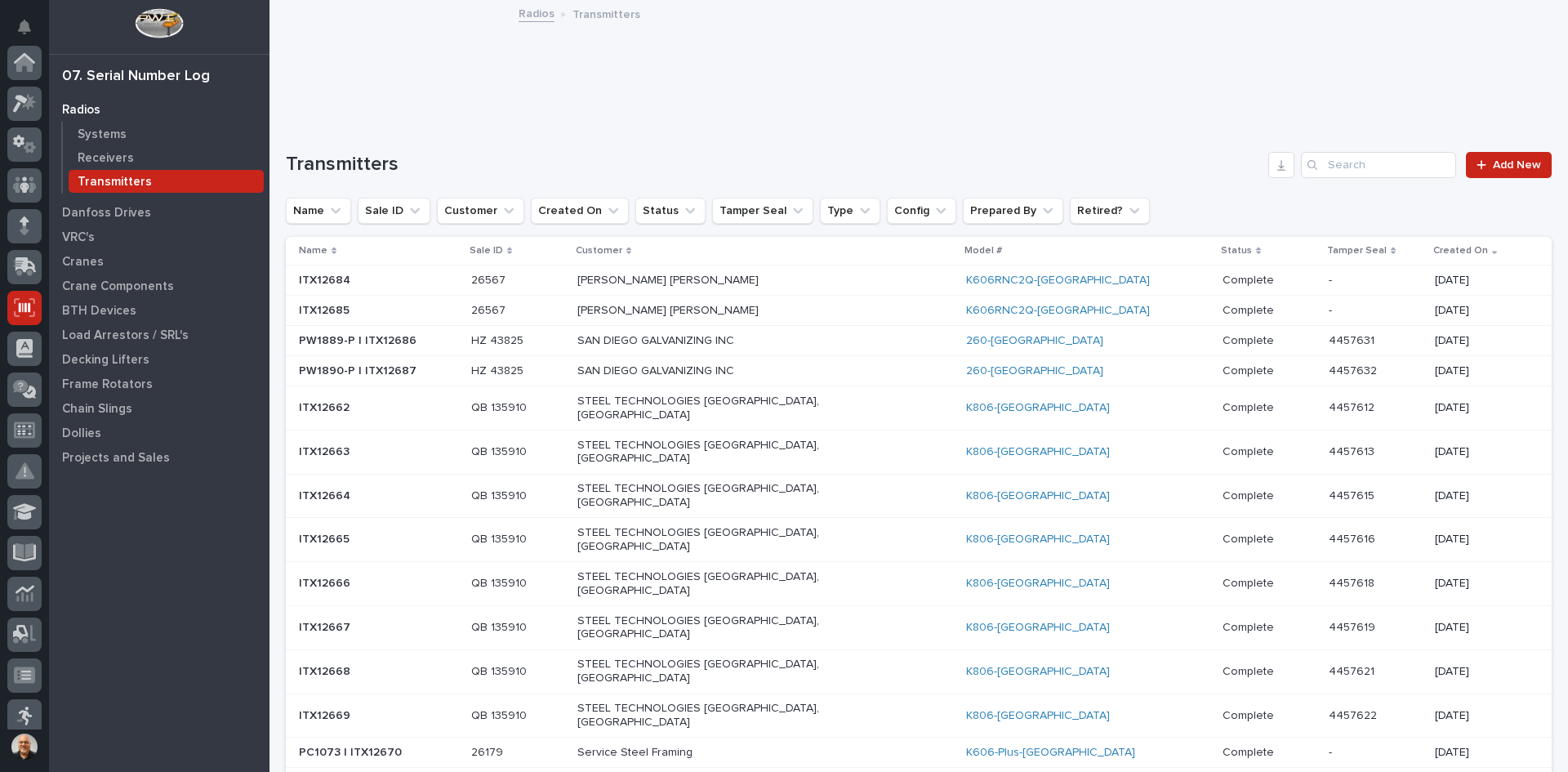
scroll to position [215, 0]
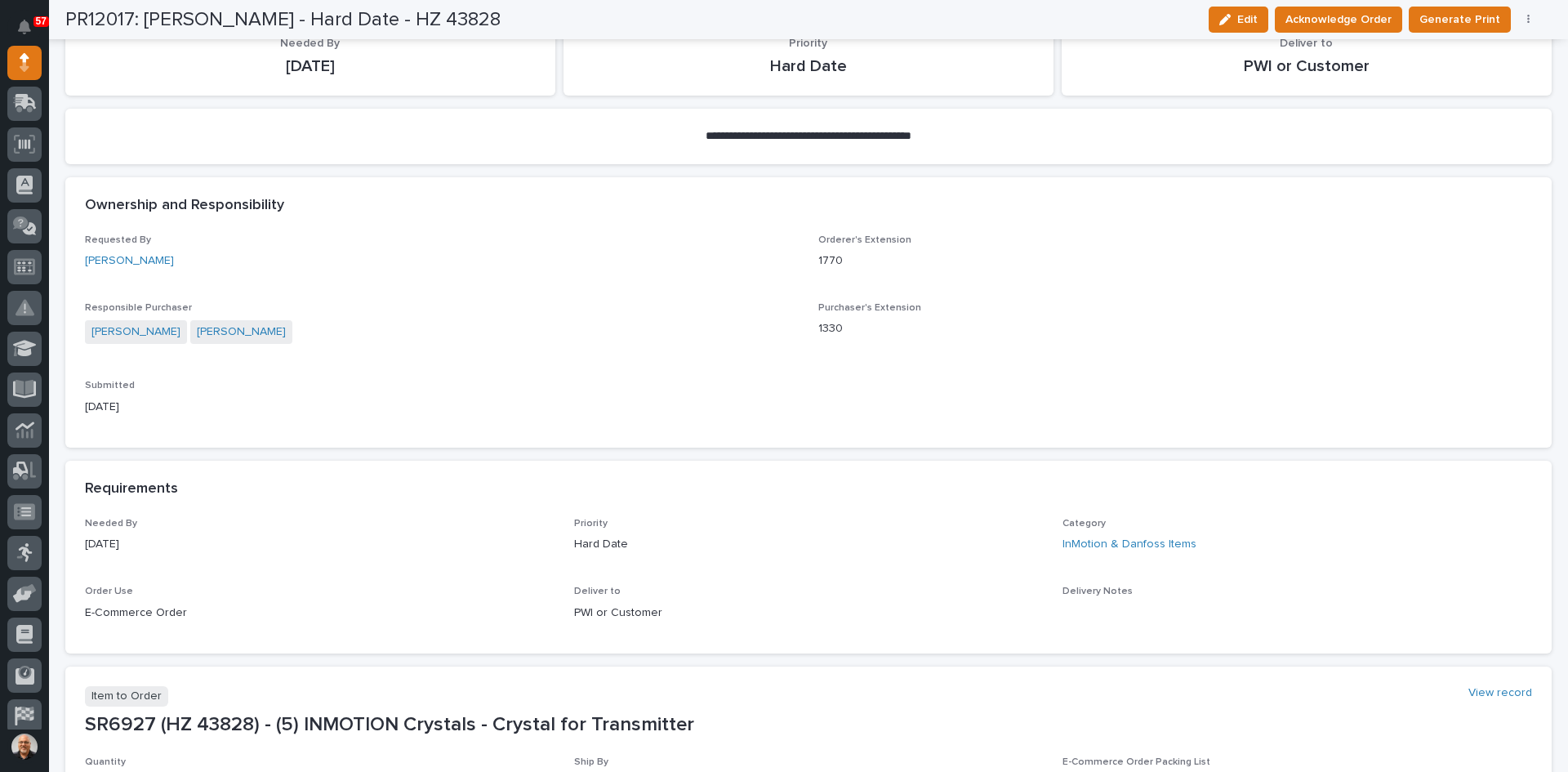
scroll to position [245, 0]
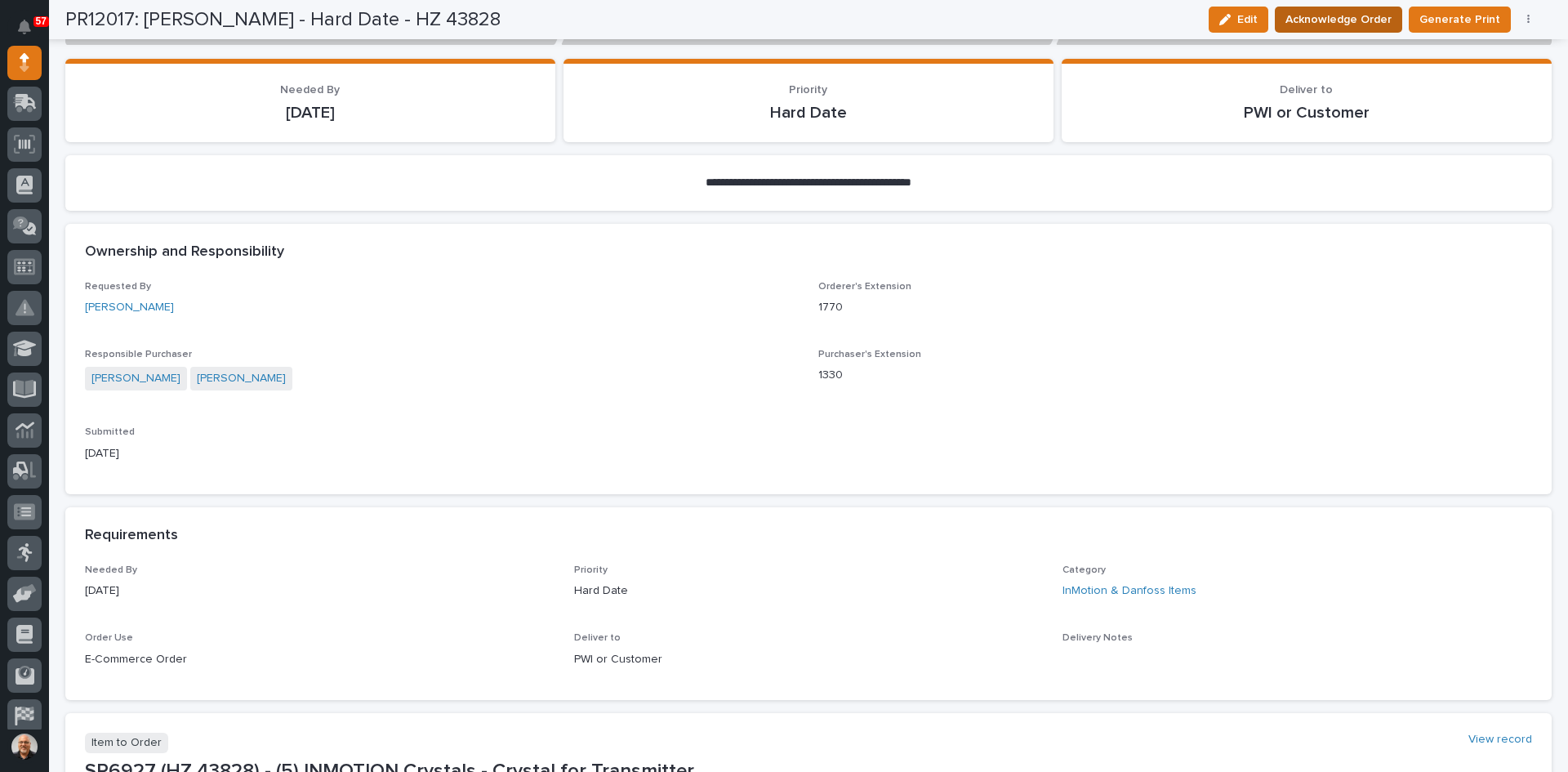
click at [1348, 14] on span "Acknowledge Order" at bounding box center [1339, 20] width 106 height 20
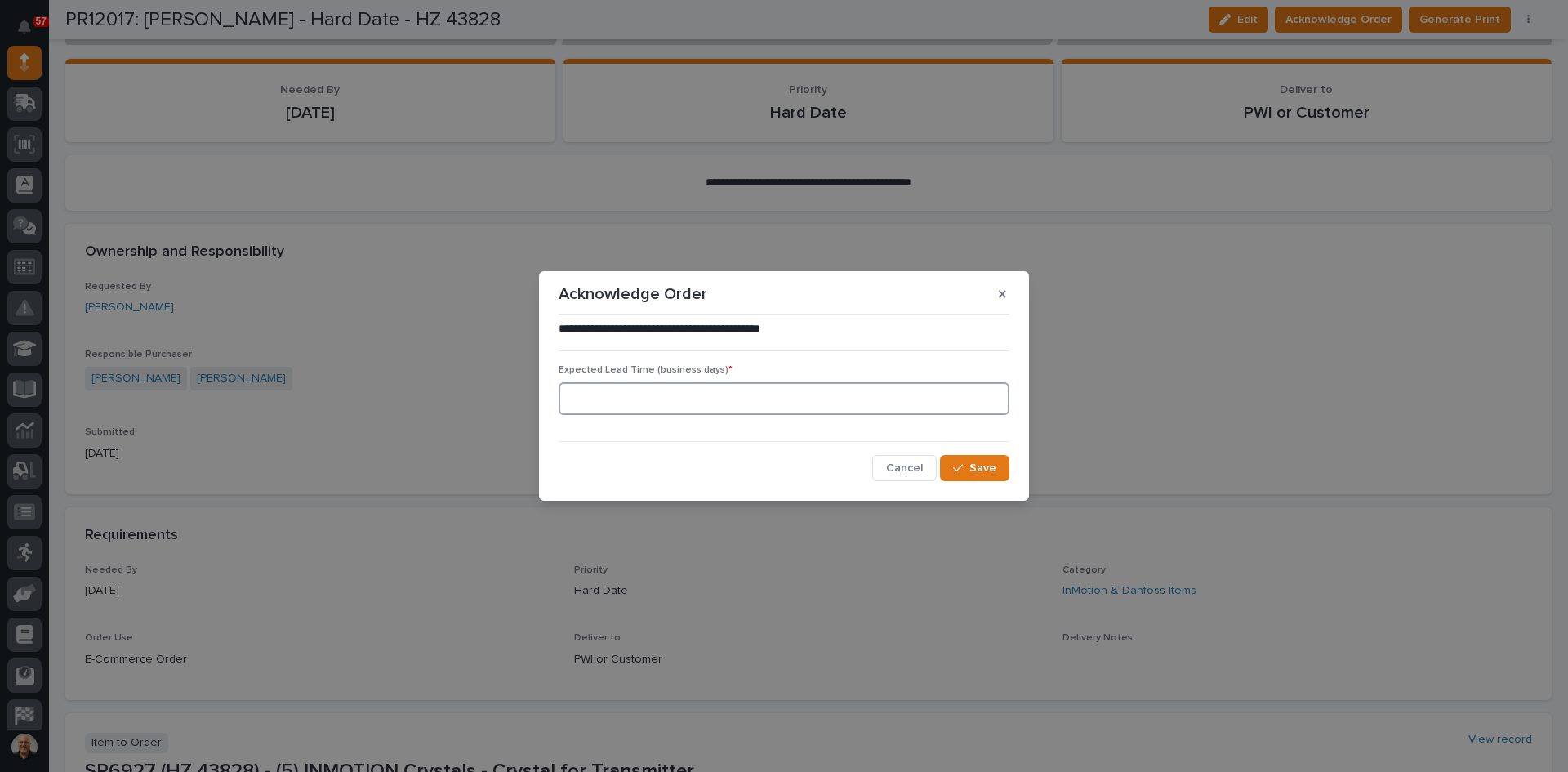
click at [672, 398] on input at bounding box center [784, 398] width 451 height 33
type input "0"
click at [997, 474] on button "Save" at bounding box center [974, 468] width 69 height 26
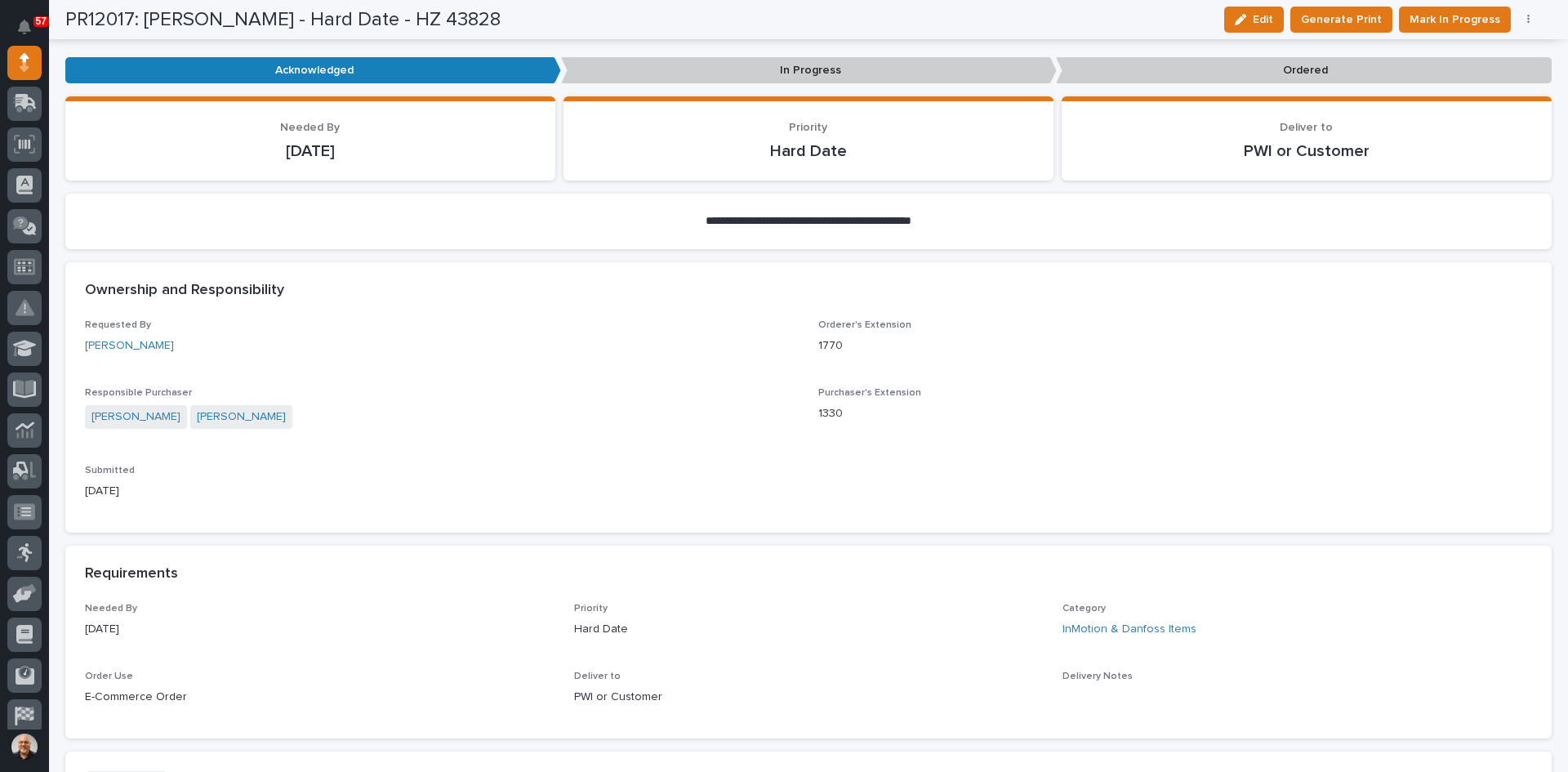
scroll to position [386, 0]
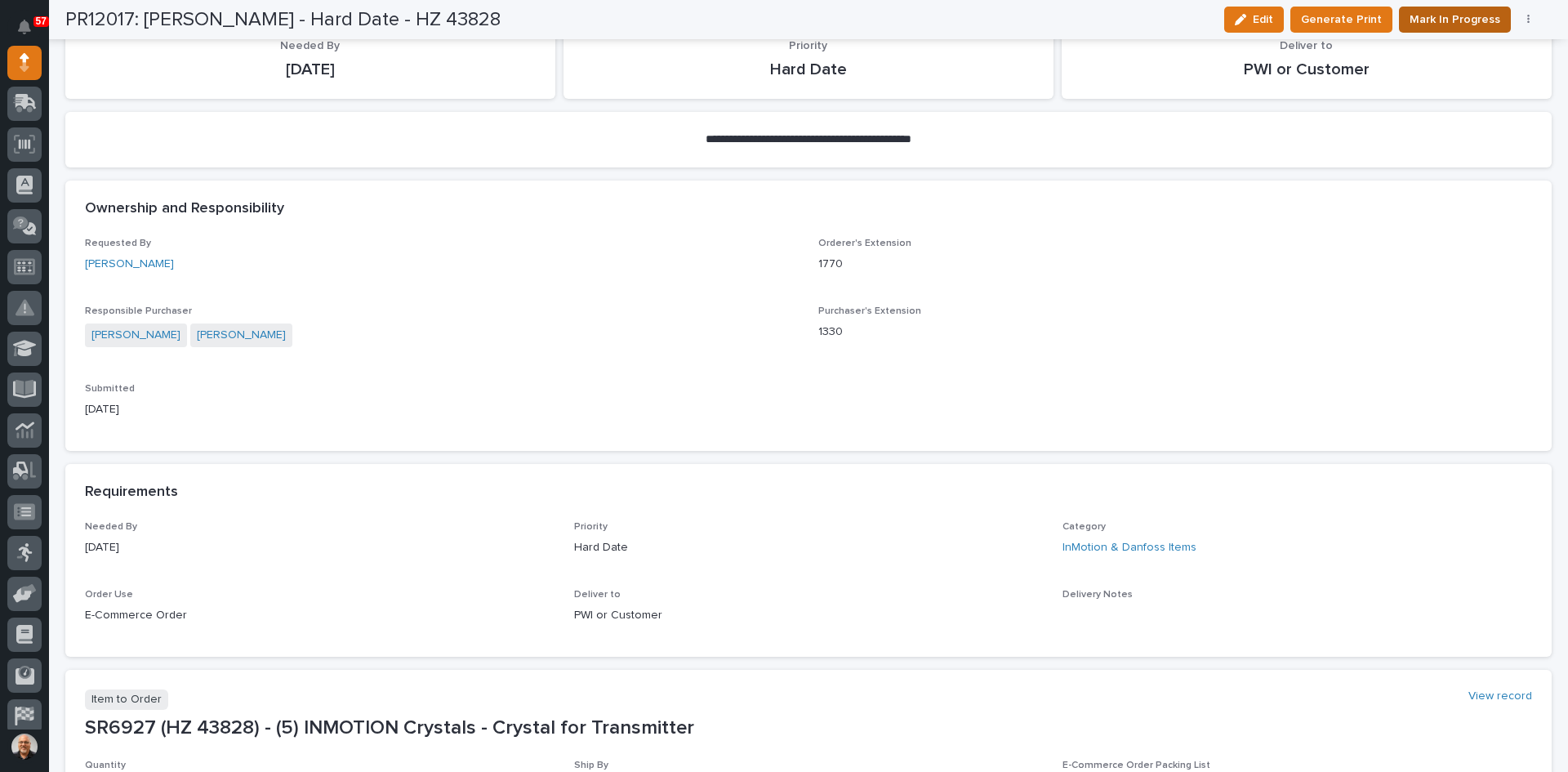
click at [1451, 18] on span "Mark In Progress" at bounding box center [1455, 20] width 91 height 20
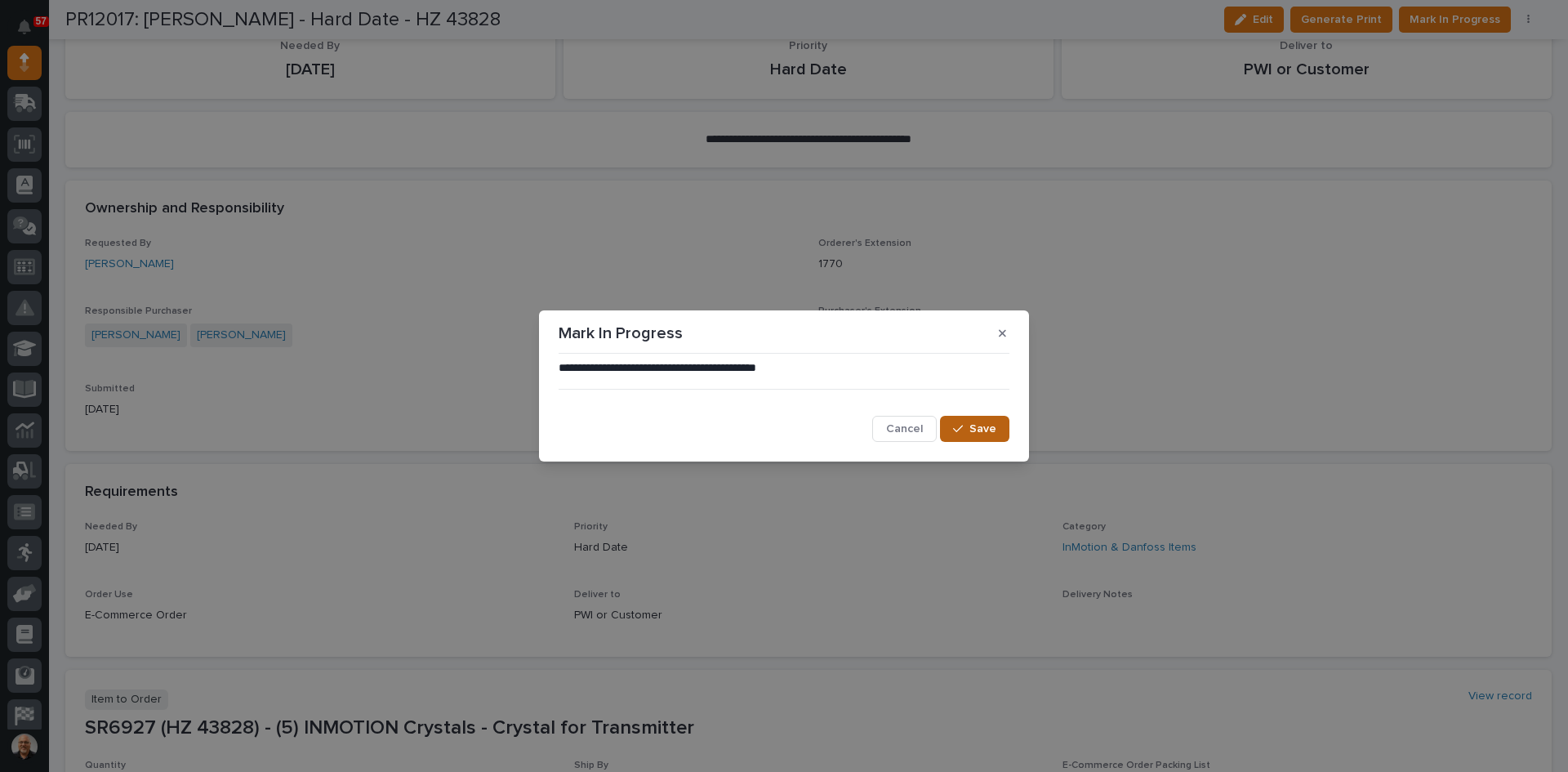
click at [985, 426] on span "Save" at bounding box center [982, 428] width 27 height 15
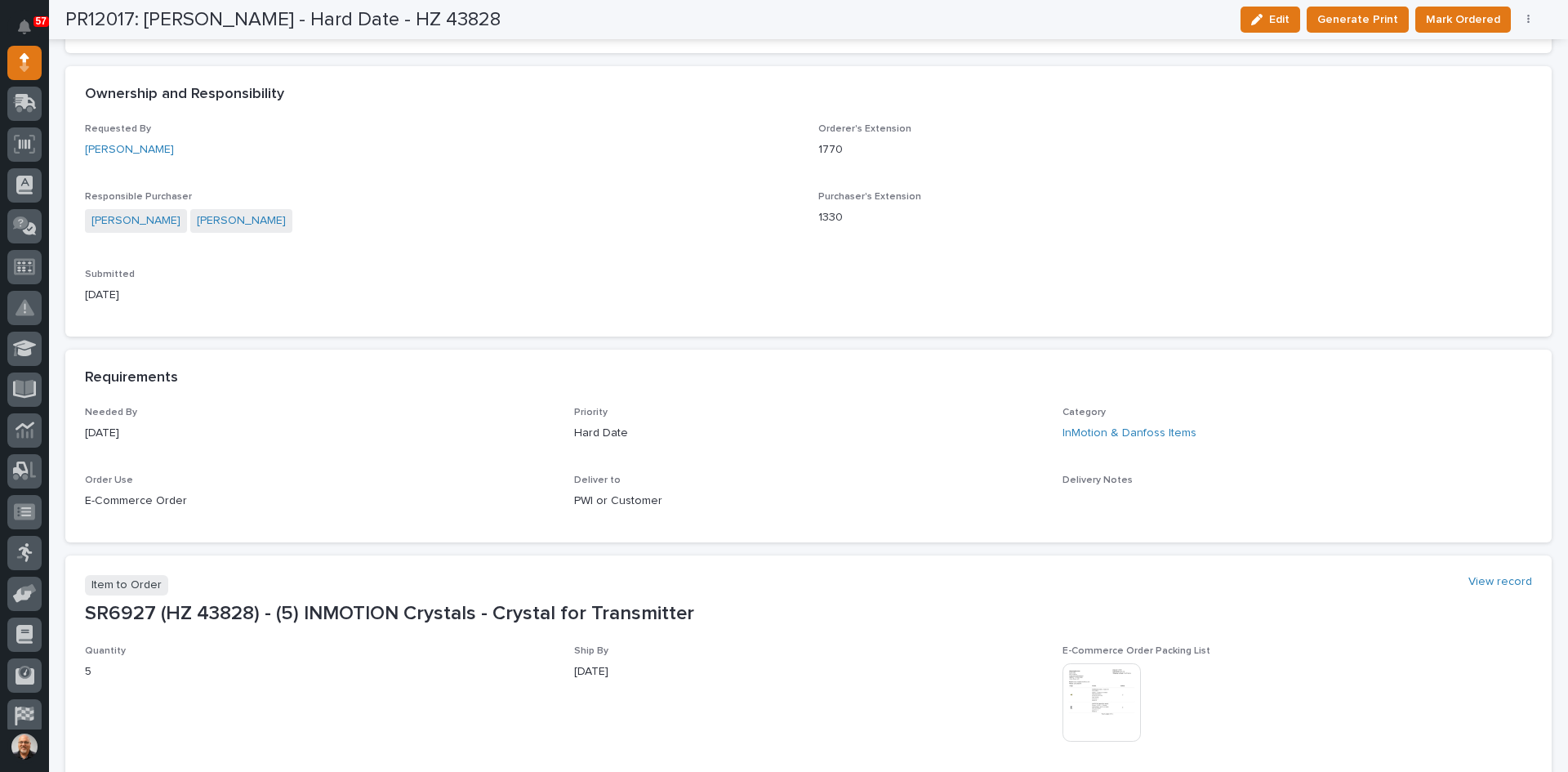
scroll to position [474, 0]
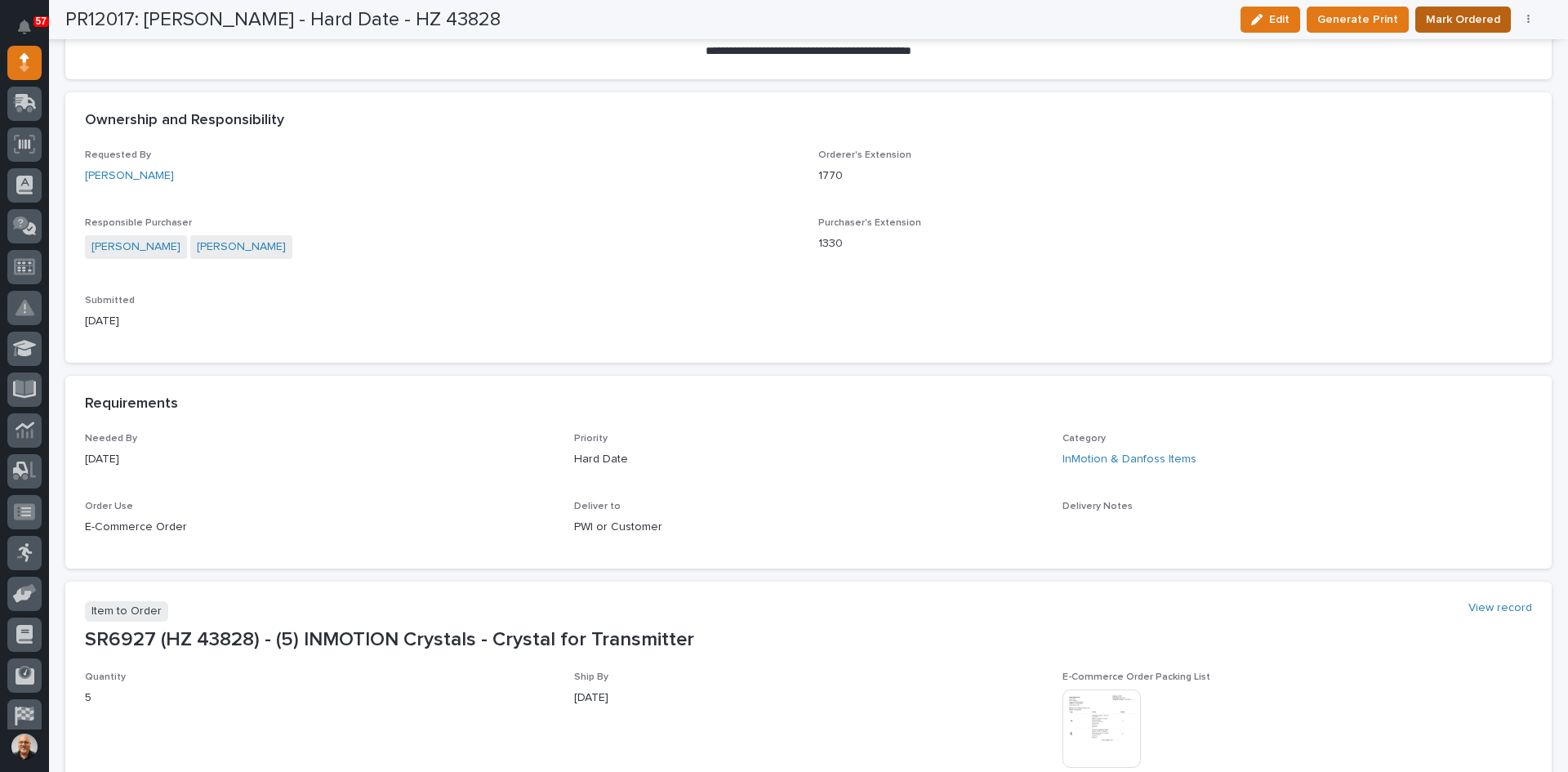
click at [1469, 20] on span "Mark Ordered" at bounding box center [1463, 20] width 74 height 20
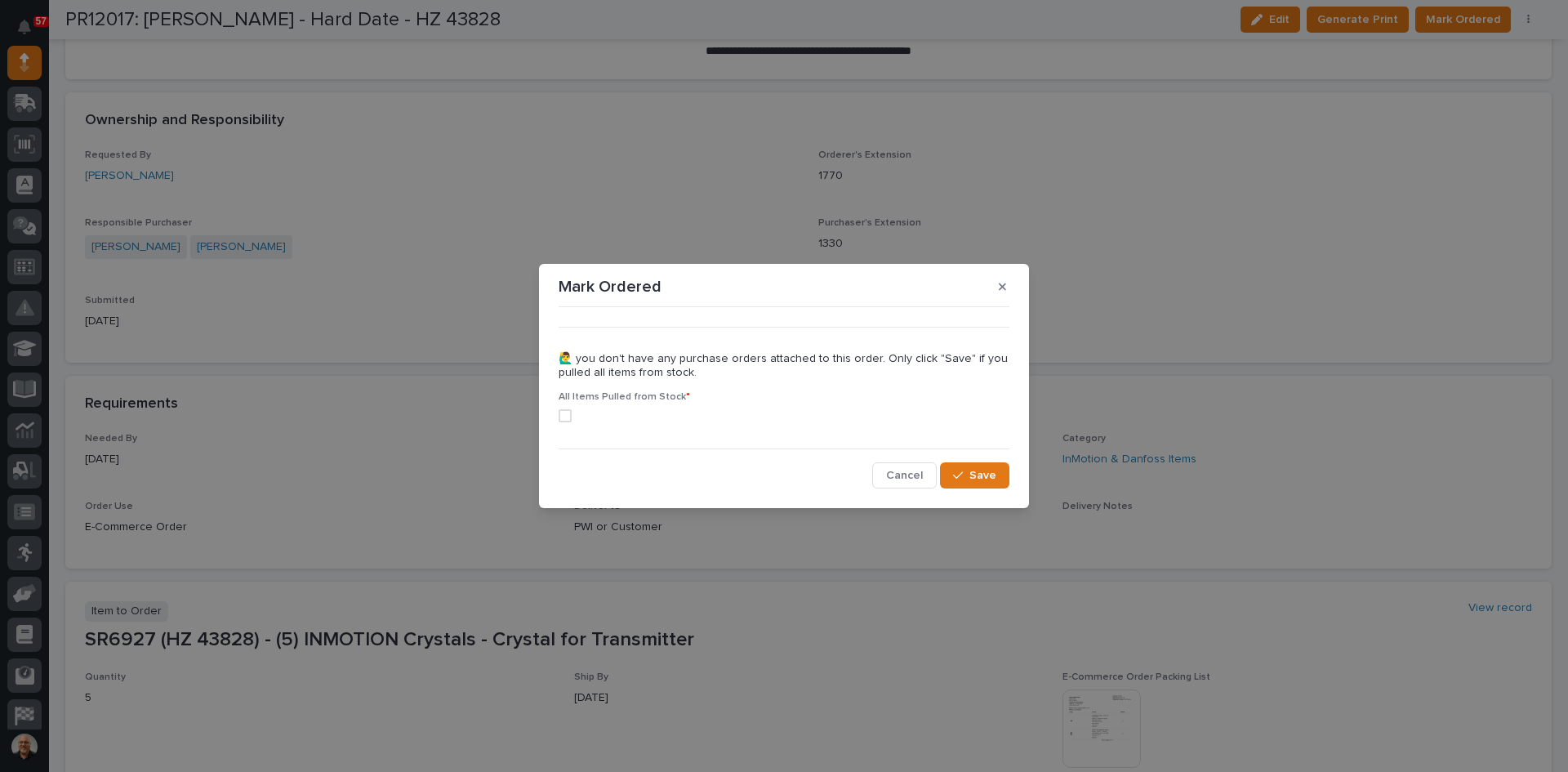
click at [559, 419] on span at bounding box center [565, 415] width 13 height 13
click at [983, 476] on span "Save" at bounding box center [982, 475] width 27 height 15
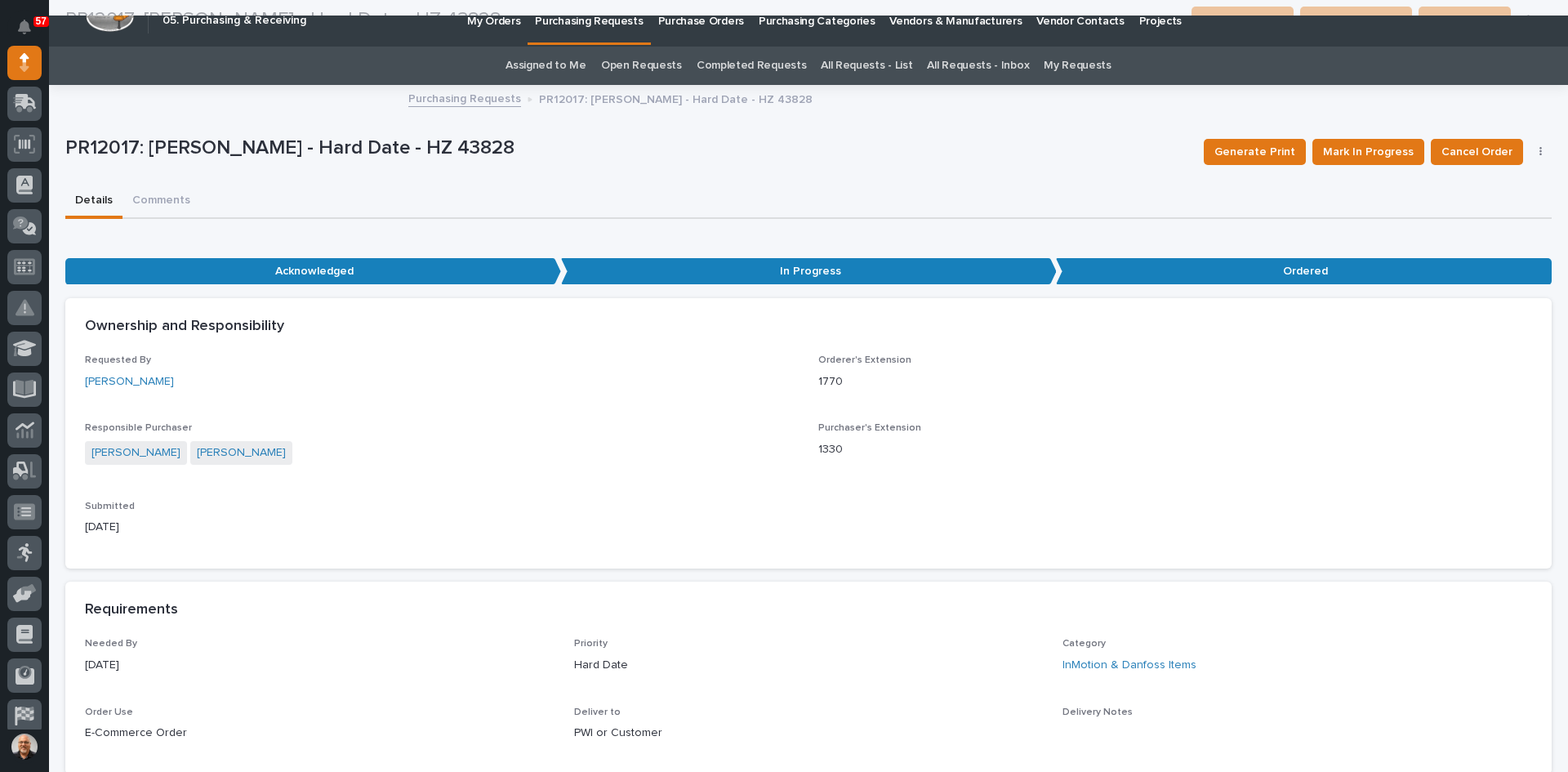
scroll to position [0, 0]
